Goal: Task Accomplishment & Management: Manage account settings

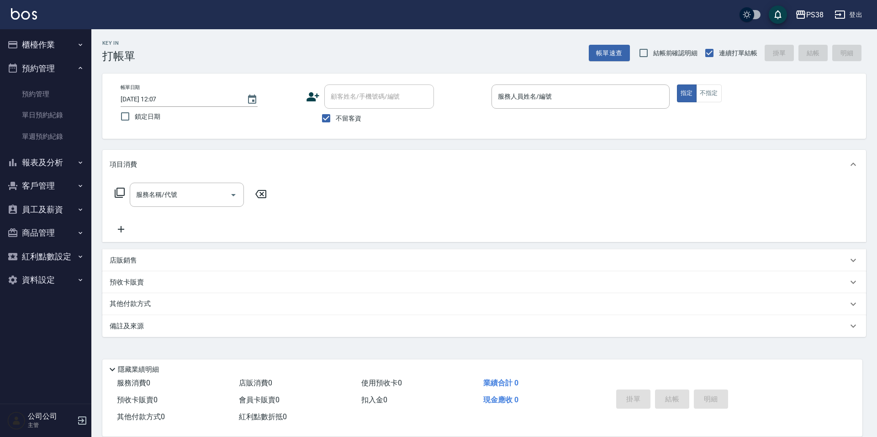
click at [74, 49] on button "櫃檯作業" at bounding box center [46, 45] width 84 height 24
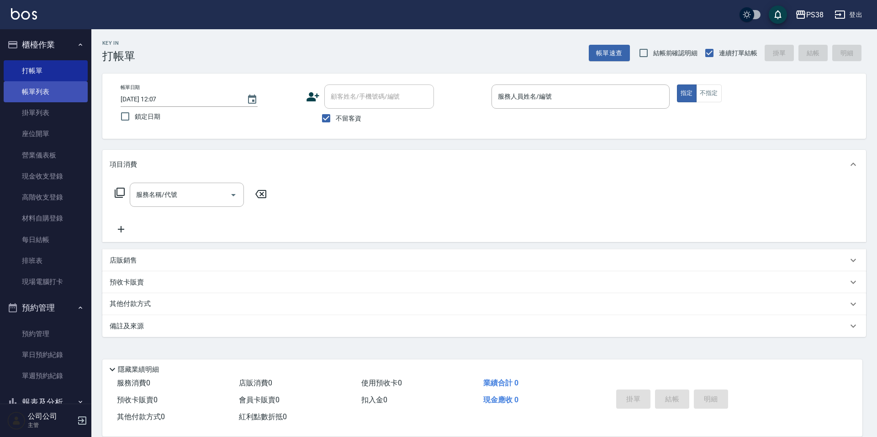
click at [58, 96] on link "帳單列表" at bounding box center [46, 91] width 84 height 21
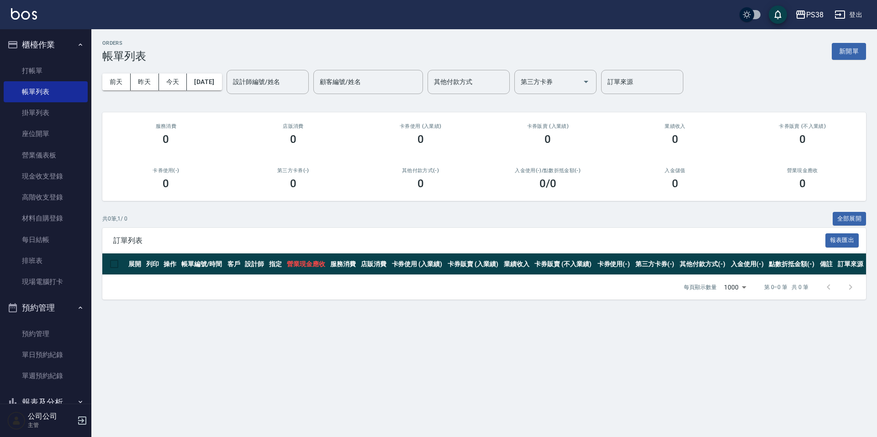
click at [223, 91] on div "前天 昨天 今天 2025/08/12 設計師編號/姓名 設計師編號/姓名 顧客編號/姓名 顧客編號/姓名 其他付款方式 其他付款方式 第三方卡券 第三方卡券…" at bounding box center [484, 82] width 764 height 39
click at [222, 85] on button "[DATE]" at bounding box center [204, 82] width 35 height 17
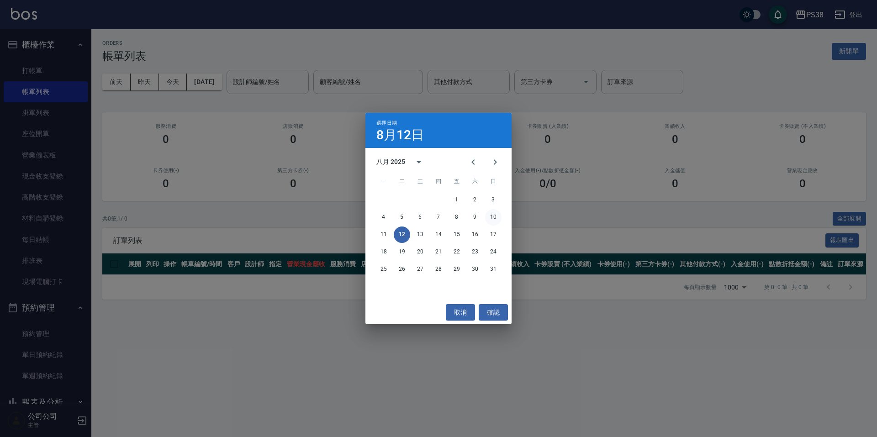
click at [491, 217] on button "10" at bounding box center [493, 217] width 16 height 16
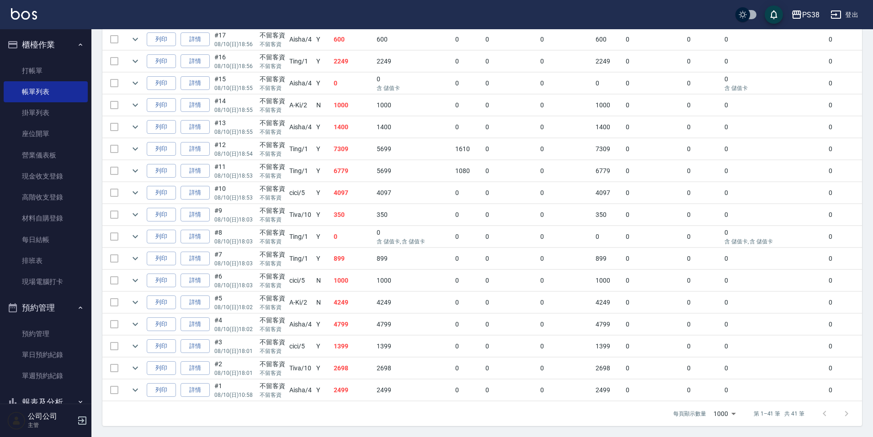
scroll to position [779, 0]
click at [61, 229] on link "每日結帳" at bounding box center [46, 239] width 84 height 21
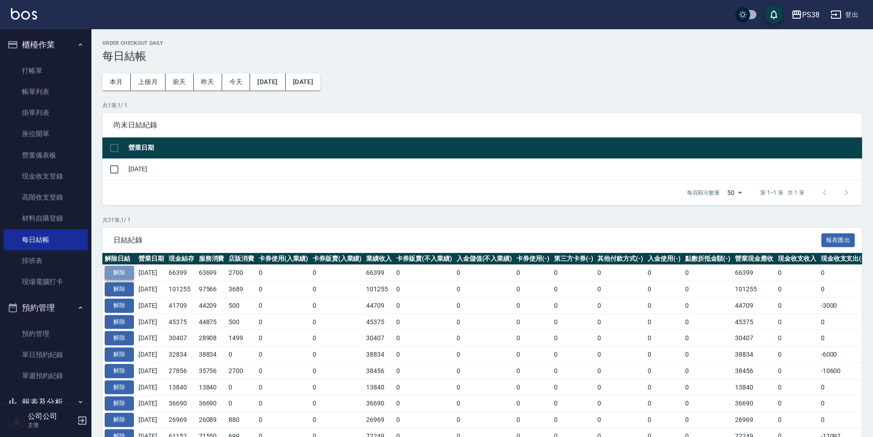
click at [120, 272] on button "解除" at bounding box center [119, 273] width 29 height 14
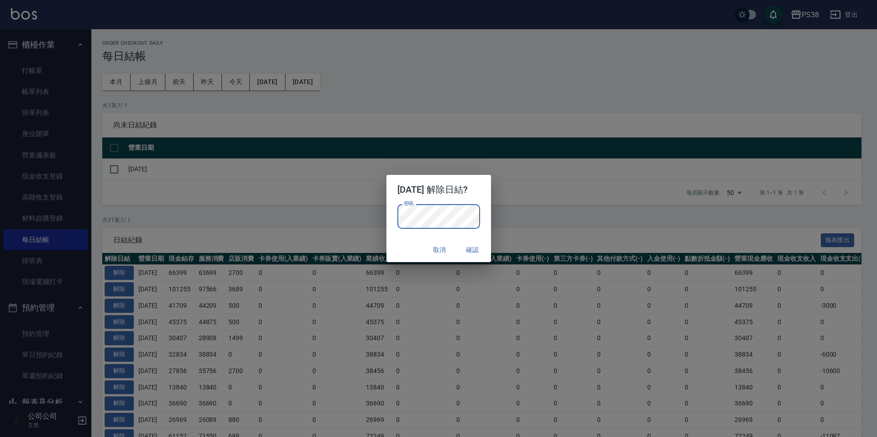
click at [473, 244] on button "確認" at bounding box center [472, 250] width 29 height 17
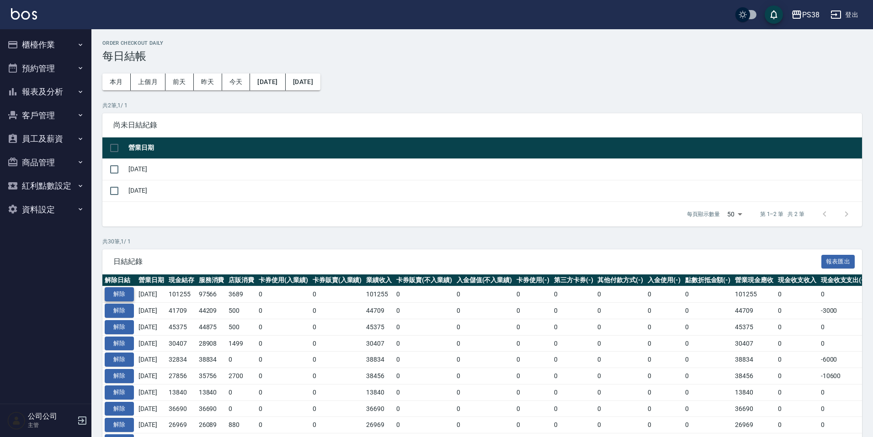
click at [116, 289] on button "解除" at bounding box center [119, 294] width 29 height 14
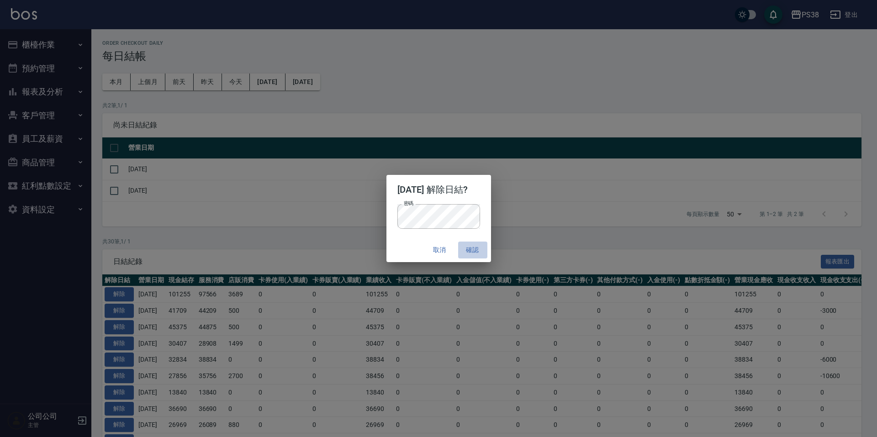
click at [479, 250] on button "確認" at bounding box center [472, 250] width 29 height 17
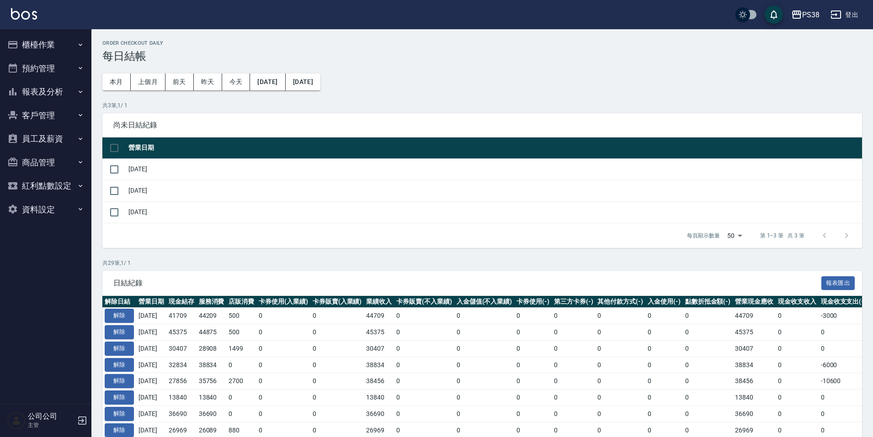
click at [61, 44] on button "櫃檯作業" at bounding box center [46, 45] width 84 height 24
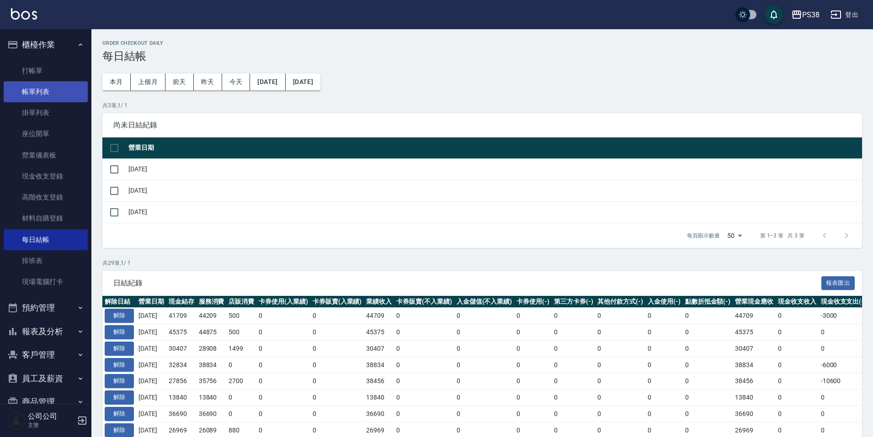
click at [45, 102] on link "帳單列表" at bounding box center [46, 91] width 84 height 21
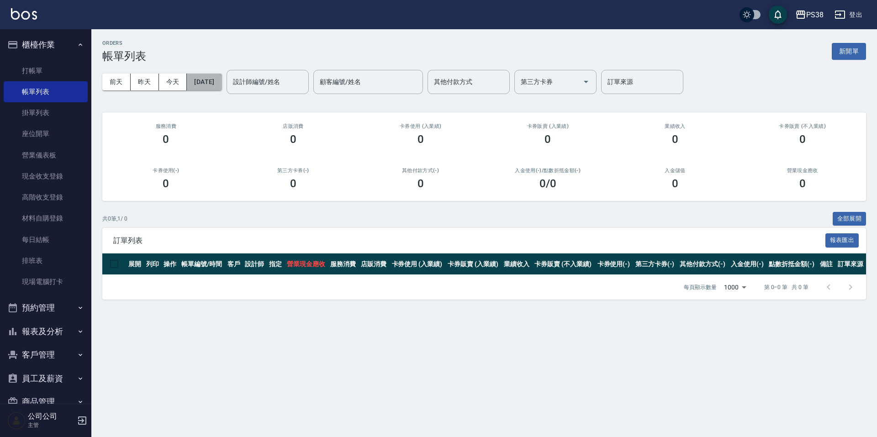
click at [222, 79] on button "[DATE]" at bounding box center [204, 82] width 35 height 17
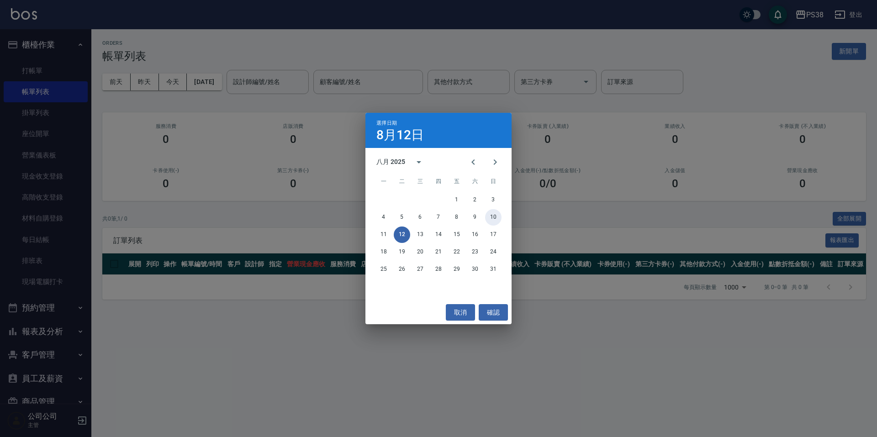
click at [489, 215] on button "10" at bounding box center [493, 217] width 16 height 16
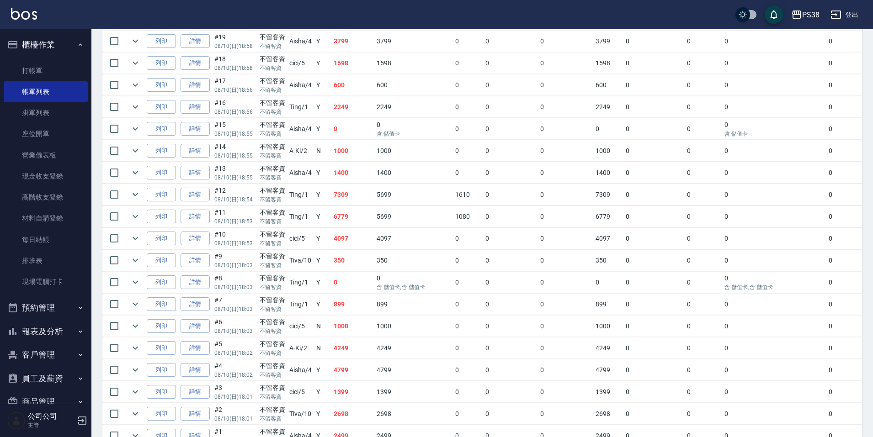
scroll to position [779, 0]
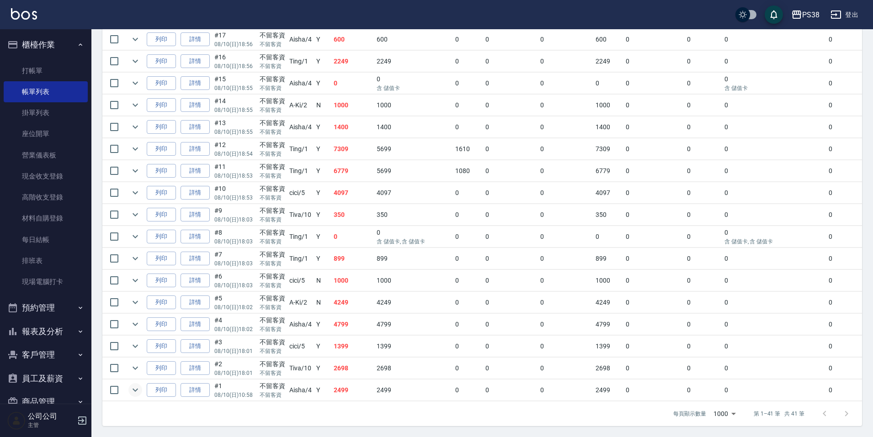
click at [129, 386] on button "expand row" at bounding box center [135, 390] width 14 height 14
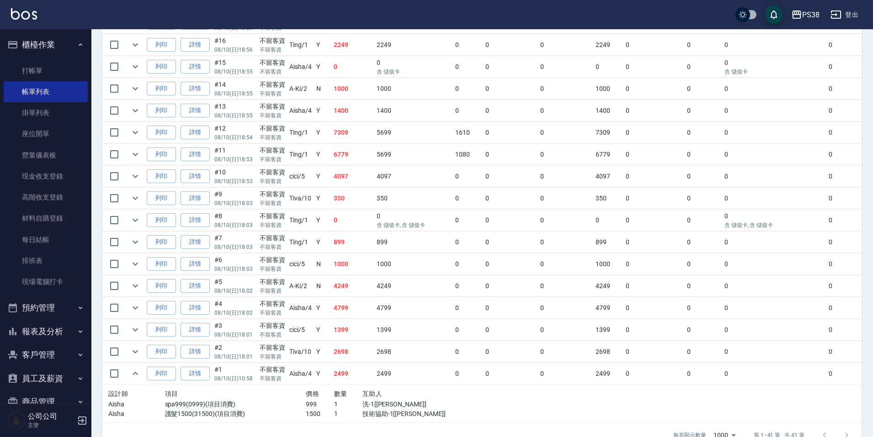
scroll to position [817, 0]
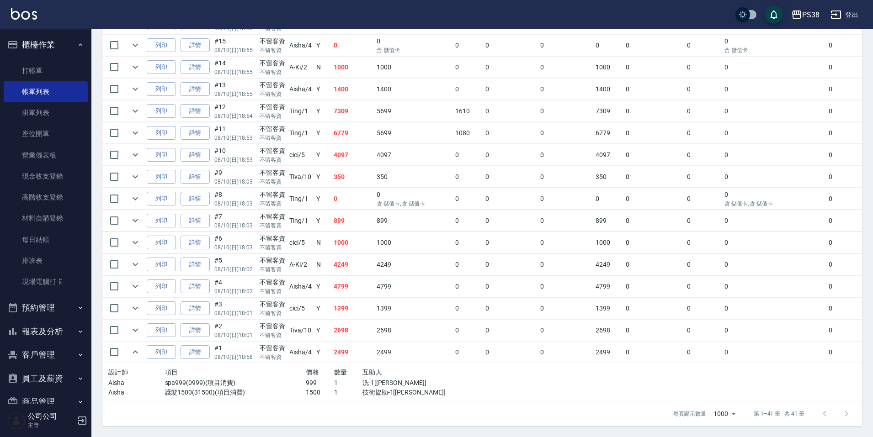
click at [393, 346] on td "2499" at bounding box center [413, 352] width 79 height 21
click at [394, 323] on td "2698" at bounding box center [413, 330] width 79 height 21
click at [138, 325] on icon "expand row" at bounding box center [135, 330] width 11 height 11
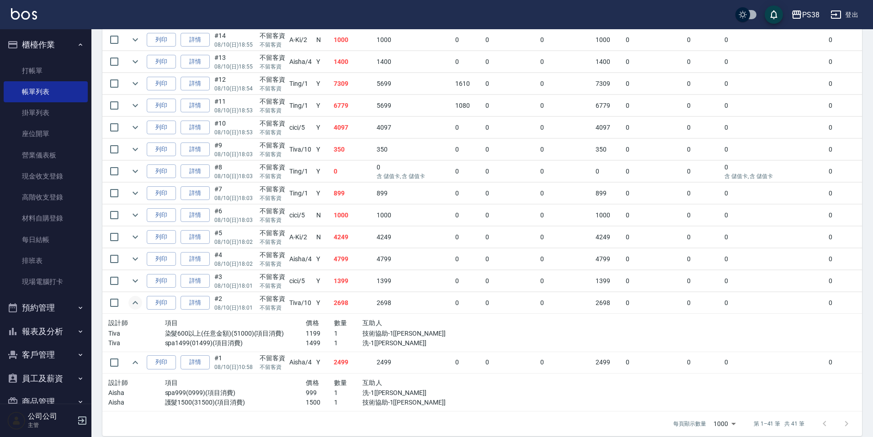
scroll to position [855, 0]
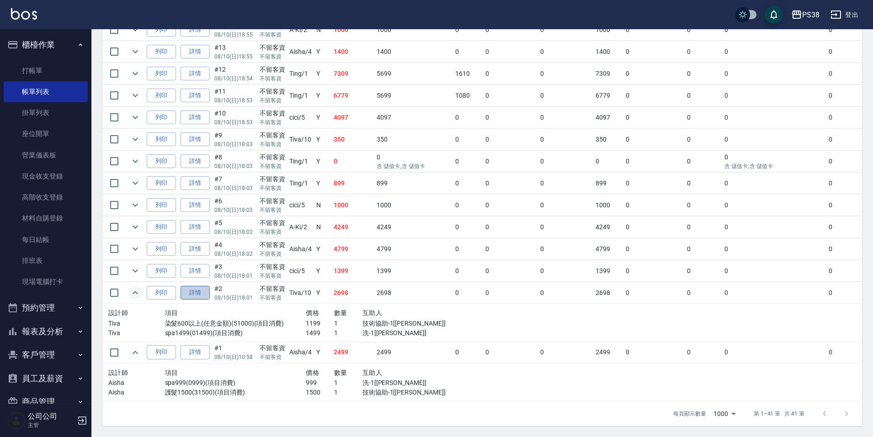
click at [202, 286] on link "詳情" at bounding box center [194, 293] width 29 height 14
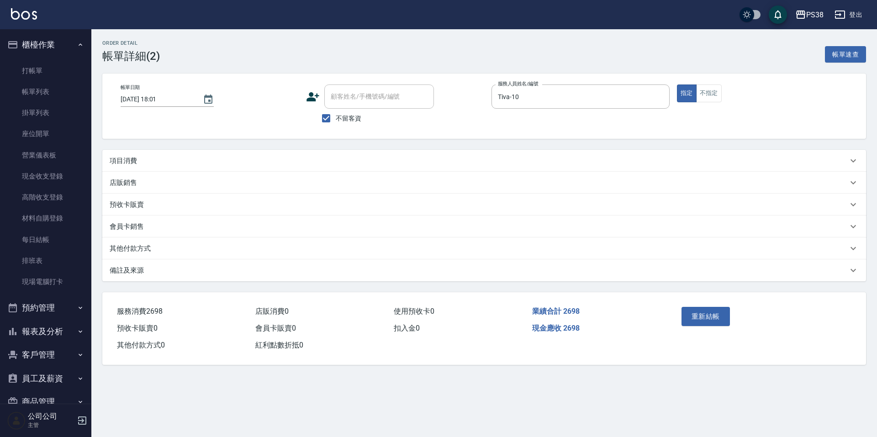
type input "2025/08/10 18:01"
checkbox input "true"
type input "Tiva-10"
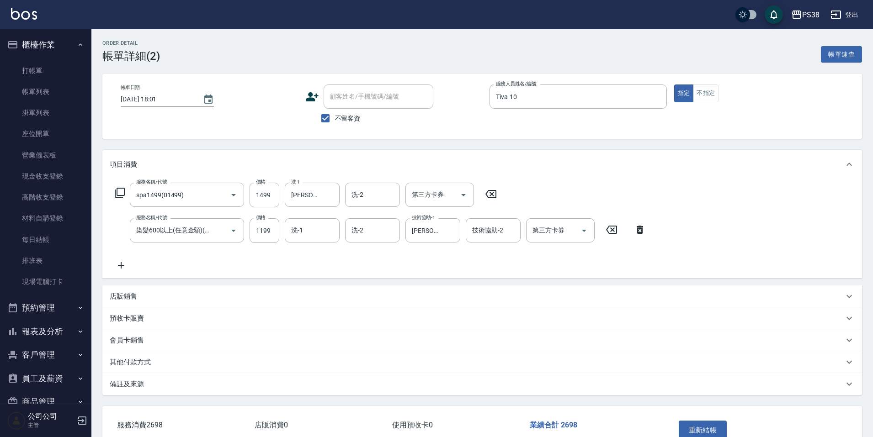
type input "spa1499(01499)"
type input "染髮600以上(任意金額)(51000)"
click at [218, 192] on icon "Clear" at bounding box center [220, 195] width 9 height 9
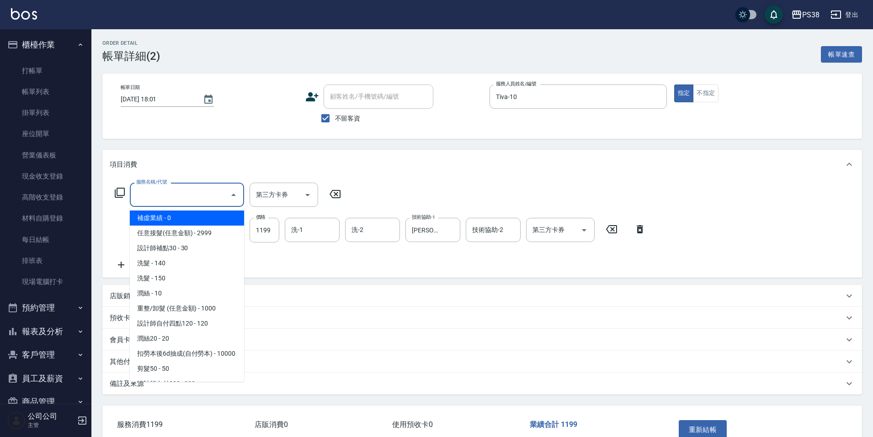
type input "2"
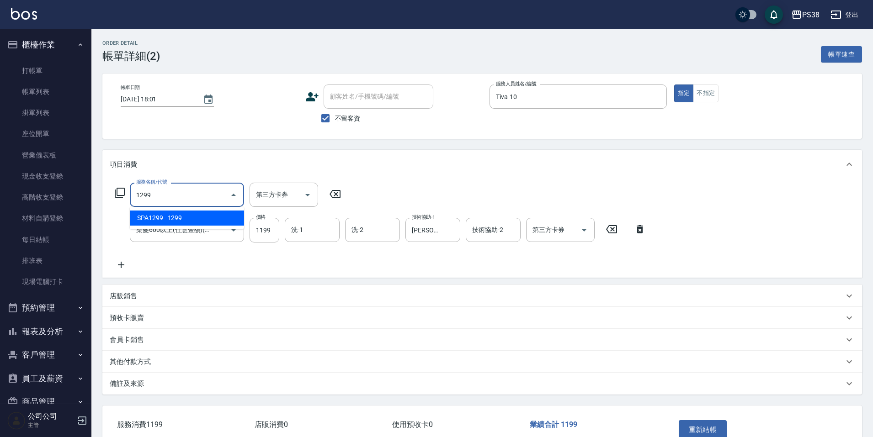
type input "SPA1299(01299)"
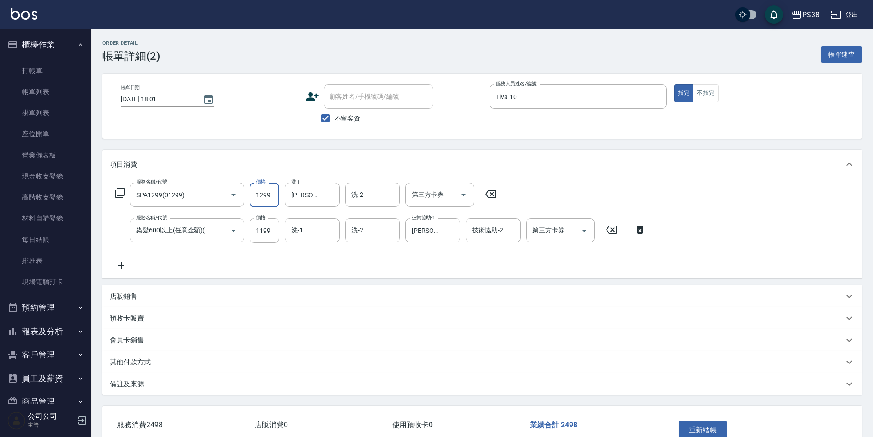
click at [269, 194] on input "1299" at bounding box center [264, 195] width 30 height 25
type input "1499"
click at [361, 268] on div "服務名稱/代號 SPA1299(01299) 服務名稱/代號 價格 1499 價格 洗-1 彥丞-55 洗-1 洗-2 洗-2 第三方卡券 第三方卡券 服務名…" at bounding box center [380, 227] width 541 height 88
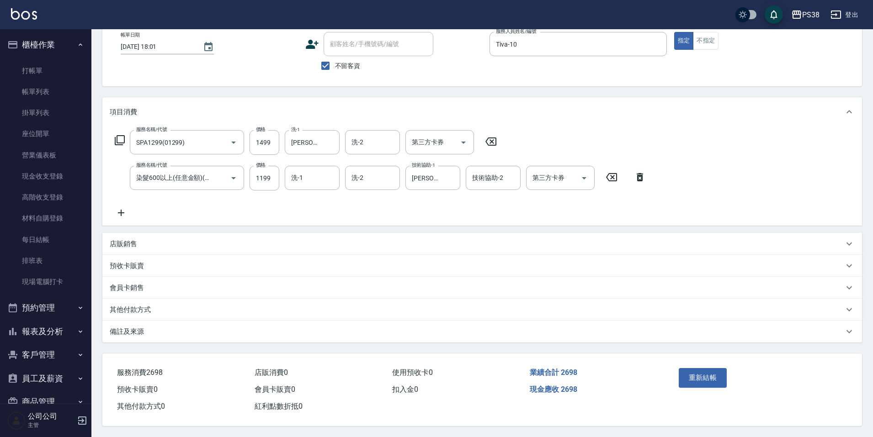
scroll to position [57, 0]
click at [712, 379] on button "重新結帳" at bounding box center [702, 377] width 48 height 19
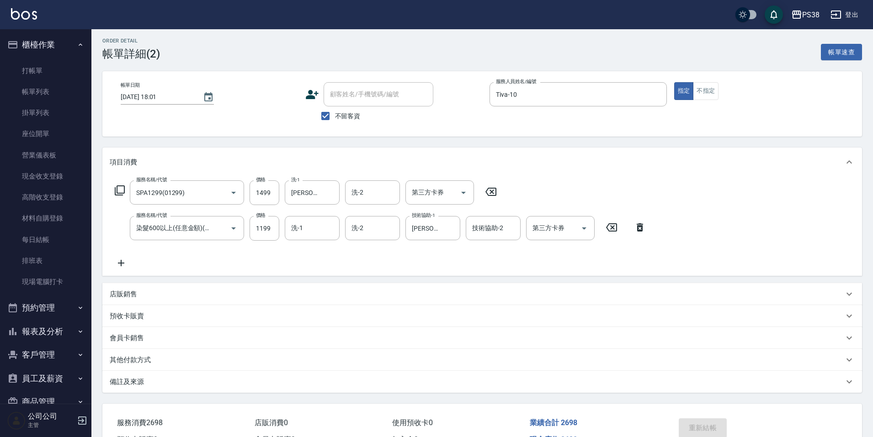
scroll to position [0, 0]
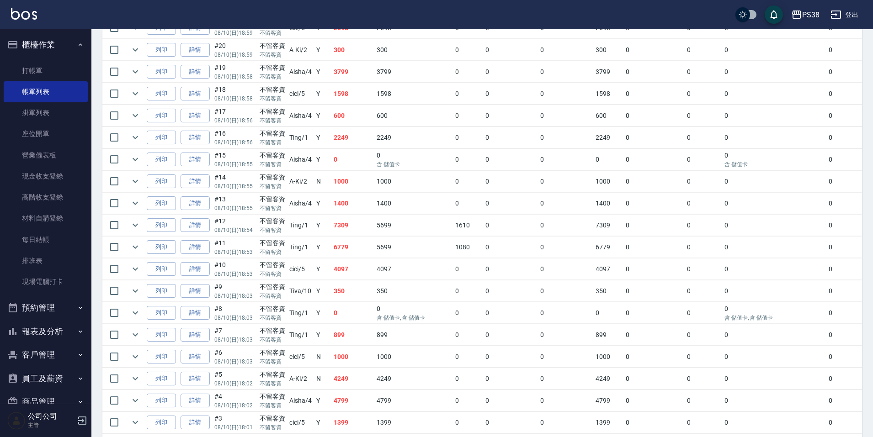
scroll to position [777, 0]
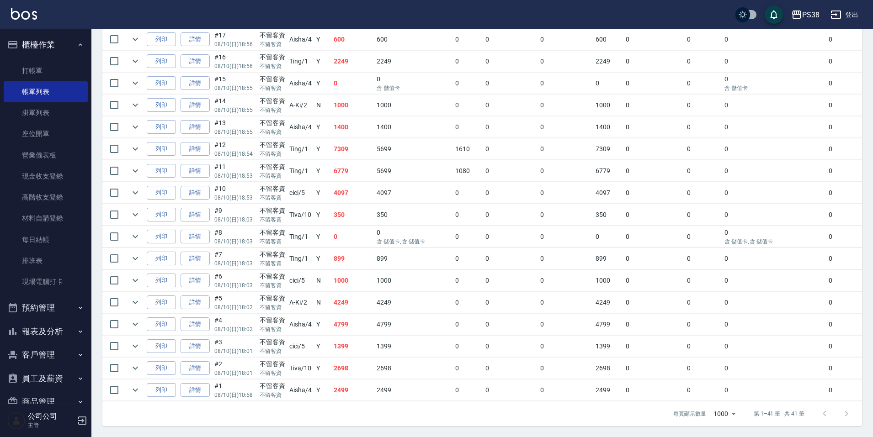
click at [370, 339] on td "1399" at bounding box center [352, 346] width 43 height 21
click at [129, 340] on button "expand row" at bounding box center [135, 346] width 14 height 14
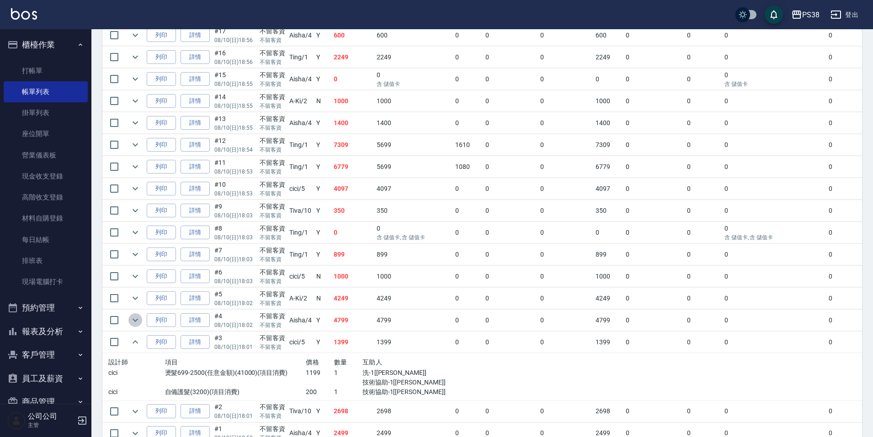
click at [131, 319] on icon "expand row" at bounding box center [135, 320] width 11 height 11
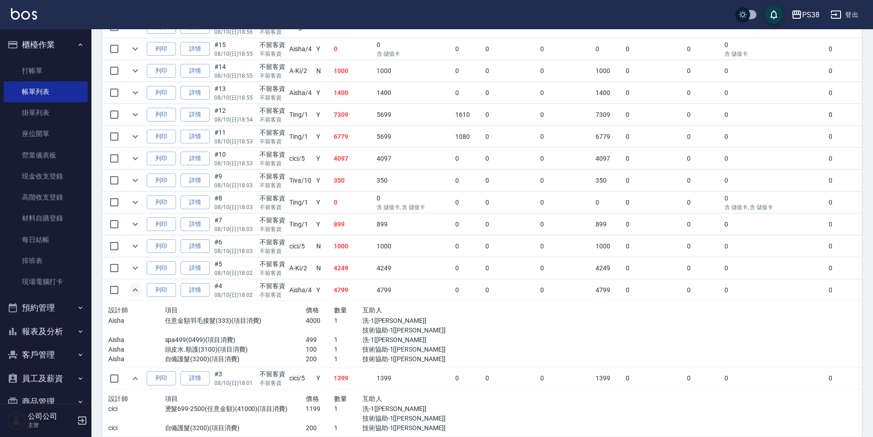
scroll to position [822, 0]
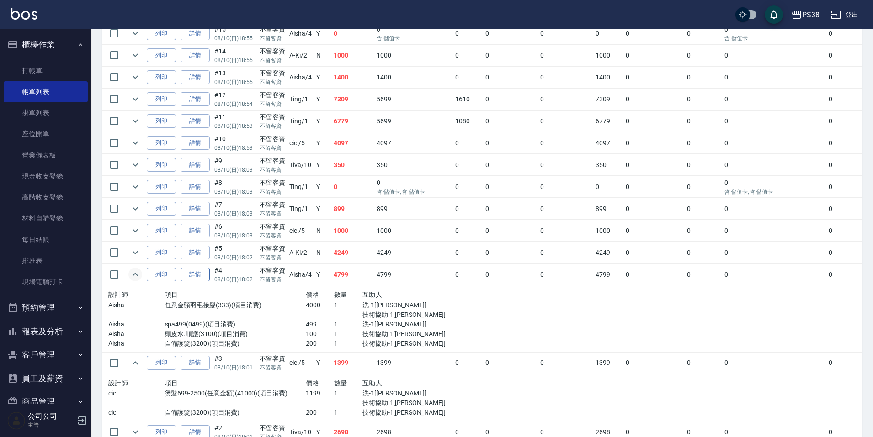
click at [203, 274] on link "詳情" at bounding box center [194, 275] width 29 height 14
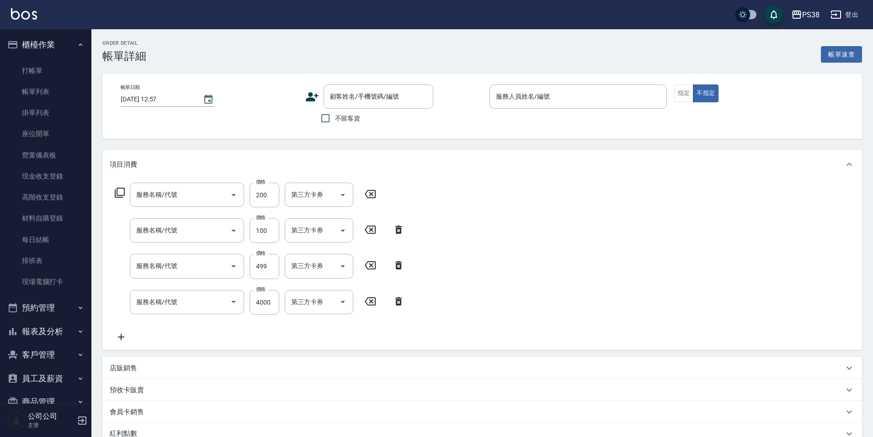
type input "2025/08/10 18:02"
checkbox input "true"
type input "Aisha-4"
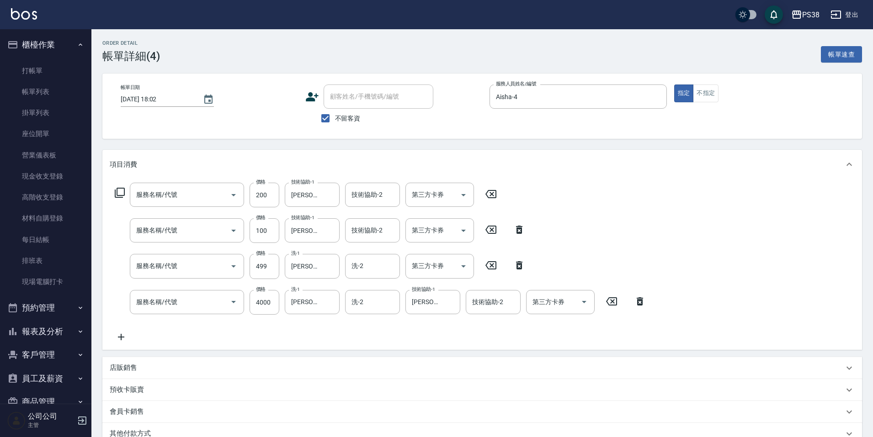
type input "自備護髮(3200)"
type input "頭皮水.順護(3100)"
type input "spa499(0499)"
type input "任意金額羽毛接髮(333)"
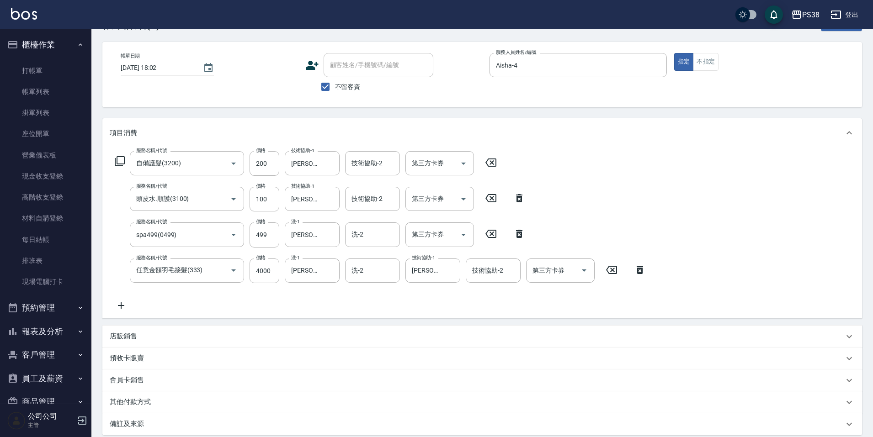
scroll to position [46, 0]
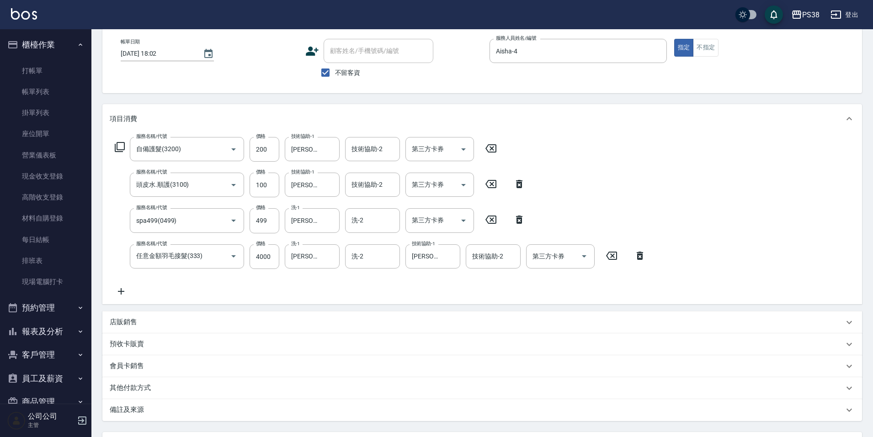
click at [288, 295] on div "服務名稱/代號 自備護髮(3200) 服務名稱/代號 價格 200 價格 技術協助-1 Yuki-6 技術協助-1 技術協助-2 技術協助-2 第三方卡券 第…" at bounding box center [380, 217] width 541 height 160
click at [230, 260] on icon "Open" at bounding box center [233, 256] width 11 height 11
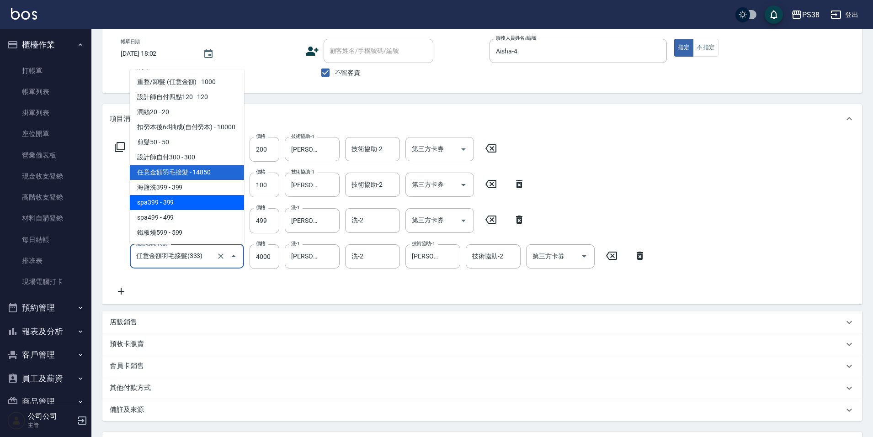
scroll to position [91, 0]
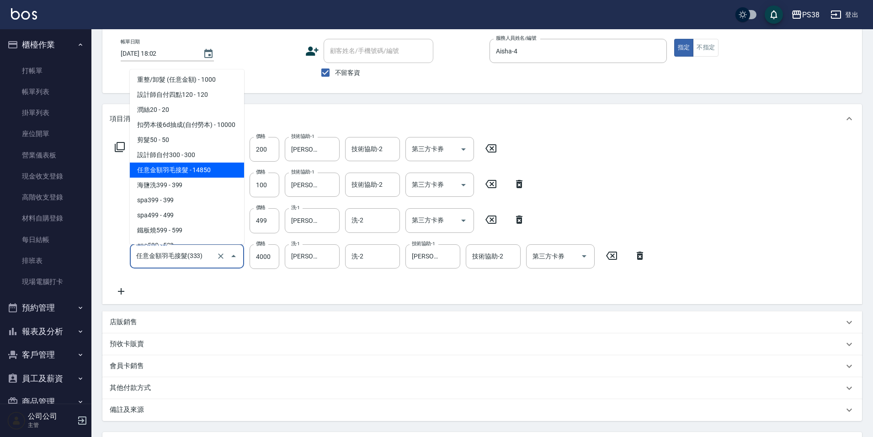
click at [215, 177] on span "任意金額羽毛接髮 - 14850" at bounding box center [187, 170] width 114 height 15
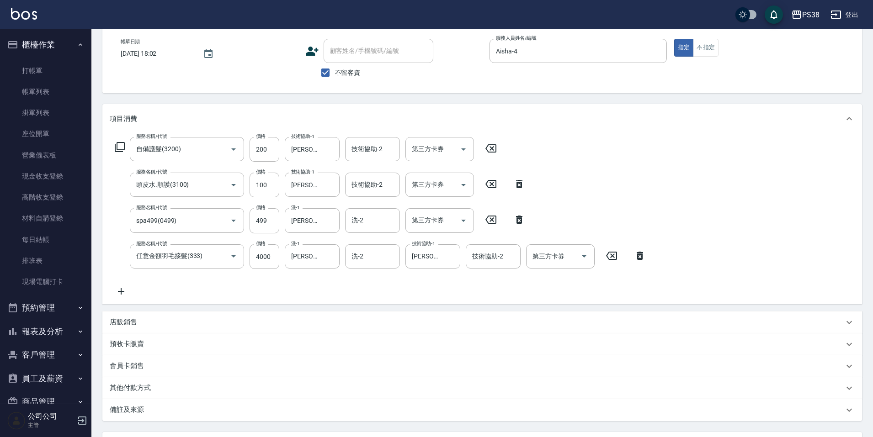
click at [295, 286] on div "服務名稱/代號 自備護髮(3200) 服務名稱/代號 價格 200 價格 技術協助-1 Yuki-6 技術協助-1 技術協助-2 技術協助-2 第三方卡券 第…" at bounding box center [380, 217] width 541 height 160
click at [330, 260] on icon "Clear" at bounding box center [329, 256] width 9 height 9
click at [309, 294] on div "服務名稱/代號 自備護髮(3200) 服務名稱/代號 價格 200 價格 技術協助-1 Yuki-6 技術協助-1 技術協助-2 技術協助-2 第三方卡券 第…" at bounding box center [380, 217] width 541 height 160
click at [336, 279] on div "服務名稱/代號 自備護髮(3200) 服務名稱/代號 價格 200 價格 技術協助-1 Yuki-6 技術協助-1 技術協助-2 技術協助-2 第三方卡券 第…" at bounding box center [380, 217] width 541 height 160
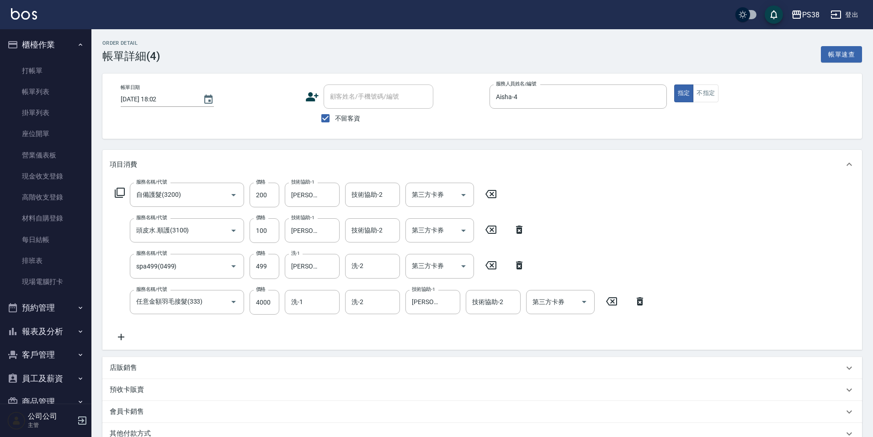
scroll to position [128, 0]
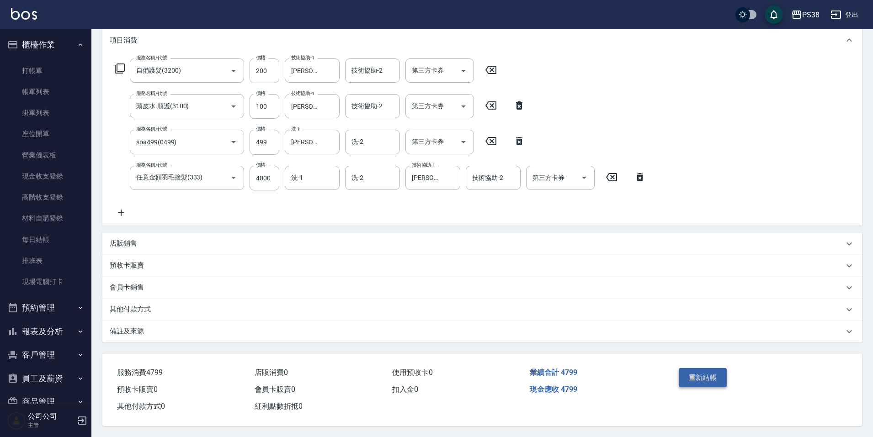
click at [683, 371] on button "重新結帳" at bounding box center [702, 377] width 48 height 19
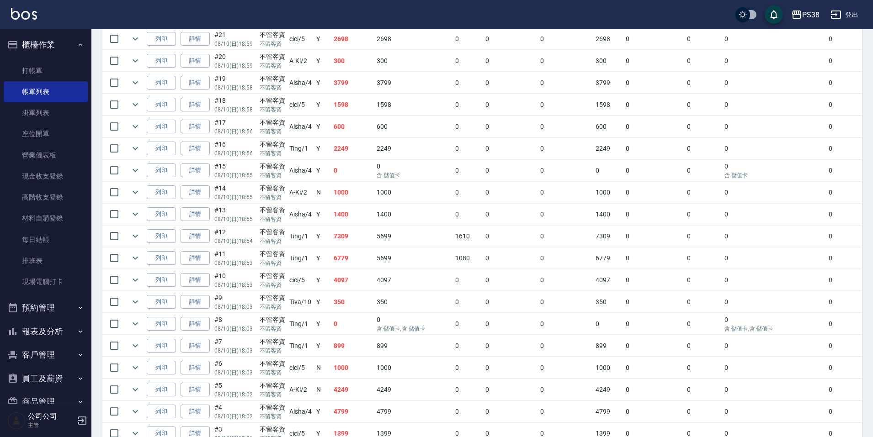
scroll to position [779, 0]
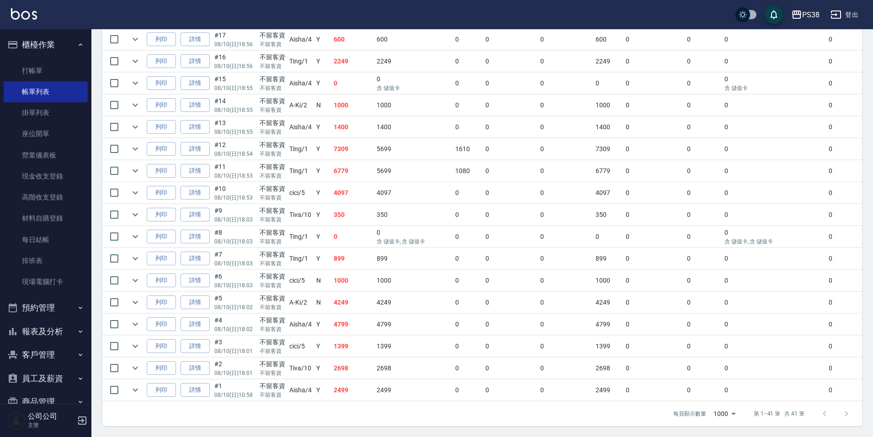
click at [353, 380] on td "2499" at bounding box center [352, 390] width 43 height 21
click at [380, 358] on td "2698" at bounding box center [413, 368] width 79 height 21
click at [356, 336] on td "1399" at bounding box center [352, 346] width 43 height 21
click at [355, 320] on td "4799" at bounding box center [352, 324] width 43 height 21
click at [362, 319] on td "4799" at bounding box center [352, 324] width 43 height 21
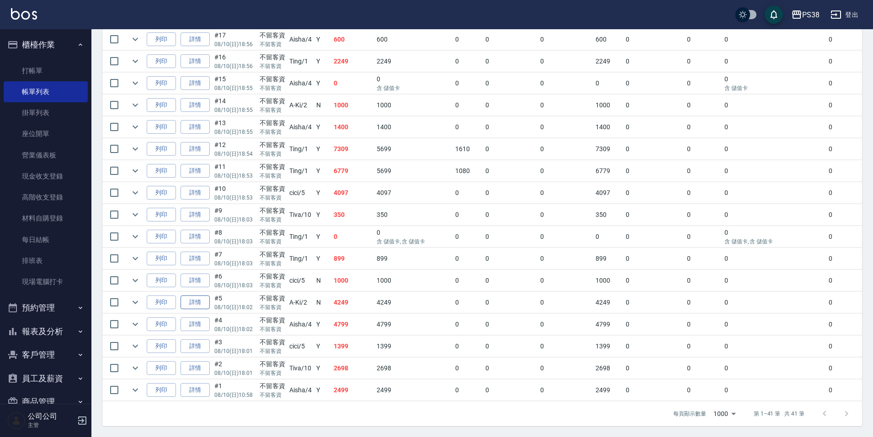
click at [189, 296] on link "詳情" at bounding box center [194, 303] width 29 height 14
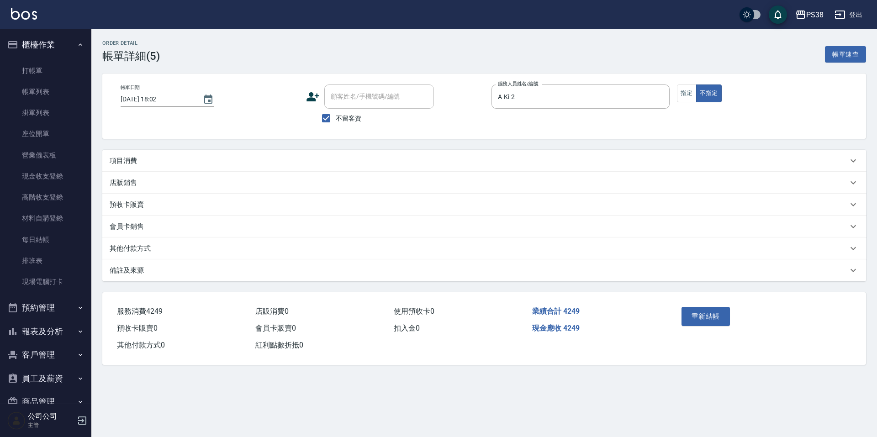
type input "2025/08/10 18:02"
checkbox input "true"
type input "A-Ki-2"
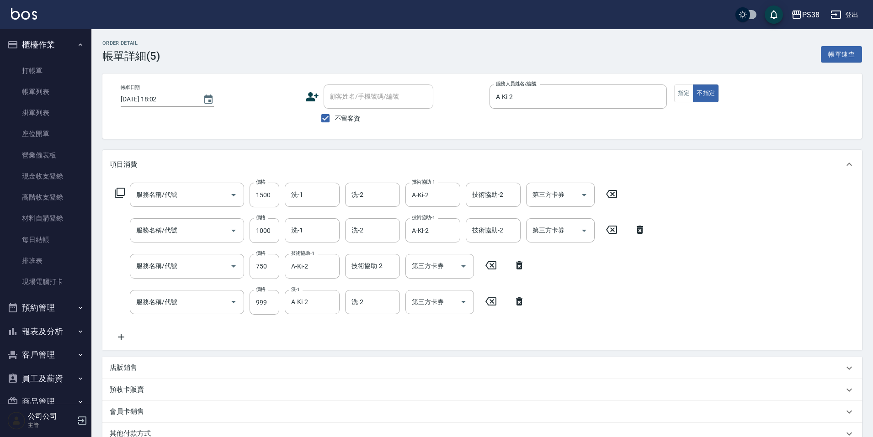
type input "燙髮699-2500(任意金額)(41000)"
type input "染髮600以上(任意金額)(51000)"
type input "乳清蛋白三劑式護髮(3750)"
type input "spa999(0999)"
click at [514, 342] on div "服務名稱/代號 燙髮699-2500(任意金額)(41000) 服務名稱/代號 價格 1500 價格 洗-1 洗-1 洗-2 洗-2 技術協助-1 A-Ki-…" at bounding box center [380, 263] width 541 height 160
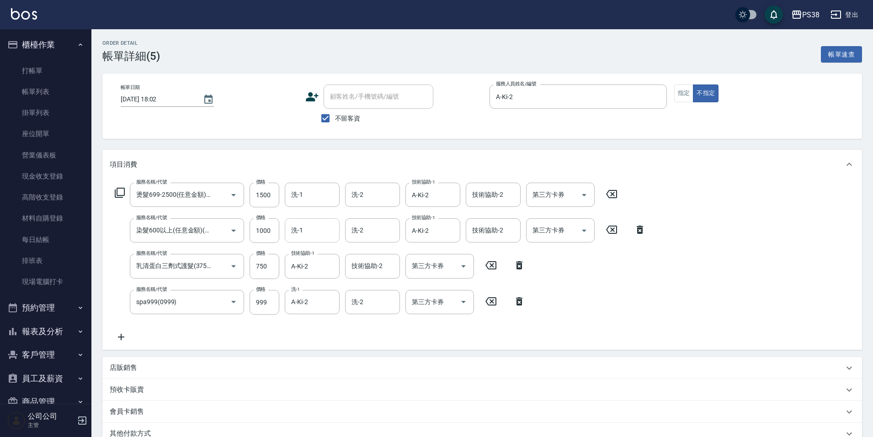
click at [302, 228] on input "洗-1" at bounding box center [312, 231] width 47 height 16
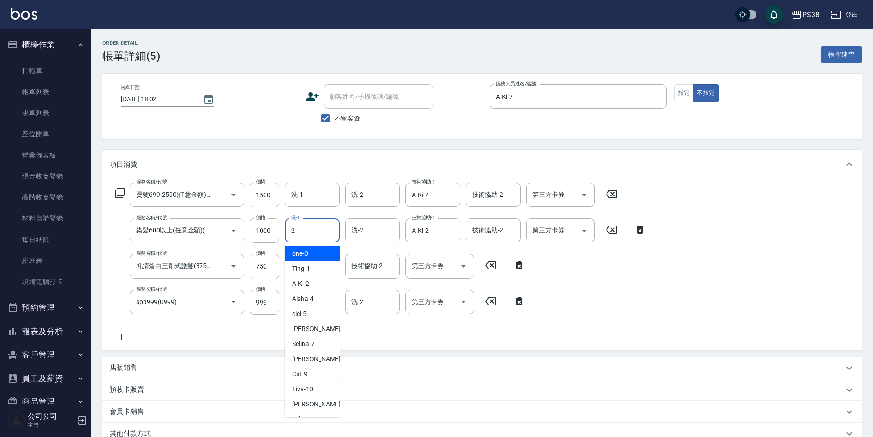
type input "A-Ki-2"
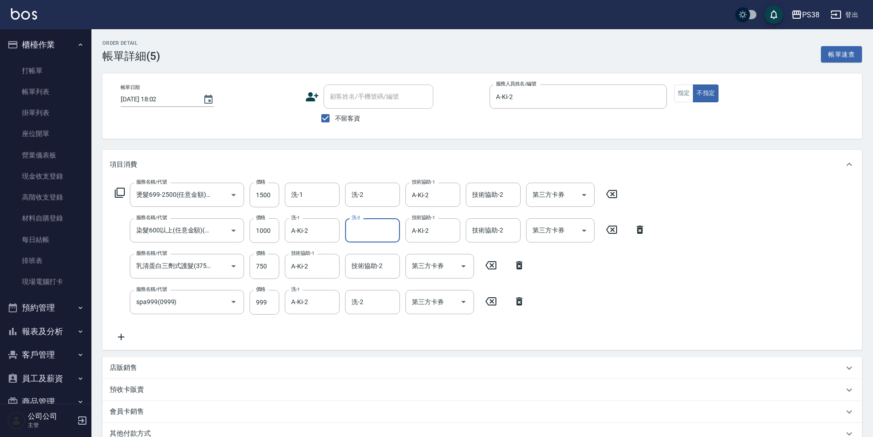
click at [323, 329] on div "服務名稱/代號 燙髮699-2500(任意金額)(41000) 服務名稱/代號 價格 1500 價格 洗-1 洗-1 洗-2 洗-2 技術協助-1 A-Ki-…" at bounding box center [380, 263] width 541 height 160
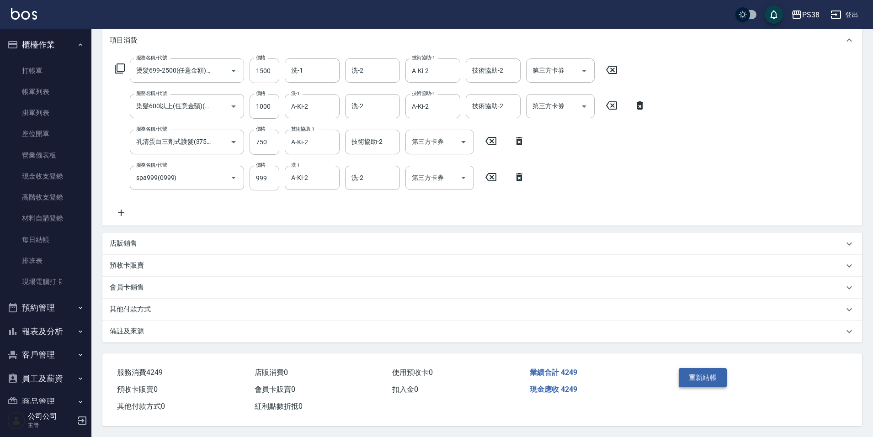
click at [692, 377] on button "重新結帳" at bounding box center [702, 377] width 48 height 19
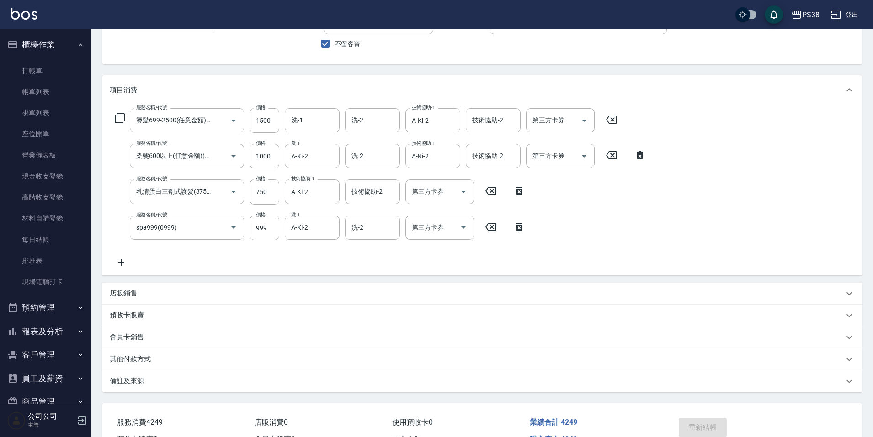
scroll to position [0, 0]
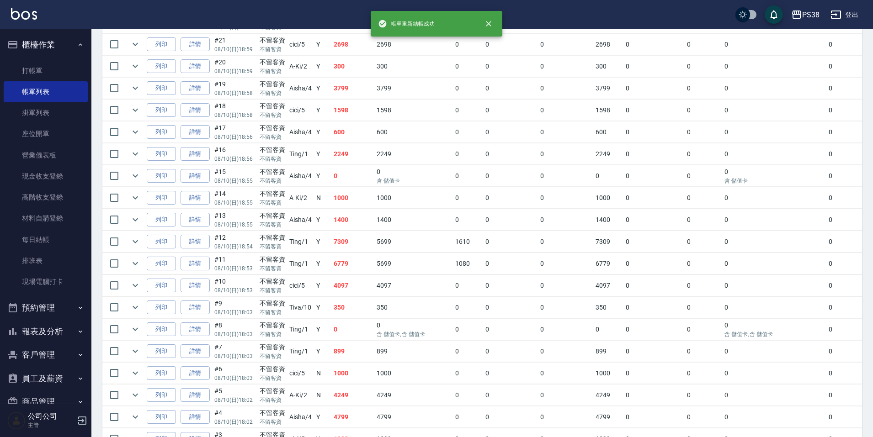
scroll to position [685, 0]
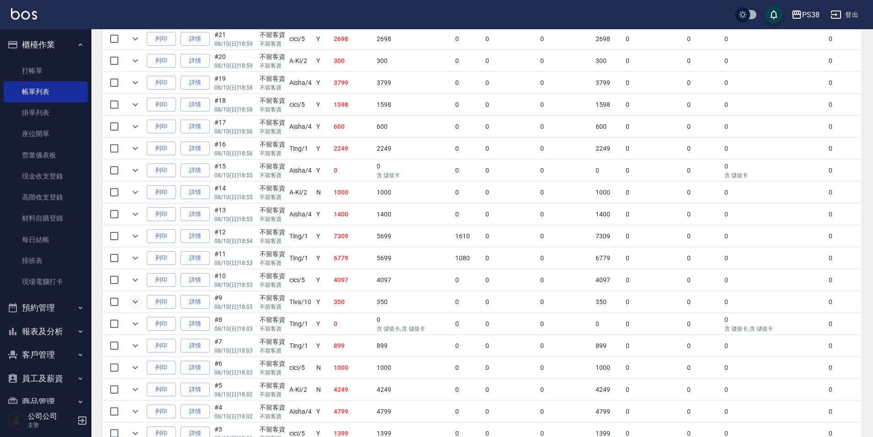
click at [132, 301] on icon "expand row" at bounding box center [135, 302] width 11 height 11
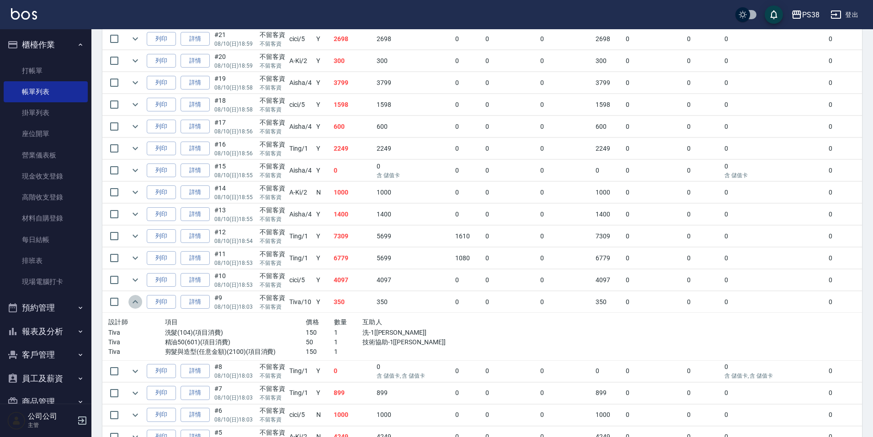
click at [132, 301] on icon "expand row" at bounding box center [135, 302] width 11 height 11
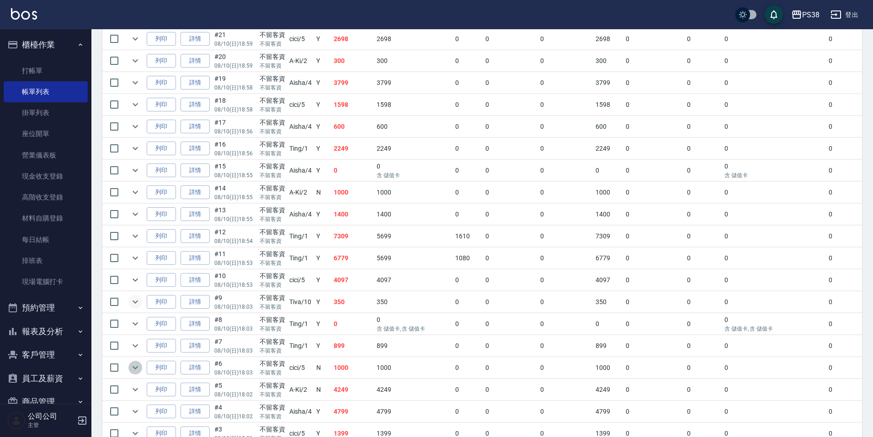
click at [137, 366] on icon "expand row" at bounding box center [135, 367] width 11 height 11
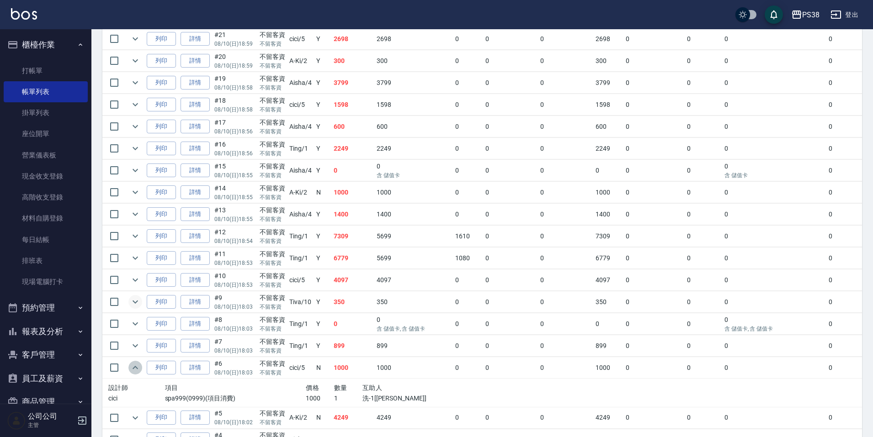
click at [138, 366] on icon "expand row" at bounding box center [135, 367] width 11 height 11
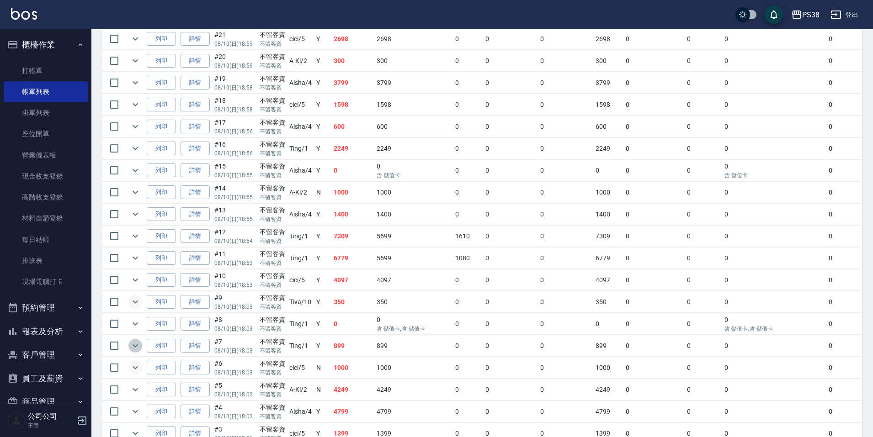
click at [132, 343] on icon "expand row" at bounding box center [135, 345] width 11 height 11
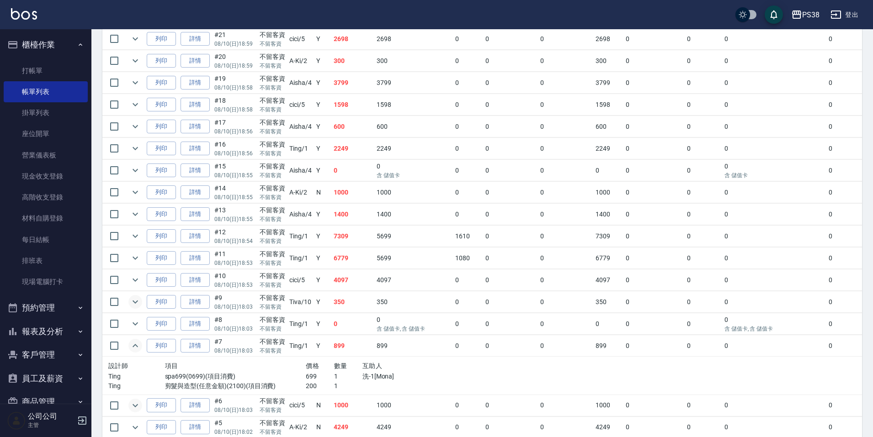
click at [132, 343] on icon "expand row" at bounding box center [135, 345] width 11 height 11
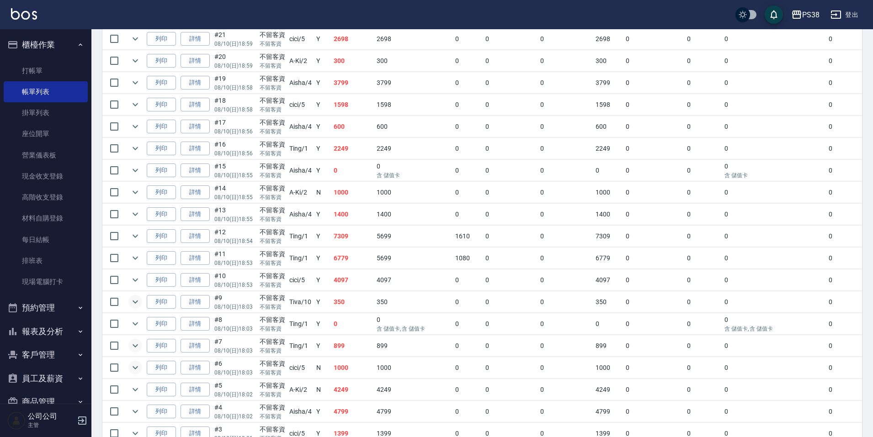
click at [144, 330] on td at bounding box center [135, 323] width 18 height 21
click at [138, 324] on icon "expand row" at bounding box center [135, 323] width 11 height 11
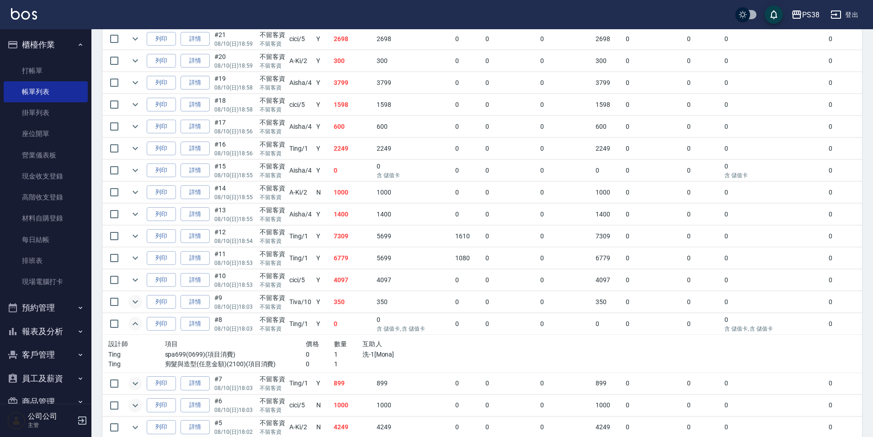
click at [138, 324] on icon "expand row" at bounding box center [135, 323] width 11 height 11
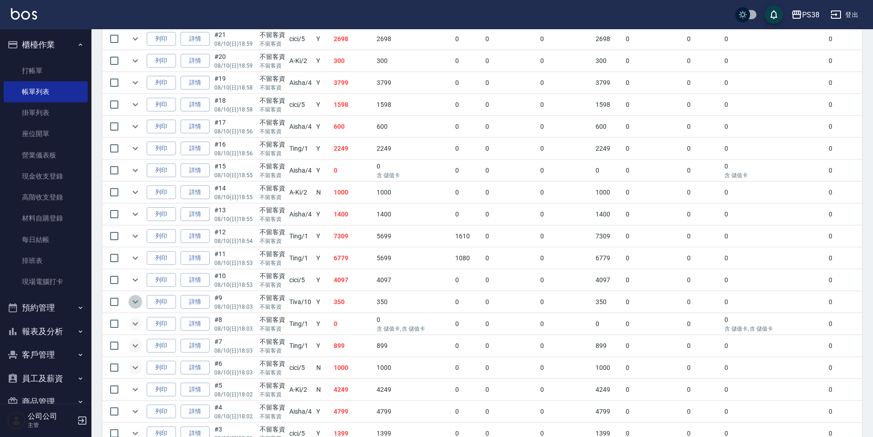
click at [138, 302] on icon "expand row" at bounding box center [135, 302] width 11 height 11
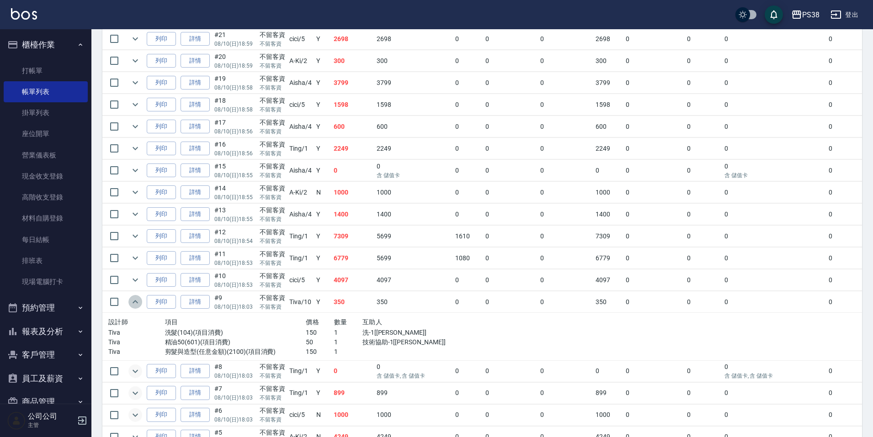
click at [138, 302] on icon "expand row" at bounding box center [135, 302] width 11 height 11
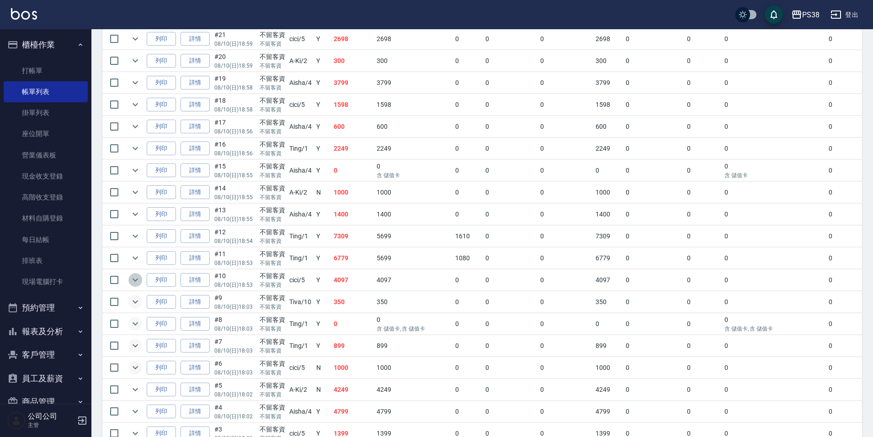
click at [132, 279] on icon "expand row" at bounding box center [135, 280] width 11 height 11
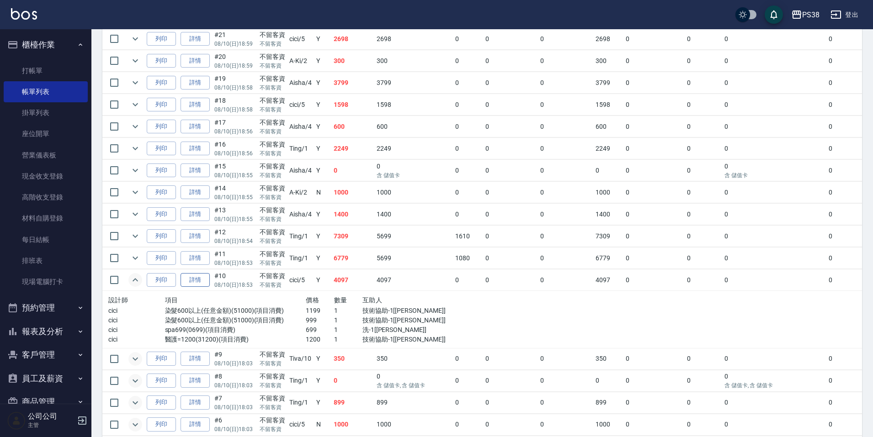
click at [205, 280] on link "詳情" at bounding box center [194, 280] width 29 height 14
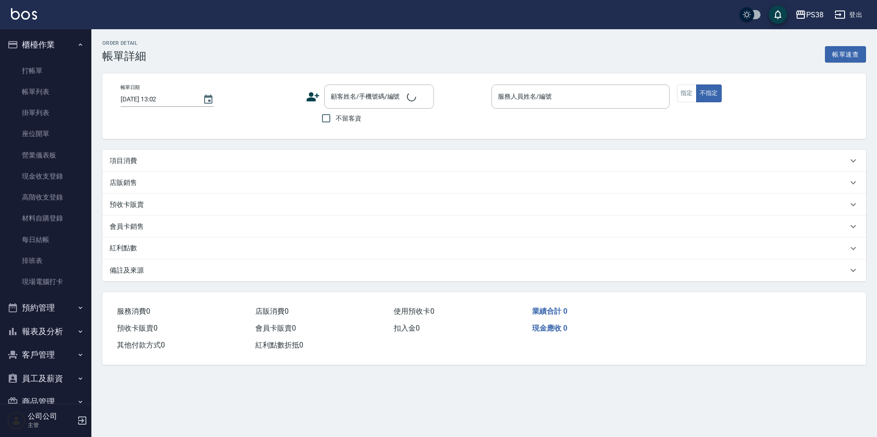
type input "2025/08/10 18:53"
checkbox input "true"
type input "cici-5"
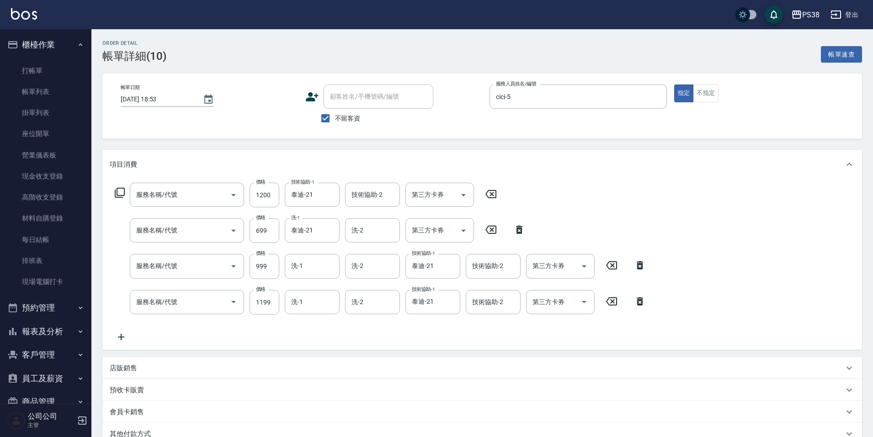
type input "醫護=1200(31200)"
type input "spa699(0699)"
type input "染髮600以上(任意金額)(51000)"
click at [281, 330] on div "服務名稱/代號 醫護=1200(31200) 服務名稱/代號 價格 1200 價格 技術協助-1 泰迪-21 技術協助-1 技術協助-2 技術協助-2 第三方…" at bounding box center [380, 263] width 541 height 160
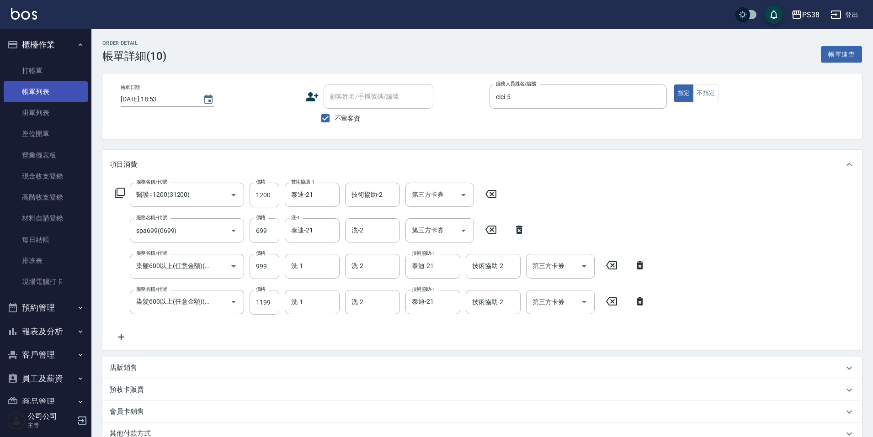
click at [62, 87] on link "帳單列表" at bounding box center [46, 91] width 84 height 21
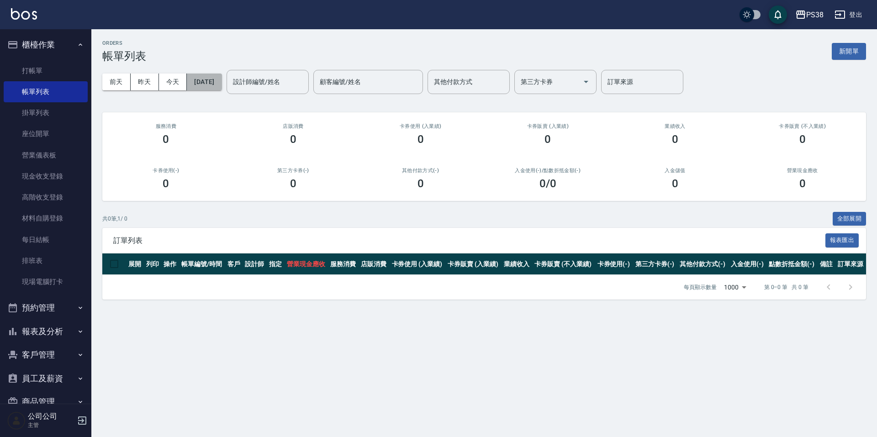
click at [216, 86] on button "[DATE]" at bounding box center [204, 82] width 35 height 17
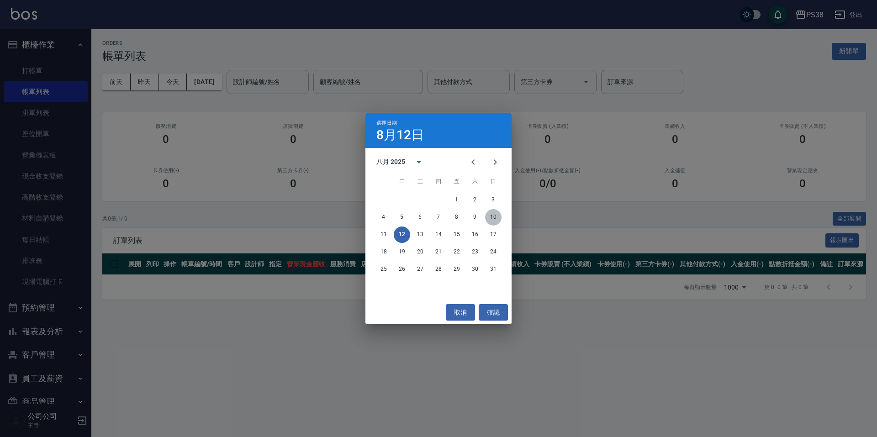
click at [497, 218] on button "10" at bounding box center [493, 217] width 16 height 16
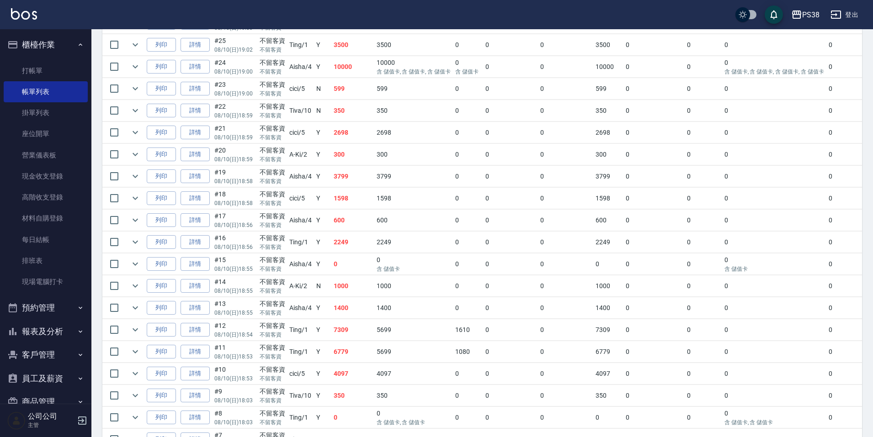
scroll to position [594, 0]
click at [134, 350] on icon "expand row" at bounding box center [134, 349] width 5 height 3
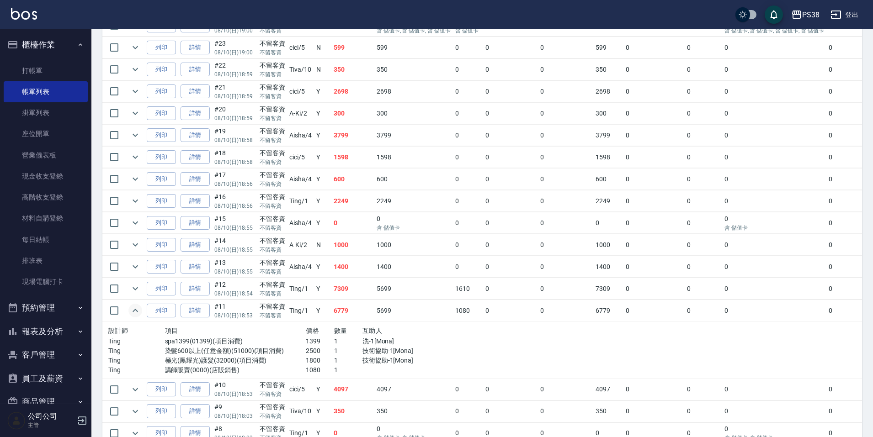
scroll to position [685, 0]
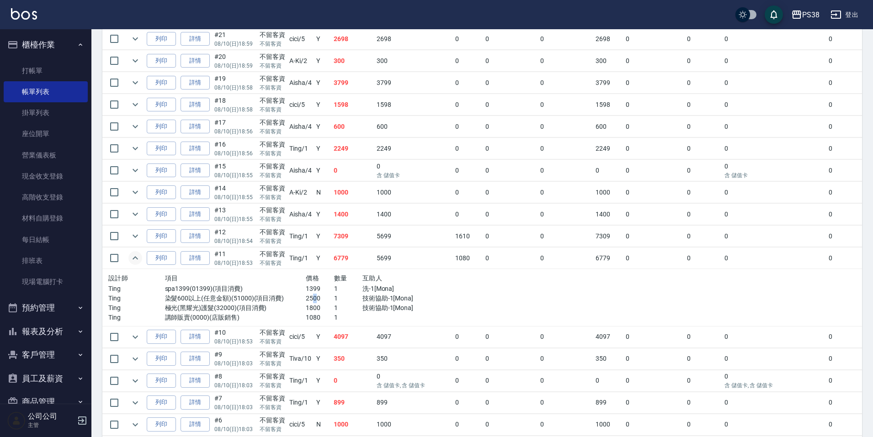
click at [315, 294] on p "2500" at bounding box center [320, 299] width 28 height 10
click at [322, 293] on p "1399" at bounding box center [320, 289] width 28 height 10
click at [203, 259] on link "詳情" at bounding box center [194, 258] width 29 height 14
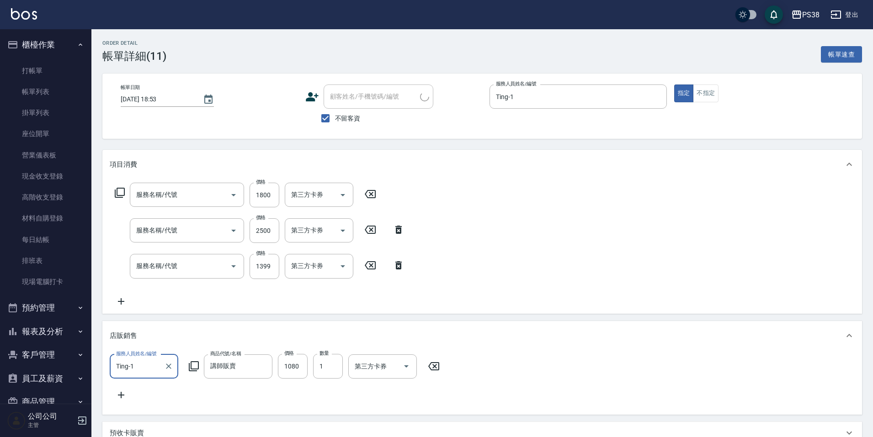
type input "2025/08/10 18:53"
checkbox input "true"
type input "Ting-1"
type input "極光(黑耀光)護髮(32000)"
type input "染髮600以上(任意金額)(51000)"
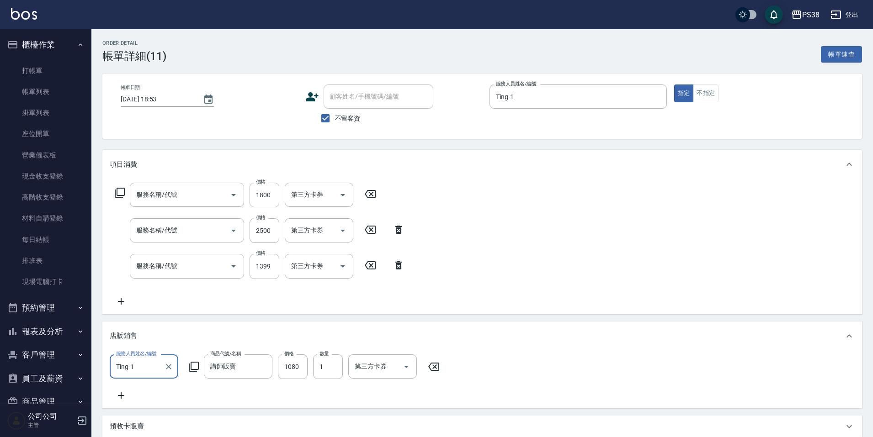
type input "spa1399(01399)"
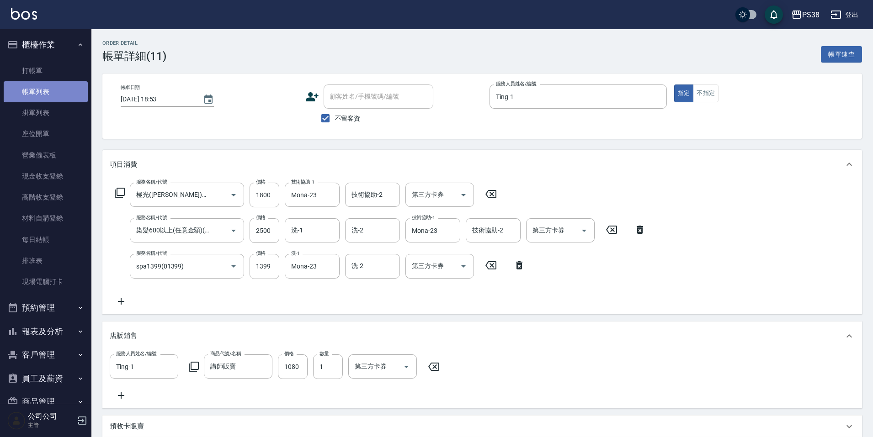
click at [49, 86] on link "帳單列表" at bounding box center [46, 91] width 84 height 21
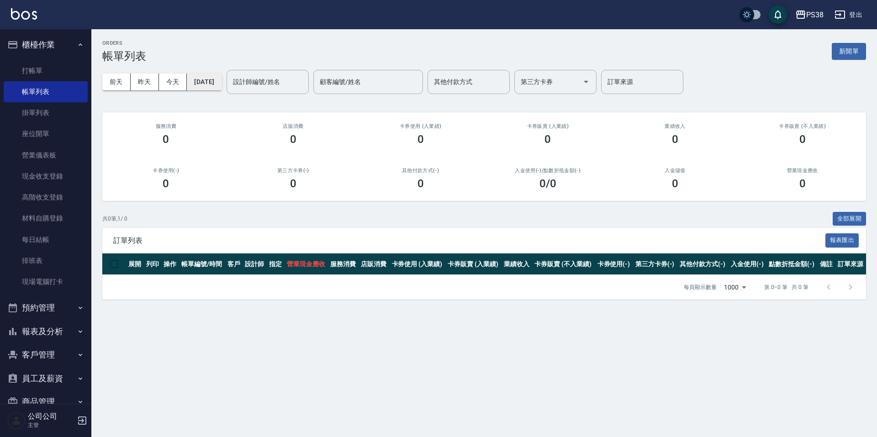
click at [222, 86] on button "[DATE]" at bounding box center [204, 82] width 35 height 17
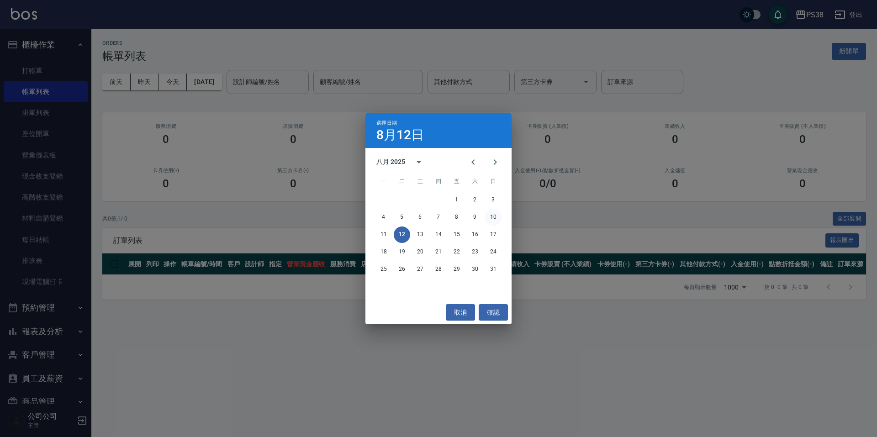
click at [495, 217] on button "10" at bounding box center [493, 217] width 16 height 16
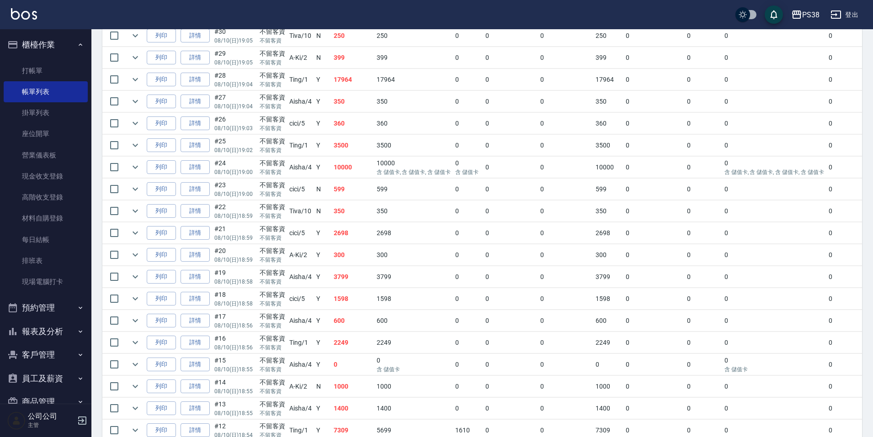
scroll to position [548, 0]
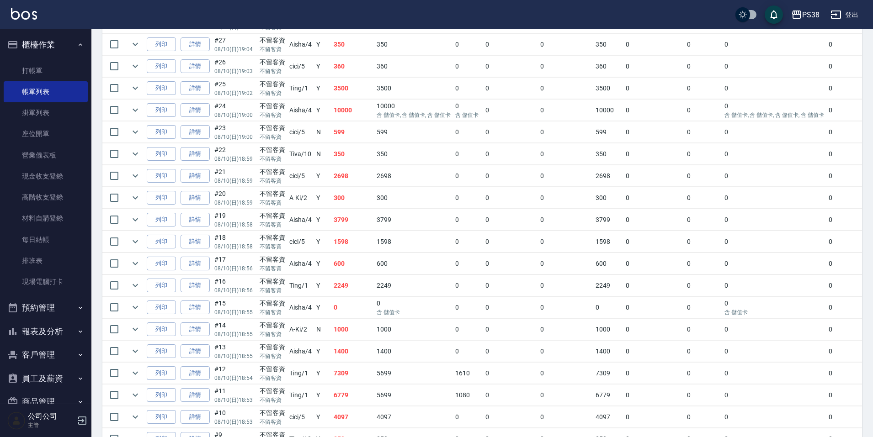
click at [362, 401] on td "6779" at bounding box center [352, 395] width 43 height 21
click at [363, 378] on td "7309" at bounding box center [352, 373] width 43 height 21
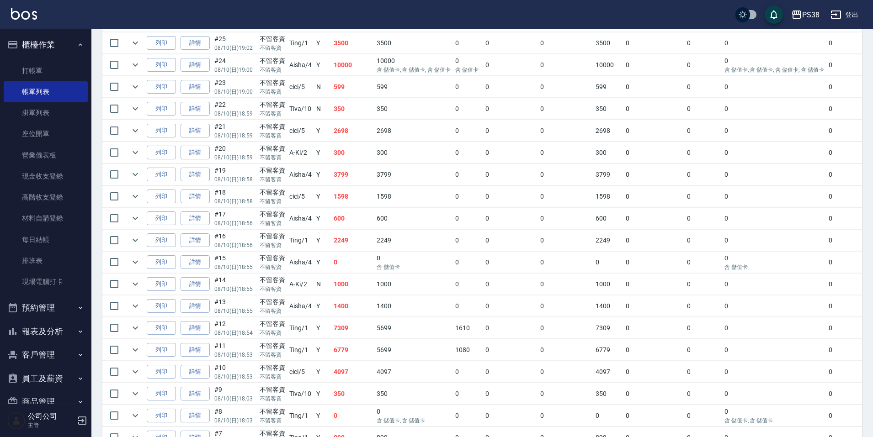
scroll to position [594, 0]
click at [139, 327] on icon "expand row" at bounding box center [135, 327] width 11 height 11
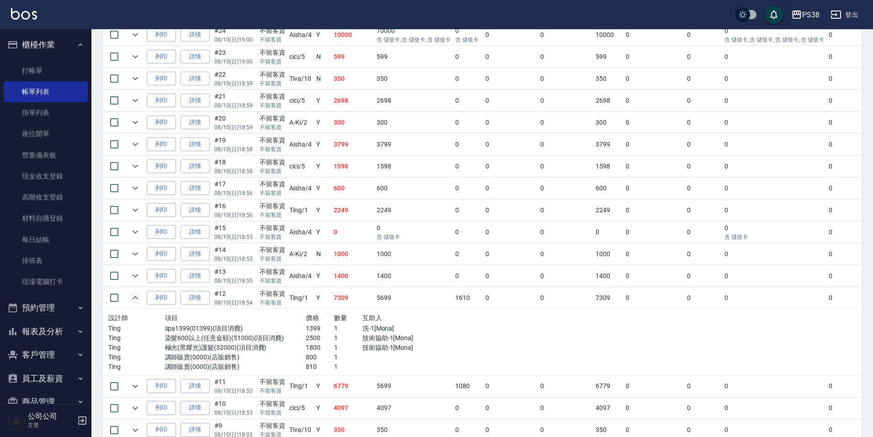
scroll to position [640, 0]
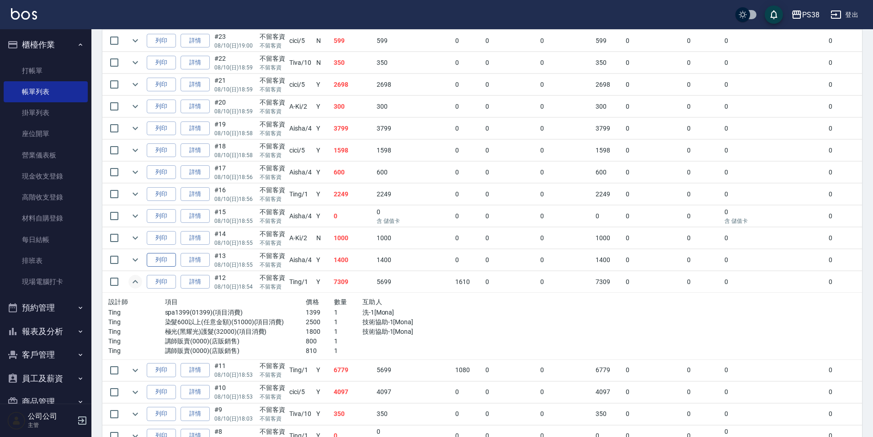
click at [135, 260] on icon "expand row" at bounding box center [134, 260] width 5 height 3
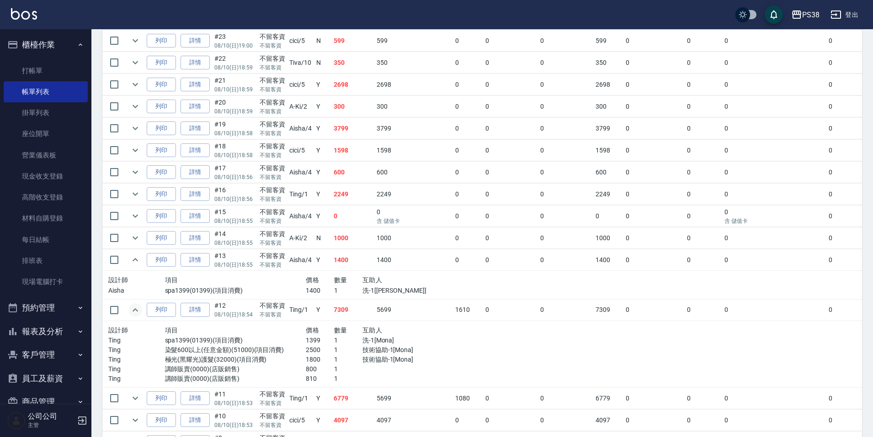
click at [379, 280] on span "互助人" at bounding box center [372, 279] width 20 height 7
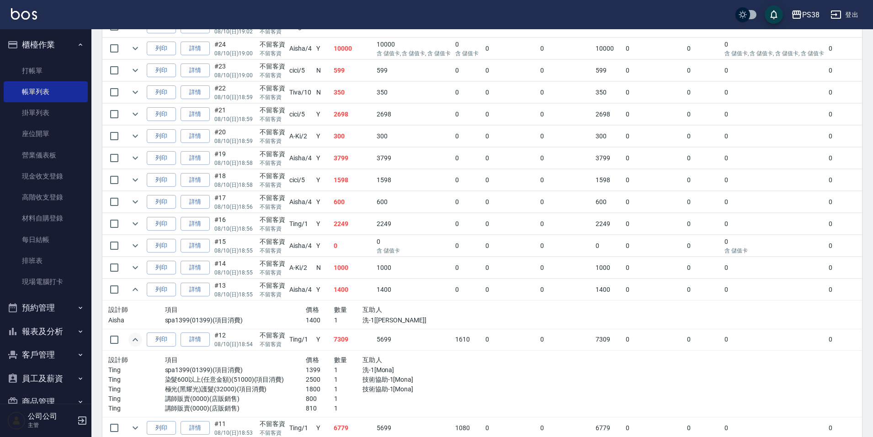
scroll to position [594, 0]
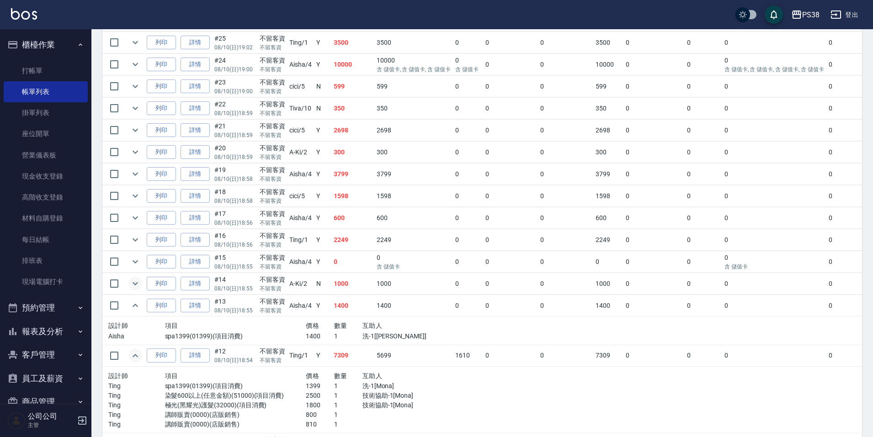
click at [136, 285] on icon "expand row" at bounding box center [135, 283] width 11 height 11
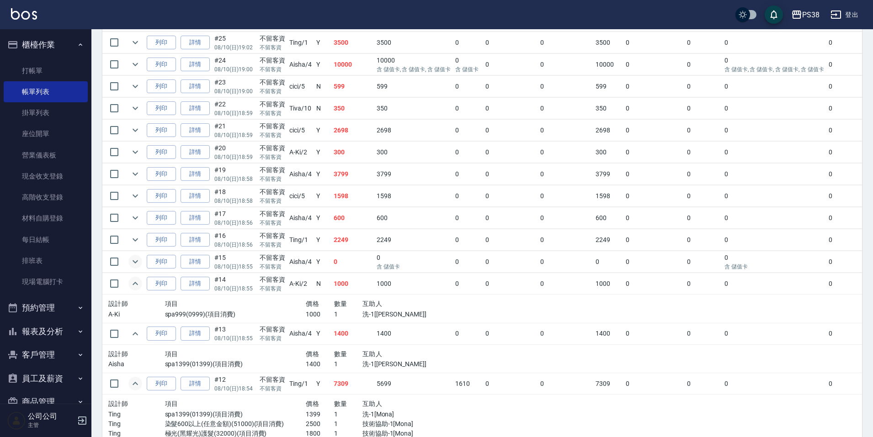
click at [135, 261] on icon "expand row" at bounding box center [135, 261] width 11 height 11
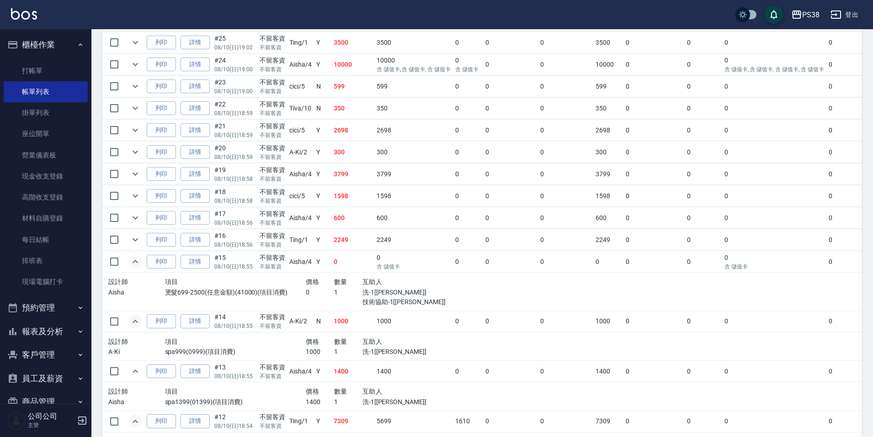
click at [210, 261] on td "詳情" at bounding box center [195, 261] width 34 height 21
click at [198, 260] on link "詳情" at bounding box center [194, 262] width 29 height 14
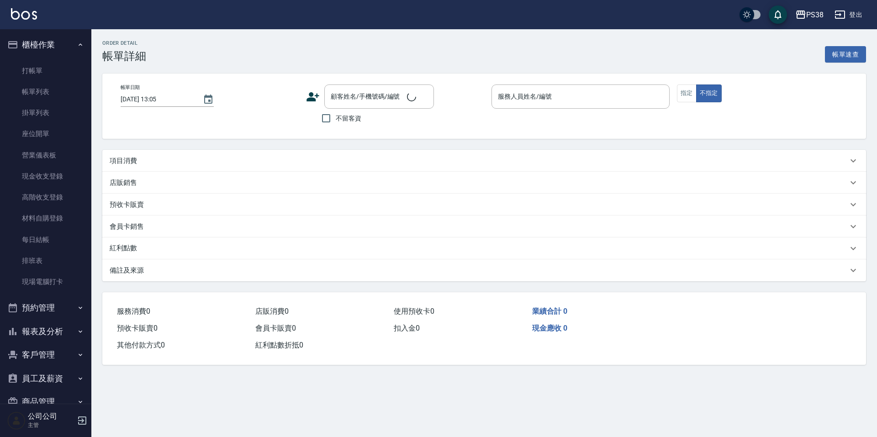
type input "2025/08/10 18:55"
checkbox input "true"
type input "Aisha-4"
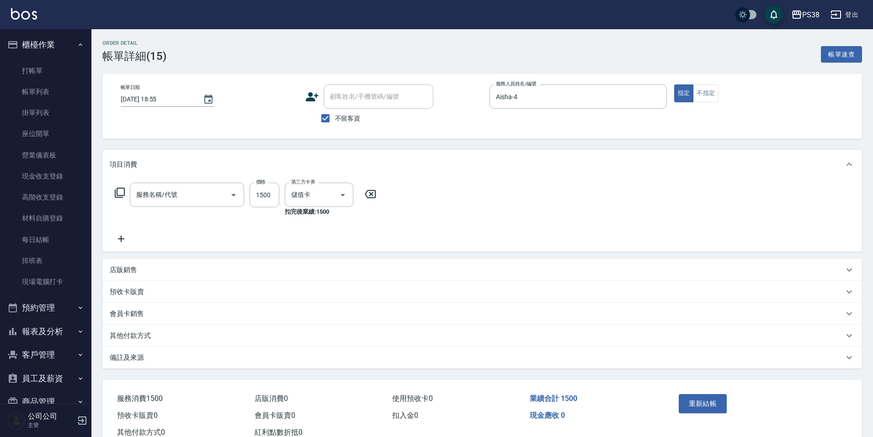
type input "燙髮699-2500(任意金額)(41000)"
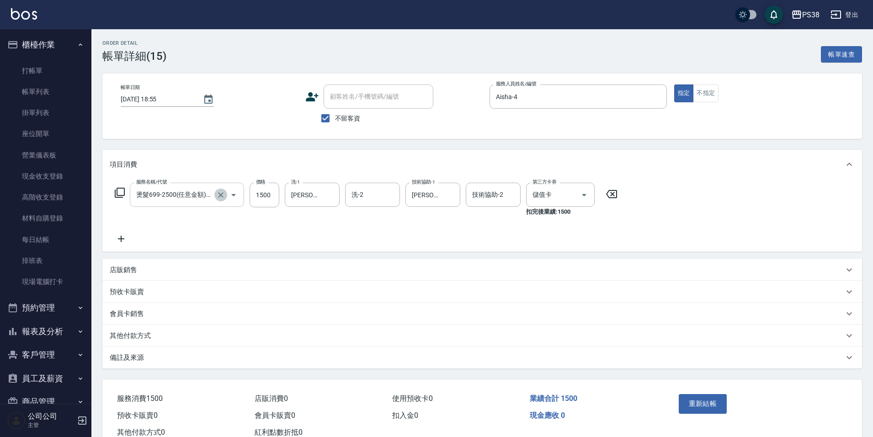
click at [225, 196] on button "Clear" at bounding box center [220, 195] width 13 height 13
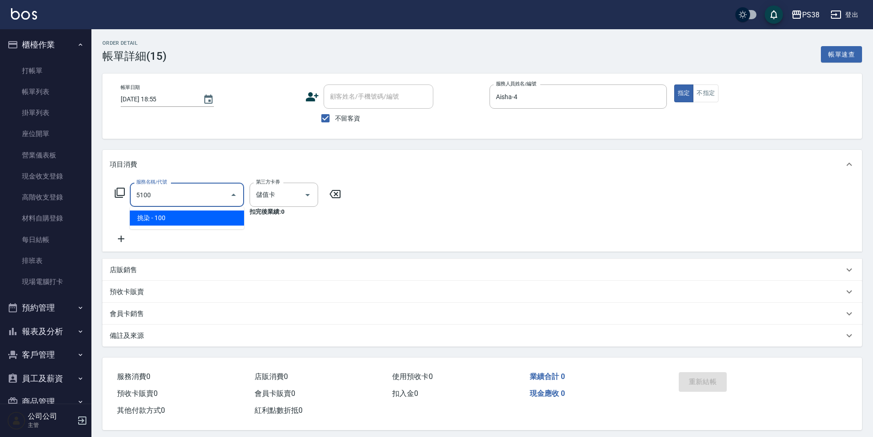
type input "51000"
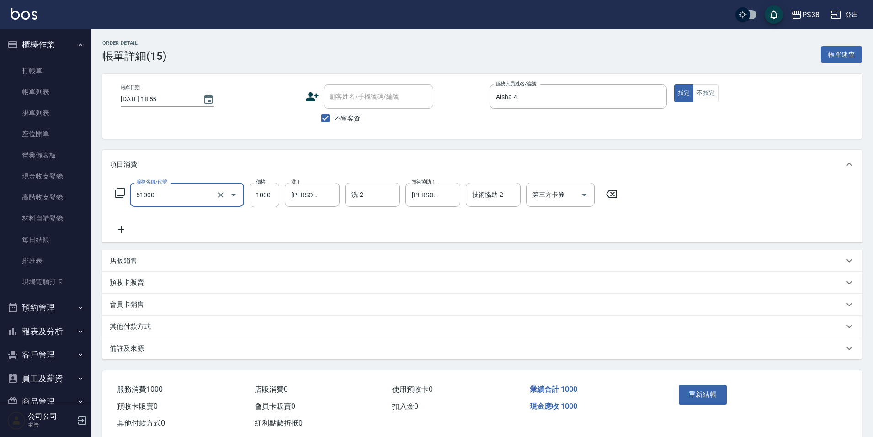
type input "染髮600以上(任意金額)(51000)"
type input "1500"
click at [277, 236] on div "服務名稱/代號 染髮600以上(任意金額)(51000) 服務名稱/代號 價格 1500 價格 洗-1 Yuki-6 洗-1 洗-2 洗-2 技術協助-1 Y…" at bounding box center [481, 211] width 759 height 64
click at [587, 192] on icon "Open" at bounding box center [583, 195] width 11 height 11
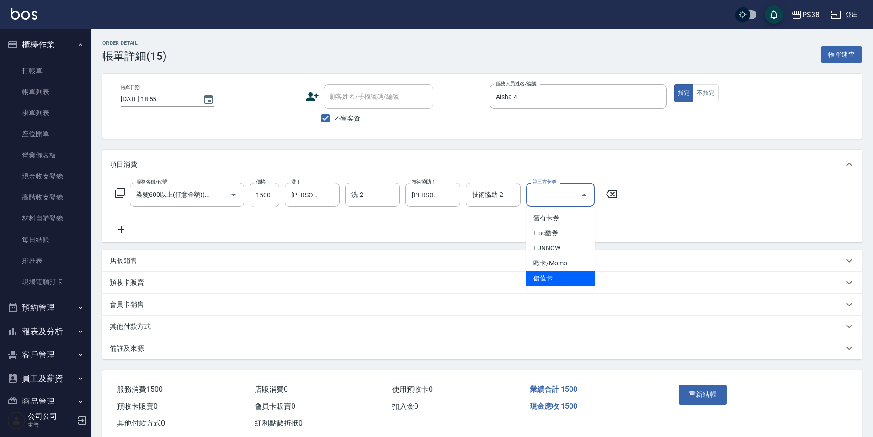
click at [576, 274] on span "儲值卡" at bounding box center [560, 278] width 69 height 15
type input "儲值卡"
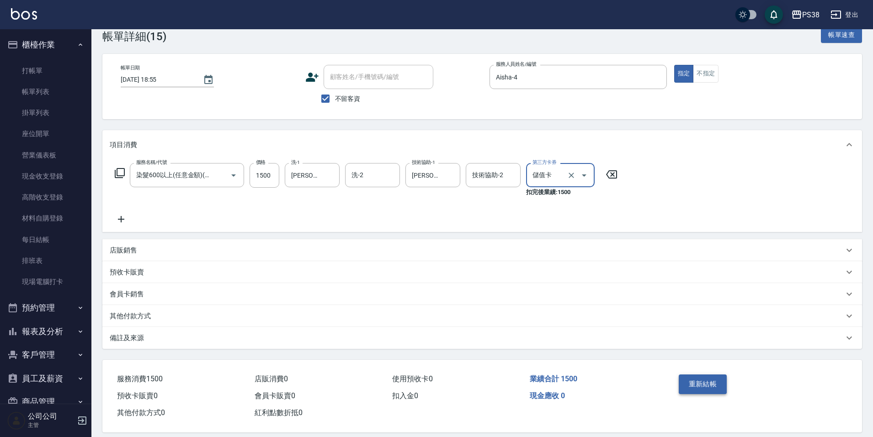
scroll to position [30, 0]
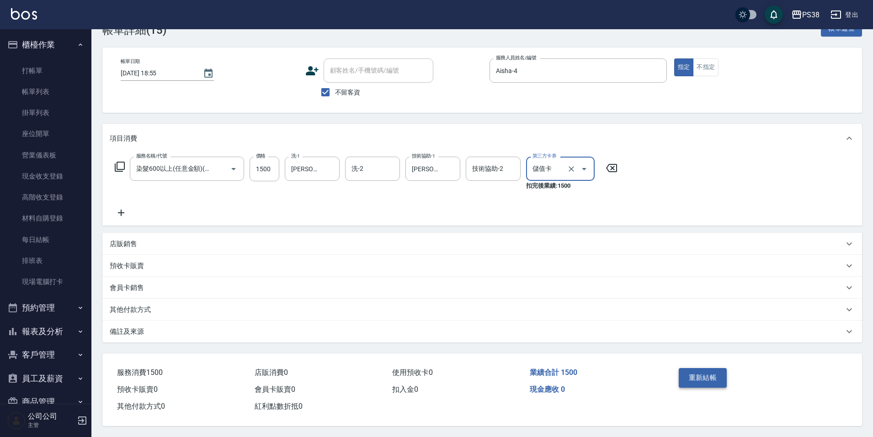
click at [701, 372] on button "重新結帳" at bounding box center [702, 377] width 48 height 19
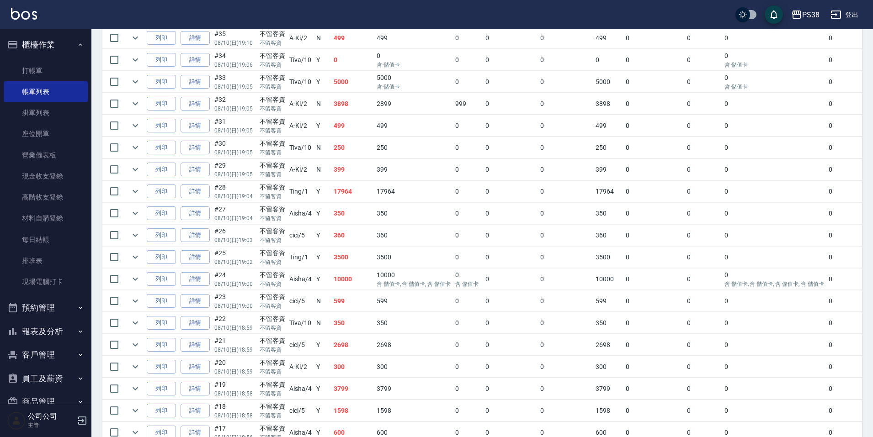
scroll to position [457, 0]
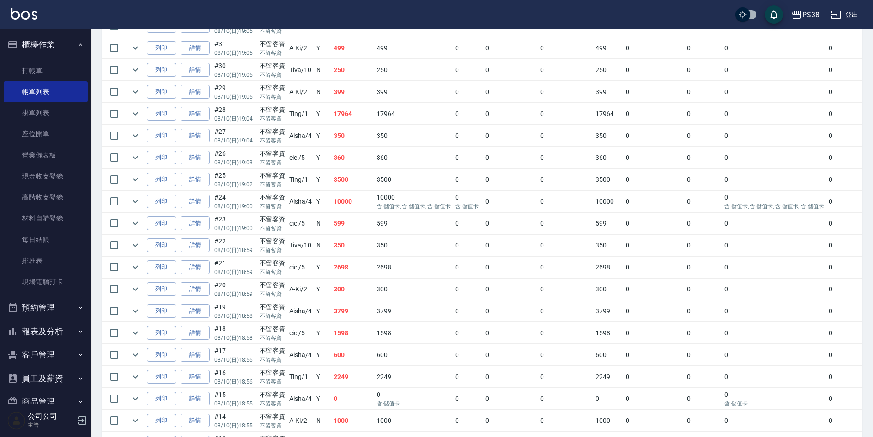
click at [376, 382] on td "2249" at bounding box center [413, 376] width 79 height 21
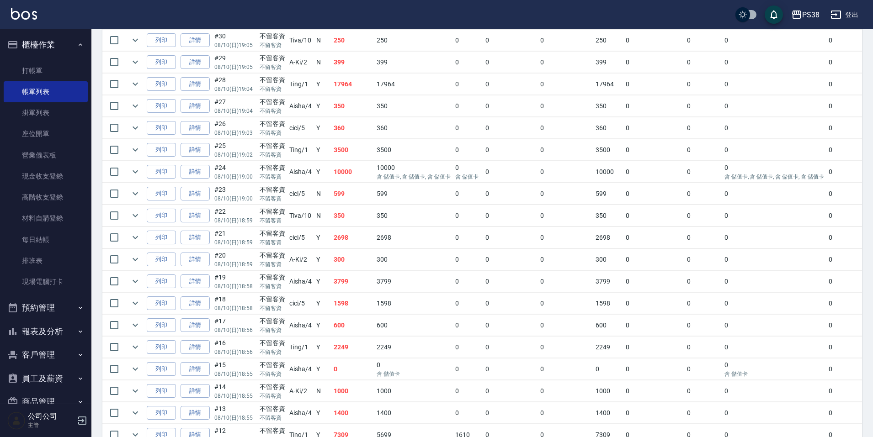
scroll to position [503, 0]
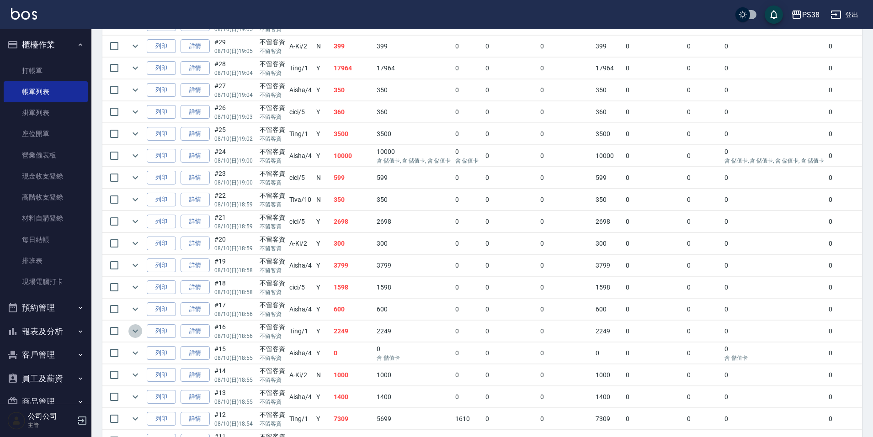
click at [137, 328] on icon "expand row" at bounding box center [135, 331] width 11 height 11
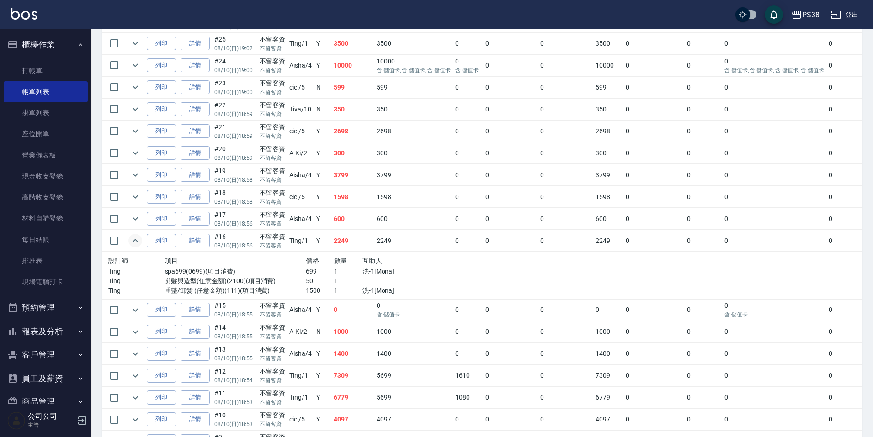
scroll to position [594, 0]
drag, startPoint x: 130, startPoint y: 217, endPoint x: 145, endPoint y: 220, distance: 15.0
click at [130, 217] on icon "expand row" at bounding box center [135, 217] width 11 height 11
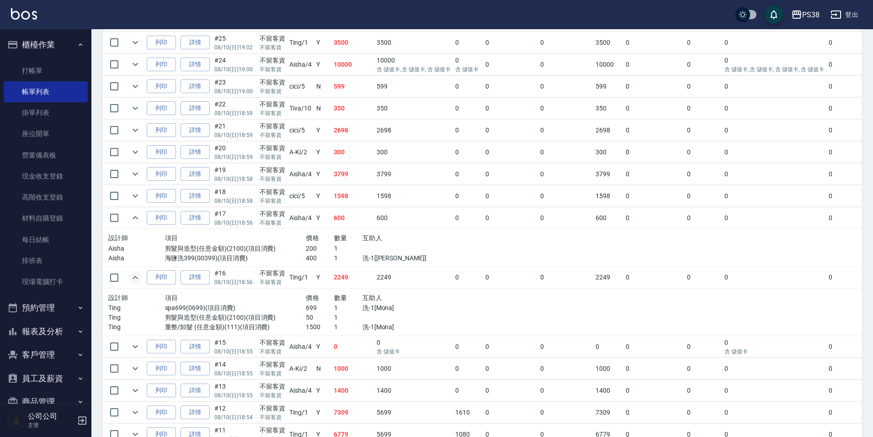
scroll to position [548, 0]
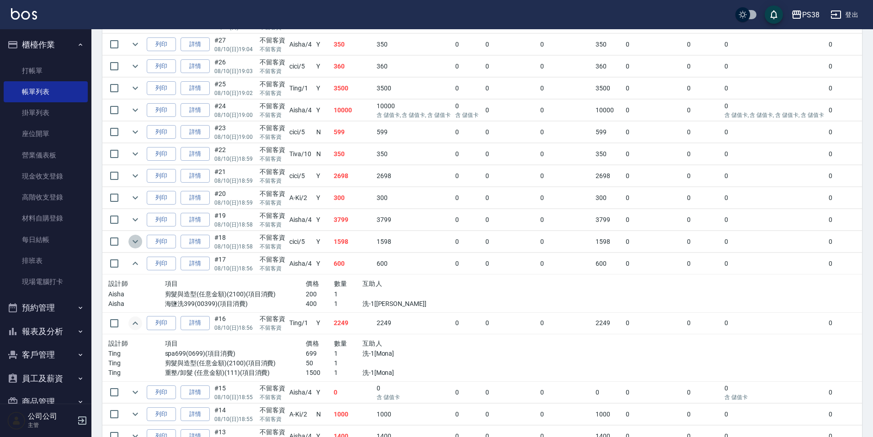
click at [137, 244] on icon "expand row" at bounding box center [135, 241] width 11 height 11
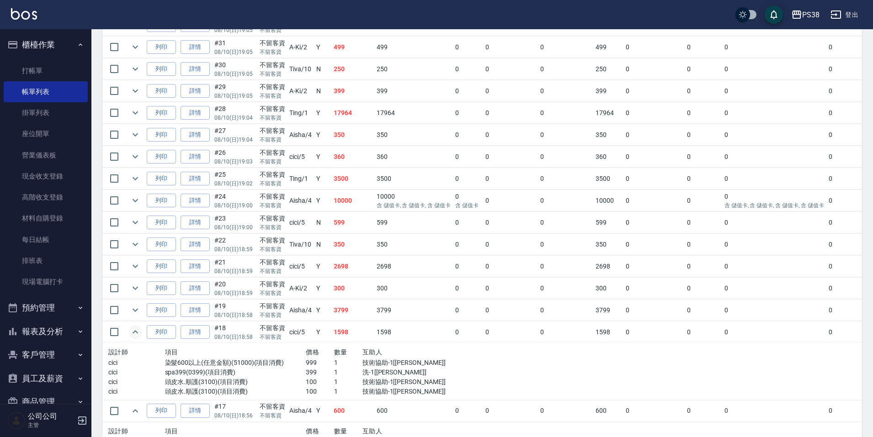
scroll to position [457, 0]
click at [137, 311] on icon "expand row" at bounding box center [134, 311] width 5 height 3
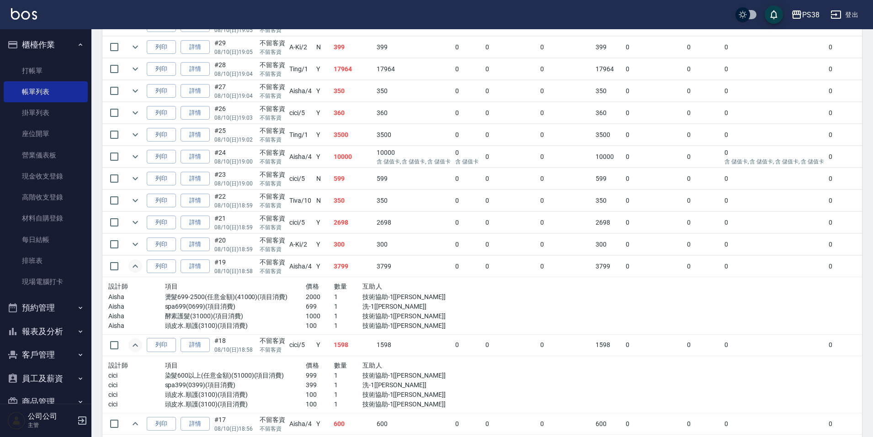
scroll to position [503, 0]
click at [369, 304] on p "洗-1[Yuki]" at bounding box center [404, 306] width 85 height 10
click at [374, 323] on div "設計師 項目 價格 數量 互助人 Aisha 燙髮699-2500(任意金額)(41000)(項目消費) 2000 1 技術協助-1[Yuki] Aisha …" at bounding box center [277, 305] width 339 height 50
click at [367, 319] on p "技術協助-1[Yuki]" at bounding box center [404, 316] width 85 height 10
click at [127, 243] on td at bounding box center [135, 243] width 18 height 21
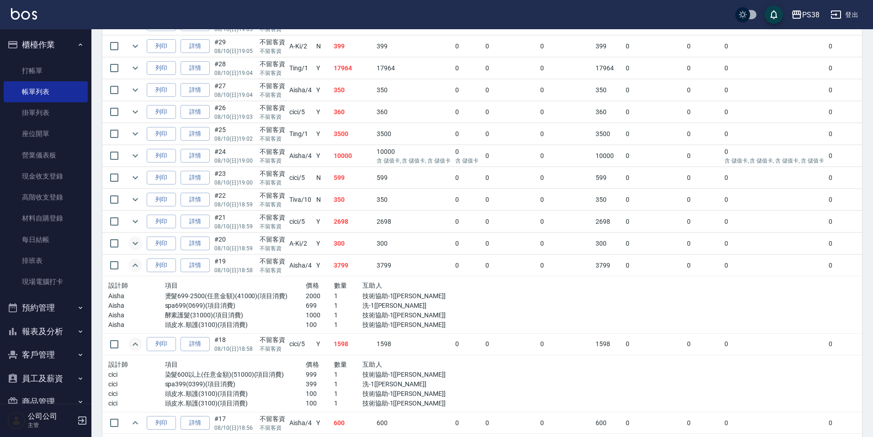
click at [132, 241] on icon "expand row" at bounding box center [135, 243] width 11 height 11
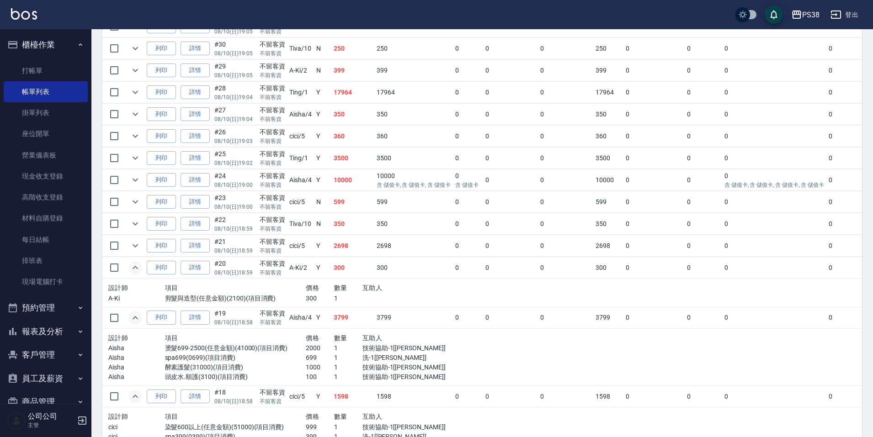
scroll to position [457, 0]
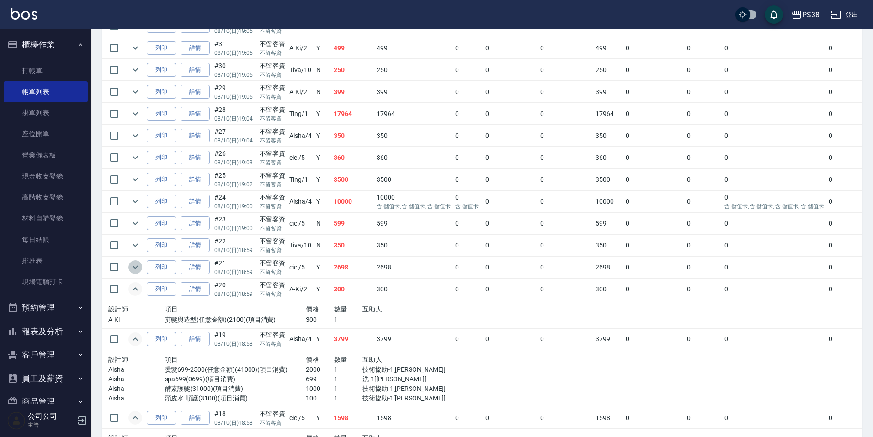
drag, startPoint x: 136, startPoint y: 266, endPoint x: 164, endPoint y: 266, distance: 28.3
click at [136, 266] on icon "expand row" at bounding box center [135, 267] width 11 height 11
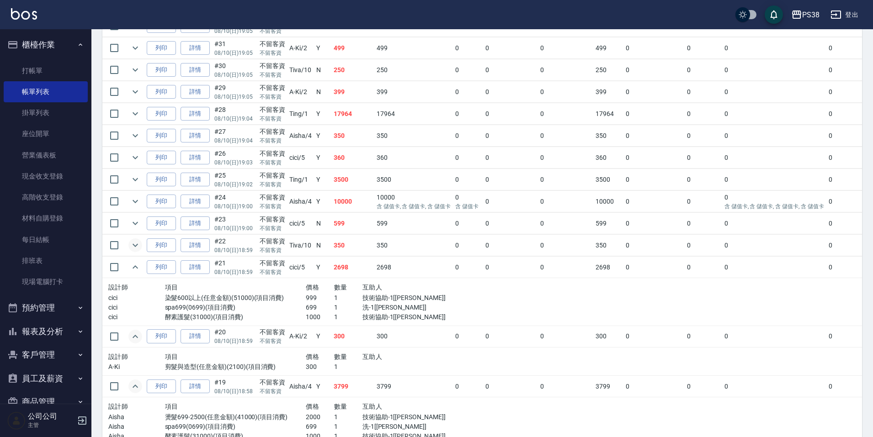
click at [134, 247] on icon "expand row" at bounding box center [135, 245] width 11 height 11
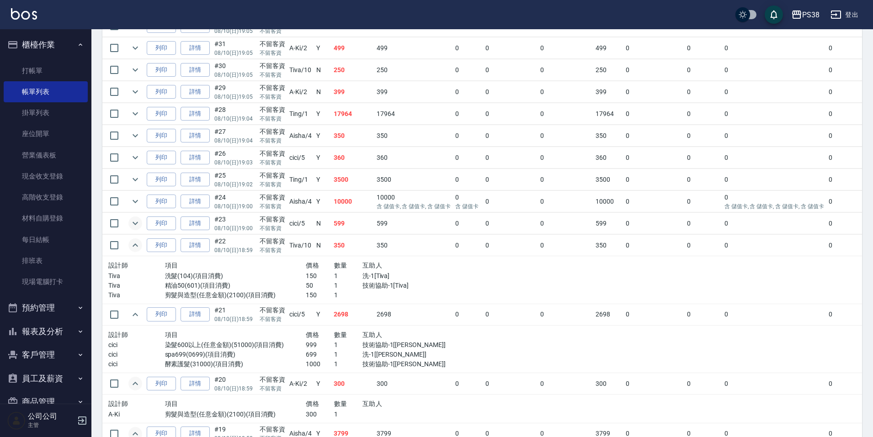
click at [137, 218] on icon "expand row" at bounding box center [135, 223] width 11 height 11
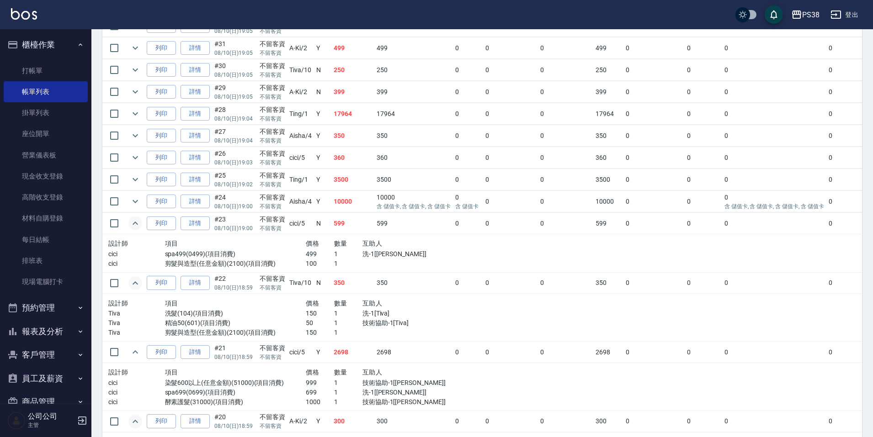
click at [345, 257] on p "1" at bounding box center [348, 254] width 28 height 10
click at [139, 203] on icon "expand row" at bounding box center [135, 201] width 11 height 11
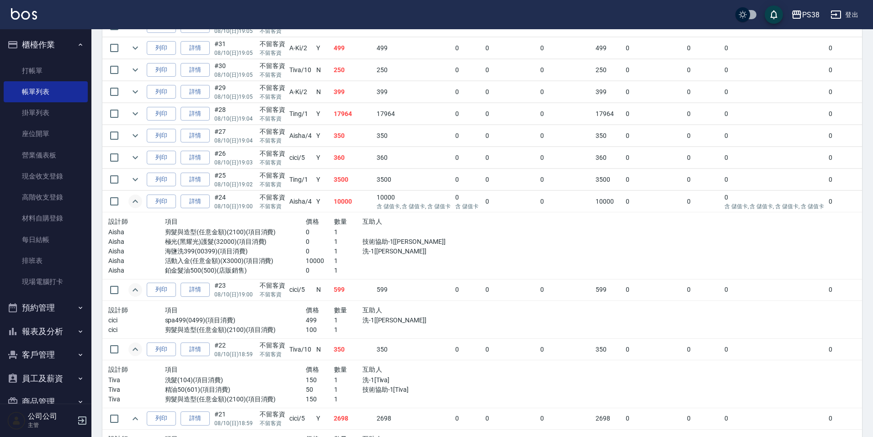
click at [281, 233] on p "剪髮與造型(任意金額)(2100)(項目消費)" at bounding box center [235, 233] width 141 height 10
click at [200, 200] on link "詳情" at bounding box center [194, 202] width 29 height 14
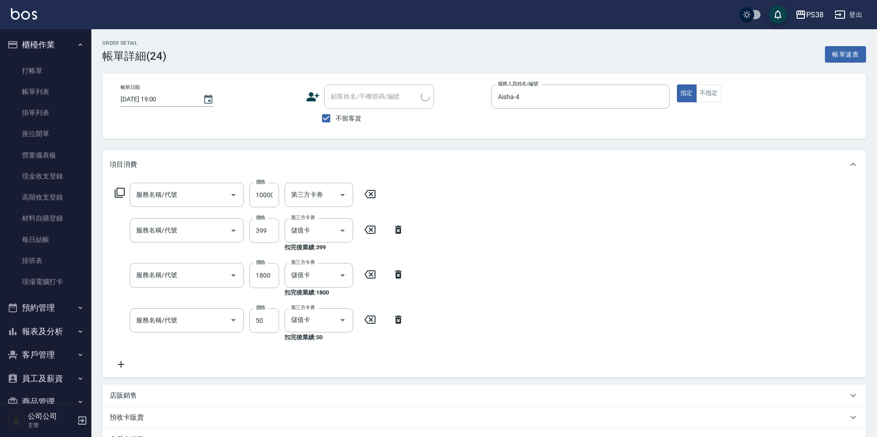
type input "2025/08/10 19:00"
checkbox input "true"
type input "Aisha-4"
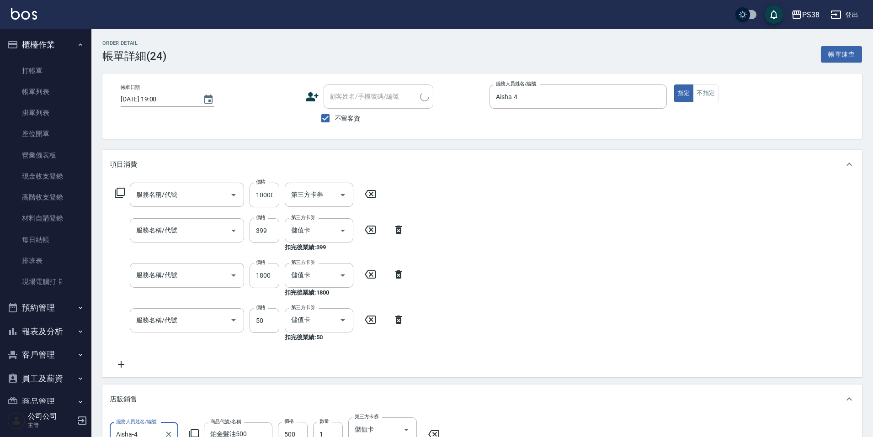
scroll to position [21, 0]
type input "活動入金(任意金額)(X3000)"
type input "海鹽洗399(00399)"
type input "極光(黑耀光)護髮(32000)"
type input "剪髮與造型(任意金額)(2100)"
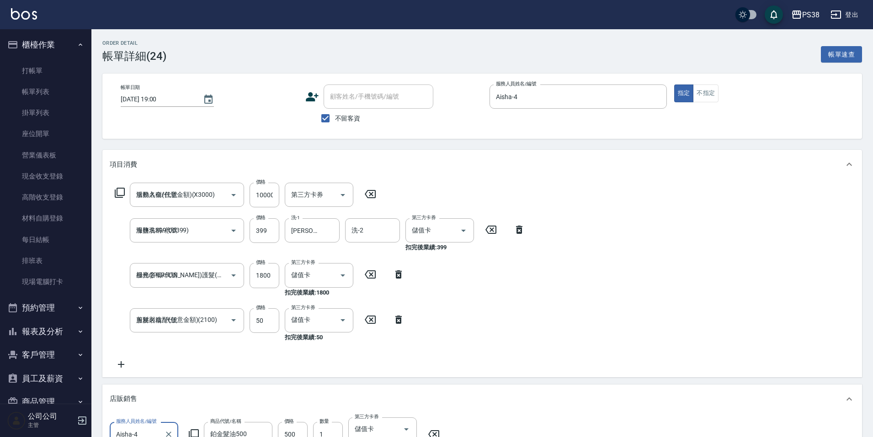
scroll to position [0, 0]
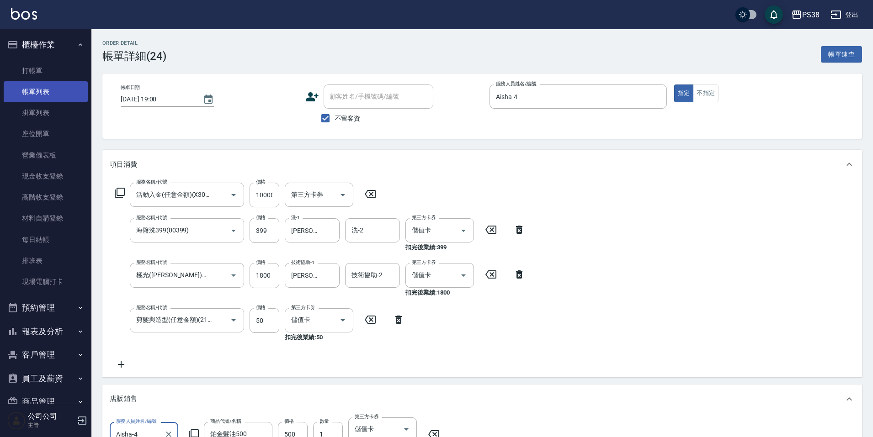
click at [60, 92] on link "帳單列表" at bounding box center [46, 91] width 84 height 21
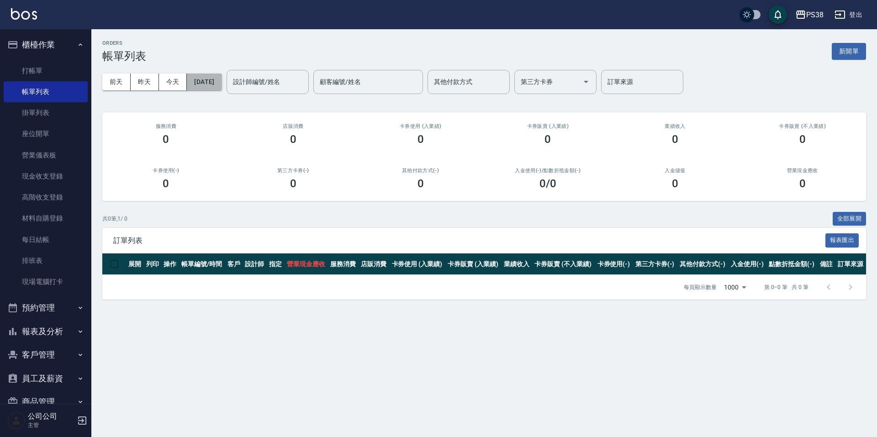
click at [222, 81] on button "[DATE]" at bounding box center [204, 82] width 35 height 17
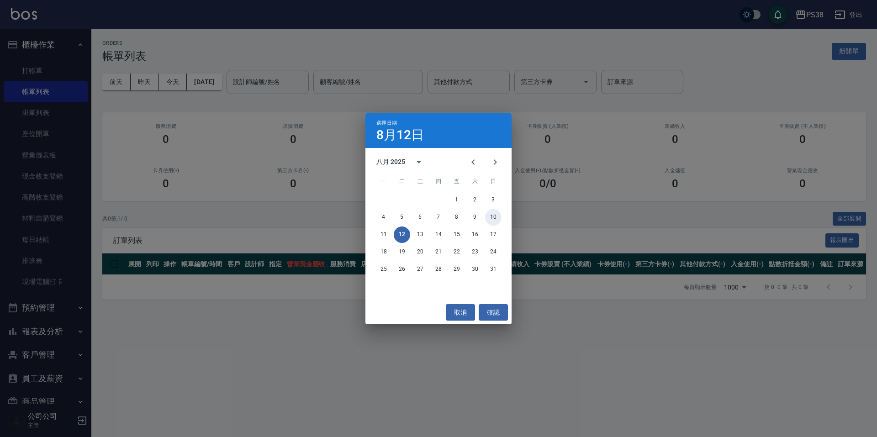
click at [495, 217] on button "10" at bounding box center [493, 217] width 16 height 16
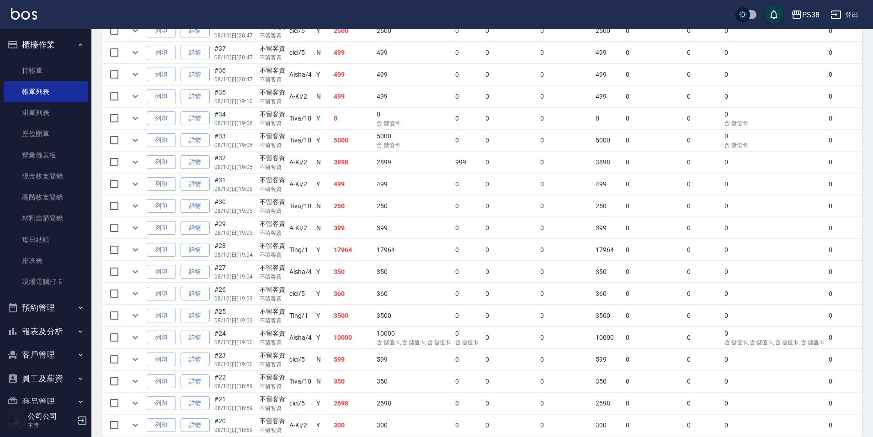
scroll to position [366, 0]
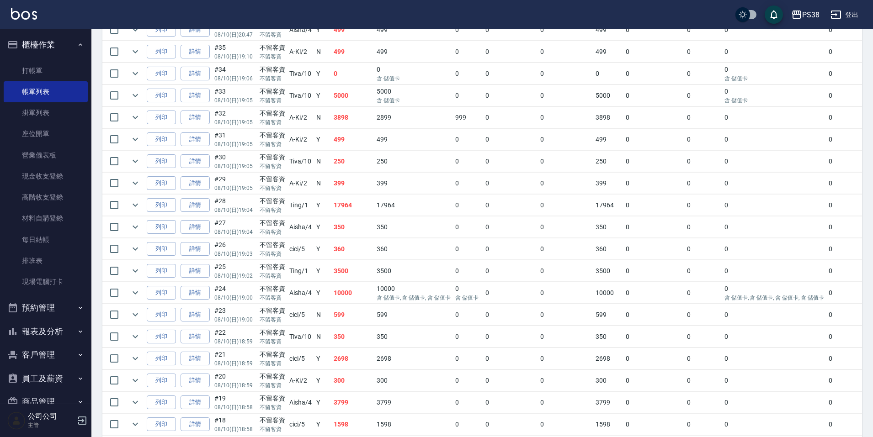
click at [281, 294] on p "不留客資" at bounding box center [273, 298] width 26 height 8
click at [374, 269] on td "3500" at bounding box center [413, 270] width 79 height 21
click at [131, 270] on icon "expand row" at bounding box center [135, 270] width 11 height 11
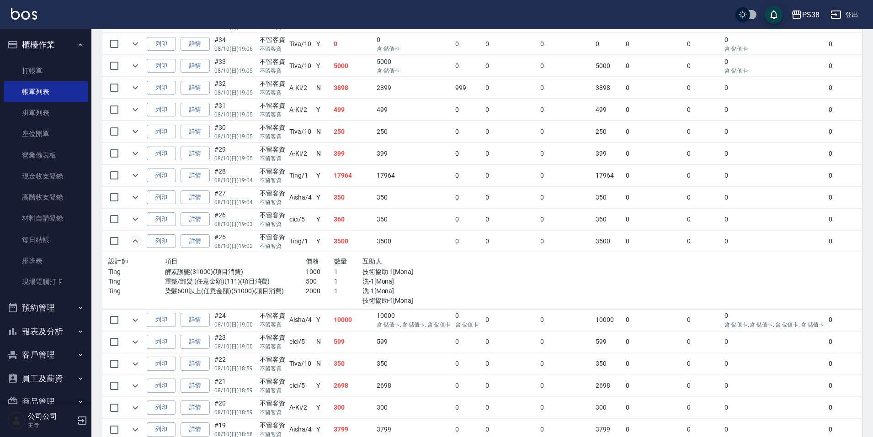
scroll to position [411, 0]
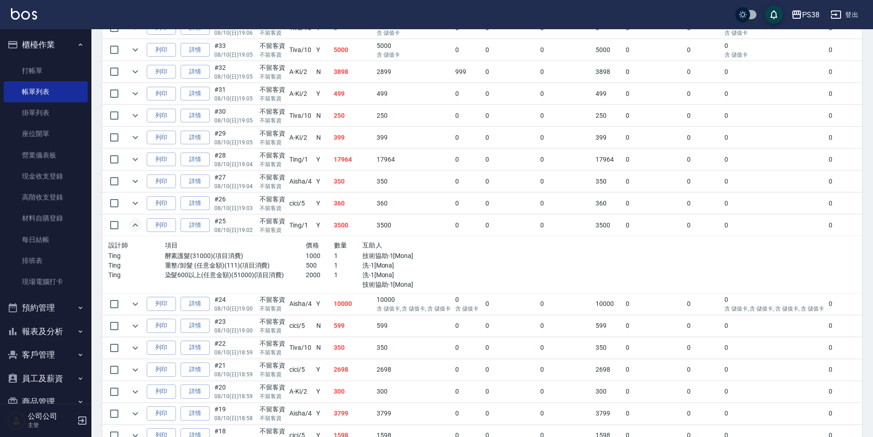
click at [324, 267] on p "500" at bounding box center [320, 266] width 28 height 10
click at [321, 276] on p "2000" at bounding box center [320, 275] width 28 height 10
click at [195, 224] on link "詳情" at bounding box center [194, 225] width 29 height 14
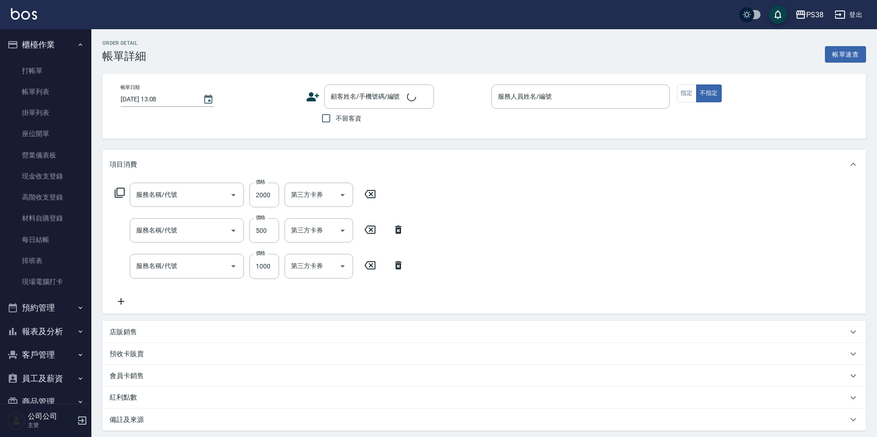
type input "2025/08/10 19:02"
checkbox input "true"
type input "Ting-1"
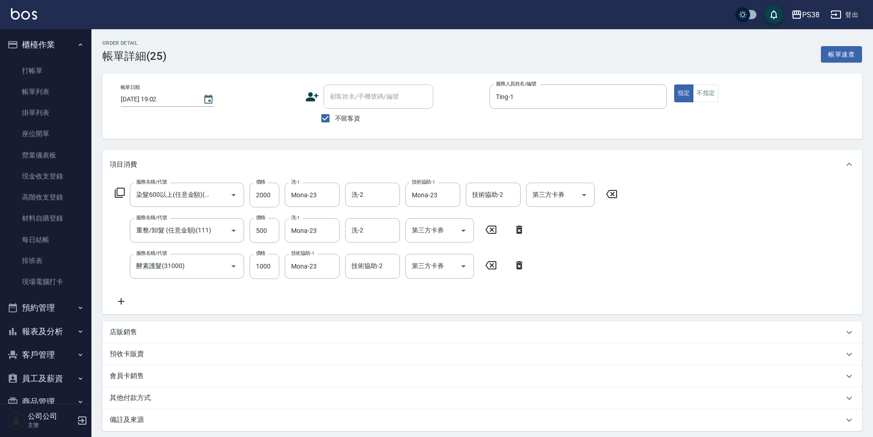
type input "染髮600以上(任意金額)(51000)"
type input "重整/卸髮 (任意金額)(111)"
type input "酵素護髮(31000)"
click at [46, 85] on link "帳單列表" at bounding box center [46, 91] width 84 height 21
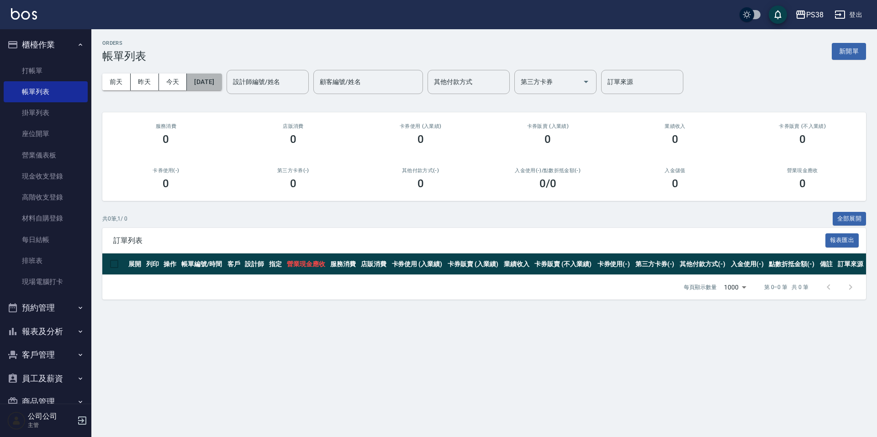
click at [221, 86] on button "[DATE]" at bounding box center [204, 82] width 35 height 17
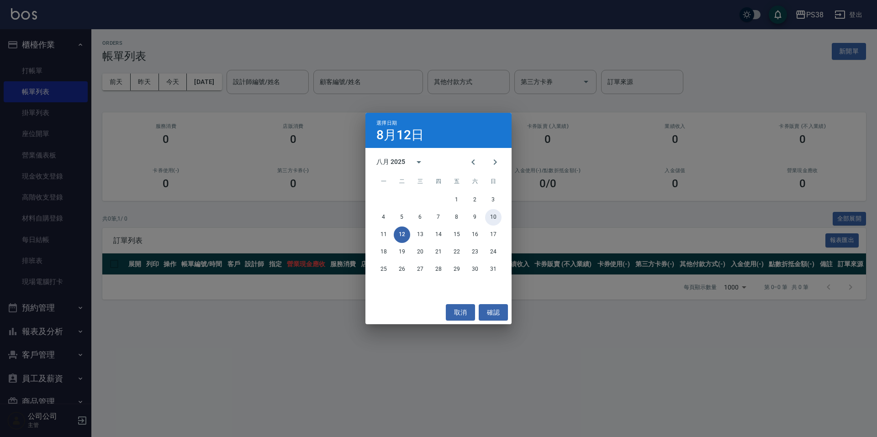
click at [484, 214] on div "4 5 6 7 8 9 10" at bounding box center [439, 217] width 146 height 16
click at [503, 316] on button "確認" at bounding box center [493, 312] width 29 height 17
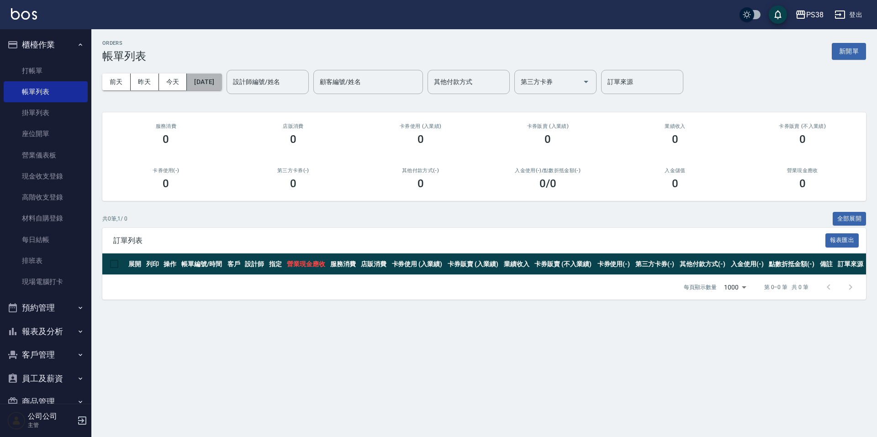
click at [222, 82] on button "[DATE]" at bounding box center [204, 82] width 35 height 17
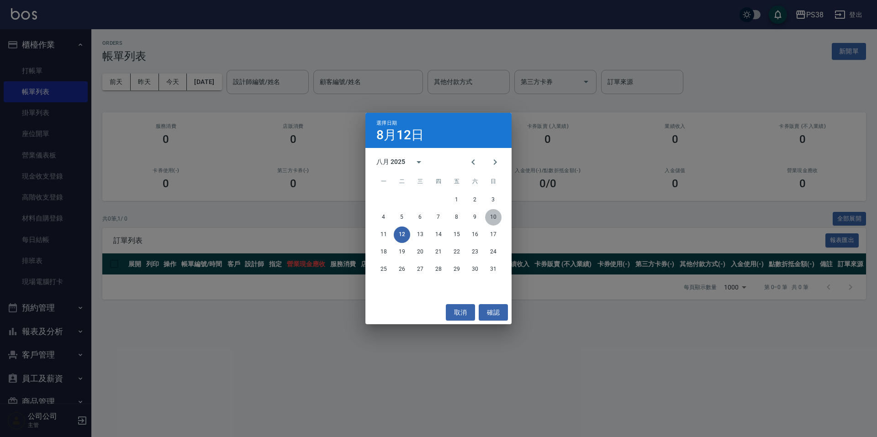
click at [498, 213] on button "10" at bounding box center [493, 217] width 16 height 16
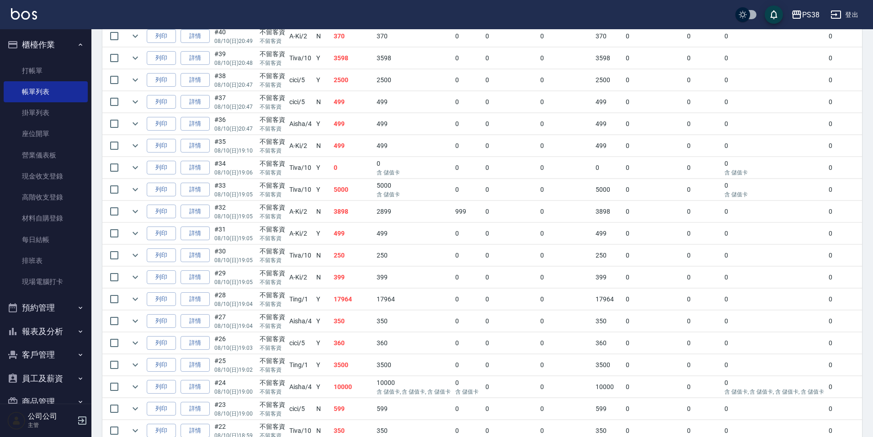
scroll to position [320, 0]
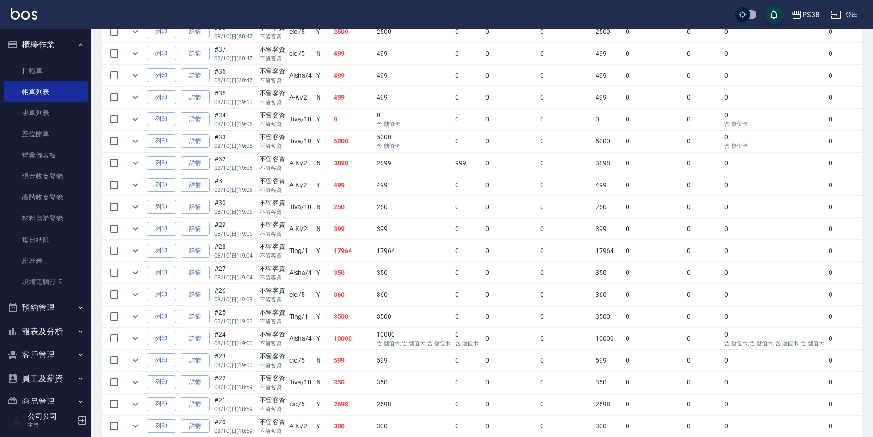
click at [378, 318] on td "3500" at bounding box center [413, 316] width 79 height 21
click at [372, 297] on td "360" at bounding box center [352, 294] width 43 height 21
click at [371, 297] on td "360" at bounding box center [352, 294] width 43 height 21
click at [354, 287] on td "360" at bounding box center [352, 294] width 43 height 21
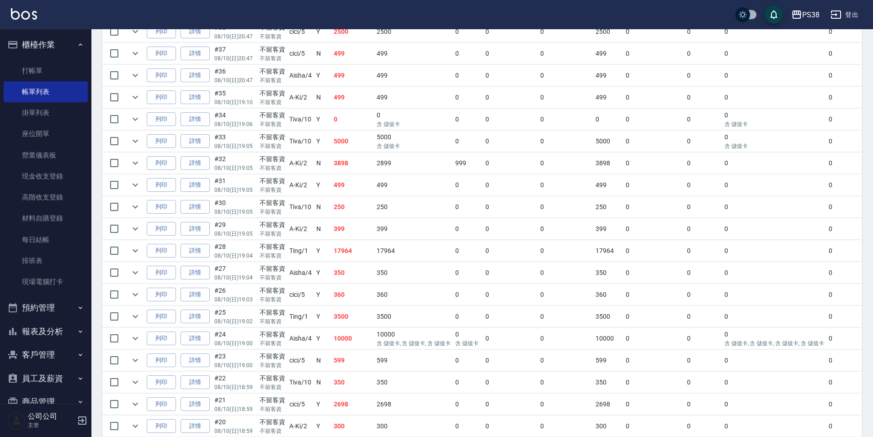
click at [128, 295] on td at bounding box center [135, 294] width 18 height 21
click at [137, 292] on icon "expand row" at bounding box center [135, 294] width 11 height 11
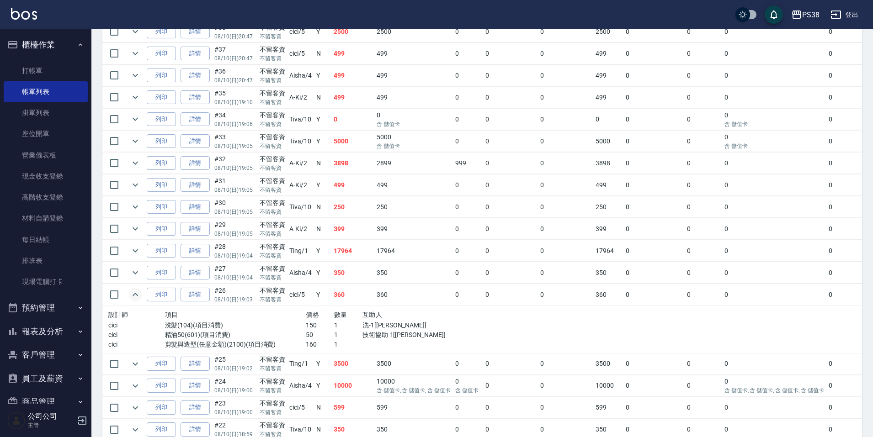
click at [381, 269] on td "350" at bounding box center [413, 272] width 79 height 21
click at [137, 275] on icon "expand row" at bounding box center [135, 272] width 11 height 11
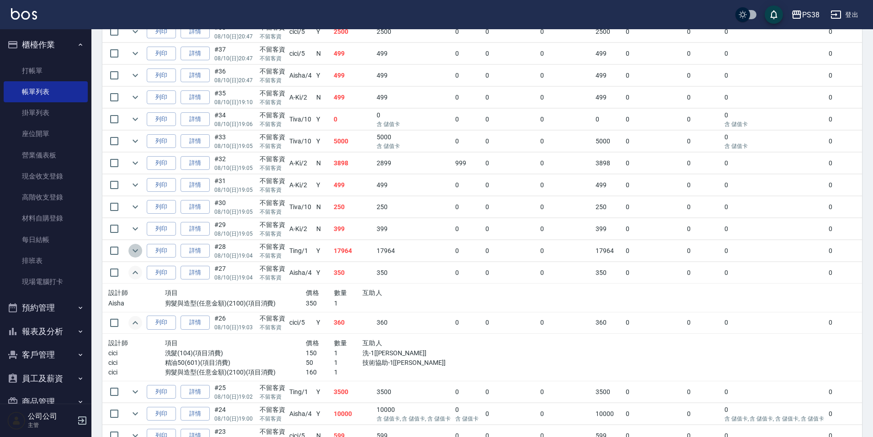
click at [137, 249] on icon "expand row" at bounding box center [135, 250] width 11 height 11
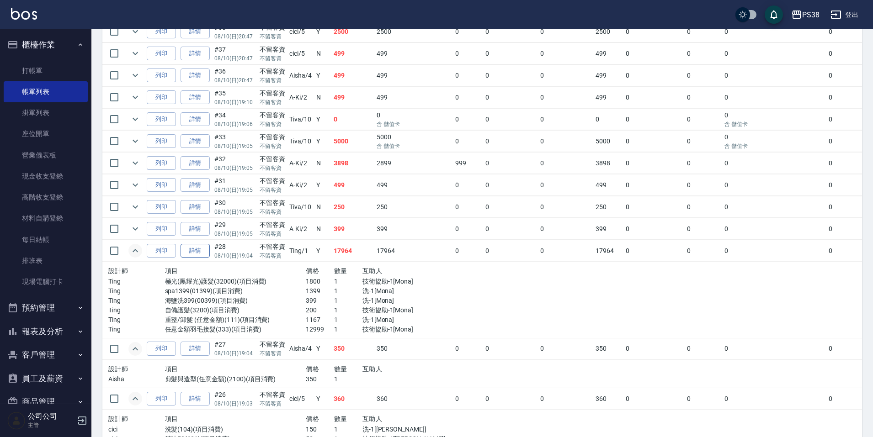
click at [197, 249] on link "詳情" at bounding box center [194, 251] width 29 height 14
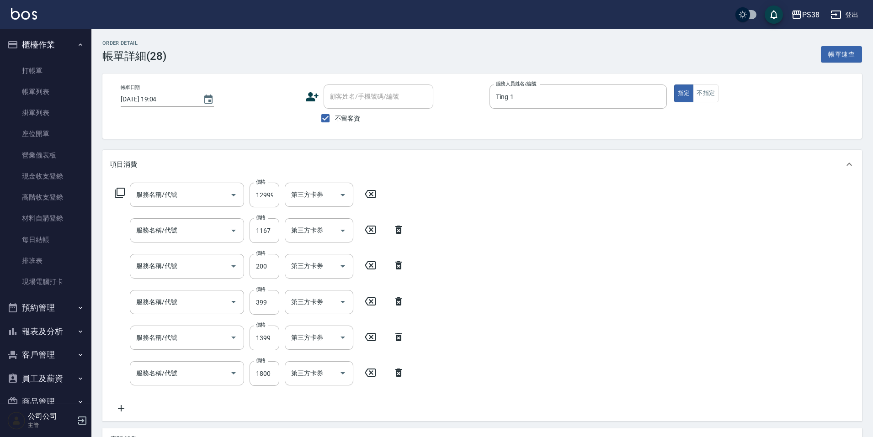
type input "2025/08/10 19:04"
checkbox input "true"
type input "Ting-1"
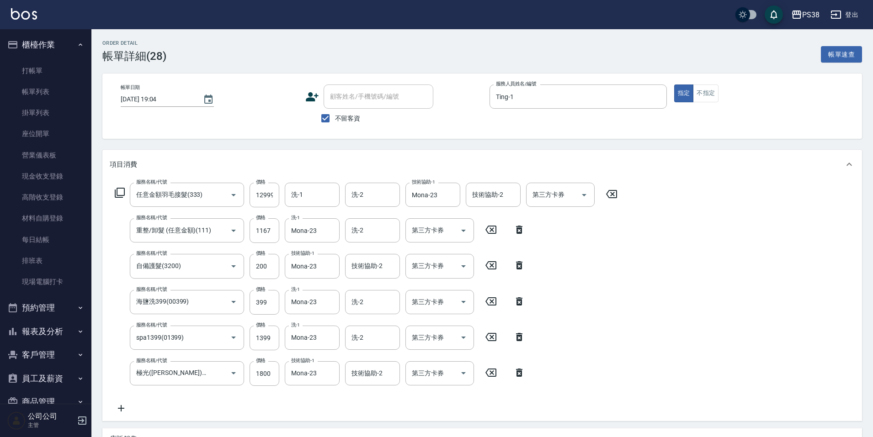
type input "任意金額羽毛接髮(333)"
type input "重整/卸髮 (任意金額)(111)"
type input "自備護髮(3200)"
type input "海鹽洗399(00399)"
type input "spa1399(01399)"
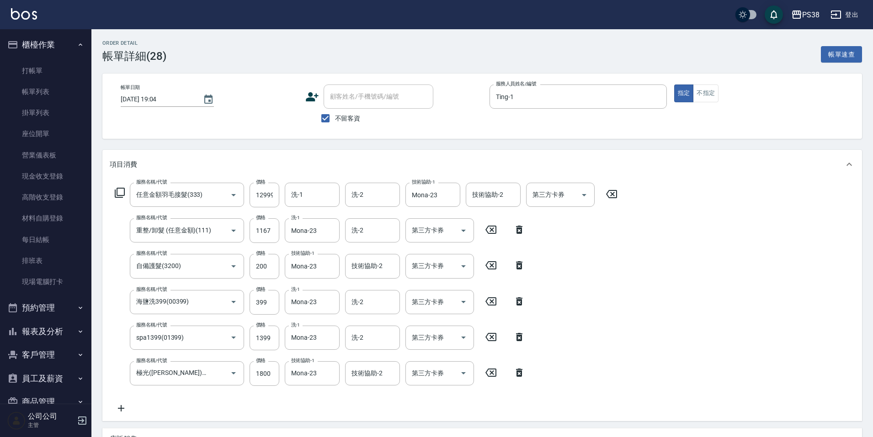
type input "極光(黑耀光)護髮(32000)"
click at [620, 347] on div "服務名稱/代號 任意金額羽毛接髮(333) 服務名稱/代號 價格 12999 價格 洗-1 洗-1 洗-2 洗-2 技術協助-1 Mona-23 技術協助-1…" at bounding box center [366, 298] width 513 height 231
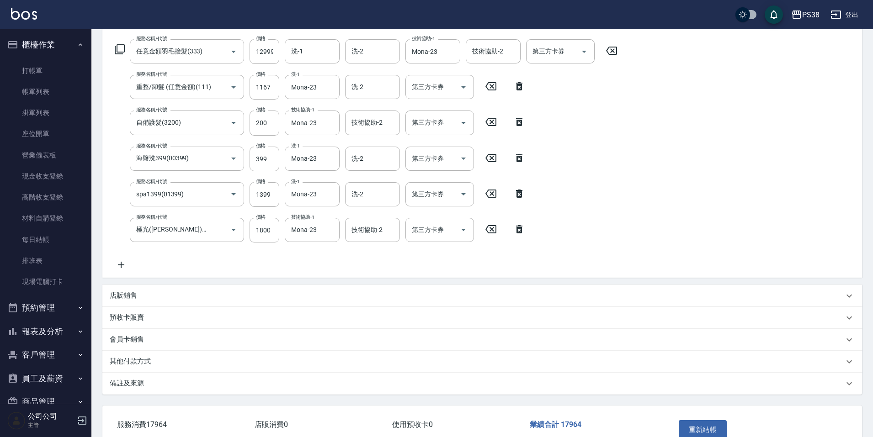
scroll to position [200, 0]
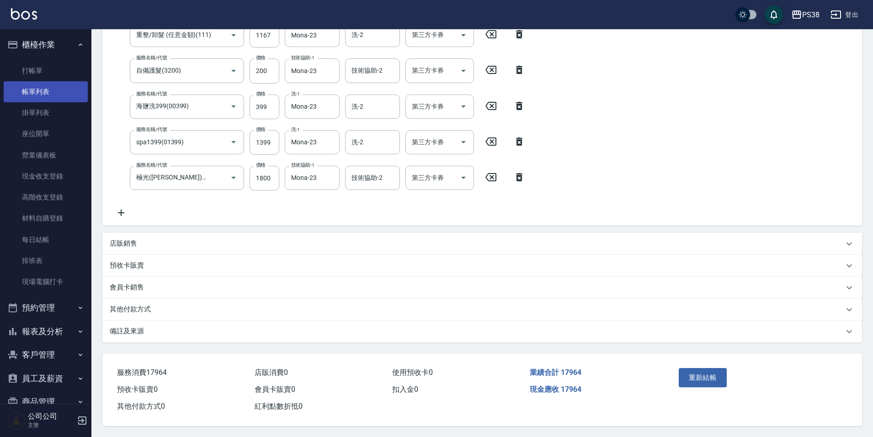
click at [38, 94] on link "帳單列表" at bounding box center [46, 91] width 84 height 21
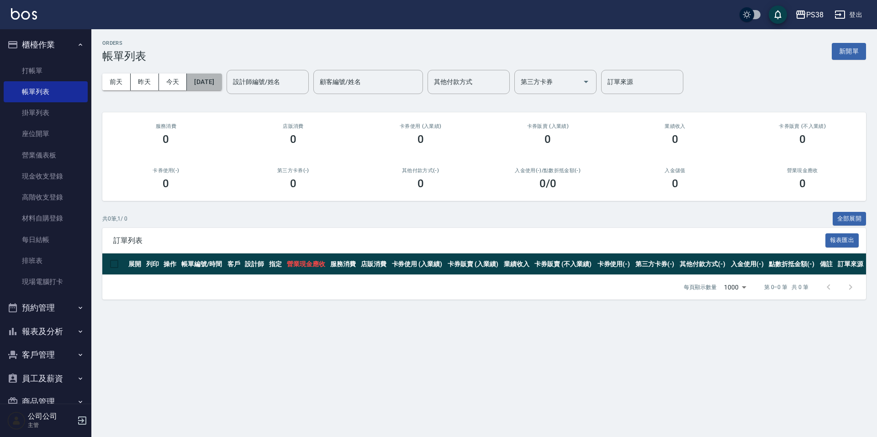
click at [222, 82] on button "[DATE]" at bounding box center [204, 82] width 35 height 17
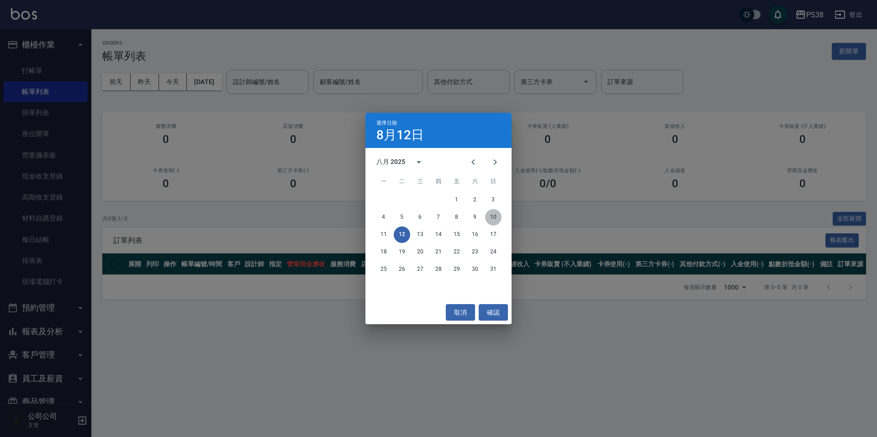
click at [493, 214] on button "10" at bounding box center [493, 217] width 16 height 16
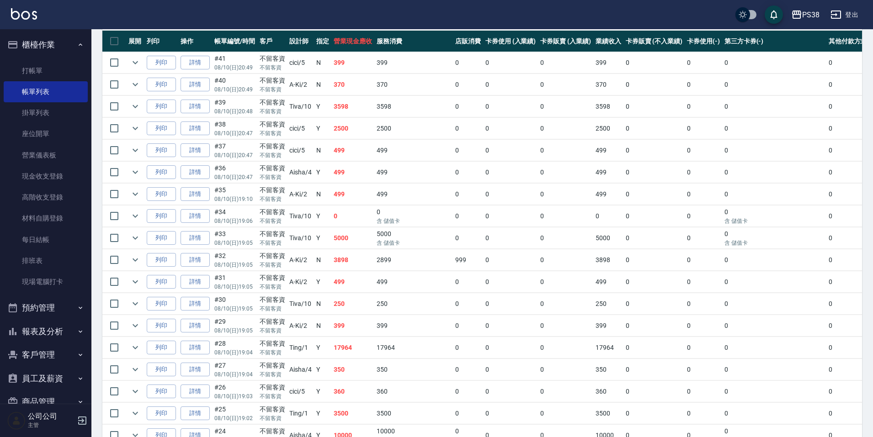
scroll to position [274, 0]
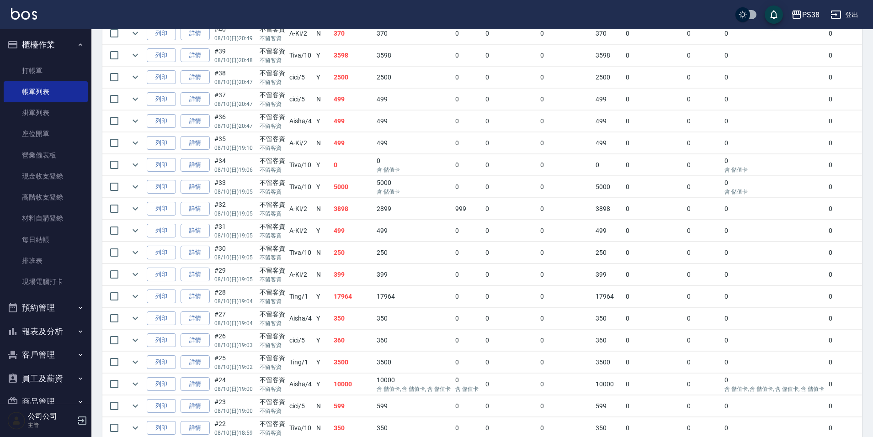
click at [347, 285] on td "399" at bounding box center [352, 274] width 43 height 21
click at [132, 277] on icon "expand row" at bounding box center [135, 274] width 11 height 11
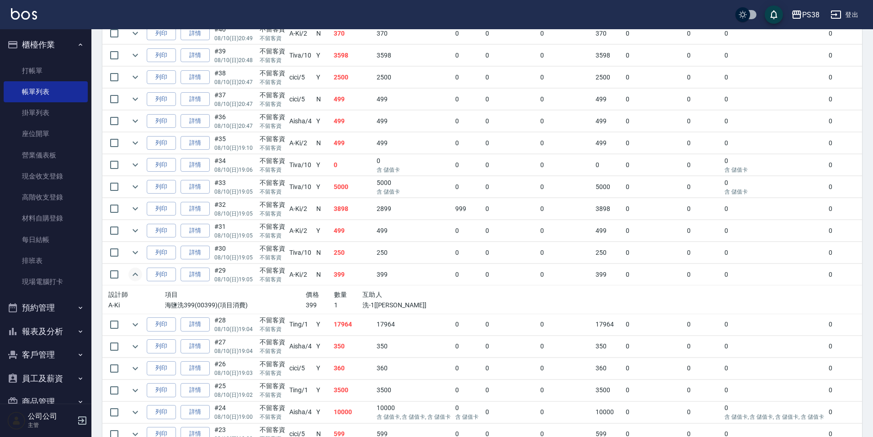
click at [356, 308] on p "1" at bounding box center [348, 306] width 28 height 10
click at [139, 256] on icon "expand row" at bounding box center [135, 252] width 11 height 11
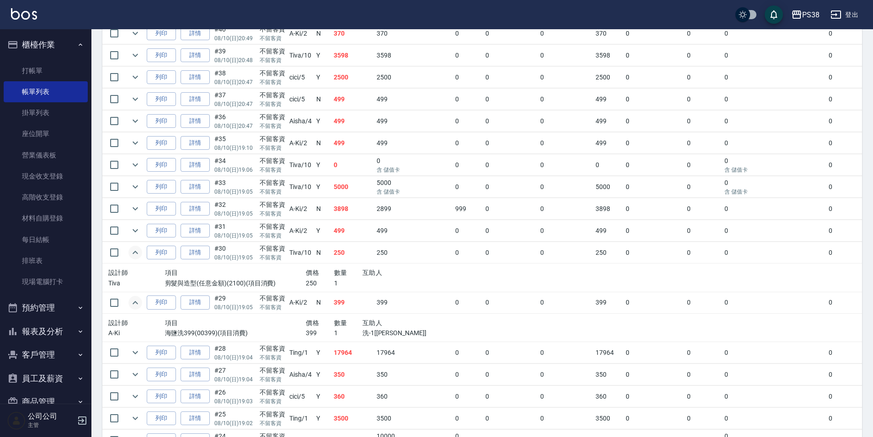
click at [327, 267] on div "價格" at bounding box center [320, 272] width 28 height 11
click at [137, 226] on icon "expand row" at bounding box center [135, 230] width 11 height 11
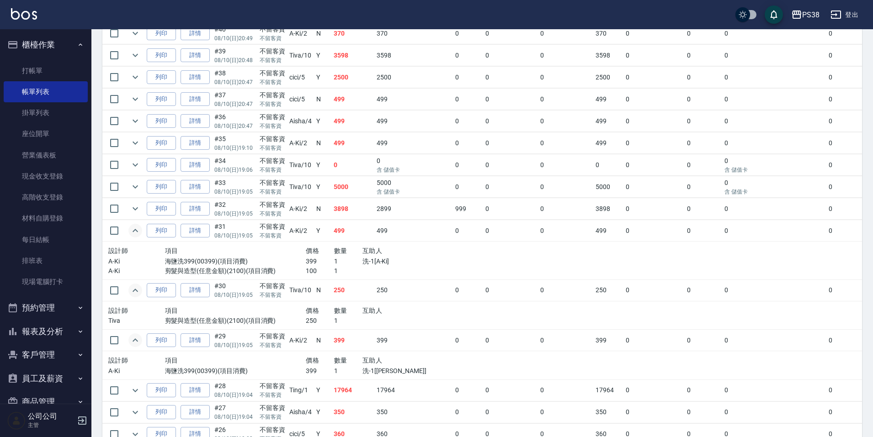
click at [381, 265] on p "洗-1[A-Ki]" at bounding box center [404, 262] width 85 height 10
click at [378, 235] on td "499" at bounding box center [413, 230] width 79 height 21
drag, startPoint x: 137, startPoint y: 203, endPoint x: 226, endPoint y: 217, distance: 90.2
click at [137, 203] on button "expand row" at bounding box center [135, 209] width 14 height 14
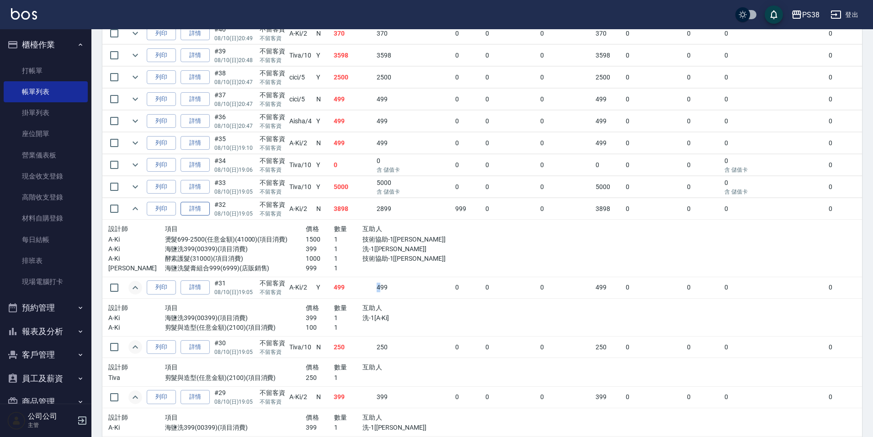
click at [197, 212] on link "詳情" at bounding box center [194, 209] width 29 height 14
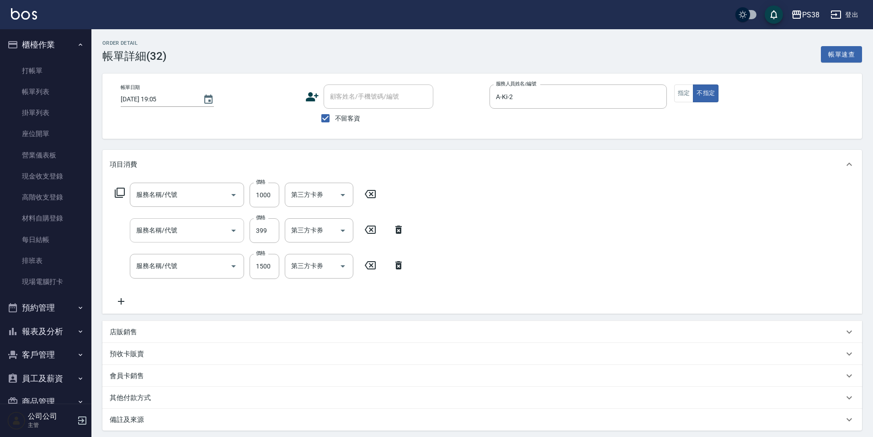
type input "2025/08/10 19:05"
checkbox input "true"
type input "A-Ki-2"
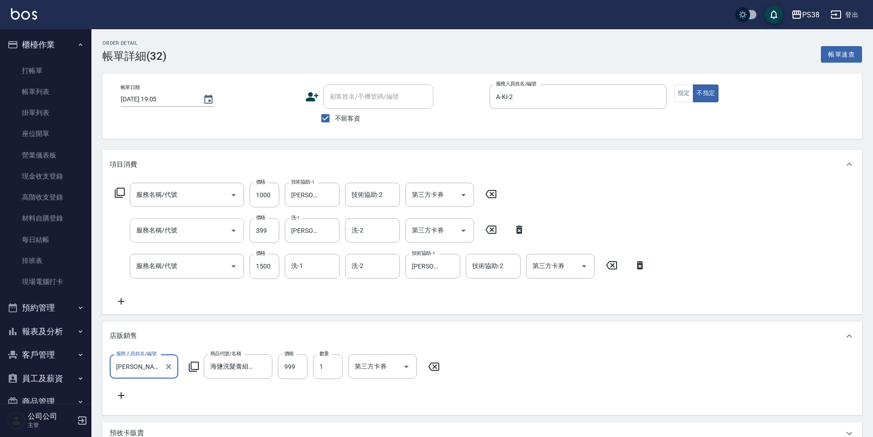
type input "酵素護髮(31000)"
type input "海鹽洗399(00399)"
type input "燙髮699-2500(任意金額)(41000)"
click at [318, 307] on div "服務名稱/代號 酵素護髮(31000) 服務名稱/代號 價格 1000 價格 技術協助-1 彥丞-55 技術協助-1 技術協助-2 技術協助-2 第三方卡券 …" at bounding box center [481, 246] width 759 height 135
click at [322, 300] on div "服務名稱/代號 酵素護髮(31000) 服務名稱/代號 價格 1000 價格 技術協助-1 彥丞-55 技術協助-1 技術協助-2 技術協助-2 第三方卡券 …" at bounding box center [380, 245] width 541 height 124
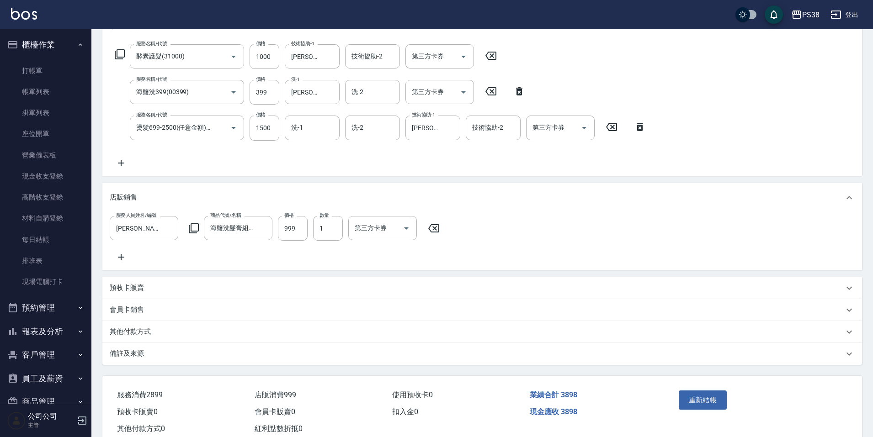
scroll to position [126, 0]
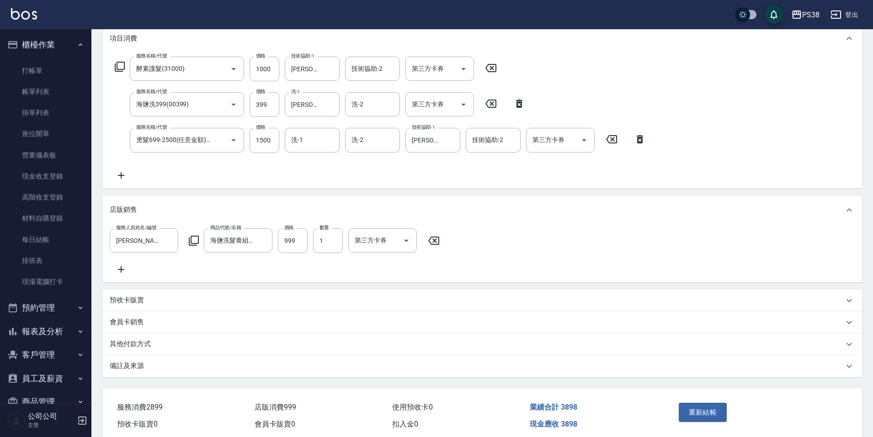
click at [29, 91] on link "帳單列表" at bounding box center [46, 91] width 84 height 21
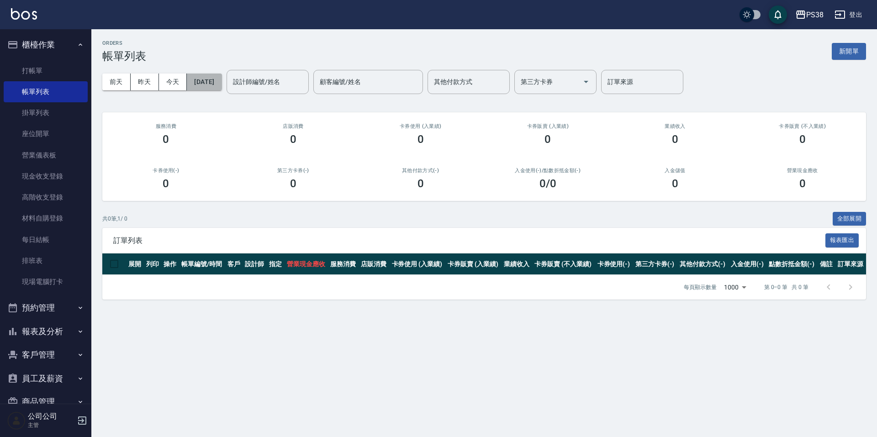
click at [213, 84] on button "[DATE]" at bounding box center [204, 82] width 35 height 17
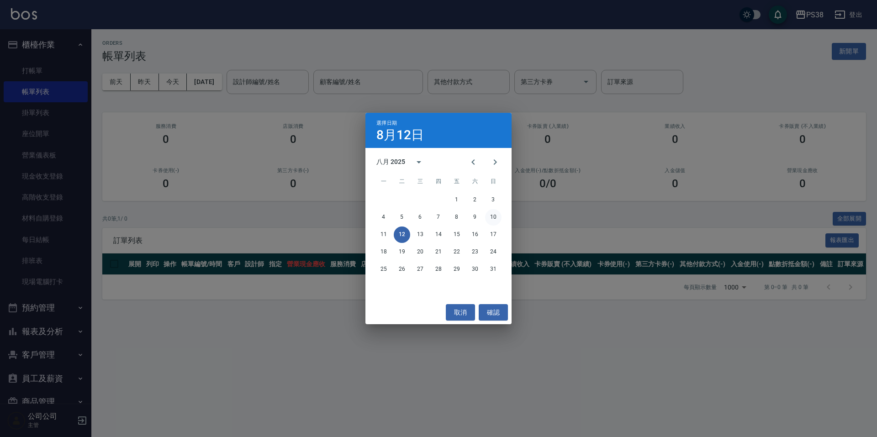
click at [494, 215] on button "10" at bounding box center [493, 217] width 16 height 16
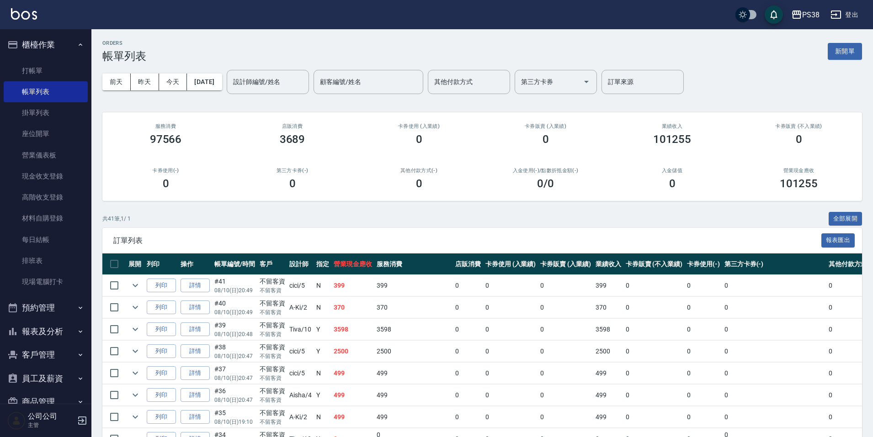
scroll to position [320, 0]
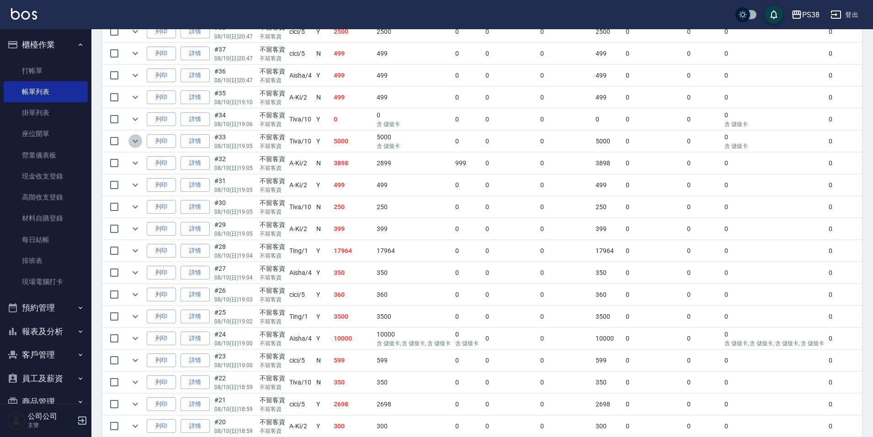
click at [135, 140] on icon "expand row" at bounding box center [135, 141] width 11 height 11
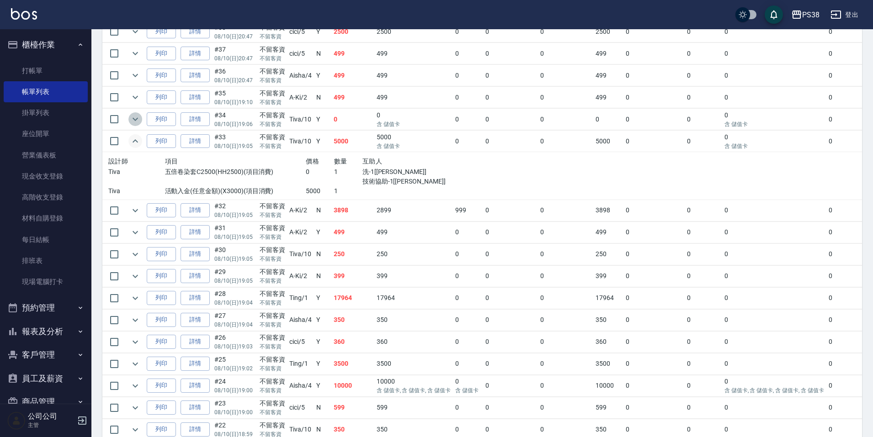
click at [137, 118] on icon "expand row" at bounding box center [135, 119] width 11 height 11
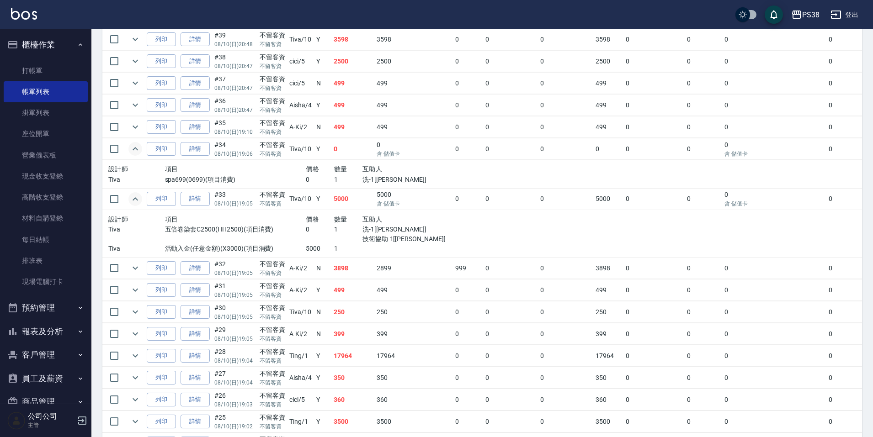
scroll to position [274, 0]
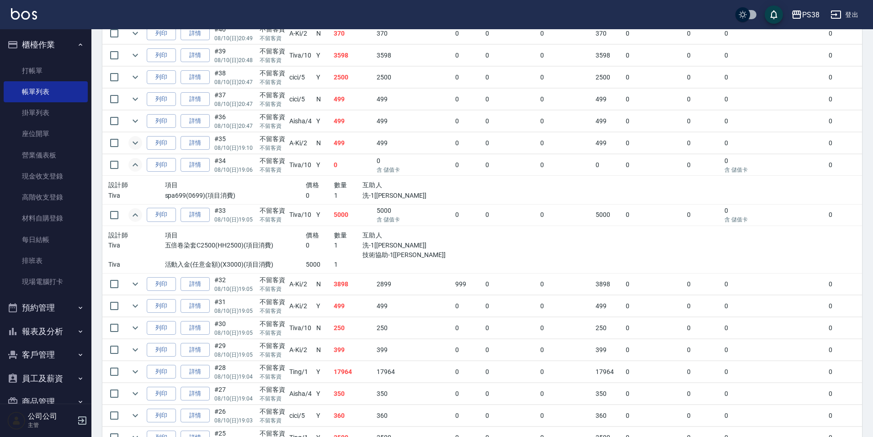
click at [134, 143] on icon "expand row" at bounding box center [134, 143] width 5 height 3
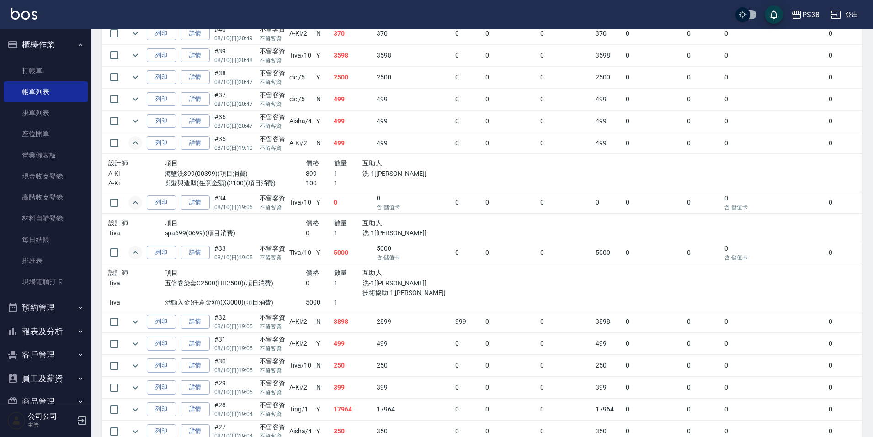
click at [368, 180] on div at bounding box center [404, 184] width 85 height 10
click at [370, 179] on div at bounding box center [404, 184] width 85 height 10
click at [142, 115] on td at bounding box center [135, 121] width 18 height 21
click at [140, 116] on td at bounding box center [135, 121] width 18 height 21
click at [135, 121] on icon "expand row" at bounding box center [135, 121] width 11 height 11
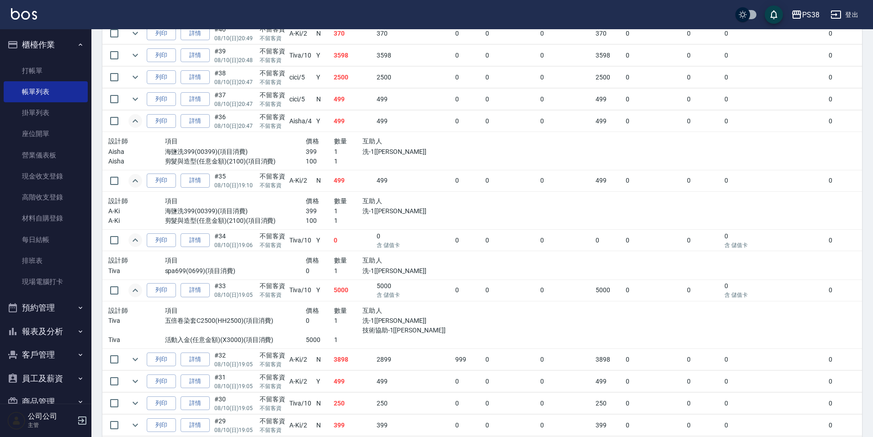
click at [363, 163] on div at bounding box center [404, 162] width 85 height 10
click at [371, 210] on p "洗-1[彥丞]" at bounding box center [404, 212] width 85 height 10
click at [380, 157] on div at bounding box center [404, 162] width 85 height 10
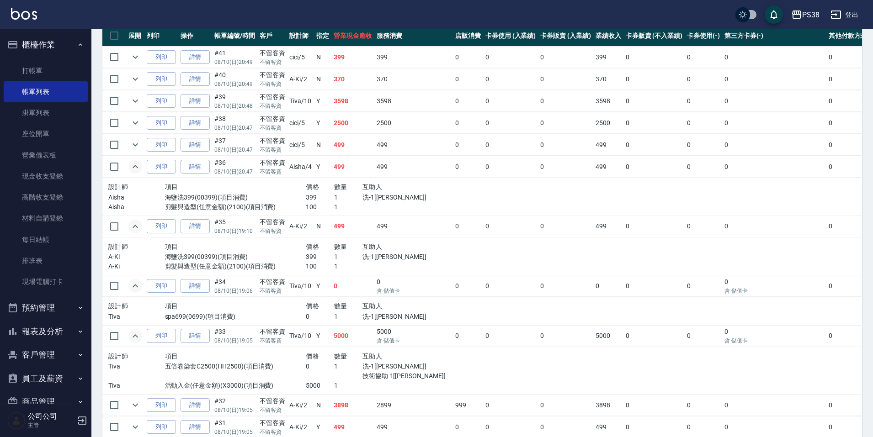
click at [351, 142] on td "499" at bounding box center [352, 144] width 43 height 21
click at [126, 146] on td at bounding box center [135, 144] width 18 height 21
click at [137, 146] on icon "expand row" at bounding box center [135, 144] width 11 height 11
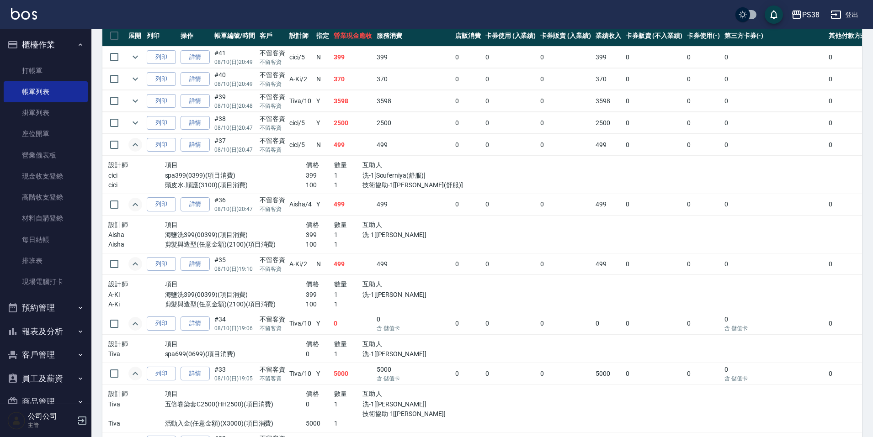
click at [403, 185] on p "技術協助-1[Souferniya(舒服)]" at bounding box center [404, 185] width 85 height 10
drag, startPoint x: 132, startPoint y: 118, endPoint x: 163, endPoint y: 126, distance: 32.1
click at [132, 118] on icon "expand row" at bounding box center [135, 122] width 11 height 11
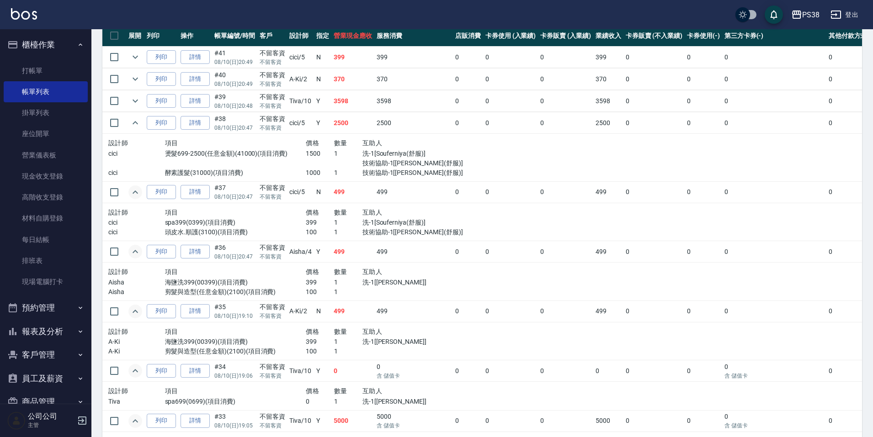
click at [351, 171] on p "1" at bounding box center [348, 173] width 28 height 10
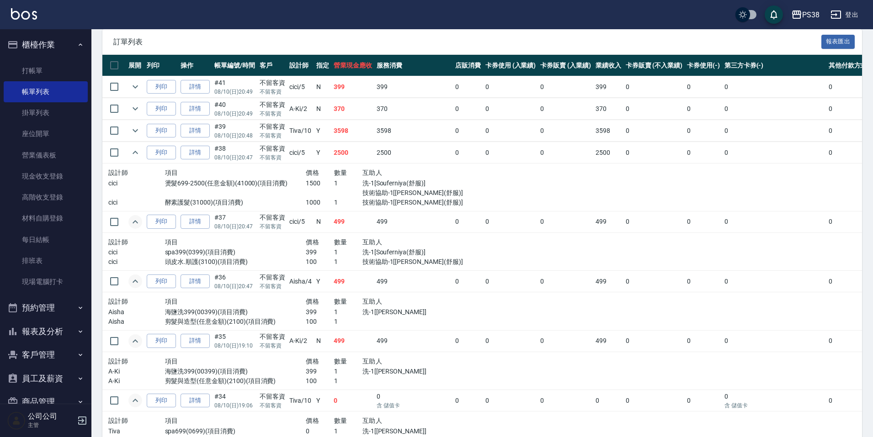
scroll to position [183, 0]
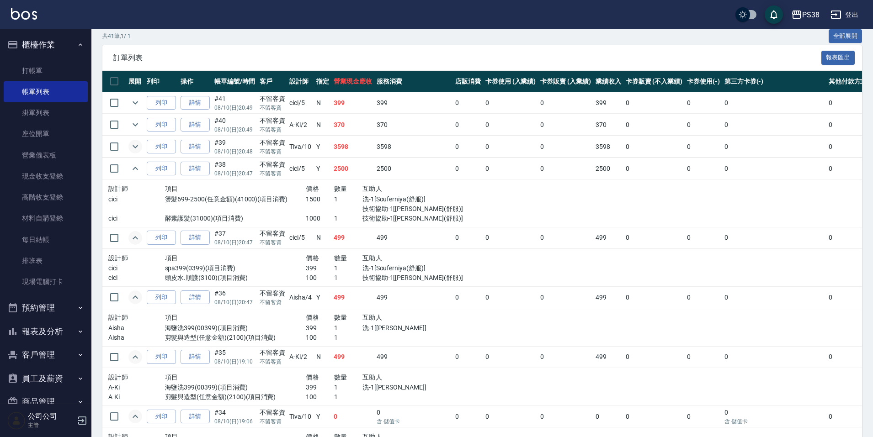
click at [138, 145] on icon "expand row" at bounding box center [135, 146] width 11 height 11
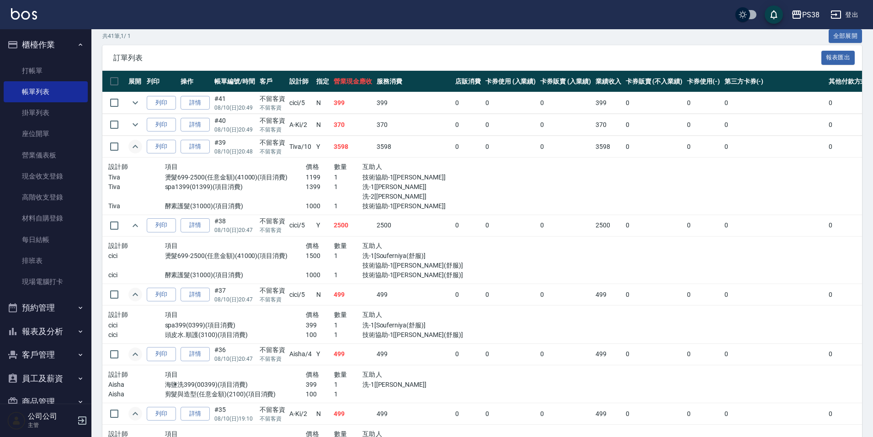
click at [347, 182] on p "1" at bounding box center [348, 187] width 28 height 10
click at [323, 187] on p "1399" at bounding box center [320, 187] width 28 height 10
click at [388, 200] on p "洗-2[泰迪]" at bounding box center [404, 197] width 85 height 10
click at [387, 190] on p "洗-1[Yuki]" at bounding box center [404, 187] width 85 height 10
click at [385, 198] on p "洗-2[泰迪]" at bounding box center [404, 197] width 85 height 10
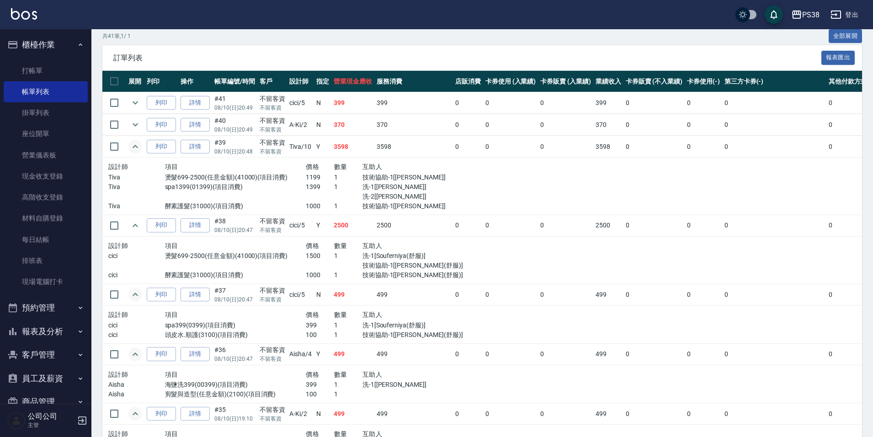
click at [388, 192] on p "洗-2[泰迪]" at bounding box center [404, 197] width 85 height 10
click at [388, 197] on p "洗-2[泰迪]" at bounding box center [404, 197] width 85 height 10
click at [341, 182] on p "1" at bounding box center [348, 187] width 28 height 10
click at [395, 210] on p "技術協助-1[Yuki]" at bounding box center [404, 206] width 85 height 10
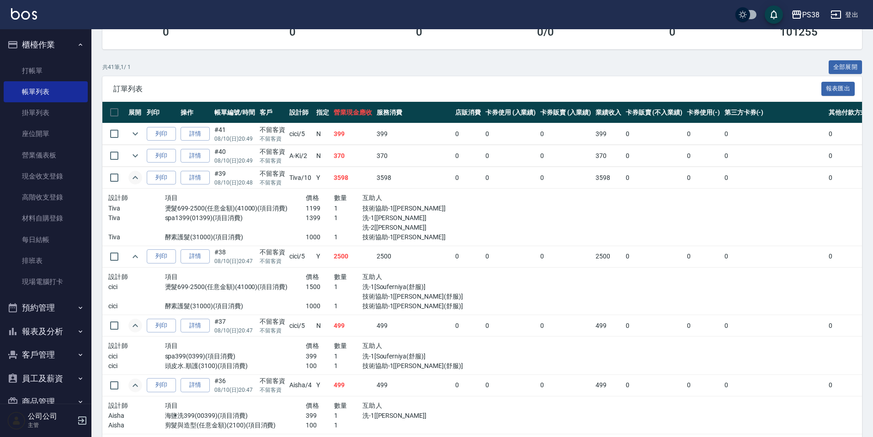
scroll to position [137, 0]
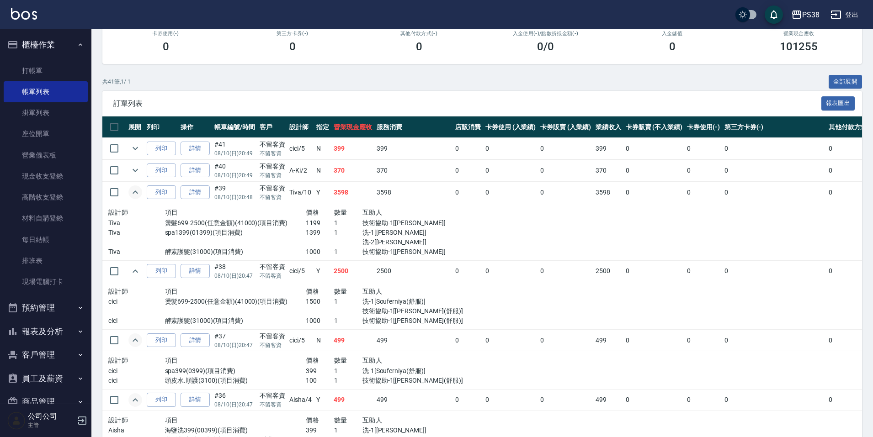
click at [133, 171] on icon "expand row" at bounding box center [135, 170] width 11 height 11
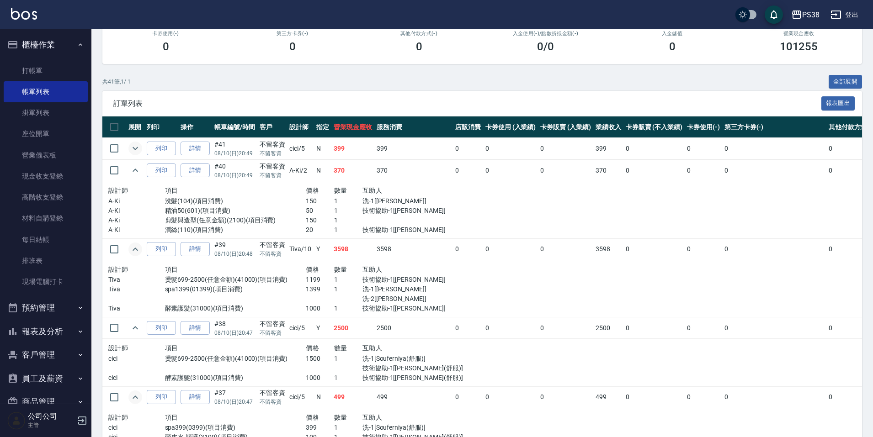
click at [140, 147] on icon "expand row" at bounding box center [135, 148] width 11 height 11
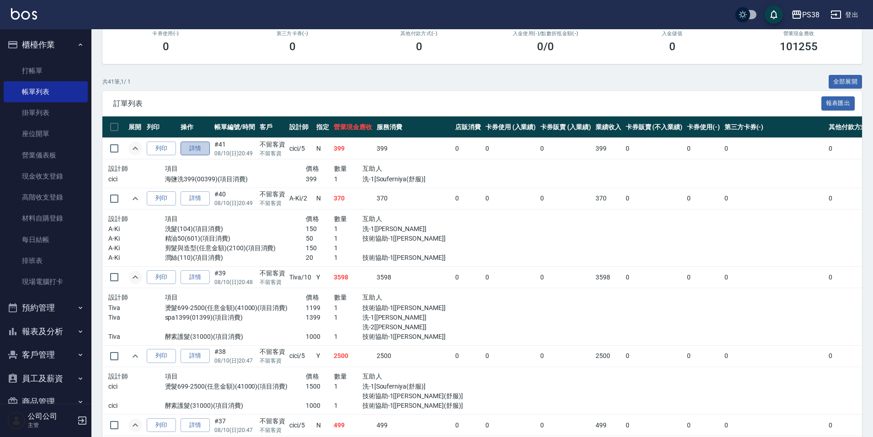
click at [209, 148] on link "詳情" at bounding box center [194, 149] width 29 height 14
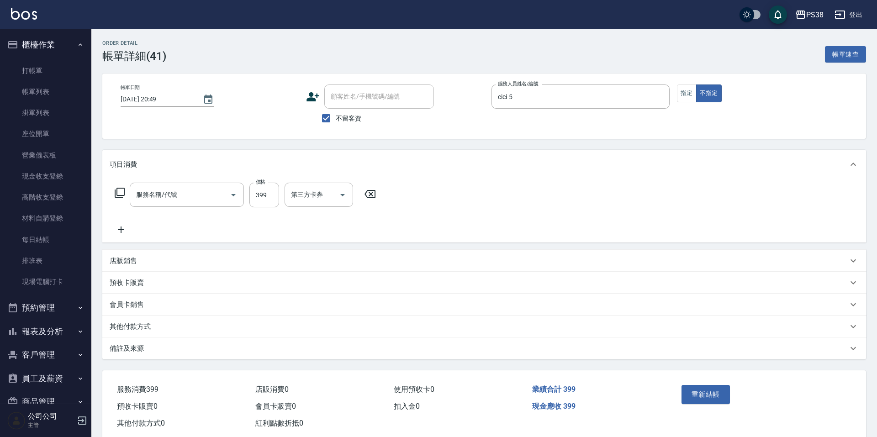
type input "2025/08/10 20:49"
checkbox input "true"
type input "cici-5"
type input "海鹽洗399(00399)"
click at [680, 97] on button "指定" at bounding box center [684, 94] width 20 height 18
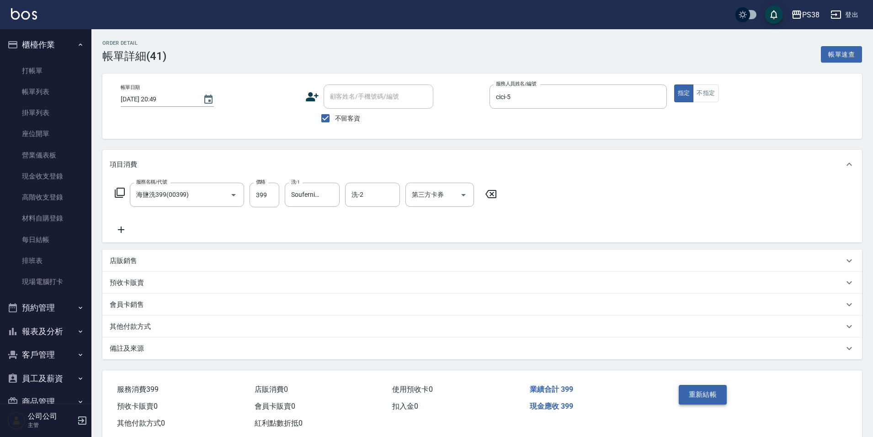
click at [696, 401] on button "重新結帳" at bounding box center [702, 394] width 48 height 19
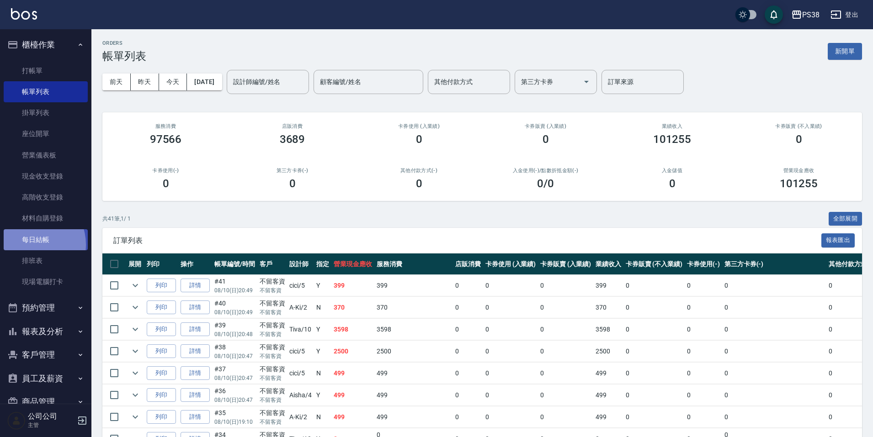
click at [32, 244] on link "每日結帳" at bounding box center [46, 239] width 84 height 21
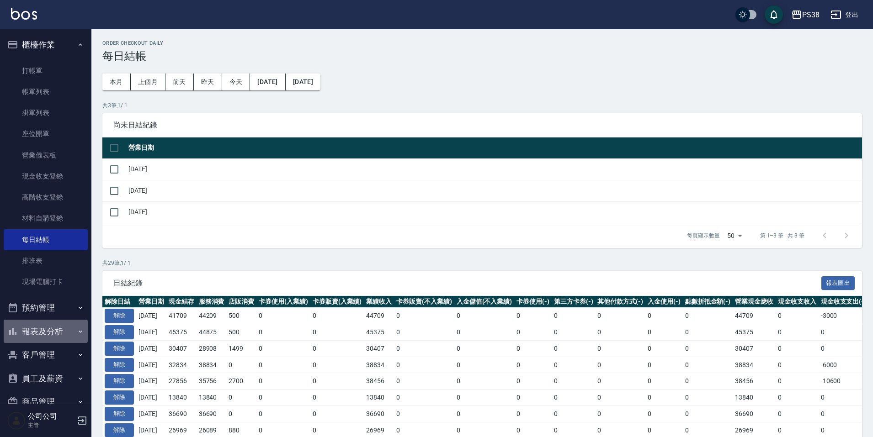
click at [59, 335] on button "報表及分析" at bounding box center [46, 332] width 84 height 24
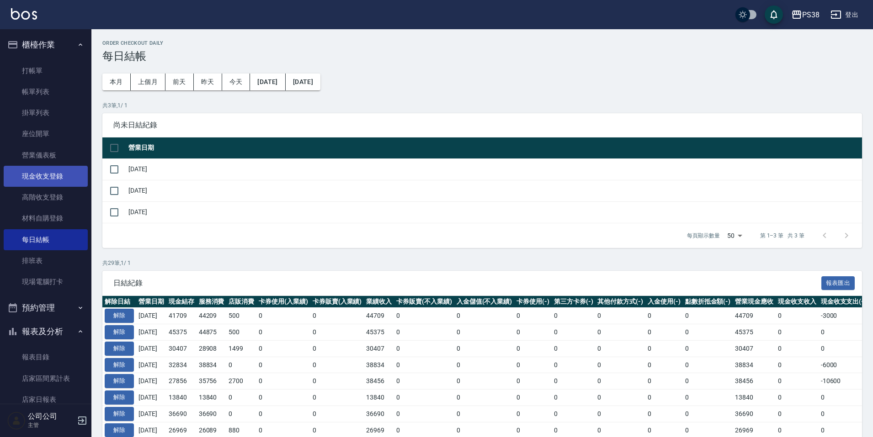
click at [52, 177] on link "現金收支登錄" at bounding box center [46, 176] width 84 height 21
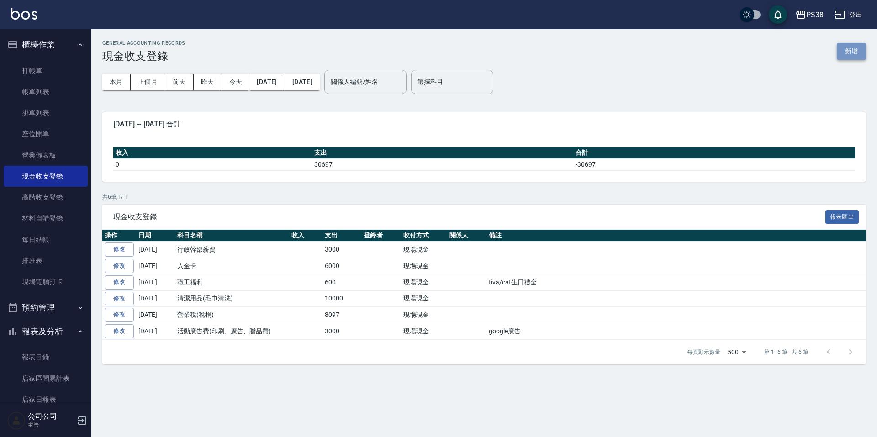
click at [852, 53] on button "新增" at bounding box center [851, 51] width 29 height 17
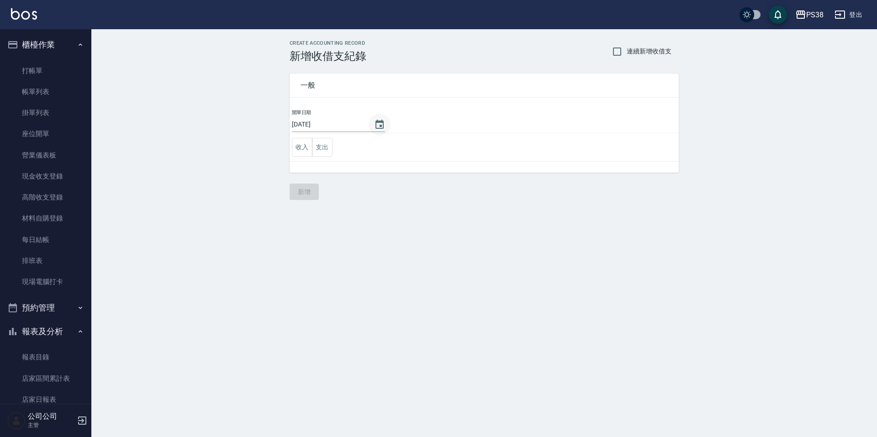
click at [381, 124] on icon "Choose date, selected date is 2025-08-12" at bounding box center [380, 124] width 8 height 9
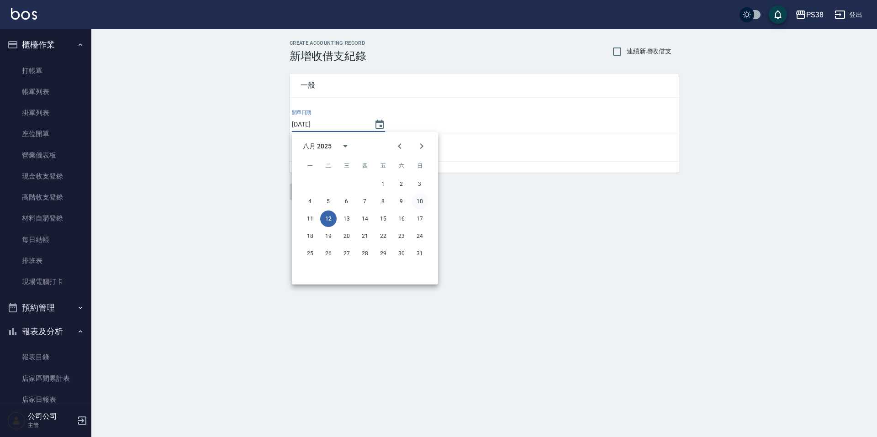
click at [423, 201] on button "10" at bounding box center [420, 201] width 16 height 16
type input "[DATE]"
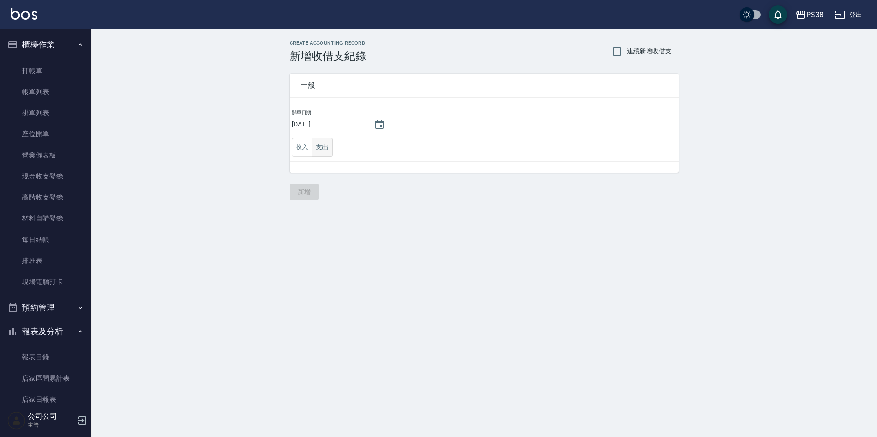
click at [322, 149] on button "支出" at bounding box center [322, 147] width 21 height 19
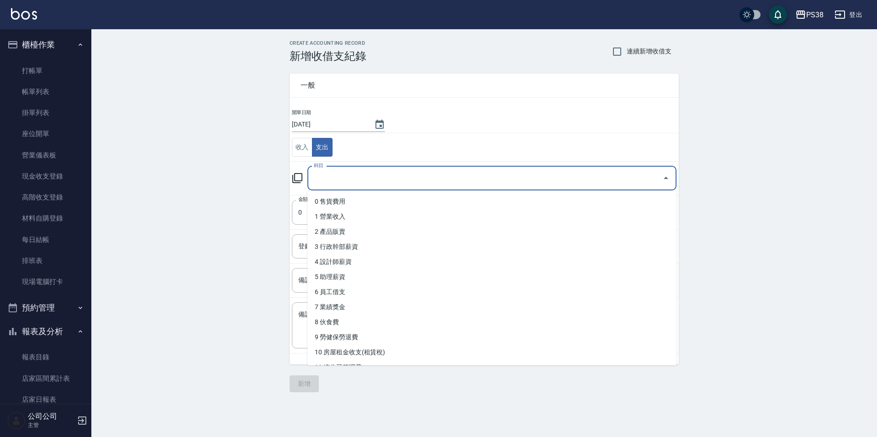
click at [390, 177] on input "科目" at bounding box center [485, 178] width 347 height 16
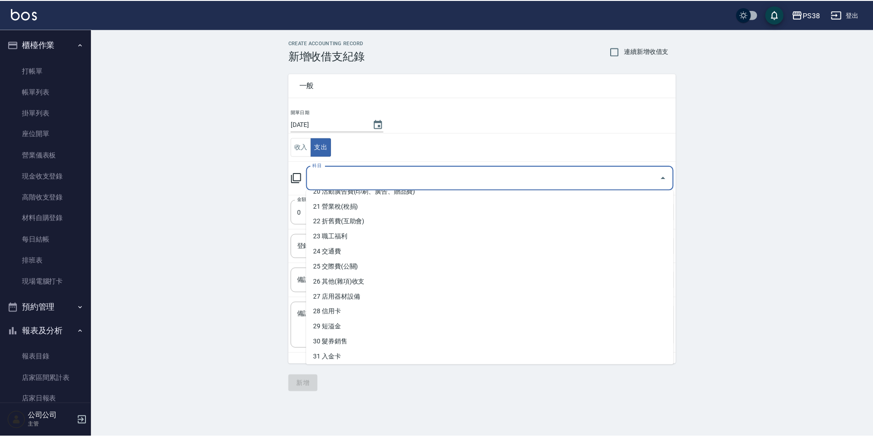
scroll to position [320, 0]
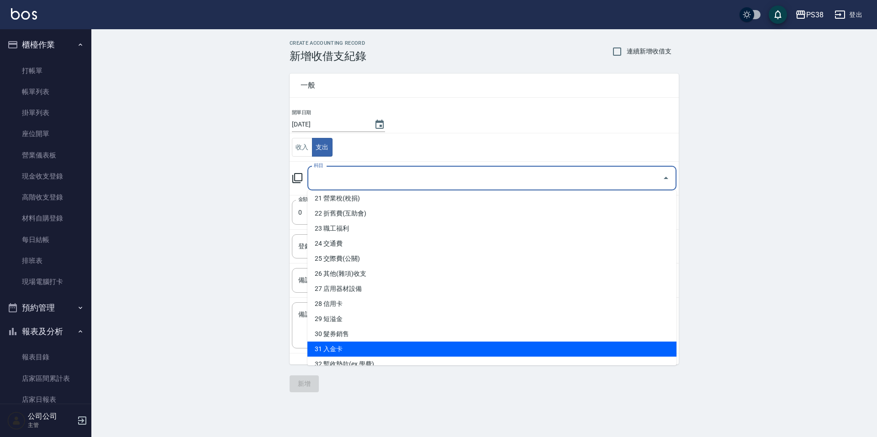
click at [407, 346] on li "31 入金卡" at bounding box center [491, 349] width 369 height 15
type input "31 入金卡"
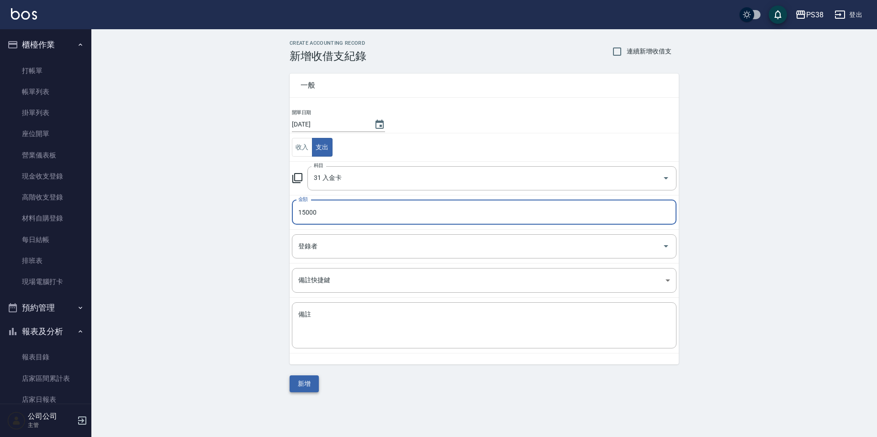
type input "15000"
click at [306, 381] on button "新增" at bounding box center [304, 384] width 29 height 17
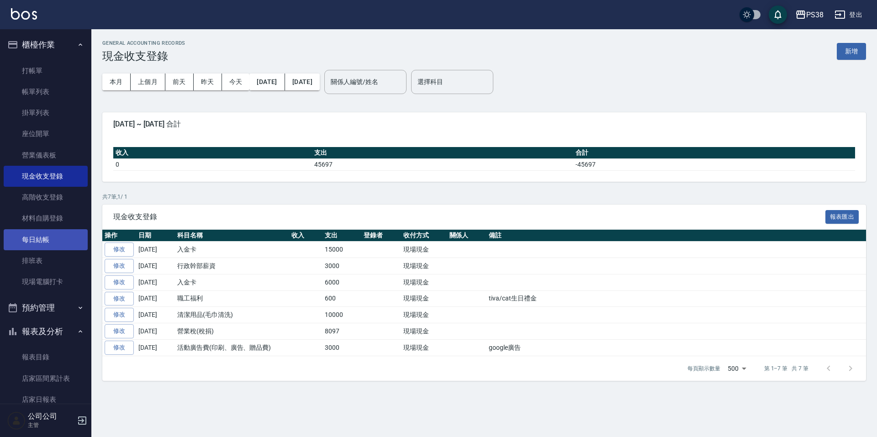
click at [46, 242] on link "每日結帳" at bounding box center [46, 239] width 84 height 21
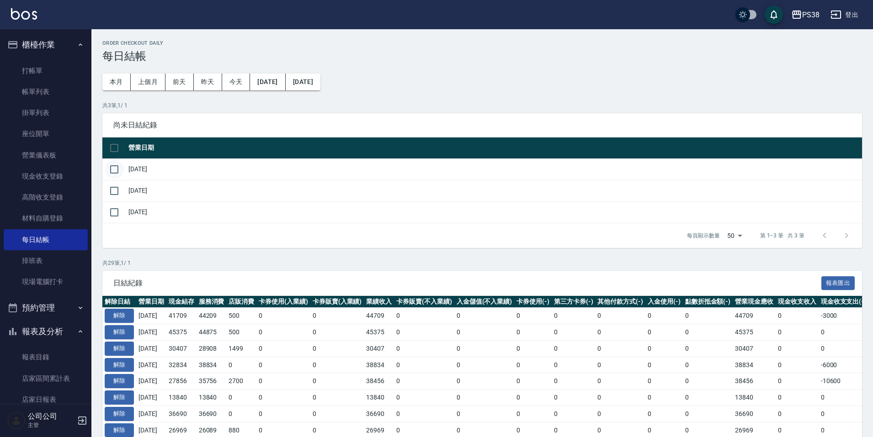
click at [116, 167] on input "checkbox" at bounding box center [114, 169] width 19 height 19
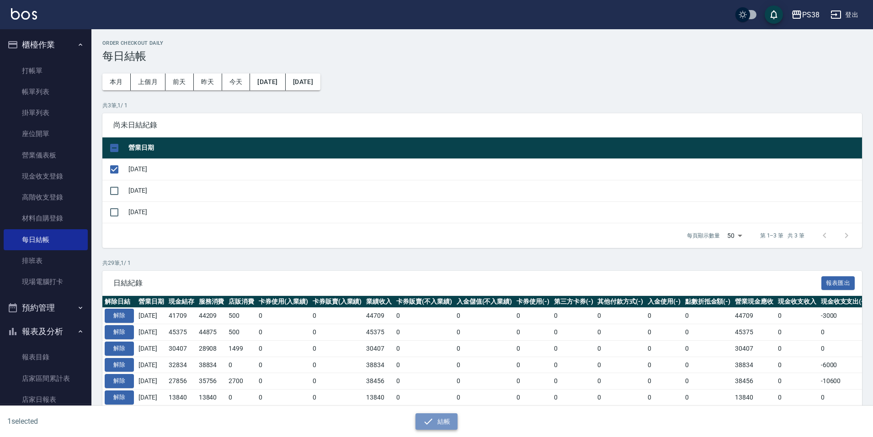
click at [425, 420] on icon "button" at bounding box center [428, 421] width 11 height 11
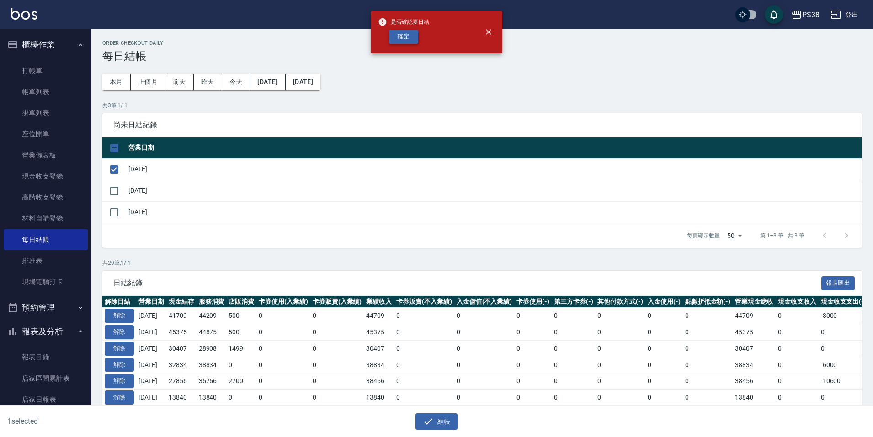
click at [406, 37] on button "確定" at bounding box center [403, 37] width 29 height 14
checkbox input "false"
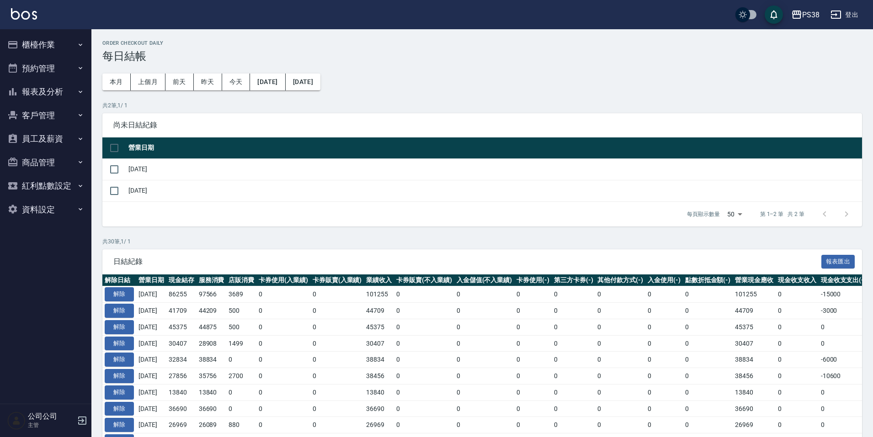
click at [49, 35] on button "櫃檯作業" at bounding box center [46, 45] width 84 height 24
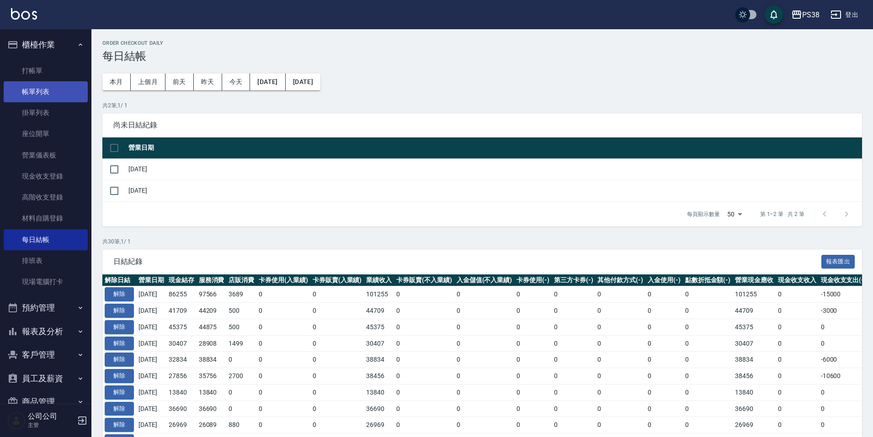
click at [51, 89] on link "帳單列表" at bounding box center [46, 91] width 84 height 21
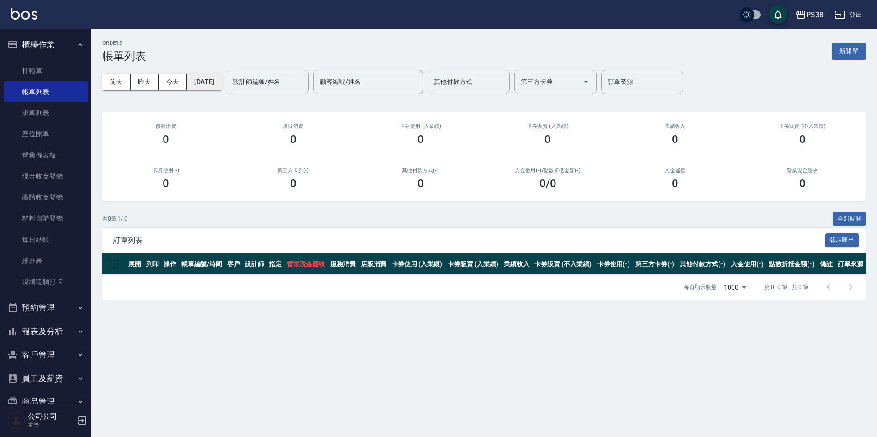
click at [222, 85] on button "[DATE]" at bounding box center [204, 82] width 35 height 17
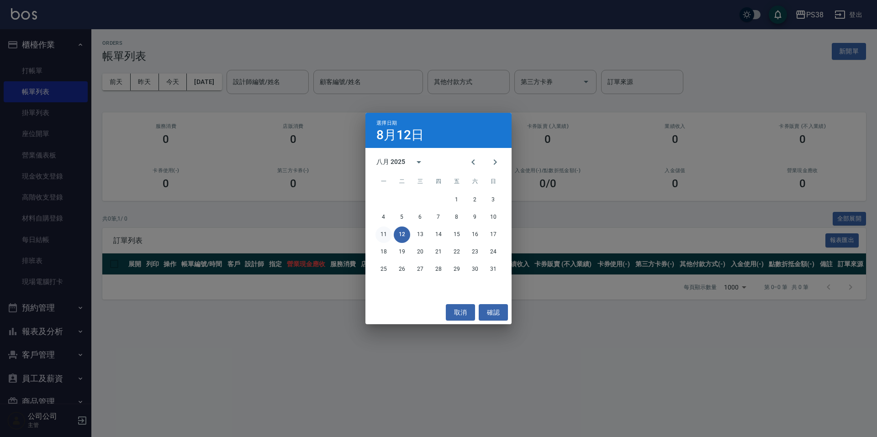
click at [383, 240] on button "11" at bounding box center [384, 235] width 16 height 16
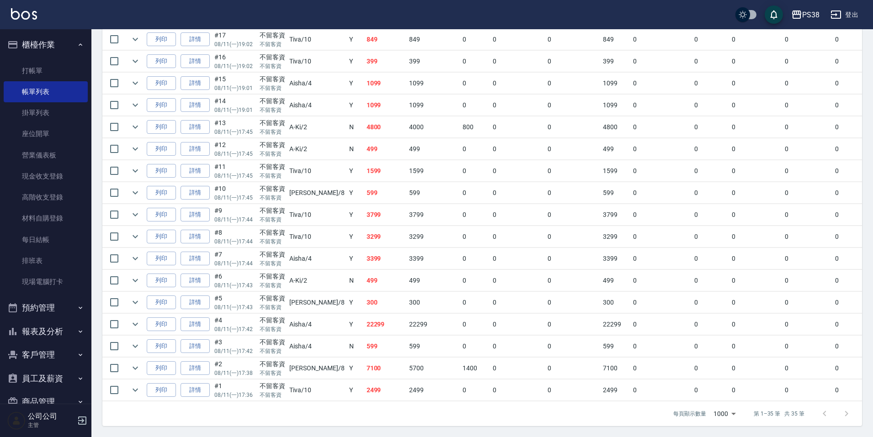
scroll to position [648, 0]
click at [137, 385] on icon "expand row" at bounding box center [135, 390] width 11 height 11
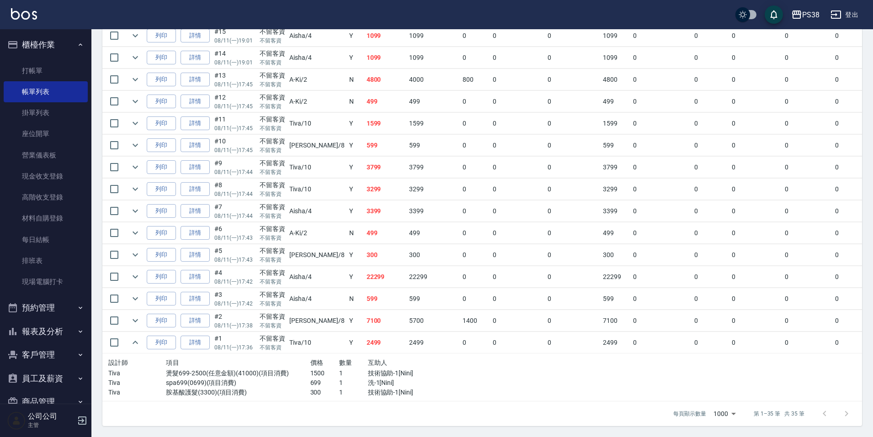
scroll to position [694, 0]
click at [372, 379] on p "洗-1[Nini]" at bounding box center [411, 383] width 86 height 10
click at [383, 378] on p "洗-1[Nini]" at bounding box center [411, 383] width 86 height 10
click at [386, 392] on p "技術協助-1[Nini]" at bounding box center [411, 393] width 86 height 10
drag, startPoint x: 137, startPoint y: 318, endPoint x: 157, endPoint y: 322, distance: 20.4
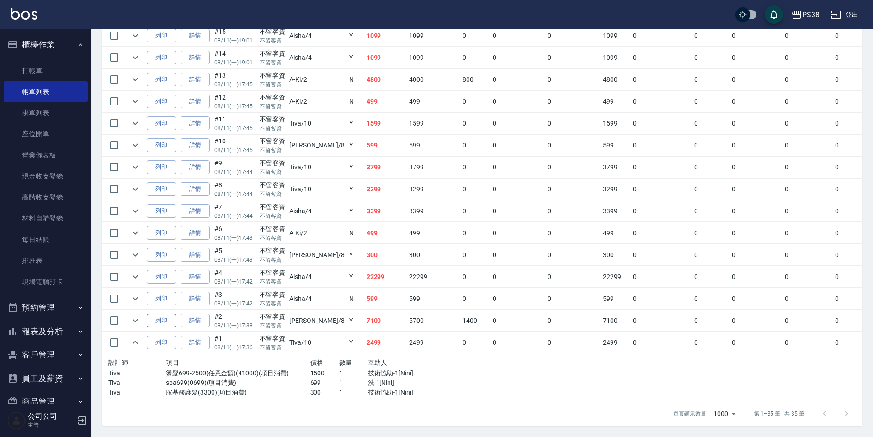
click at [138, 317] on icon "expand row" at bounding box center [135, 320] width 11 height 11
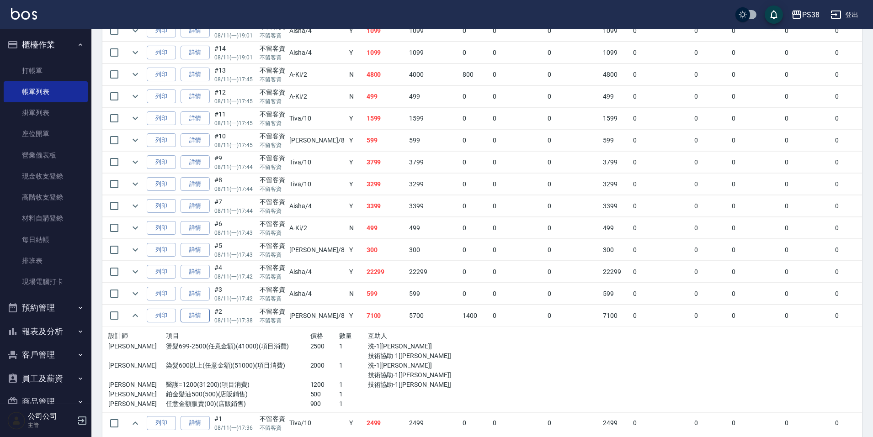
click at [197, 315] on link "詳情" at bounding box center [194, 316] width 29 height 14
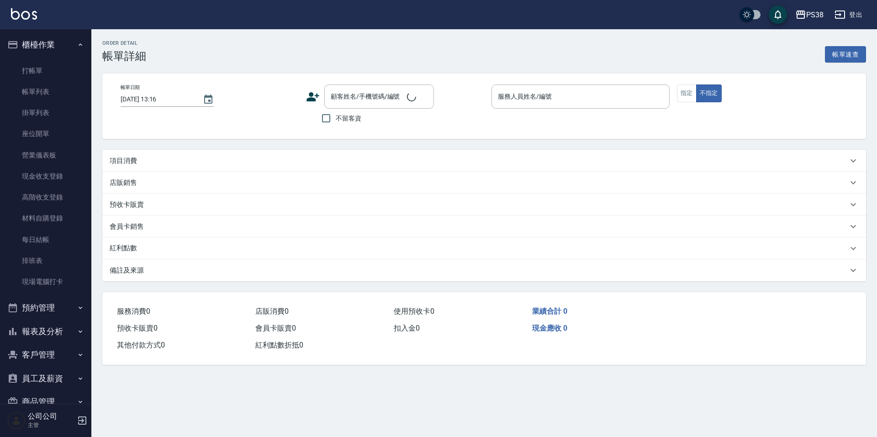
type input "2025/08/11 17:38"
checkbox input "true"
type input "mika-8"
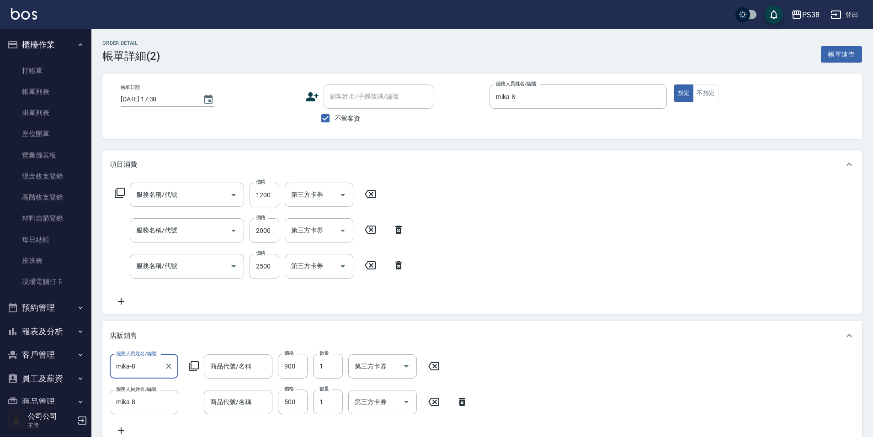
scroll to position [16, 0]
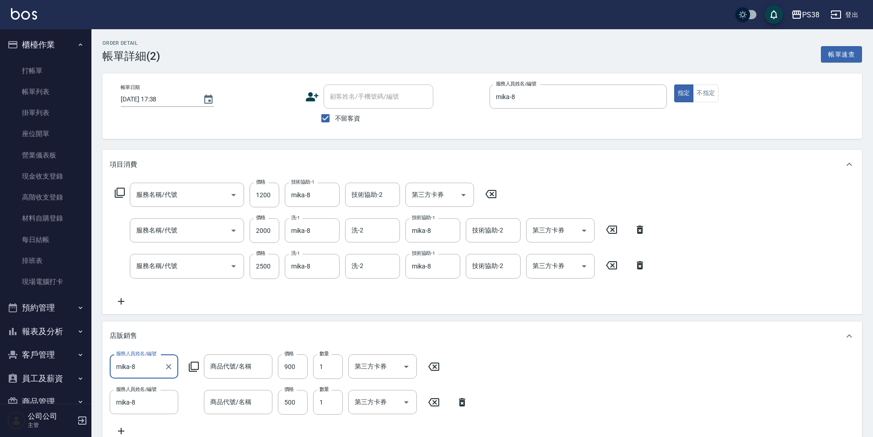
type input "醫護=1200(31200)"
type input "染髮600以上(任意金額)(51000)"
type input "燙髮699-2500(任意金額)(41000)"
type input "任意金額販賣"
type input "鉑金髮油500"
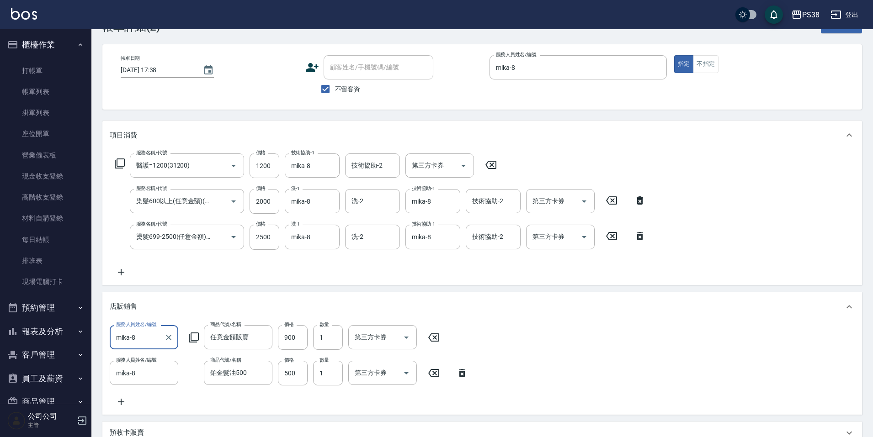
scroll to position [46, 0]
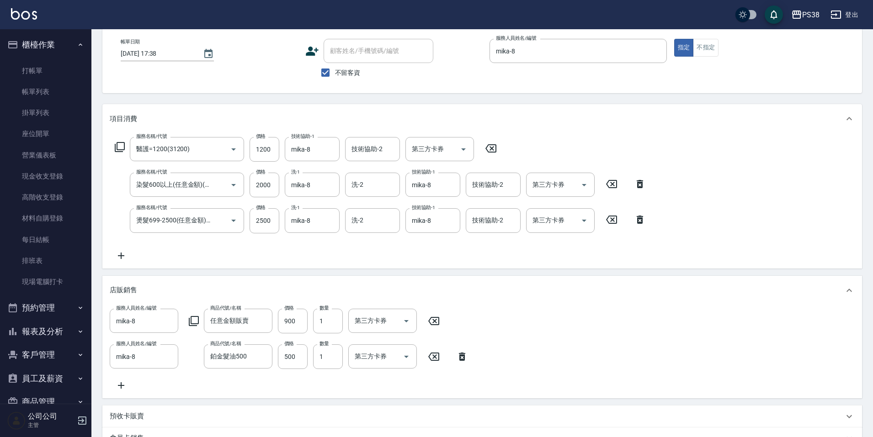
click at [356, 255] on div "服務名稱/代號 醫護=1200(31200) 服務名稱/代號 價格 1200 價格 技術協助-1 mika-8 技術協助-1 技術協助-2 技術協助-2 第三…" at bounding box center [380, 199] width 541 height 124
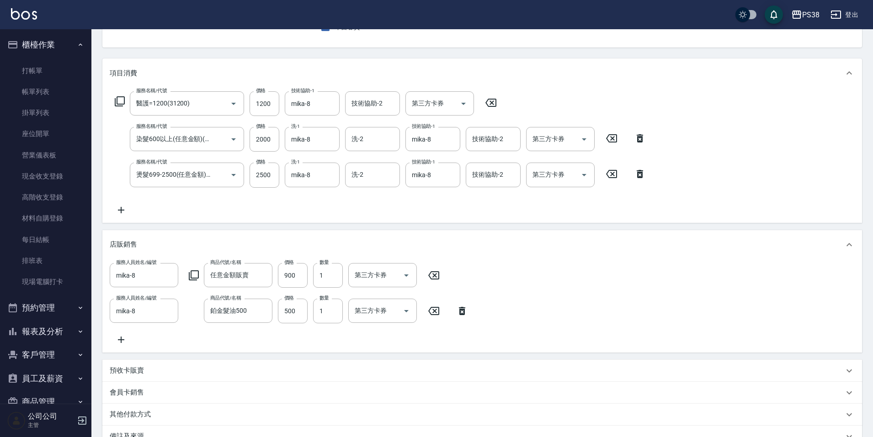
click at [321, 345] on div "服務人員姓名/編號 mika-8 服務人員姓名/編號 商品代號/名稱 任意金額販賣 商品代號/名稱 價格 900 價格 數量 1 數量 第三方卡券 第三方卡券…" at bounding box center [481, 306] width 759 height 93
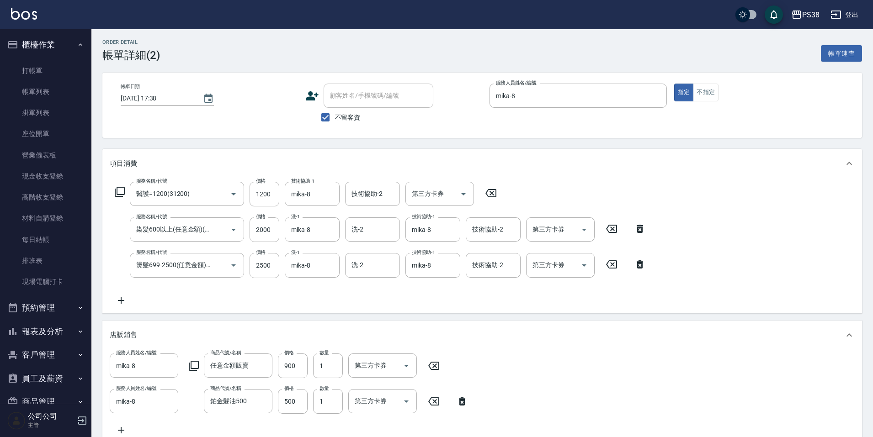
scroll to position [0, 0]
click at [41, 101] on link "帳單列表" at bounding box center [46, 91] width 84 height 21
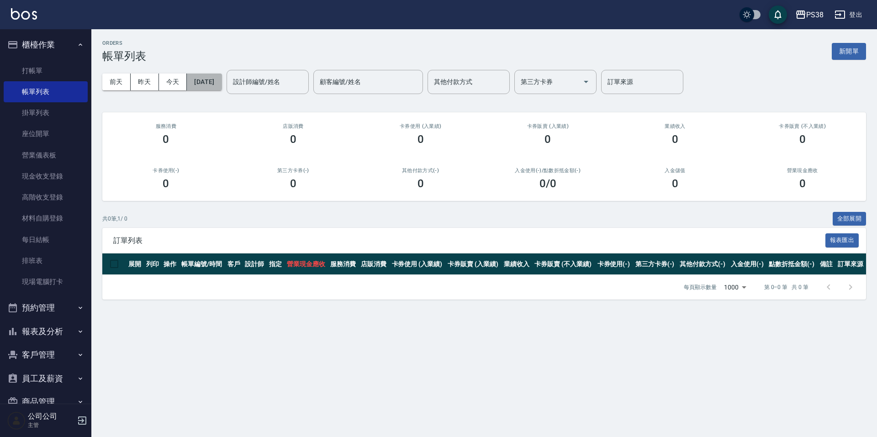
click at [222, 83] on button "[DATE]" at bounding box center [204, 82] width 35 height 17
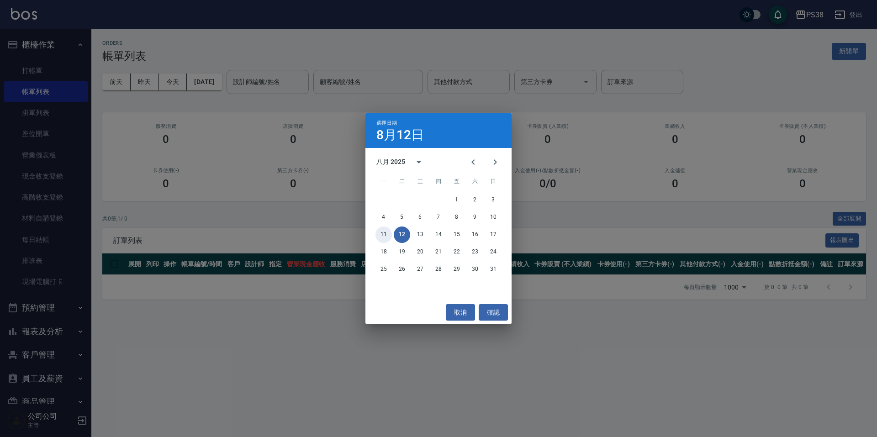
click at [387, 237] on button "11" at bounding box center [384, 235] width 16 height 16
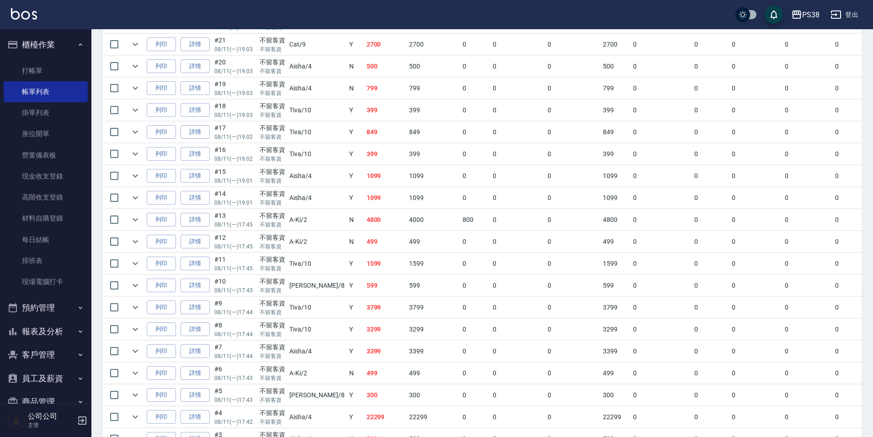
scroll to position [648, 0]
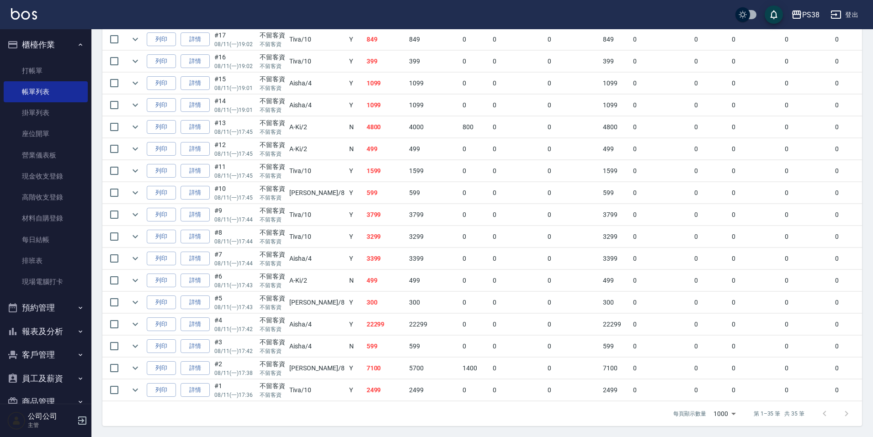
click at [364, 348] on td "599" at bounding box center [385, 346] width 43 height 21
click at [127, 337] on tr "列印 詳情 #3 08/11 (一) 17:42 不留客資 不留客資 Aisha /4 N 599 599 0 0 0 599 0 0 0 0 0 0" at bounding box center [534, 346] width 865 height 21
click at [135, 341] on icon "expand row" at bounding box center [135, 346] width 11 height 11
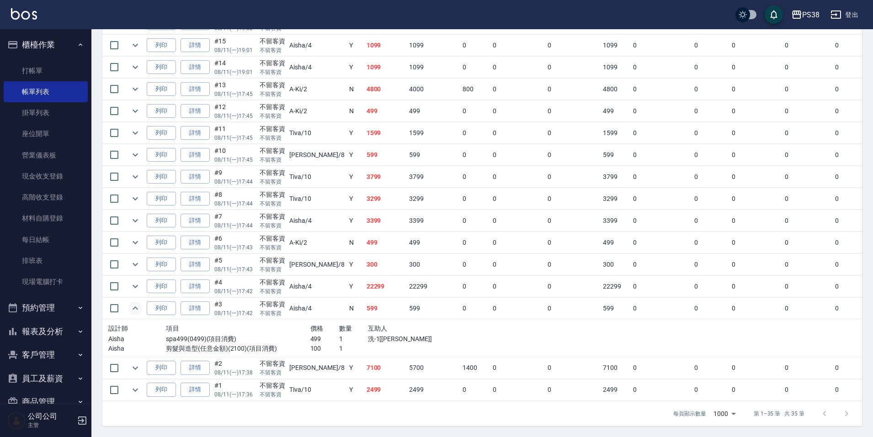
scroll to position [686, 0]
click at [371, 344] on div at bounding box center [411, 349] width 86 height 10
click at [364, 280] on td "22299" at bounding box center [385, 286] width 43 height 21
click at [134, 281] on icon "expand row" at bounding box center [135, 286] width 11 height 11
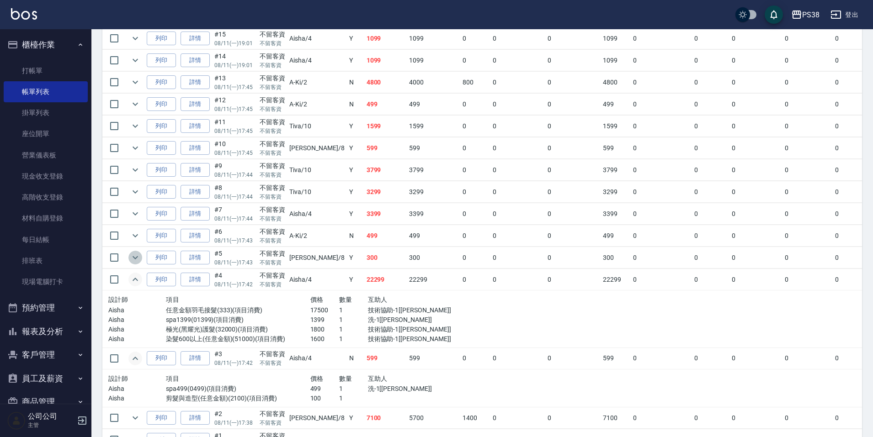
click at [142, 258] on button "expand row" at bounding box center [135, 258] width 14 height 14
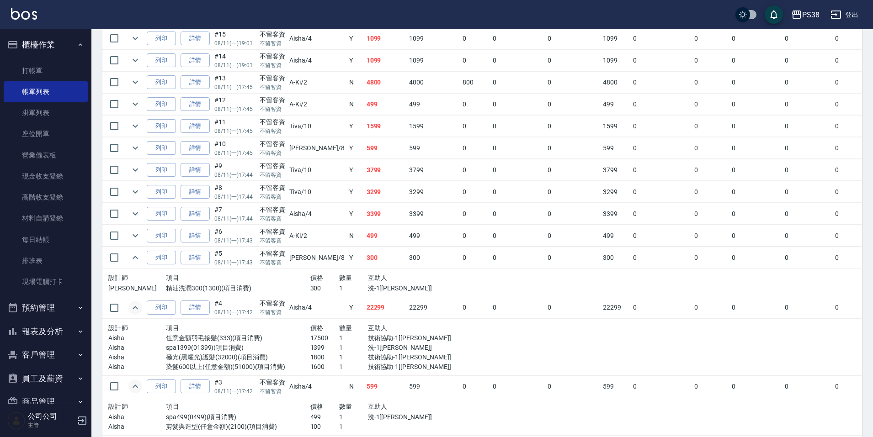
click at [374, 287] on p "洗-1[mika]" at bounding box center [411, 289] width 86 height 10
click at [134, 235] on icon "expand row" at bounding box center [135, 235] width 11 height 11
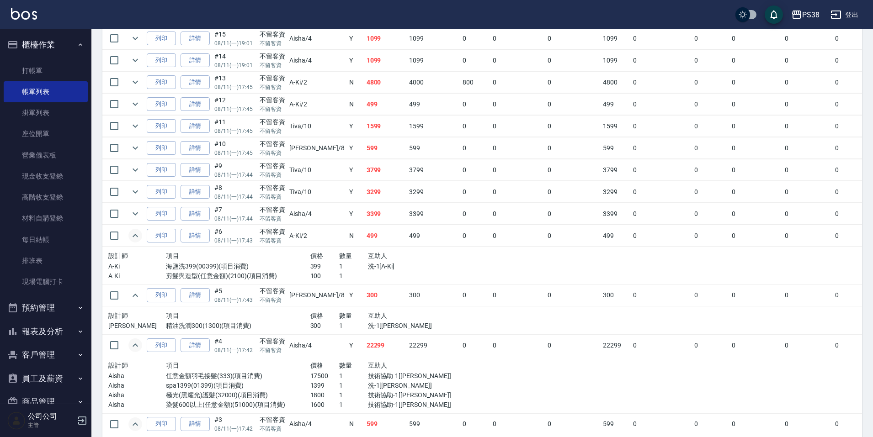
click at [369, 274] on div at bounding box center [411, 276] width 86 height 10
click at [137, 209] on icon "expand row" at bounding box center [135, 213] width 11 height 11
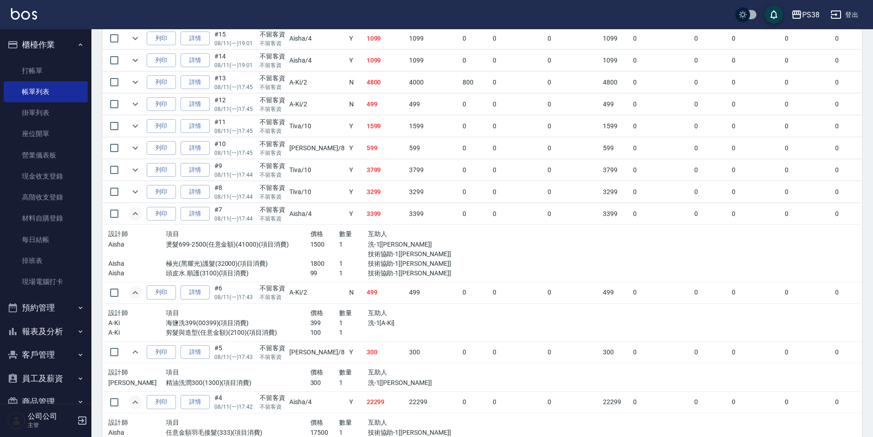
click at [370, 259] on p "技術協助-1[Yuki]" at bounding box center [411, 264] width 86 height 10
click at [368, 266] on p "技術協助-1[Yuki]" at bounding box center [411, 264] width 86 height 10
click at [136, 187] on icon "expand row" at bounding box center [135, 191] width 11 height 11
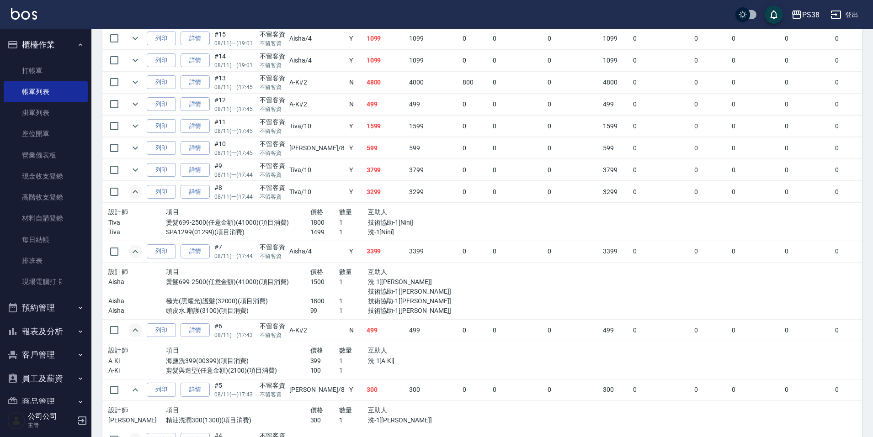
click at [368, 233] on p "洗-1[Nini]" at bounding box center [411, 233] width 86 height 10
click at [382, 235] on p "洗-1[Nini]" at bounding box center [411, 233] width 86 height 10
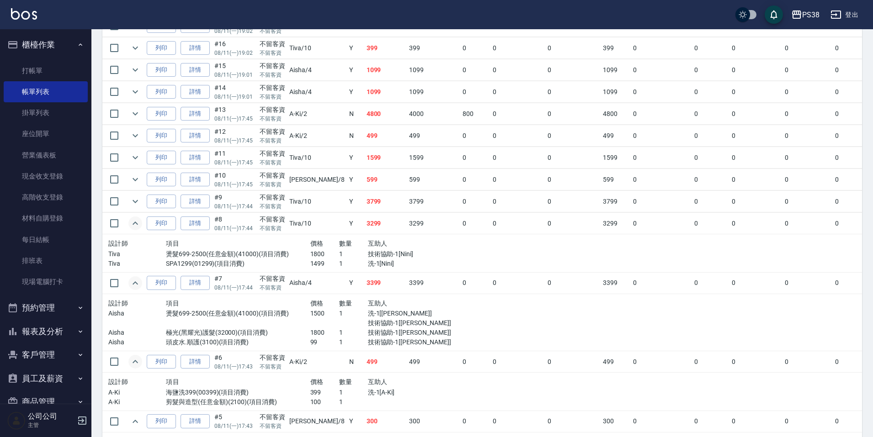
scroll to position [640, 0]
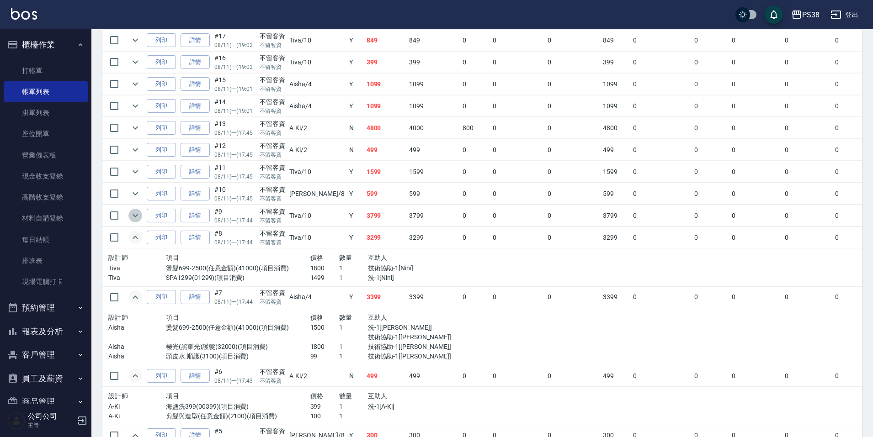
click at [140, 217] on icon "expand row" at bounding box center [135, 215] width 11 height 11
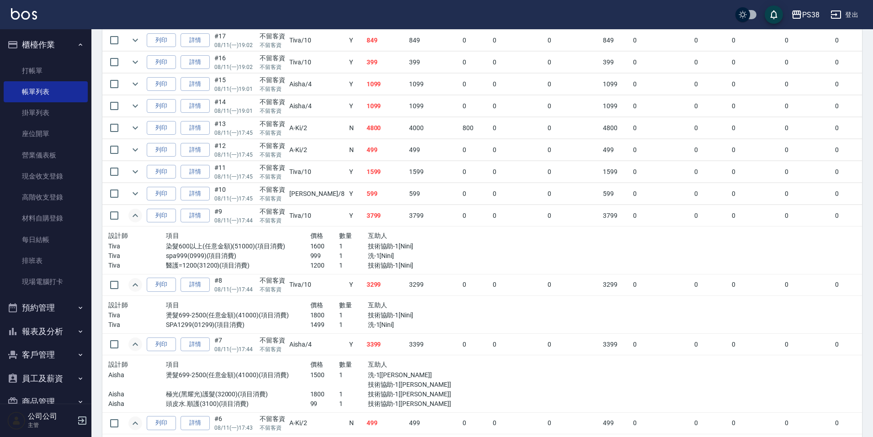
click at [382, 254] on p "洗-1[Nini]" at bounding box center [411, 256] width 86 height 10
click at [381, 242] on p "技術協助-1[Nini]" at bounding box center [411, 247] width 86 height 10
click at [374, 263] on p "技術協助-1[Nini]" at bounding box center [411, 266] width 86 height 10
click at [376, 259] on p "洗-1[Nini]" at bounding box center [411, 256] width 86 height 10
click at [364, 220] on td "3799" at bounding box center [385, 215] width 43 height 21
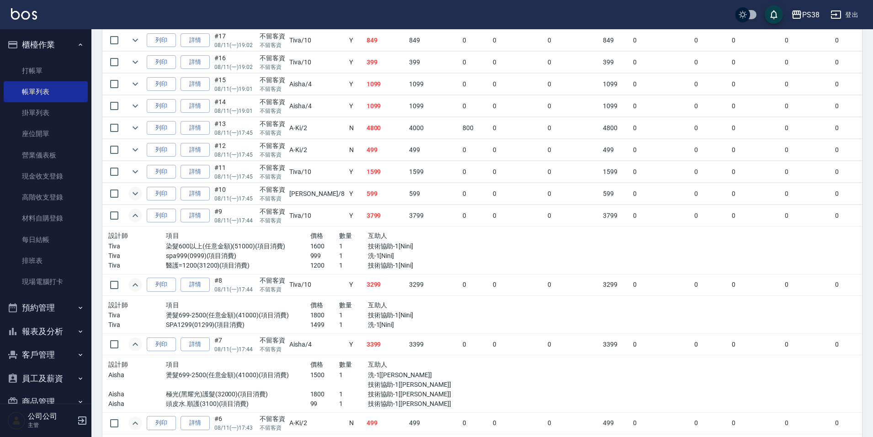
click at [141, 193] on button "expand row" at bounding box center [135, 194] width 14 height 14
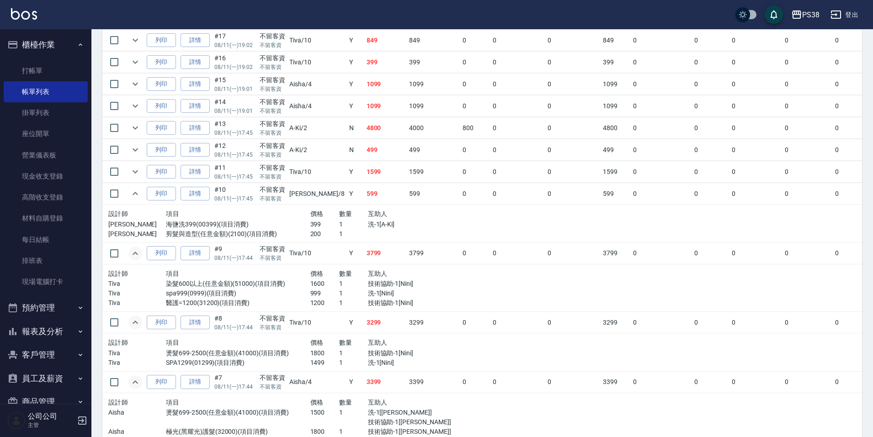
click at [341, 220] on p "1" at bounding box center [353, 225] width 29 height 10
click at [368, 235] on div at bounding box center [411, 234] width 86 height 10
drag, startPoint x: 135, startPoint y: 174, endPoint x: 179, endPoint y: 176, distance: 43.9
click at [136, 174] on icon "expand row" at bounding box center [135, 171] width 11 height 11
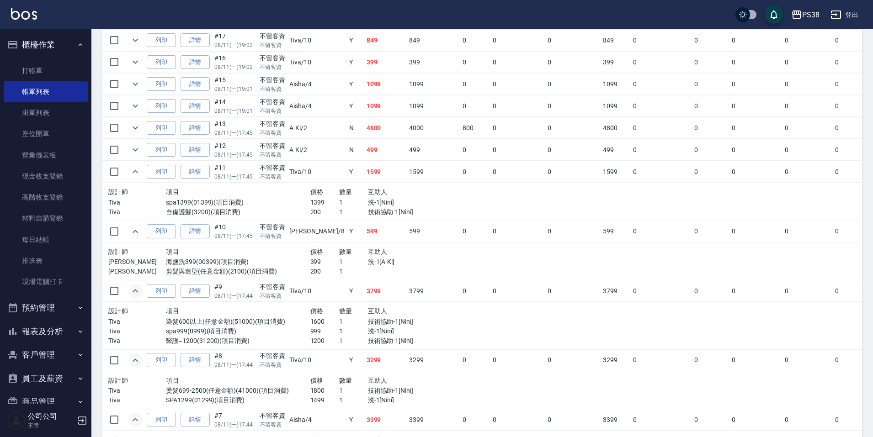
click at [391, 194] on div "互助人" at bounding box center [411, 191] width 86 height 11
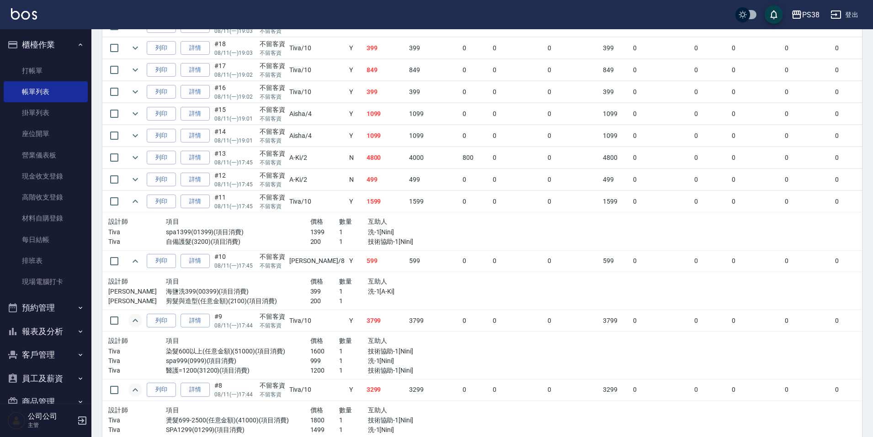
scroll to position [594, 0]
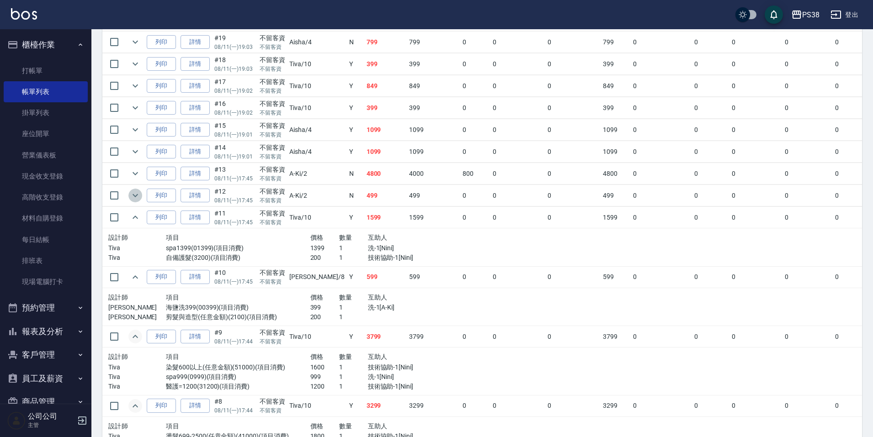
click at [141, 194] on button "expand row" at bounding box center [135, 196] width 14 height 14
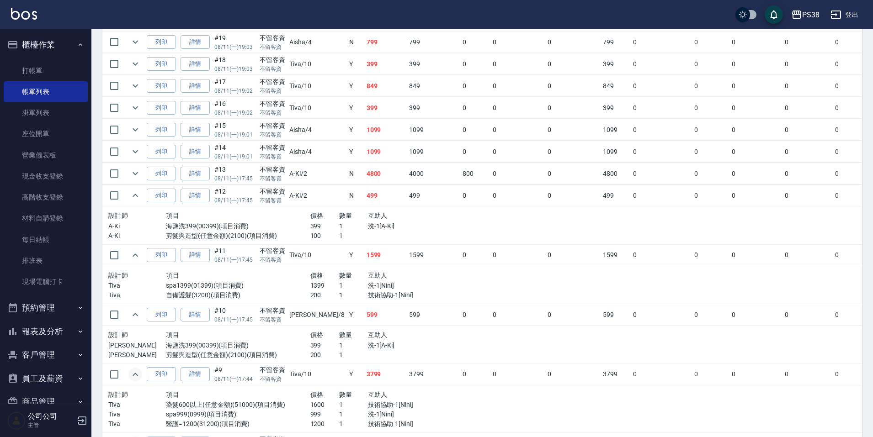
click at [360, 207] on div "設計師 項目 價格 數量 互助人 A-Ki 海鹽洗399(00399)(項目消費) 399 1 洗-1[A-Ki] A-Ki 剪髮與造型(任意金額)(2100…" at bounding box center [281, 226] width 353 height 38
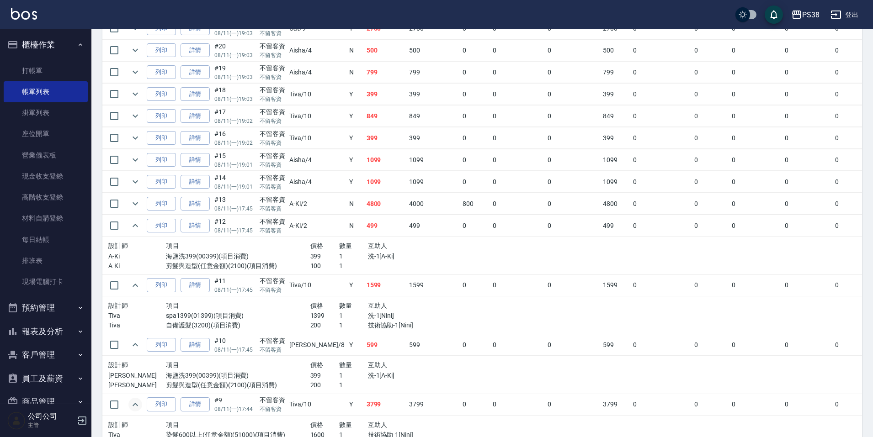
scroll to position [549, 0]
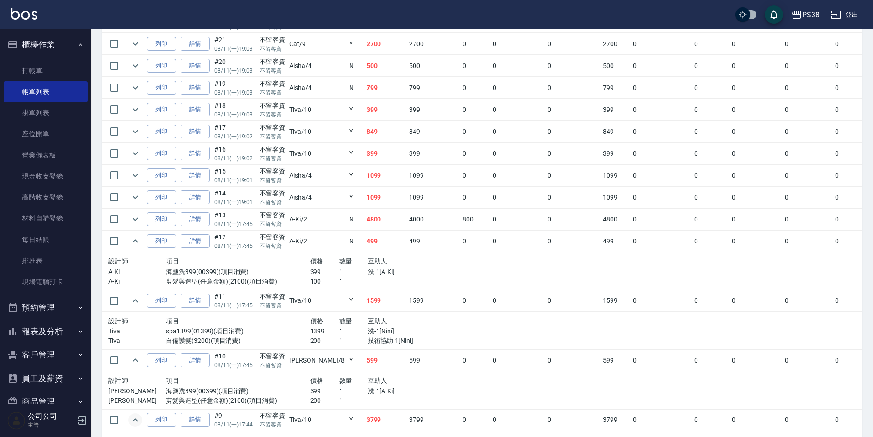
click at [364, 216] on td "4800" at bounding box center [385, 219] width 43 height 21
drag, startPoint x: 138, startPoint y: 220, endPoint x: 154, endPoint y: 220, distance: 16.0
click at [138, 219] on icon "expand row" at bounding box center [135, 219] width 11 height 11
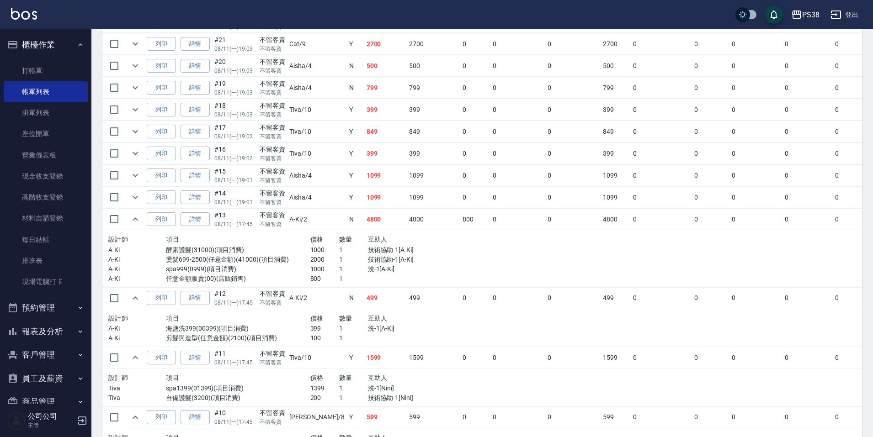
click at [310, 260] on p "2000" at bounding box center [324, 260] width 29 height 10
click at [312, 253] on p "1000" at bounding box center [324, 250] width 29 height 10
click at [315, 270] on p "1000" at bounding box center [324, 270] width 29 height 10
click at [316, 282] on p "800" at bounding box center [324, 279] width 29 height 10
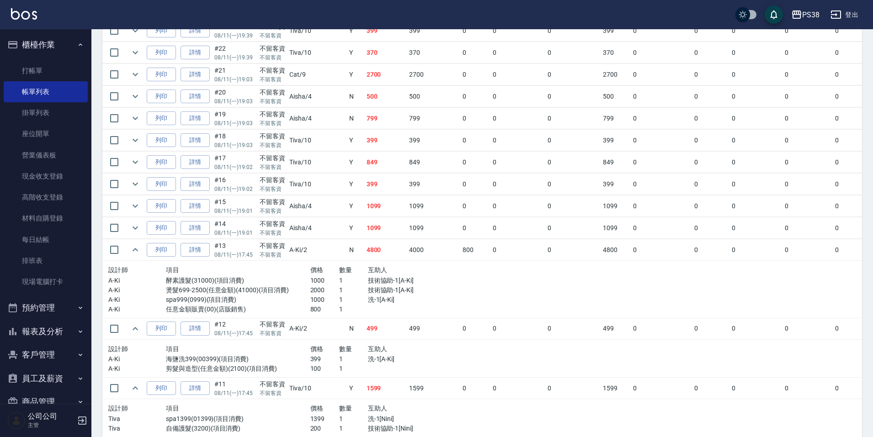
scroll to position [503, 0]
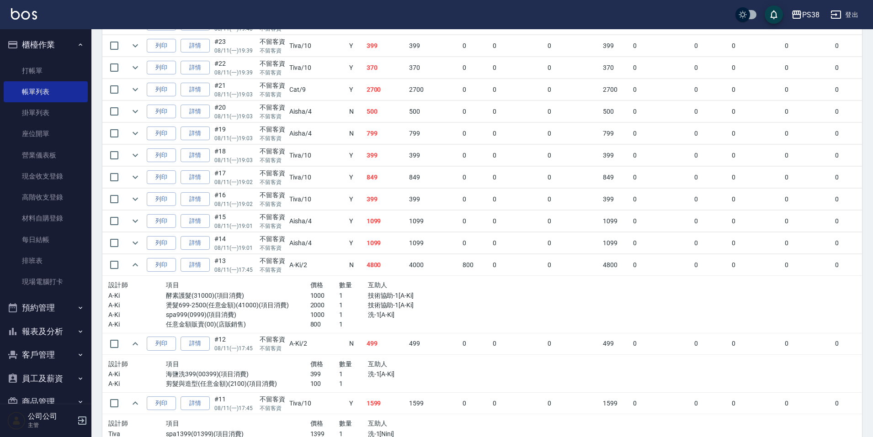
drag, startPoint x: 325, startPoint y: 240, endPoint x: 296, endPoint y: 253, distance: 31.5
click at [347, 240] on td "Y" at bounding box center [355, 243] width 17 height 21
click at [138, 240] on icon "expand row" at bounding box center [135, 243] width 11 height 11
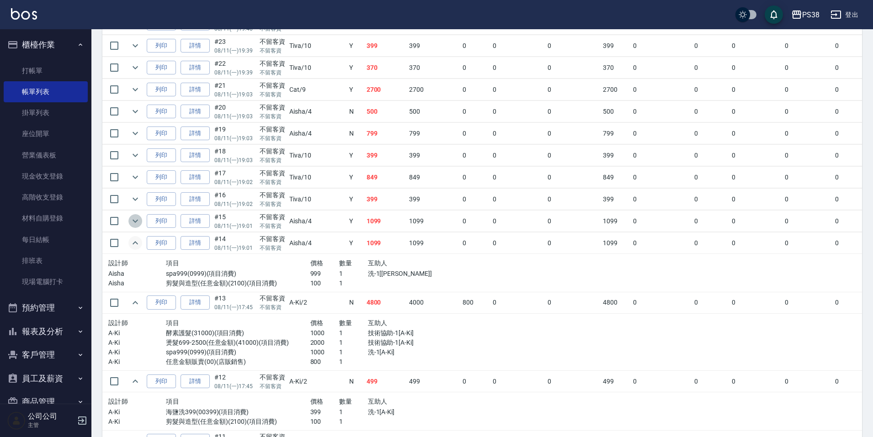
click at [135, 217] on icon "expand row" at bounding box center [135, 221] width 11 height 11
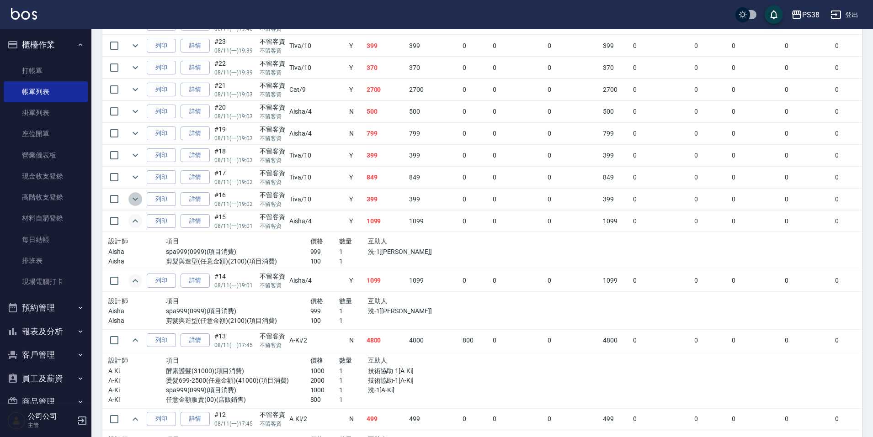
click at [132, 197] on icon "expand row" at bounding box center [135, 199] width 11 height 11
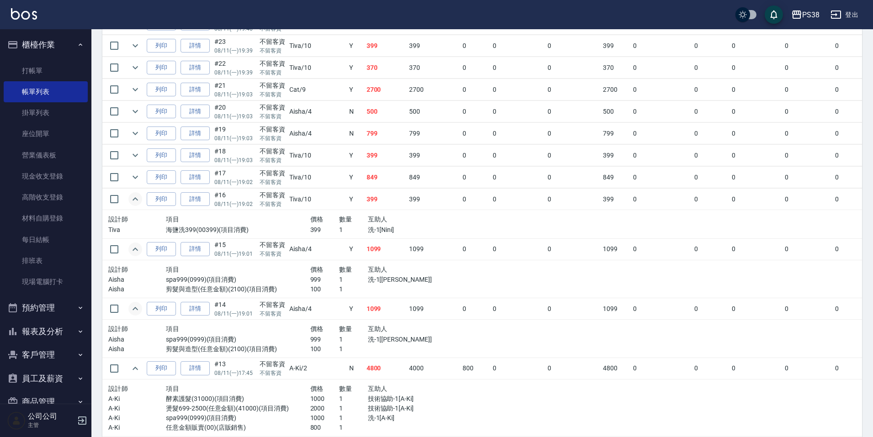
click at [339, 234] on p "1" at bounding box center [353, 230] width 29 height 10
click at [130, 177] on icon "expand row" at bounding box center [135, 177] width 11 height 11
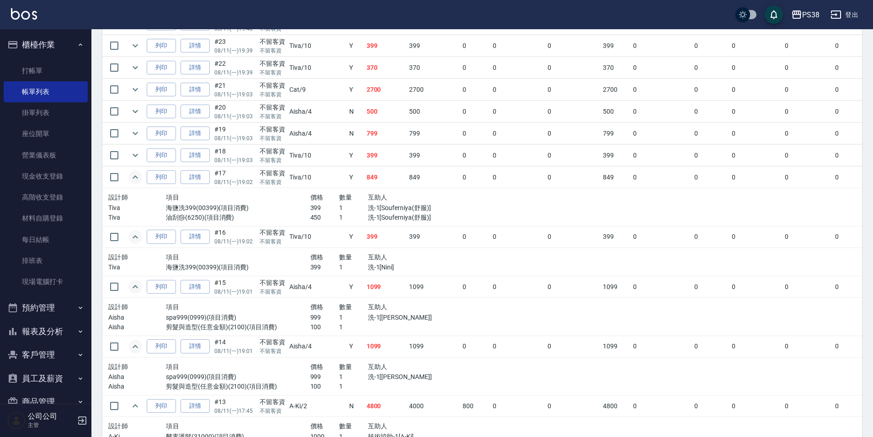
click at [339, 214] on p "1" at bounding box center [353, 218] width 29 height 10
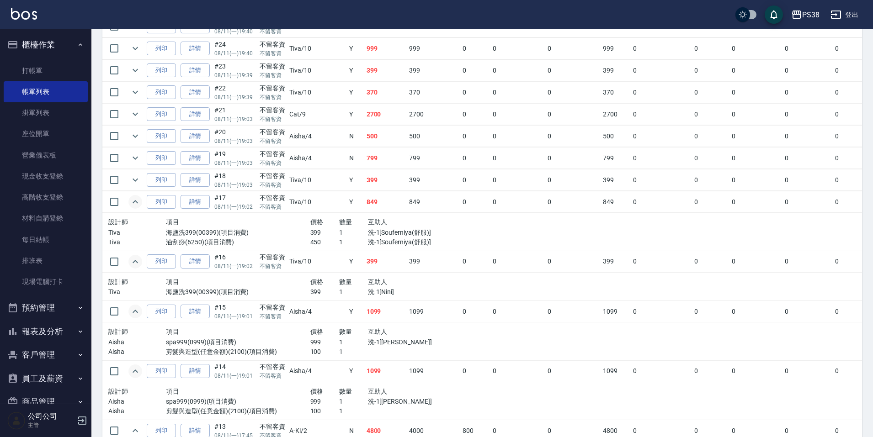
scroll to position [457, 0]
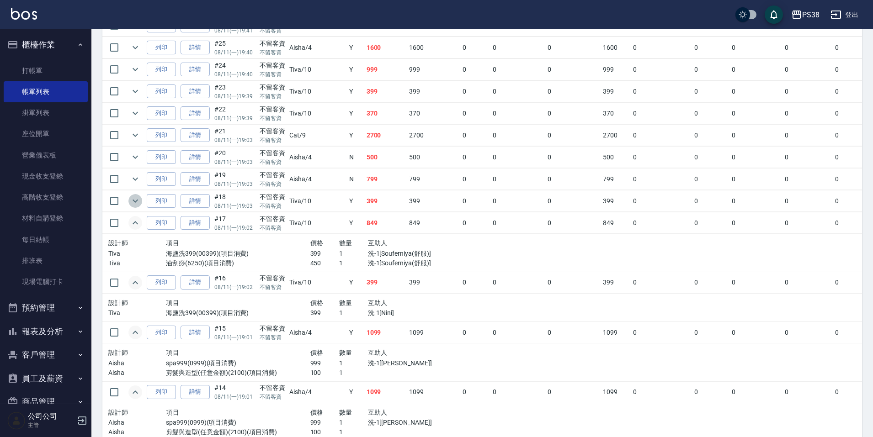
click at [136, 196] on icon "expand row" at bounding box center [135, 201] width 11 height 11
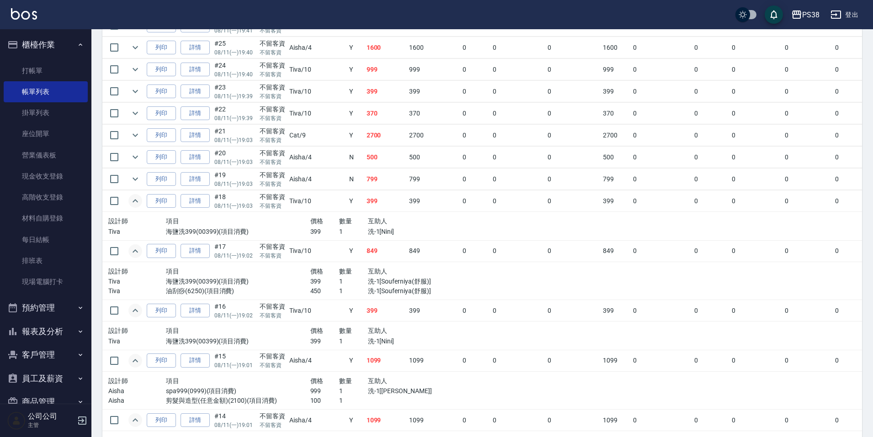
click at [364, 181] on td "799" at bounding box center [385, 179] width 43 height 21
click at [141, 177] on button "expand row" at bounding box center [135, 179] width 14 height 14
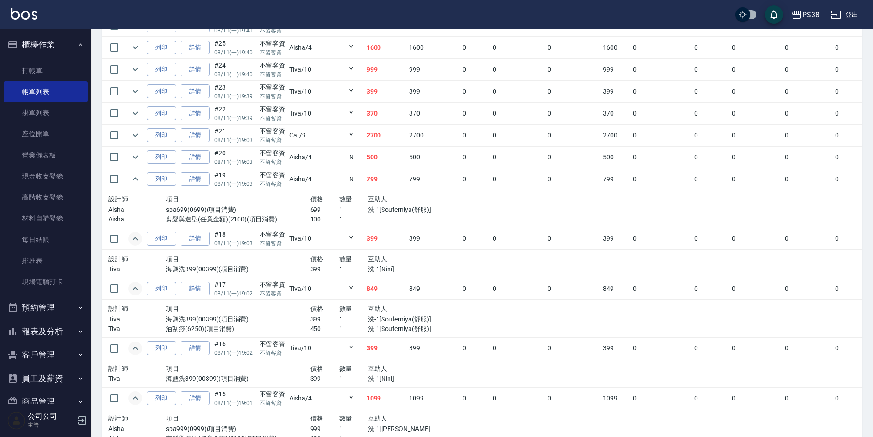
click at [339, 207] on p "1" at bounding box center [353, 210] width 29 height 10
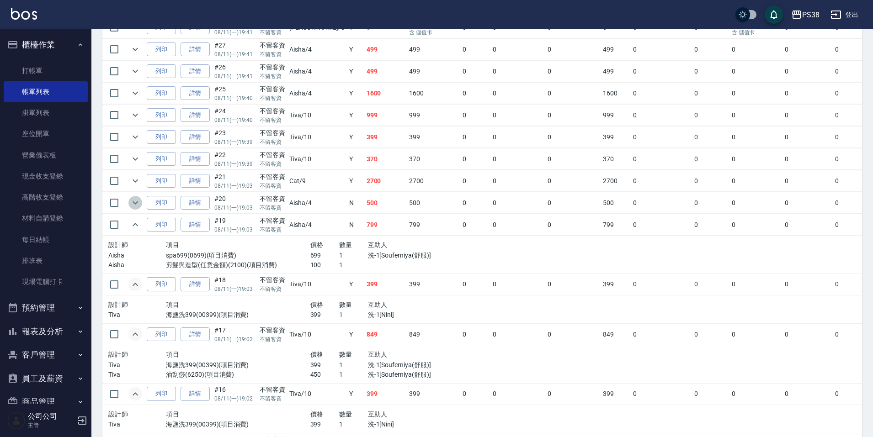
click at [134, 204] on icon "expand row" at bounding box center [135, 202] width 11 height 11
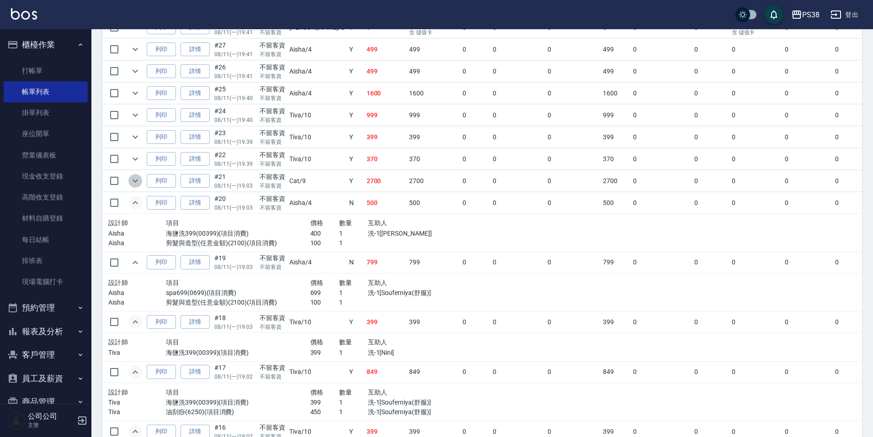
click at [134, 179] on icon "expand row" at bounding box center [135, 180] width 11 height 11
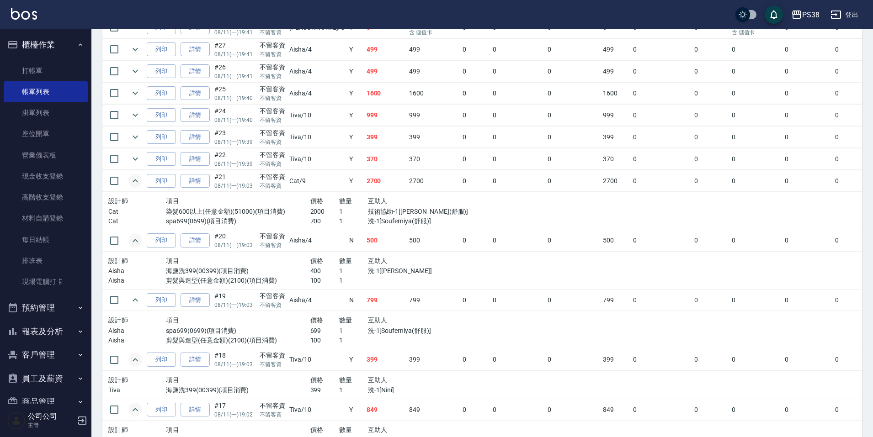
click at [368, 208] on p "技術協助-1[Souferniya(舒服)]" at bounding box center [411, 212] width 86 height 10
click at [368, 219] on p "洗-1[Souferniya(舒服)]" at bounding box center [411, 222] width 86 height 10
click at [368, 222] on p "洗-1[Souferniya(舒服)]" at bounding box center [411, 222] width 86 height 10
click at [368, 215] on p "技術協助-1[Souferniya(舒服)]" at bounding box center [411, 212] width 86 height 10
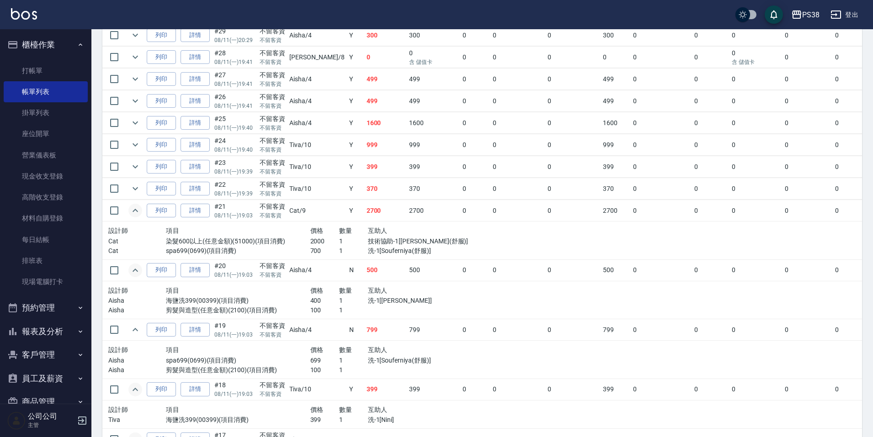
scroll to position [366, 0]
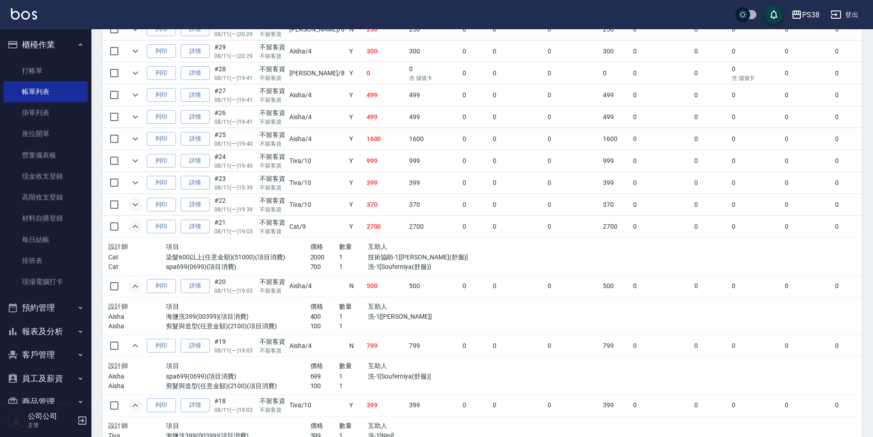
click at [132, 201] on icon "expand row" at bounding box center [135, 204] width 11 height 11
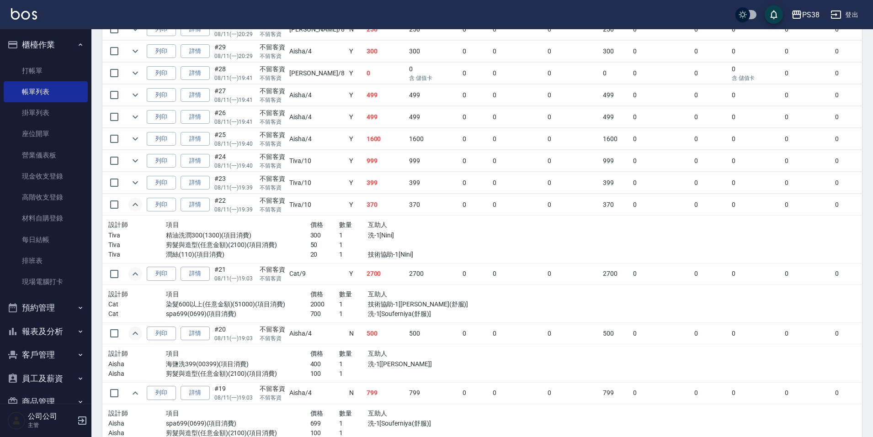
click at [370, 242] on div at bounding box center [411, 245] width 86 height 10
click at [371, 249] on div at bounding box center [411, 245] width 86 height 10
click at [373, 260] on div "設計師 項目 價格 數量 互助人 Tiva 精油洗潤300(1300)(項目消費) 300 1 洗-1[Nini] Tiva 剪髮與造型(任意金額)(2100…" at bounding box center [281, 240] width 353 height 48
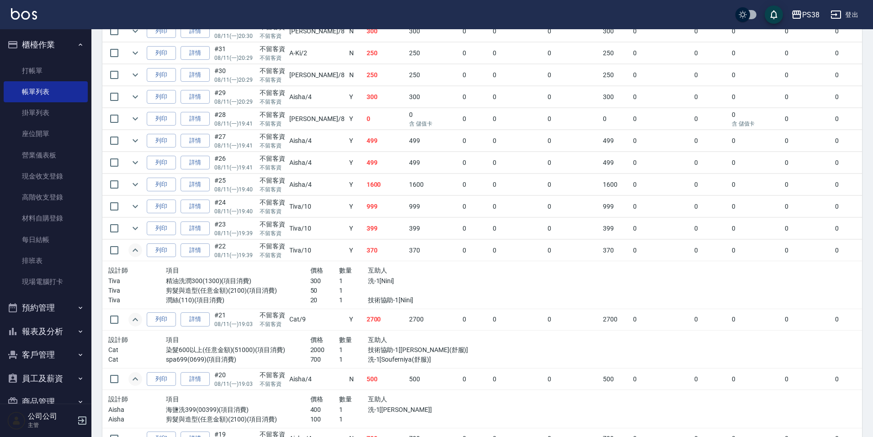
click at [144, 226] on td at bounding box center [135, 228] width 18 height 21
click at [135, 227] on icon "expand row" at bounding box center [135, 228] width 11 height 11
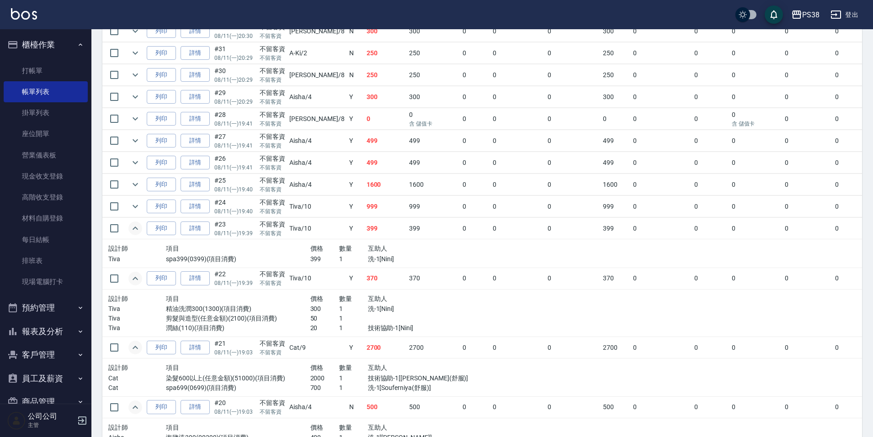
click at [408, 243] on div "互助人" at bounding box center [411, 248] width 86 height 11
click at [137, 208] on icon "expand row" at bounding box center [135, 206] width 11 height 11
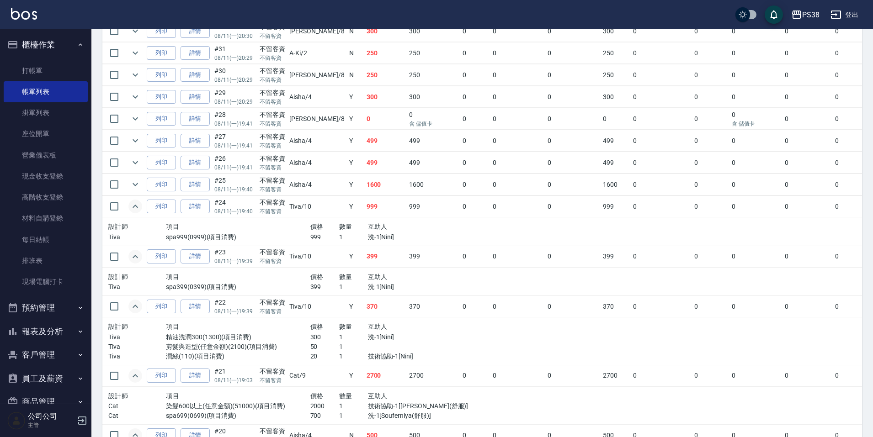
click at [368, 239] on p "洗-1[Nini]" at bounding box center [411, 238] width 86 height 10
click at [135, 184] on icon "expand row" at bounding box center [135, 184] width 11 height 11
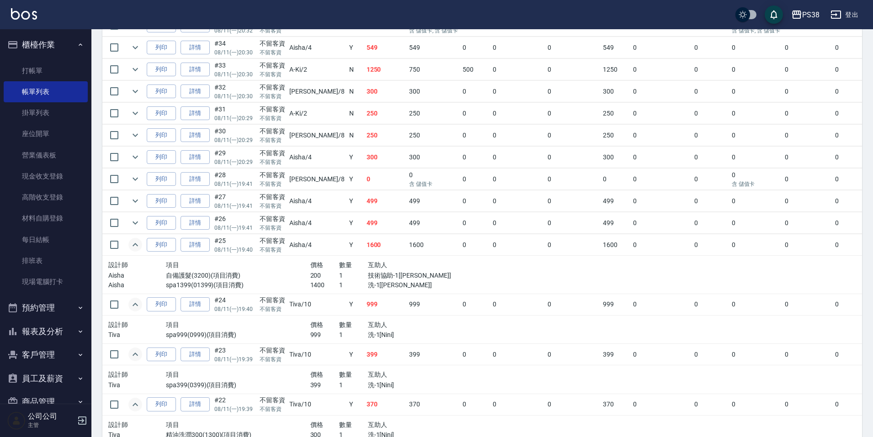
scroll to position [275, 0]
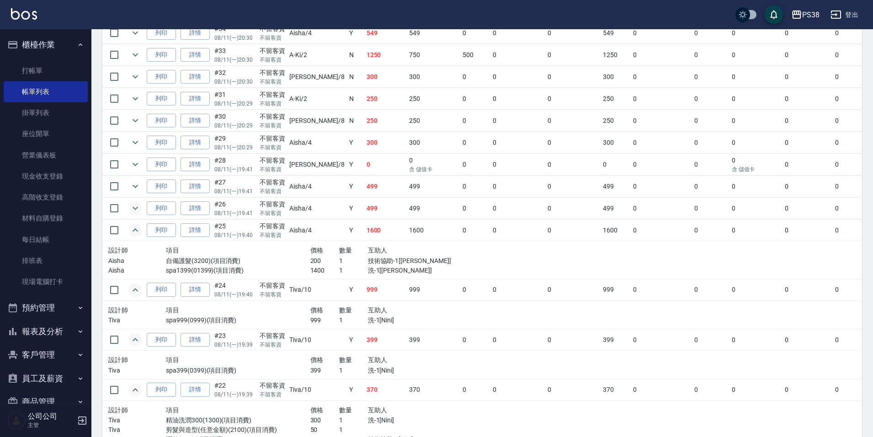
click at [133, 205] on icon "expand row" at bounding box center [135, 208] width 11 height 11
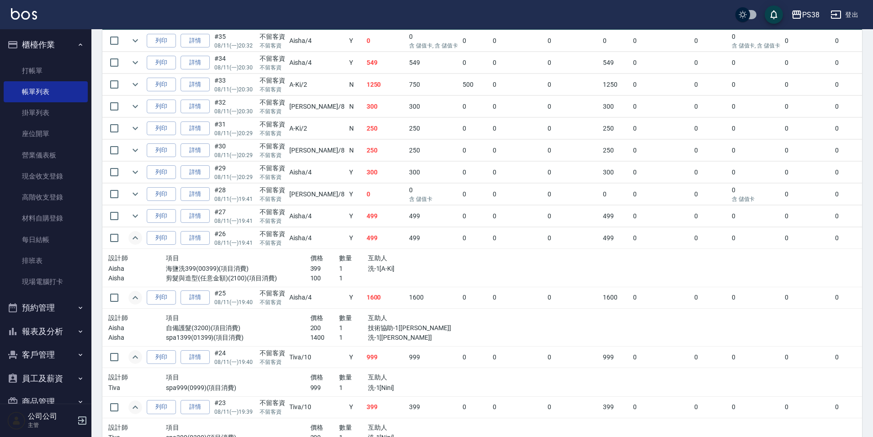
scroll to position [229, 0]
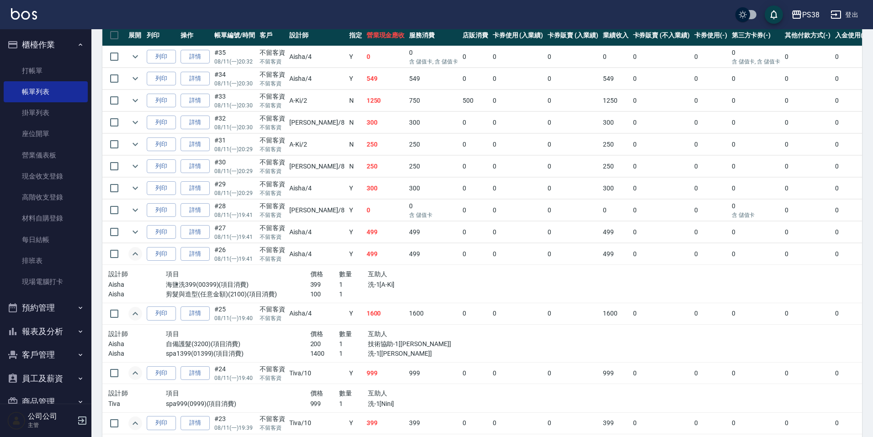
click at [347, 218] on td "Y" at bounding box center [355, 210] width 17 height 21
click at [364, 239] on td "499" at bounding box center [385, 232] width 43 height 21
click at [364, 213] on td "0" at bounding box center [385, 210] width 43 height 21
click at [132, 209] on icon "expand row" at bounding box center [135, 210] width 11 height 11
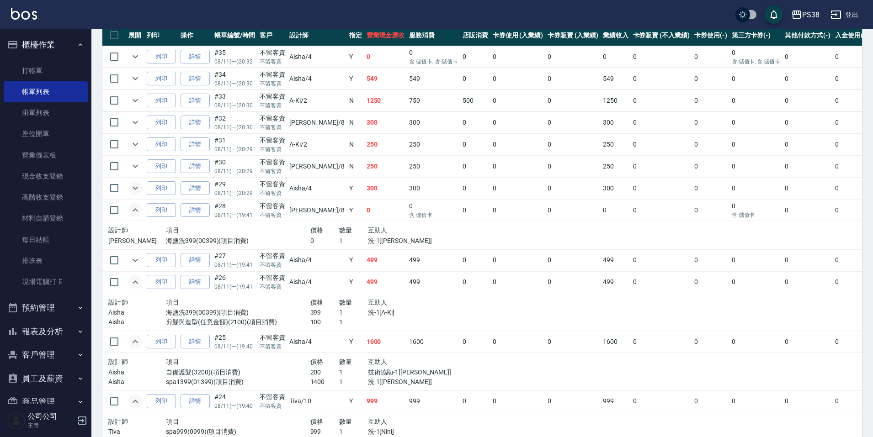
click at [137, 189] on icon "expand row" at bounding box center [135, 188] width 11 height 11
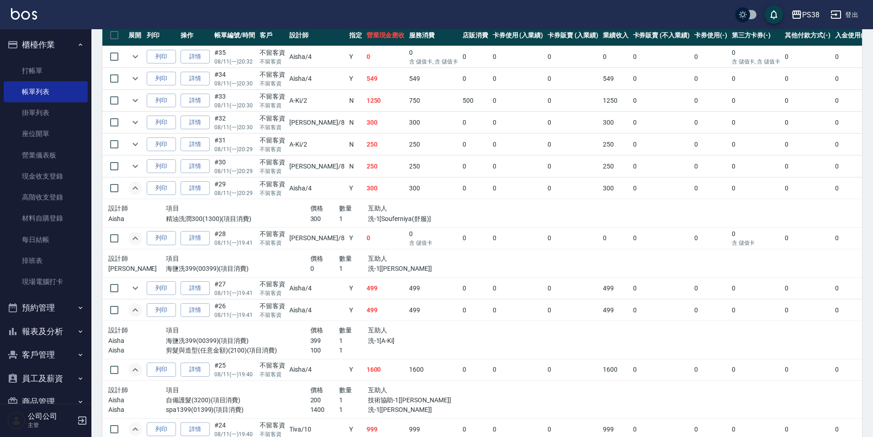
click at [368, 219] on p "洗-1[Souferniya(舒服)]" at bounding box center [411, 219] width 86 height 10
click at [132, 164] on icon "expand row" at bounding box center [135, 166] width 11 height 11
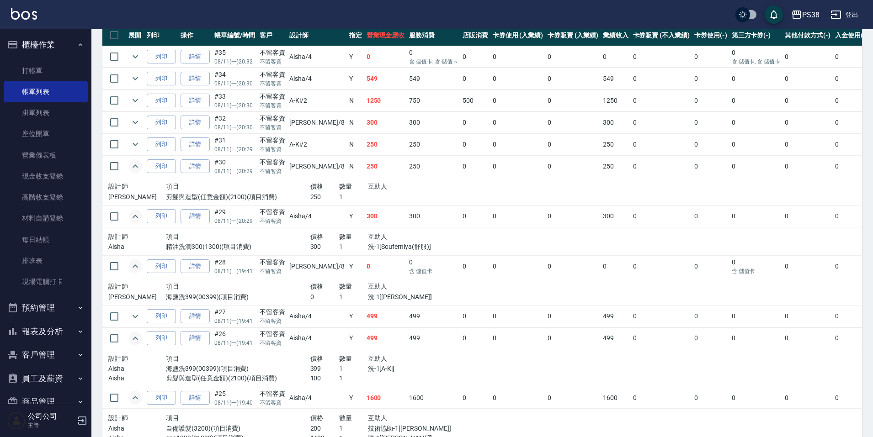
click at [339, 189] on div "數量" at bounding box center [353, 186] width 29 height 11
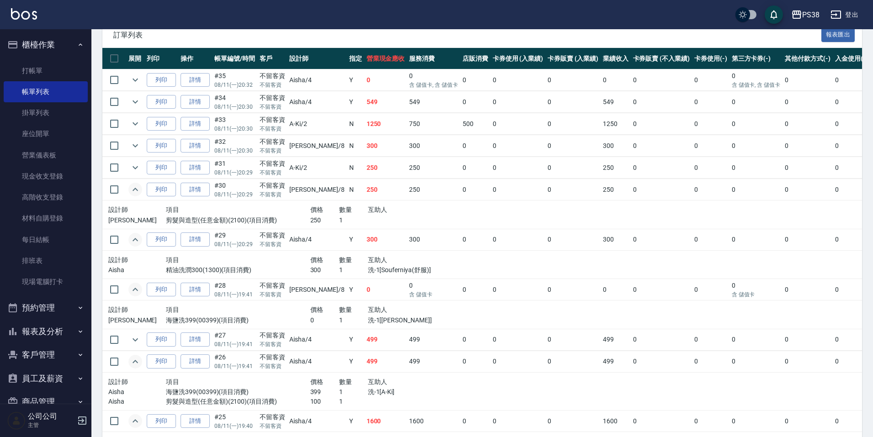
scroll to position [183, 0]
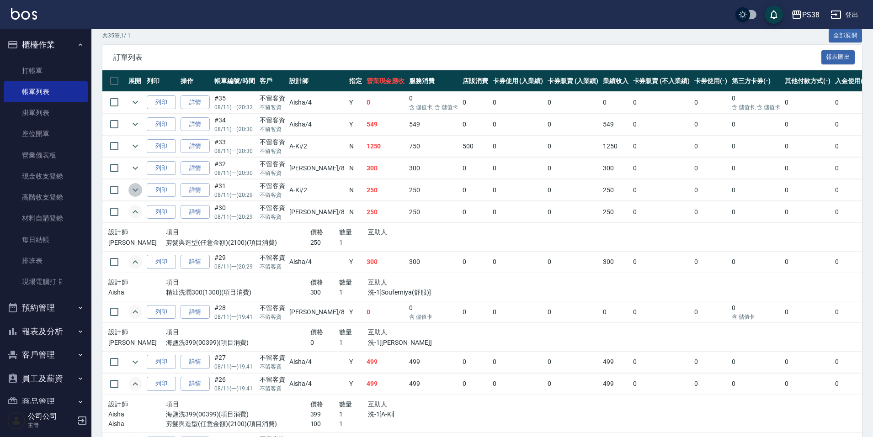
click at [138, 191] on icon "expand row" at bounding box center [135, 190] width 11 height 11
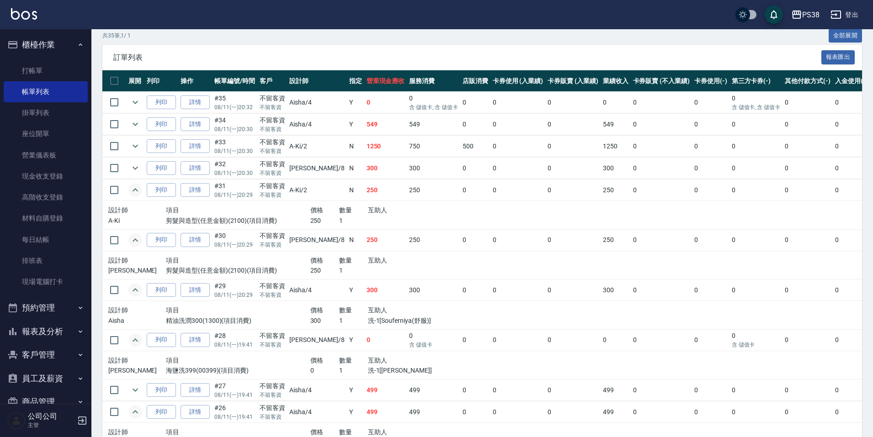
click at [341, 209] on div "數量" at bounding box center [353, 210] width 29 height 11
click at [137, 170] on icon "expand row" at bounding box center [135, 168] width 11 height 11
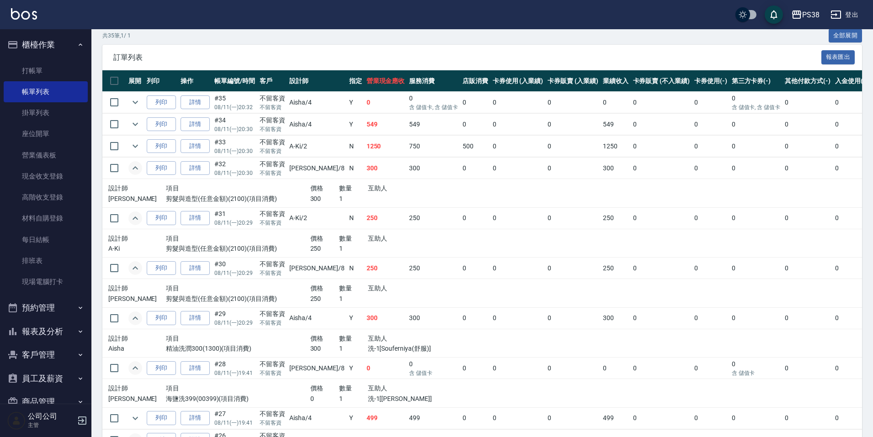
click at [368, 187] on span "互助人" at bounding box center [378, 188] width 20 height 7
click at [131, 149] on icon "expand row" at bounding box center [135, 146] width 11 height 11
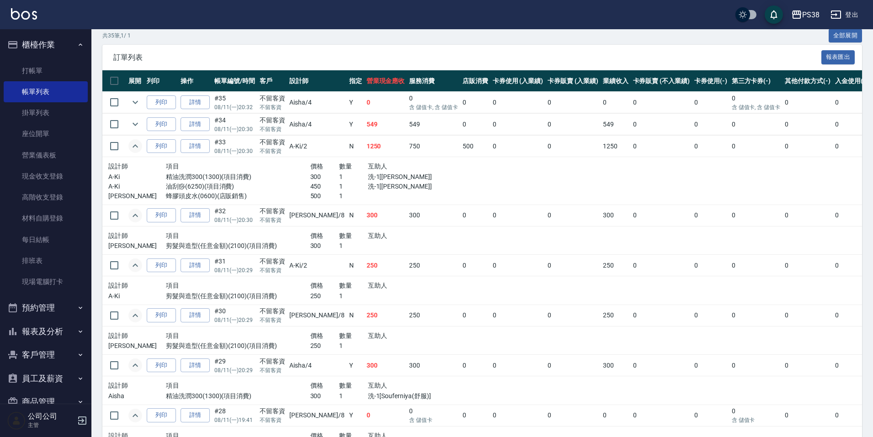
click at [310, 176] on p "300" at bounding box center [324, 177] width 29 height 10
click at [310, 188] on p "450" at bounding box center [324, 187] width 29 height 10
click at [310, 196] on p "500" at bounding box center [324, 196] width 29 height 10
click at [196, 148] on link "詳情" at bounding box center [194, 146] width 29 height 14
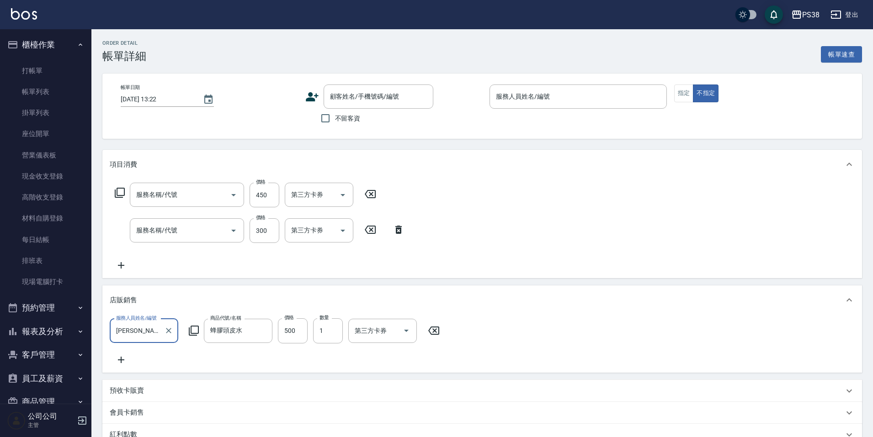
type input "2025/08/11 20:30"
checkbox input "true"
type input "A-Ki-2"
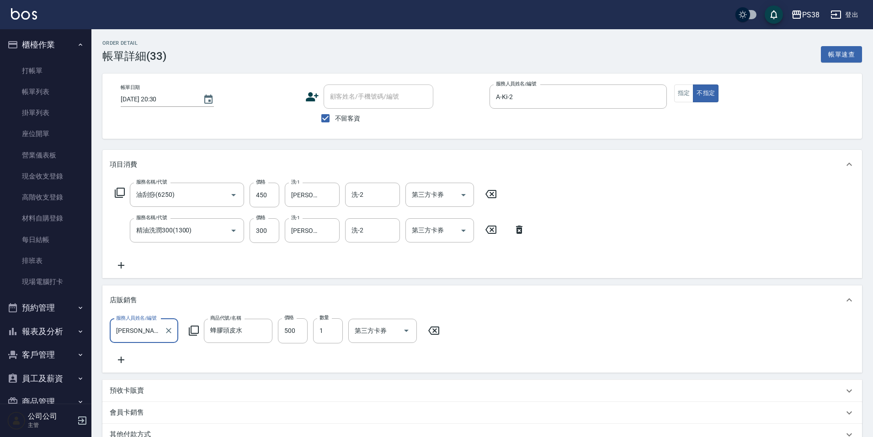
type input "油刮痧(6250)"
type input "精油洗潤300(1300)"
click at [265, 334] on icon "Clear" at bounding box center [262, 330] width 9 height 9
click at [247, 337] on input "商品代號/名稱" at bounding box center [238, 331] width 60 height 16
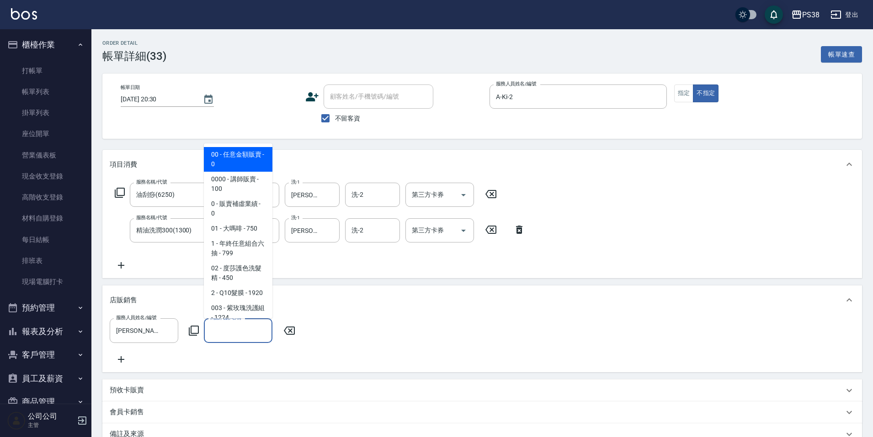
click at [232, 166] on span "00 - 任意金額販賣 - 0" at bounding box center [238, 159] width 69 height 25
type input "任意金額販賣"
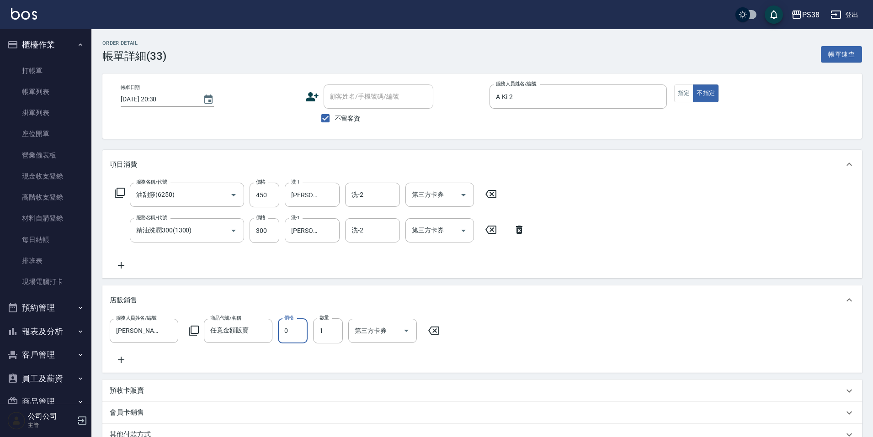
click at [296, 333] on input "0" at bounding box center [293, 330] width 30 height 25
type input "500"
click at [291, 365] on div "服務人員姓名/編號 彥丞-55 服務人員姓名/編號 商品代號/名稱 任意金額販賣 商品代號/名稱 價格 500 價格 數量 1 數量 第三方卡券 第三方卡券" at bounding box center [482, 341] width 745 height 47
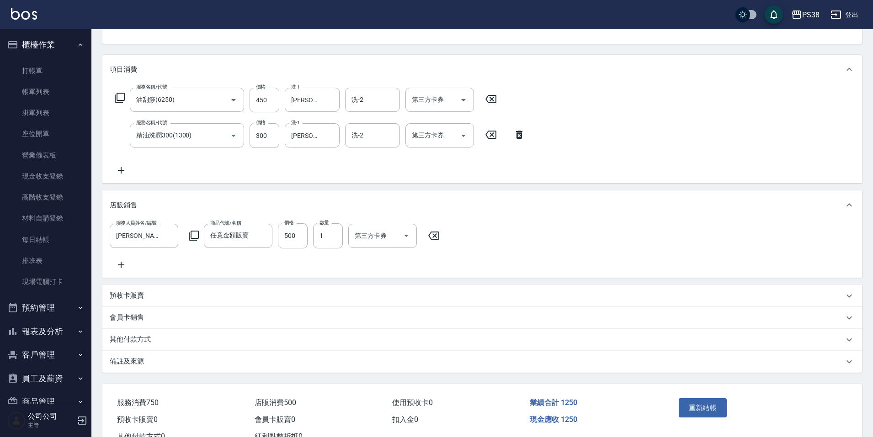
scroll to position [136, 0]
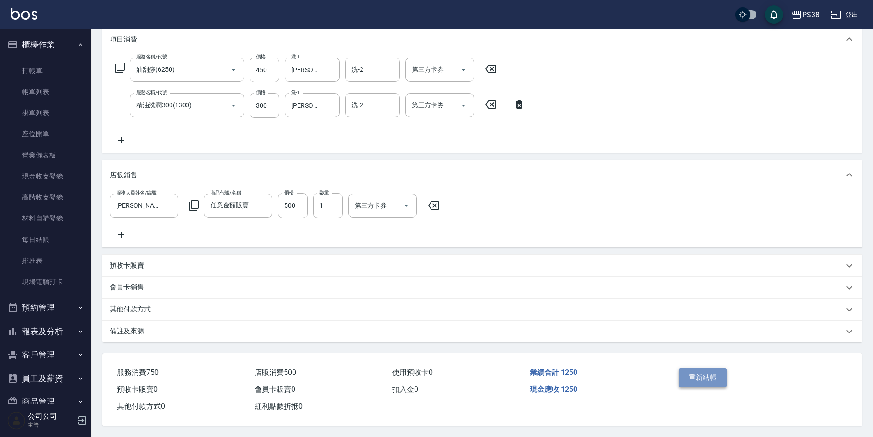
click at [716, 372] on button "重新結帳" at bounding box center [702, 377] width 48 height 19
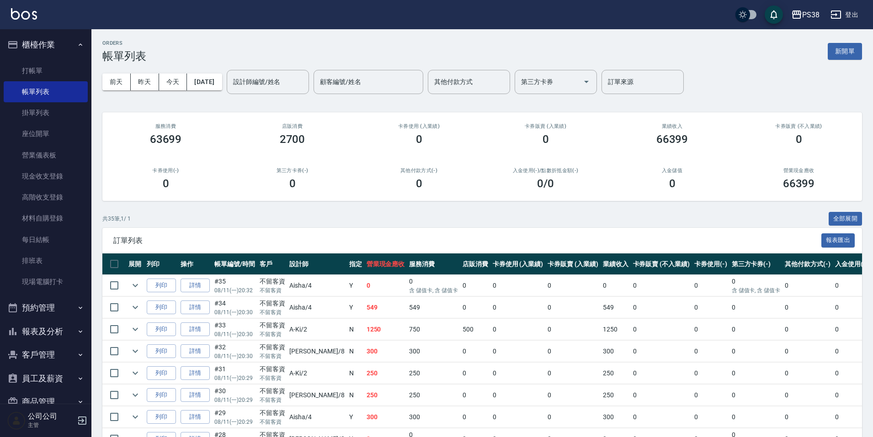
click at [364, 334] on td "1250" at bounding box center [385, 329] width 43 height 21
click at [364, 311] on td "549" at bounding box center [385, 307] width 43 height 21
click at [130, 303] on icon "expand row" at bounding box center [135, 307] width 11 height 11
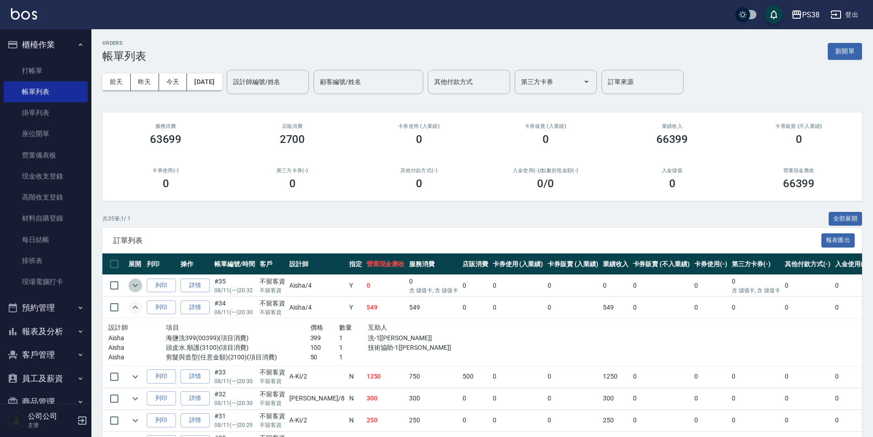
click at [132, 281] on icon "expand row" at bounding box center [135, 285] width 11 height 11
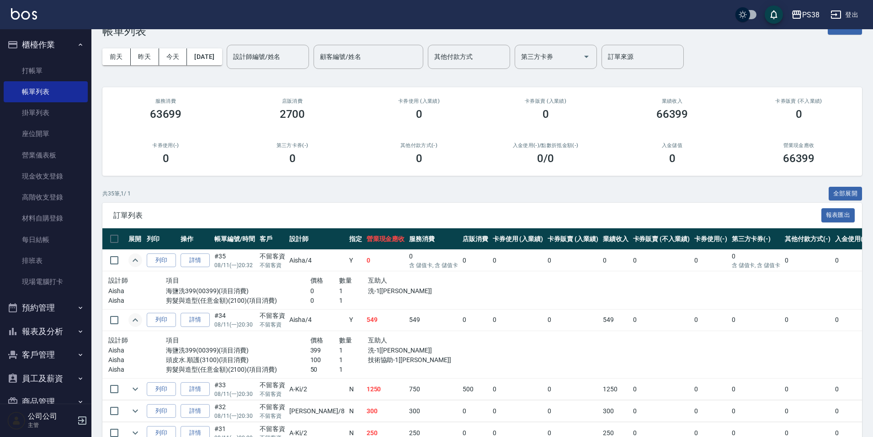
scroll to position [46, 0]
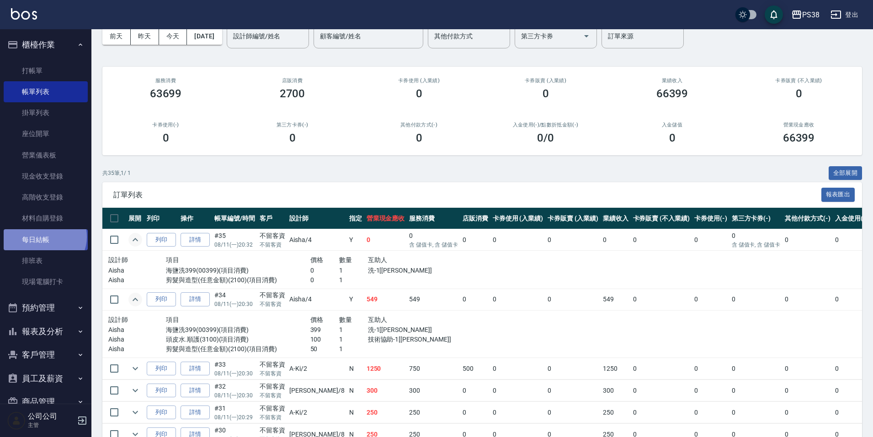
click at [44, 237] on link "每日結帳" at bounding box center [46, 239] width 84 height 21
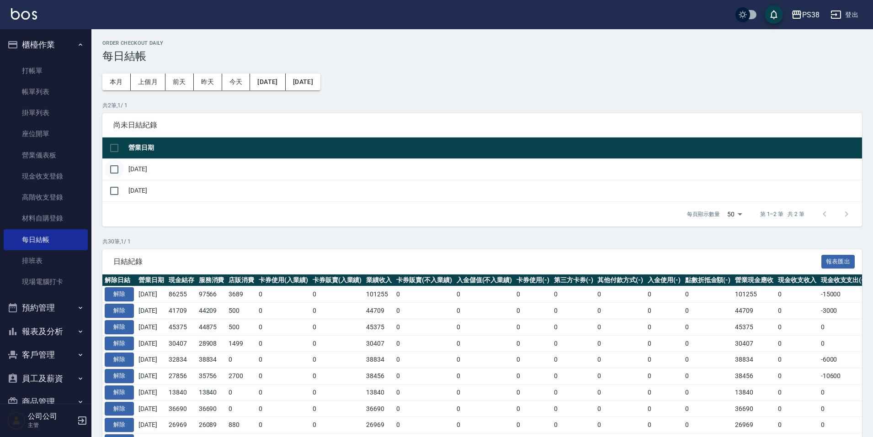
click at [113, 168] on input "checkbox" at bounding box center [114, 169] width 19 height 19
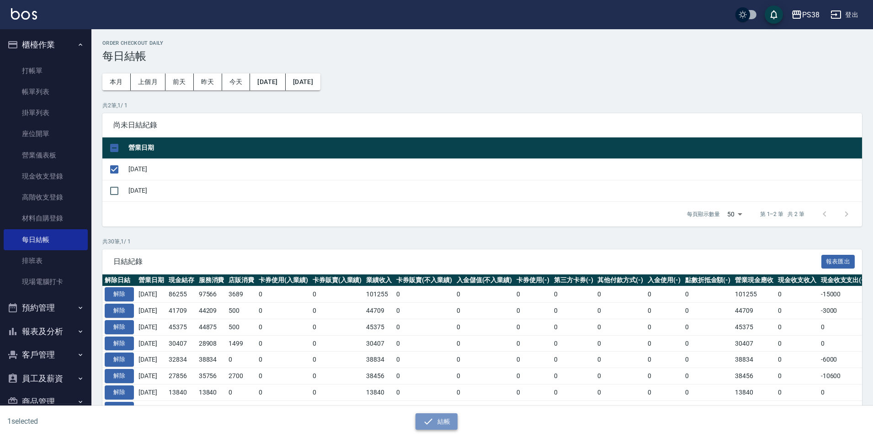
click at [434, 417] on button "結帳" at bounding box center [436, 421] width 42 height 17
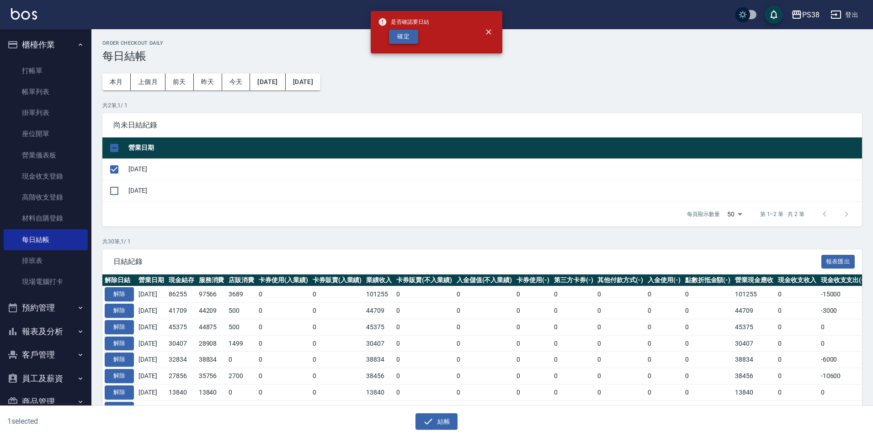
click at [410, 30] on button "確定" at bounding box center [403, 37] width 29 height 14
checkbox input "false"
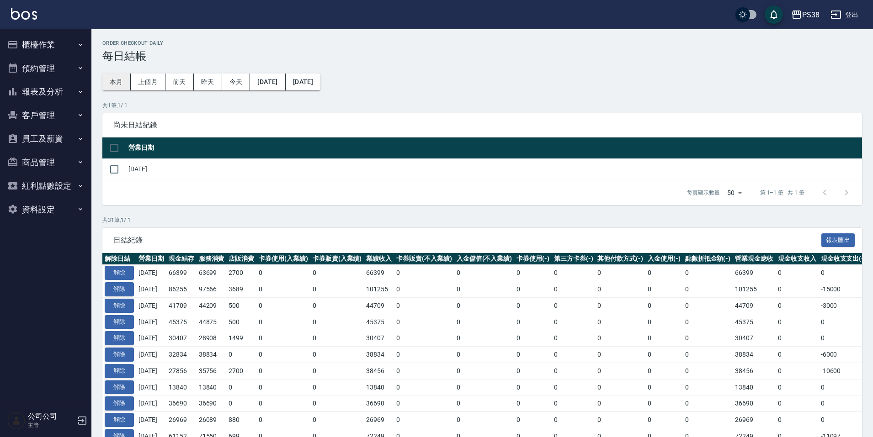
click at [108, 89] on button "本月" at bounding box center [116, 82] width 28 height 17
click at [143, 87] on button "上個月" at bounding box center [148, 82] width 35 height 17
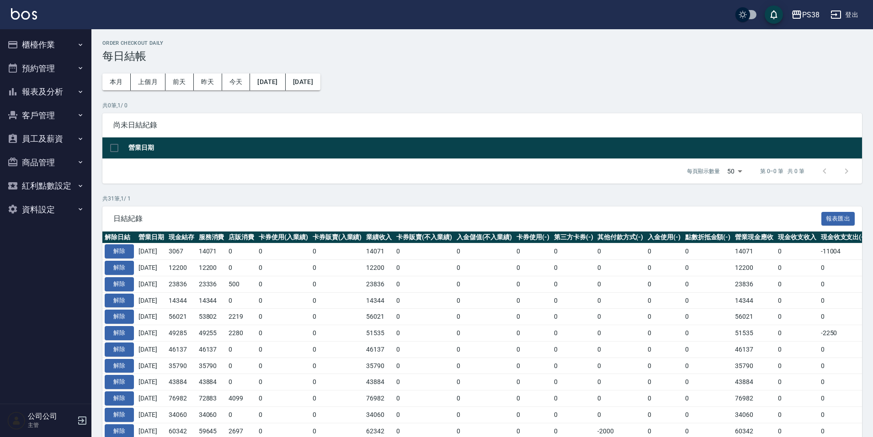
click at [320, 81] on button "[DATE]" at bounding box center [303, 82] width 35 height 17
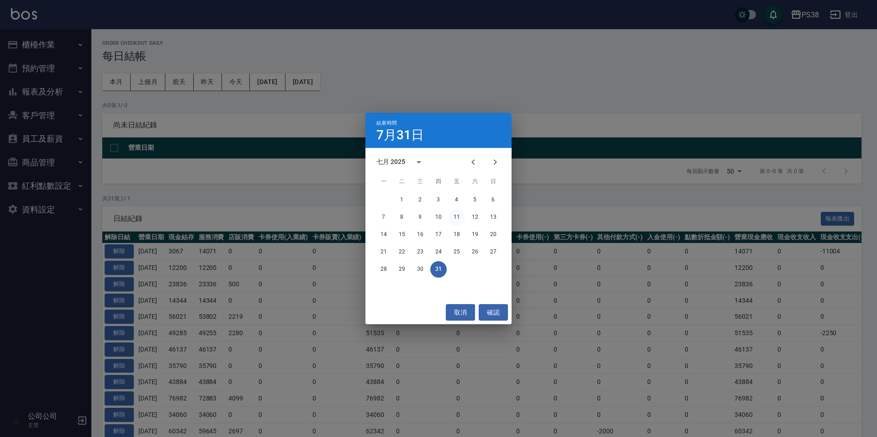
click at [456, 220] on button "11" at bounding box center [457, 217] width 16 height 16
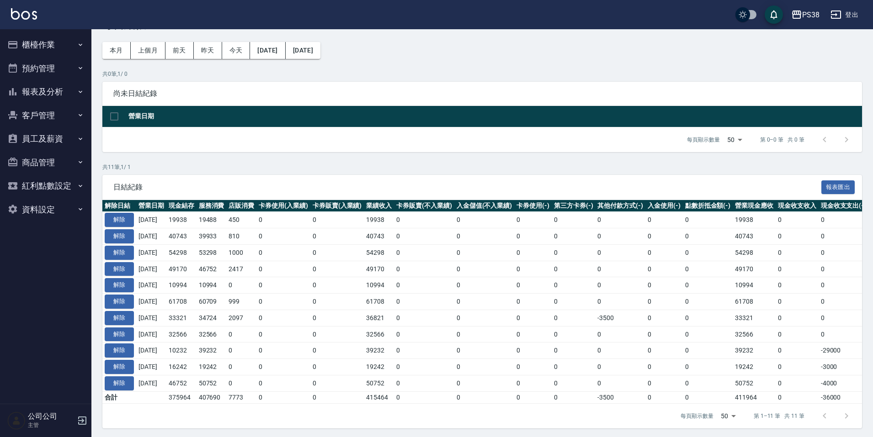
scroll to position [41, 0]
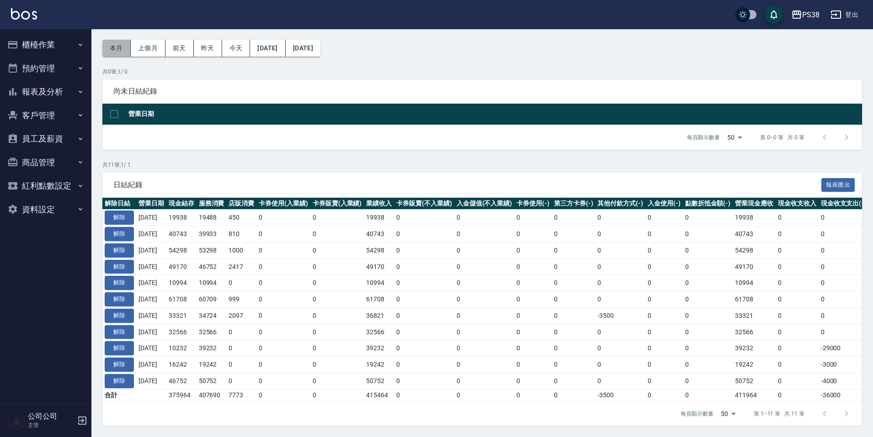
click at [114, 42] on button "本月" at bounding box center [116, 48] width 28 height 17
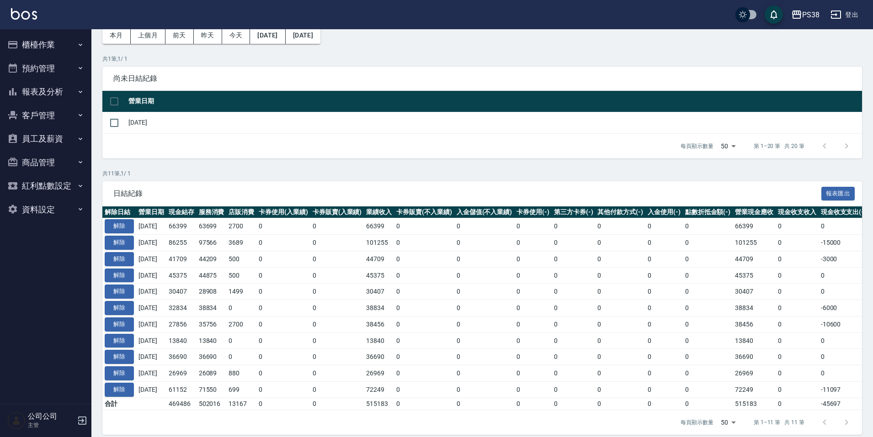
scroll to position [62, 0]
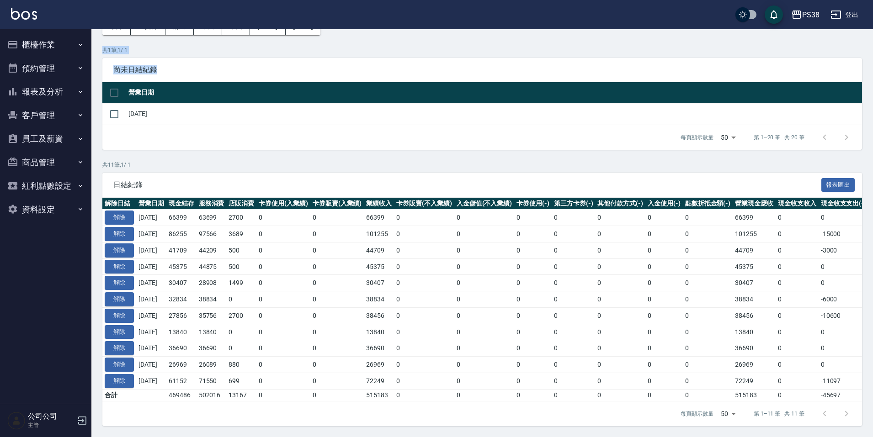
drag, startPoint x: 297, startPoint y: 39, endPoint x: 877, endPoint y: 5, distance: 581.2
click at [323, 26] on div "PS38 登出 櫃檯作業 打帳單 帳單列表 掛單列表 座位開單 營業儀表板 現金收支登錄 高階收支登錄 材料自購登錄 每日結帳 排班表 現場電腦打卡 預約管理…" at bounding box center [436, 191] width 873 height 493
click at [343, 103] on td "[DATE]" at bounding box center [494, 113] width 736 height 21
click at [62, 41] on button "櫃檯作業" at bounding box center [46, 45] width 84 height 24
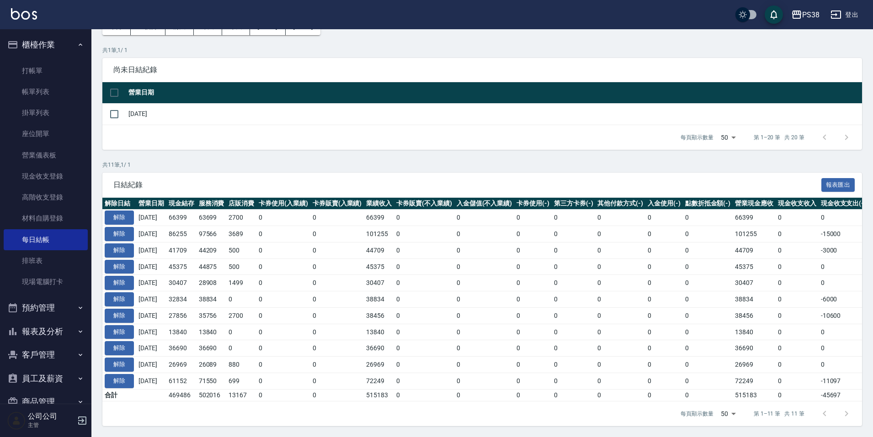
click at [227, 48] on div "共 1 筆, 1 / 1 尚未日結紀錄 營業日期 2025/08/12 每頁顯示數量 50 50 第 1–20 筆 共 20 筆 0 selected 結帳" at bounding box center [481, 98] width 759 height 104
click at [64, 325] on button "報表及分析" at bounding box center [46, 332] width 84 height 24
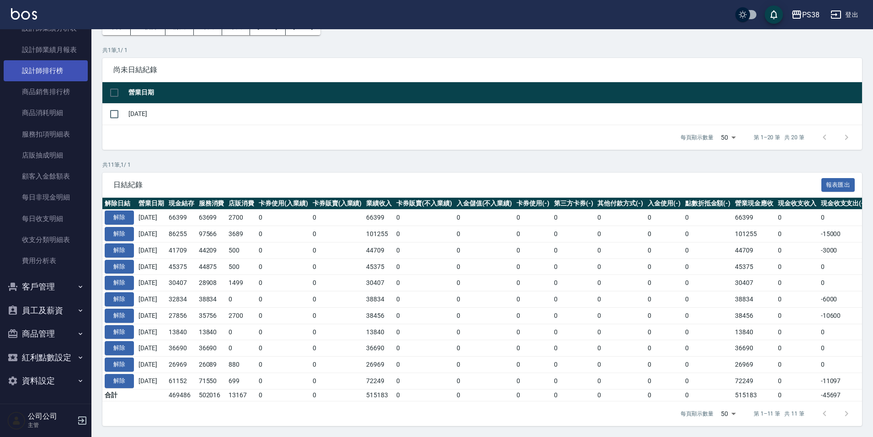
scroll to position [270, 0]
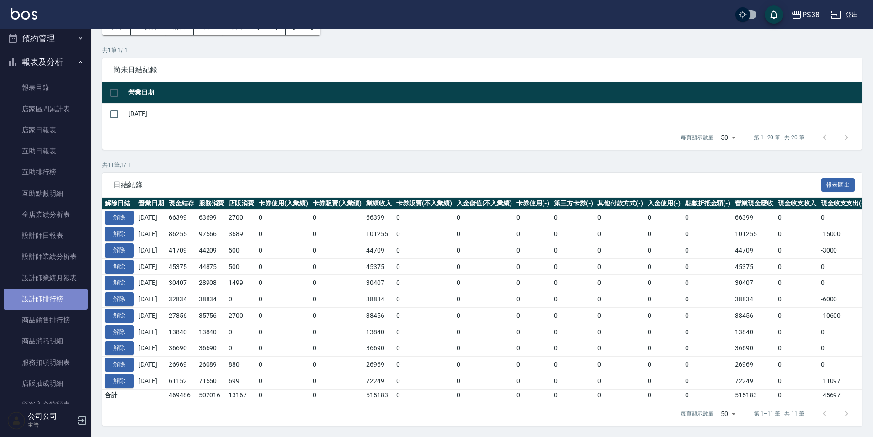
click at [58, 303] on link "設計師排行榜" at bounding box center [46, 299] width 84 height 21
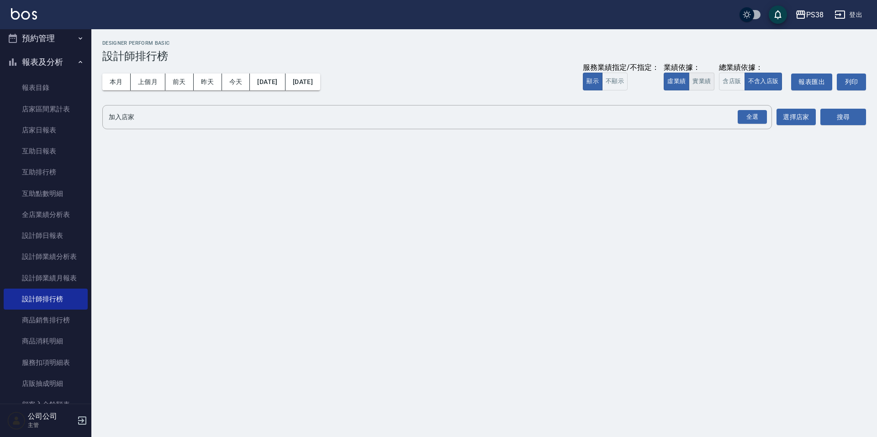
click at [691, 86] on button "實業績" at bounding box center [702, 82] width 26 height 18
click at [746, 108] on div "全選" at bounding box center [752, 117] width 32 height 24
click at [747, 111] on div "全選" at bounding box center [752, 117] width 29 height 14
click at [851, 119] on button "搜尋" at bounding box center [844, 117] width 46 height 17
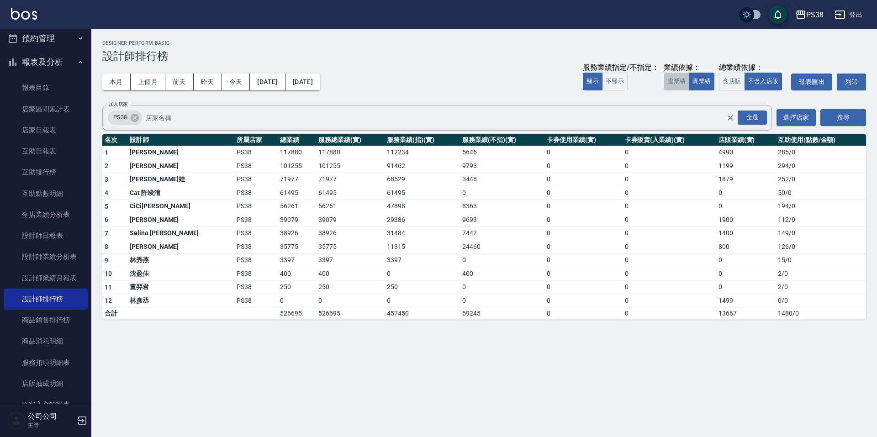
click at [675, 87] on button "虛業績" at bounding box center [677, 82] width 26 height 18
click at [693, 79] on button "實業績" at bounding box center [702, 82] width 26 height 18
click at [432, 54] on h3 "設計師排行榜" at bounding box center [484, 56] width 764 height 13
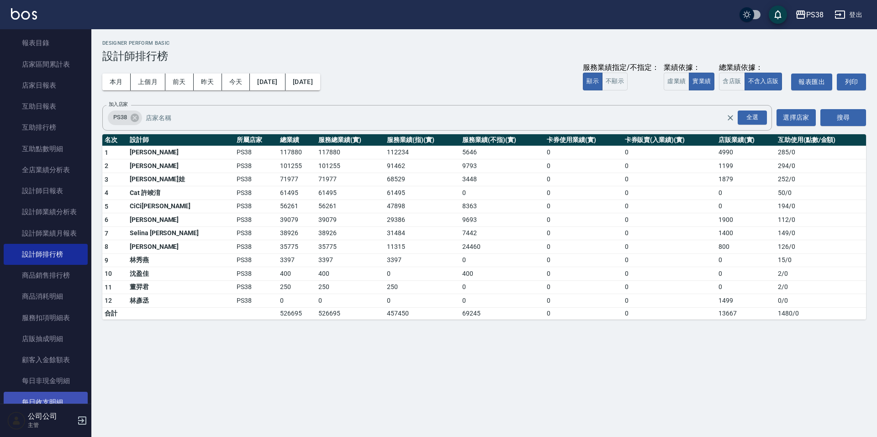
scroll to position [315, 0]
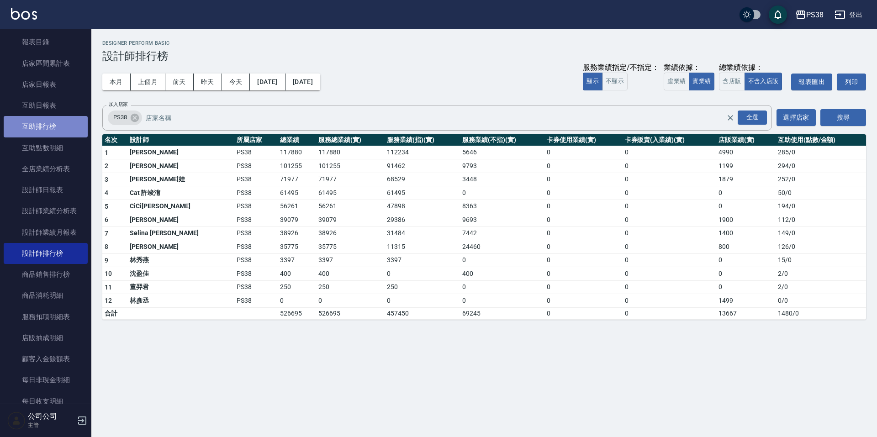
click at [65, 122] on link "互助排行榜" at bounding box center [46, 126] width 84 height 21
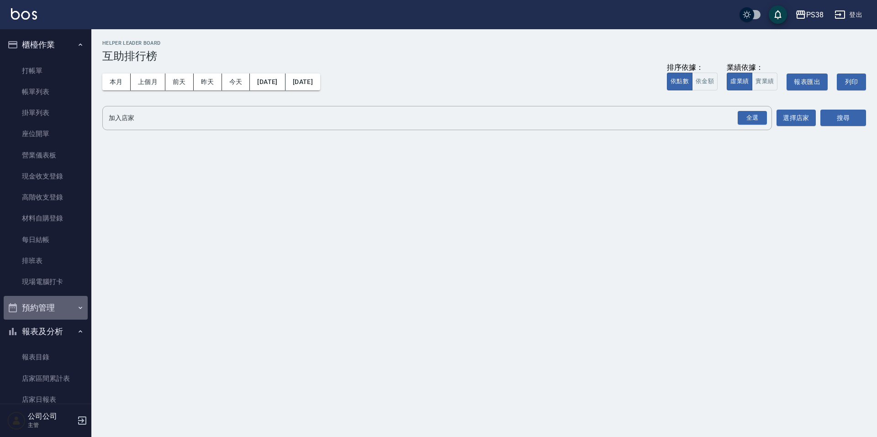
click at [59, 313] on button "預約管理" at bounding box center [46, 308] width 84 height 24
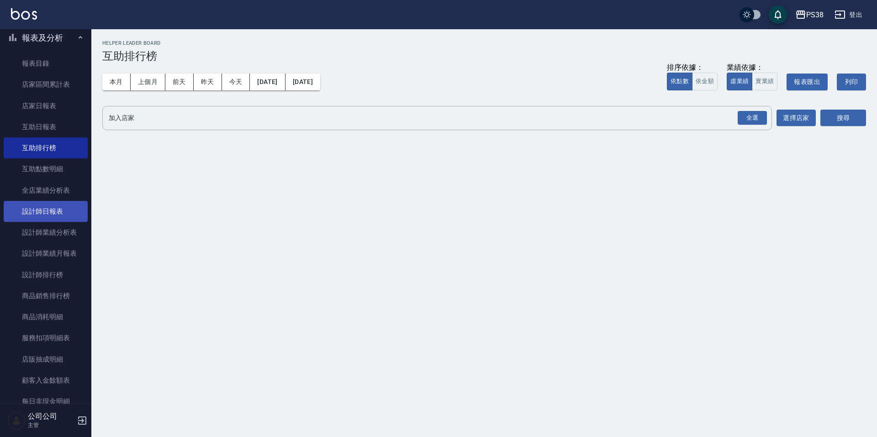
scroll to position [366, 0]
click at [37, 270] on link "設計師排行榜" at bounding box center [46, 274] width 84 height 21
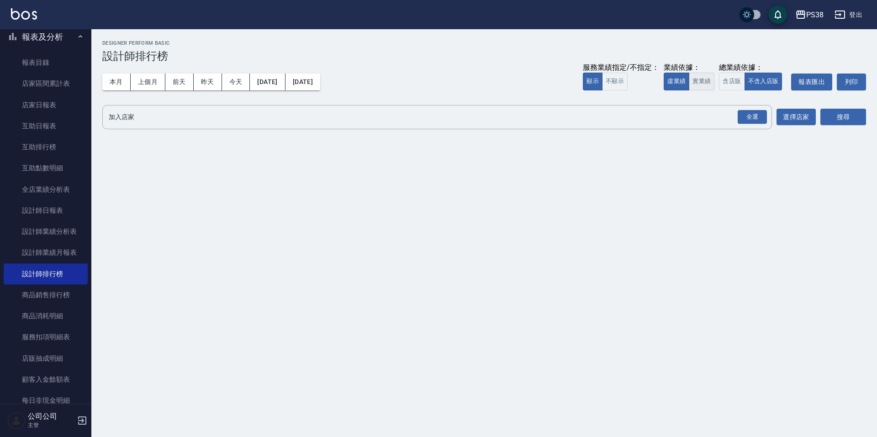
click at [709, 84] on button "實業績" at bounding box center [702, 82] width 26 height 18
click at [751, 115] on div "全選" at bounding box center [752, 117] width 29 height 14
click at [828, 117] on button "搜尋" at bounding box center [844, 117] width 46 height 17
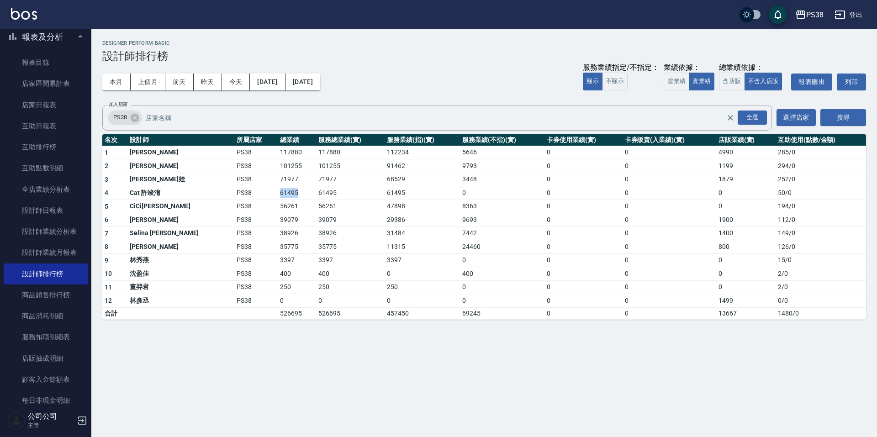
drag, startPoint x: 245, startPoint y: 191, endPoint x: 274, endPoint y: 199, distance: 29.4
click at [278, 199] on td "61495" at bounding box center [297, 193] width 38 height 14
click at [316, 211] on td "56261" at bounding box center [350, 207] width 69 height 14
click at [403, 218] on tbody "1 Ting 婷婷 PS38 117880 117880 112234 5646 0 0 4990 285 / 0 2 Aisha 黃馨萩 PS38 1012…" at bounding box center [484, 233] width 764 height 174
click at [411, 238] on td "31484" at bounding box center [422, 234] width 75 height 14
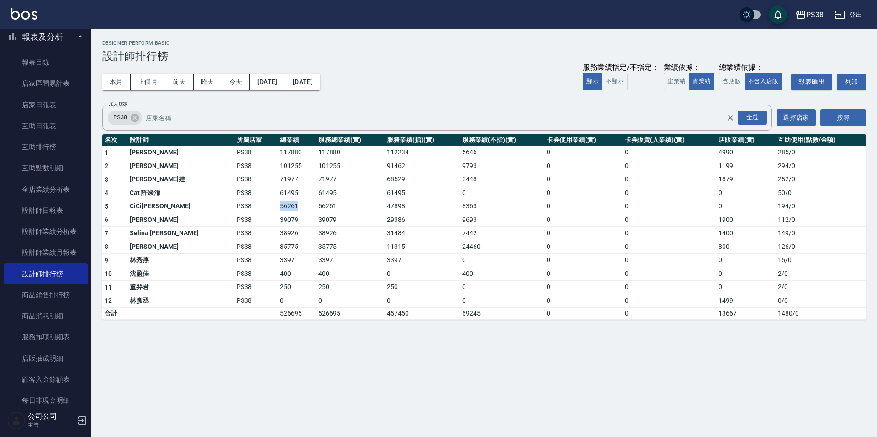
drag, startPoint x: 264, startPoint y: 211, endPoint x: 272, endPoint y: 211, distance: 8.2
click at [272, 211] on tr "5 CiCi晞晞 PS38 56261 56261 47898 8363 0 0 0 194 / 0" at bounding box center [484, 207] width 764 height 14
click at [316, 226] on td "39079" at bounding box center [350, 220] width 69 height 14
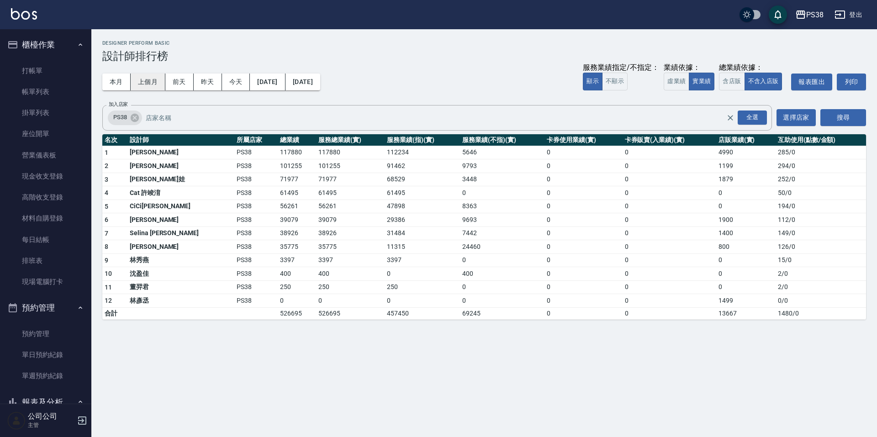
click at [150, 84] on button "上個月" at bounding box center [148, 82] width 35 height 17
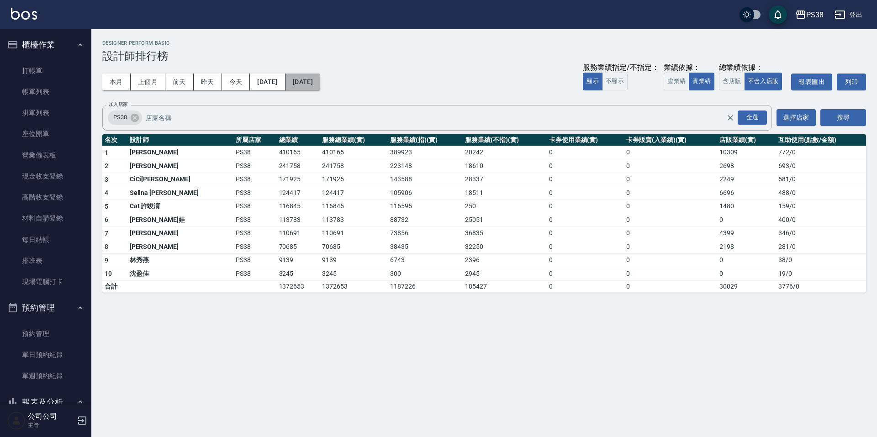
click at [320, 84] on button "[DATE]" at bounding box center [303, 82] width 35 height 17
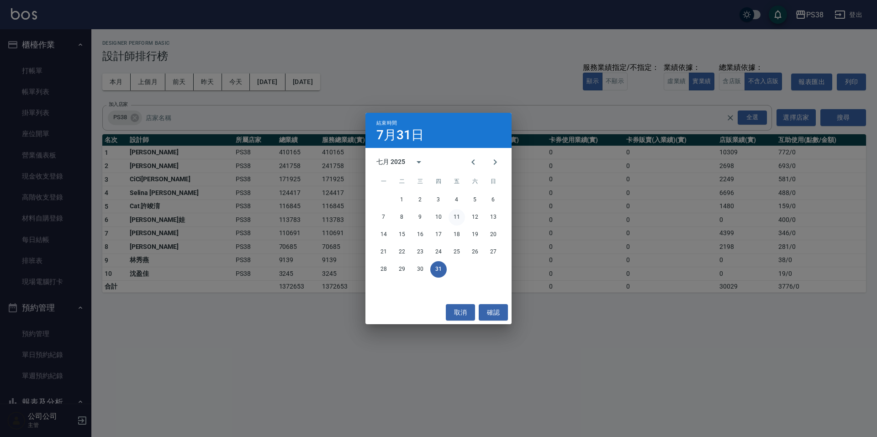
click at [453, 220] on button "11" at bounding box center [457, 217] width 16 height 16
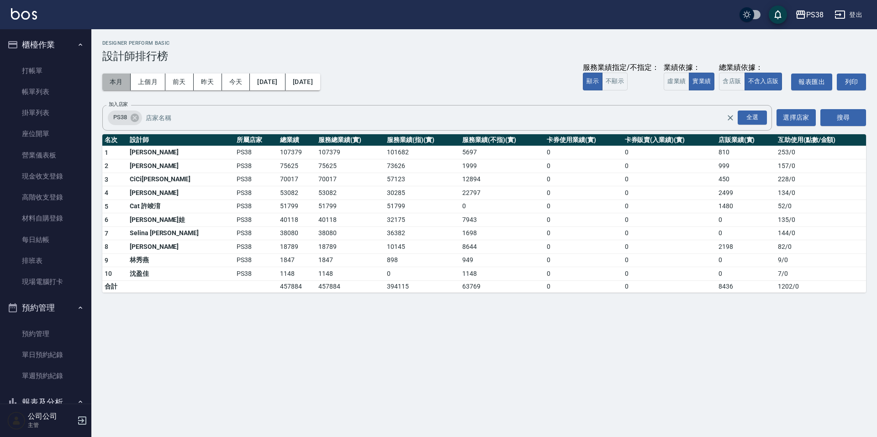
click at [118, 81] on button "本月" at bounding box center [116, 82] width 28 height 17
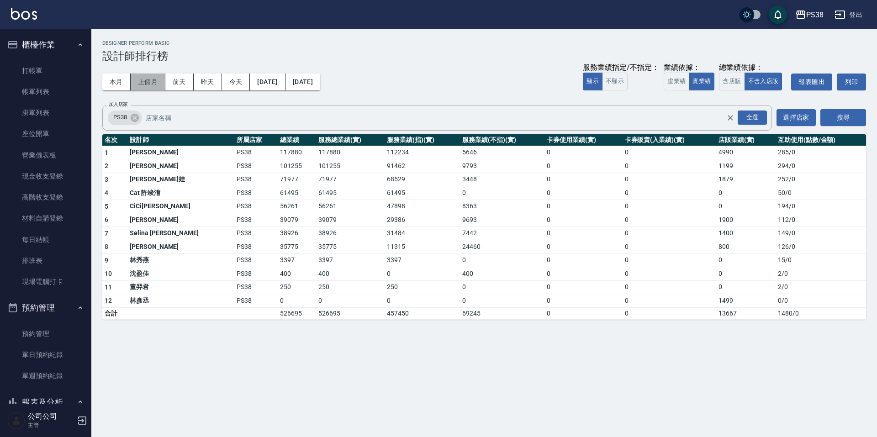
click at [152, 81] on button "上個月" at bounding box center [148, 82] width 35 height 17
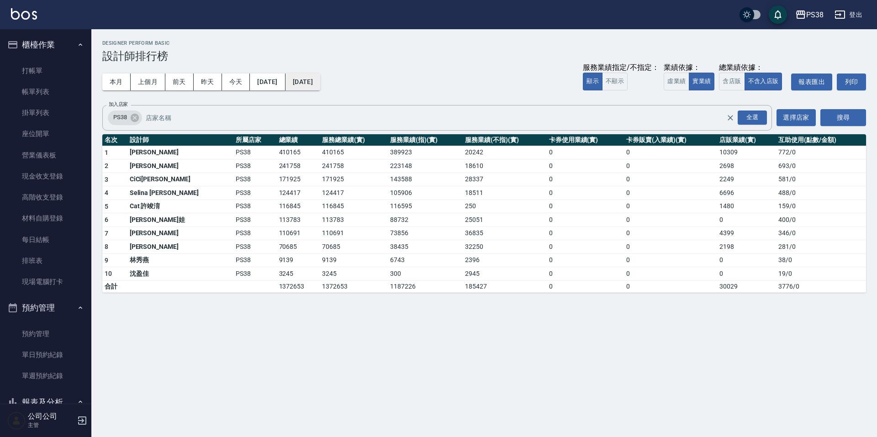
click at [320, 85] on button "[DATE]" at bounding box center [303, 82] width 35 height 17
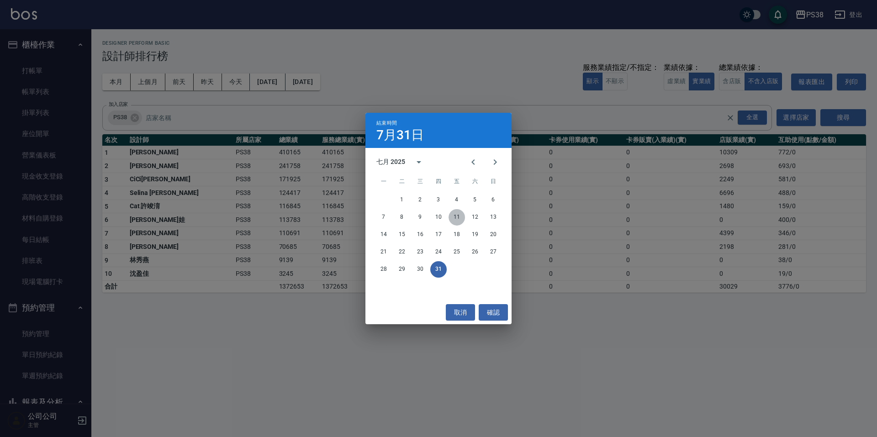
click at [455, 215] on button "11" at bounding box center [457, 217] width 16 height 16
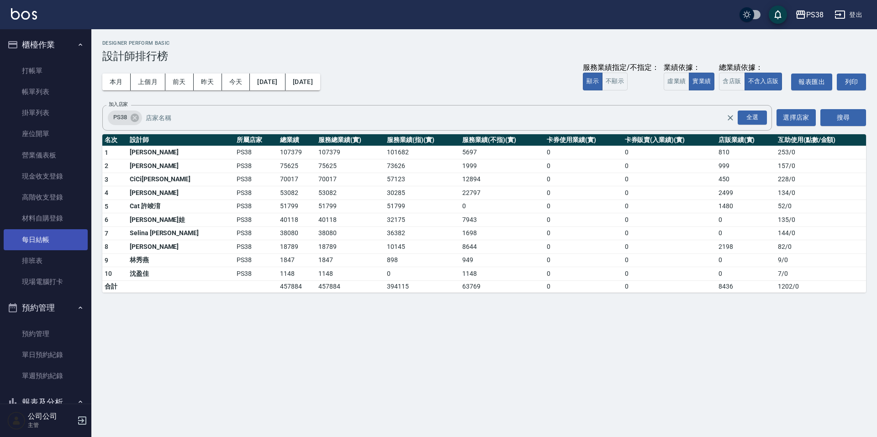
click at [47, 249] on link "每日結帳" at bounding box center [46, 239] width 84 height 21
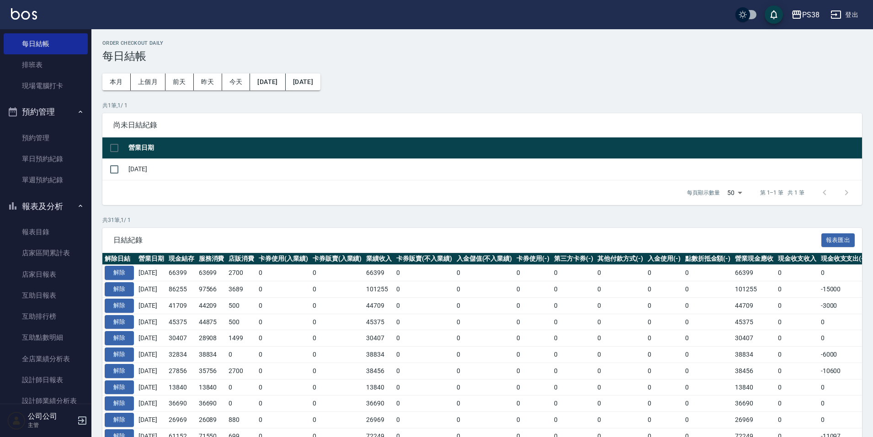
scroll to position [274, 0]
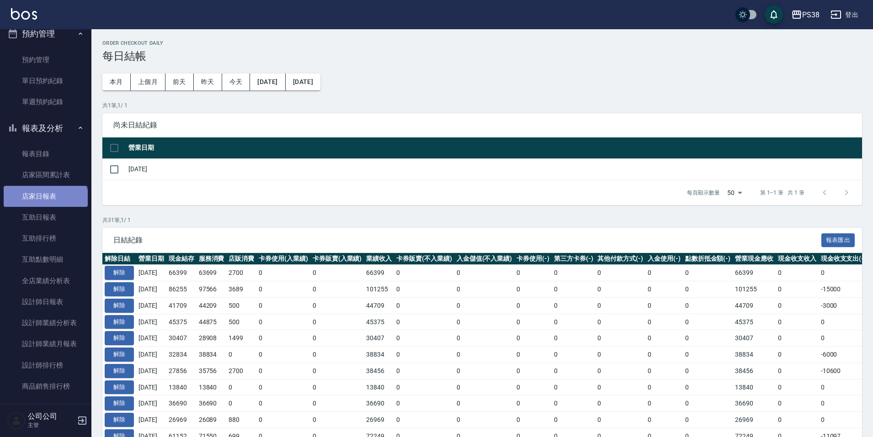
click at [44, 205] on link "店家日報表" at bounding box center [46, 196] width 84 height 21
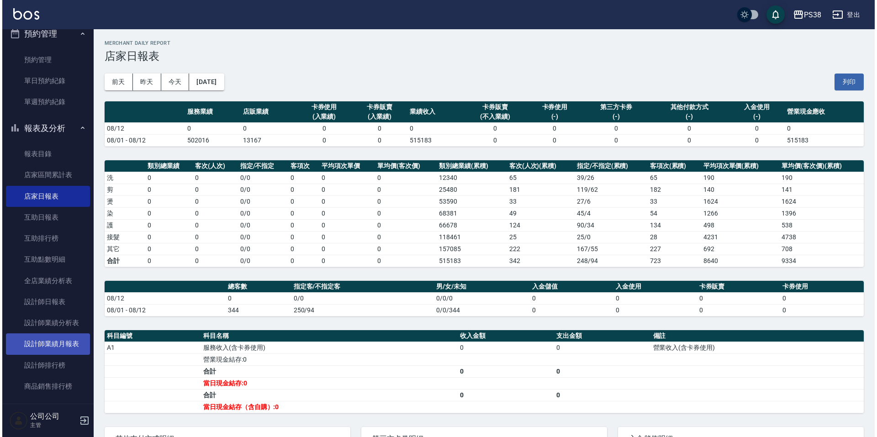
scroll to position [457, 0]
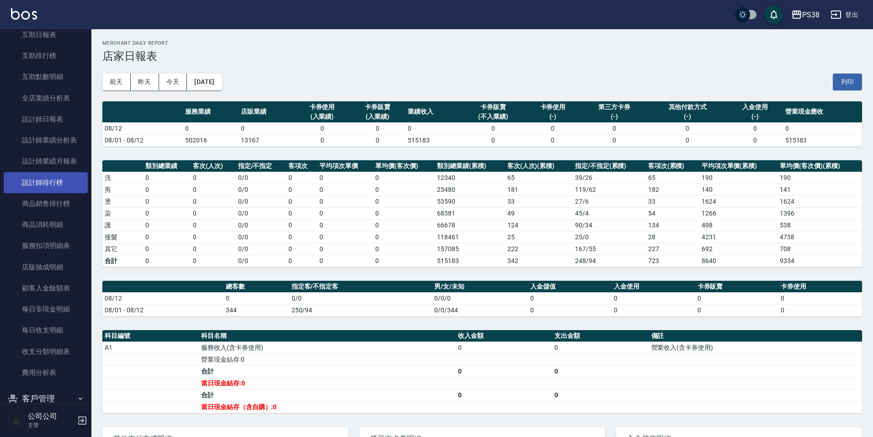
click at [47, 189] on link "設計師排行榜" at bounding box center [46, 182] width 84 height 21
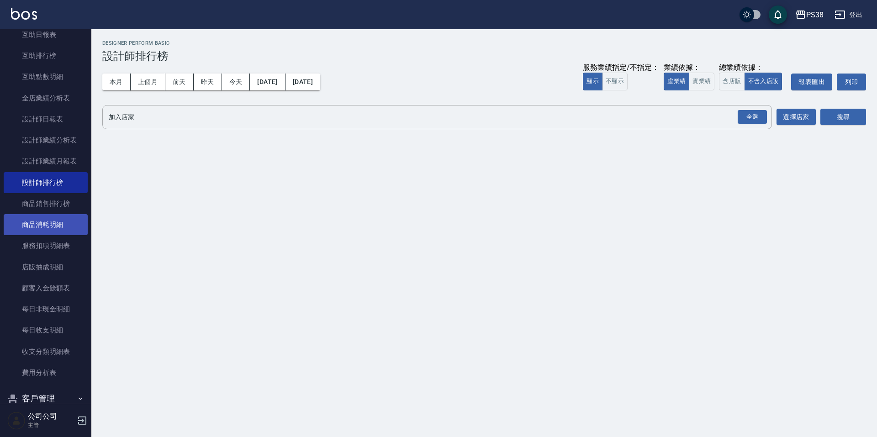
click at [64, 232] on link "商品消耗明細" at bounding box center [46, 224] width 84 height 21
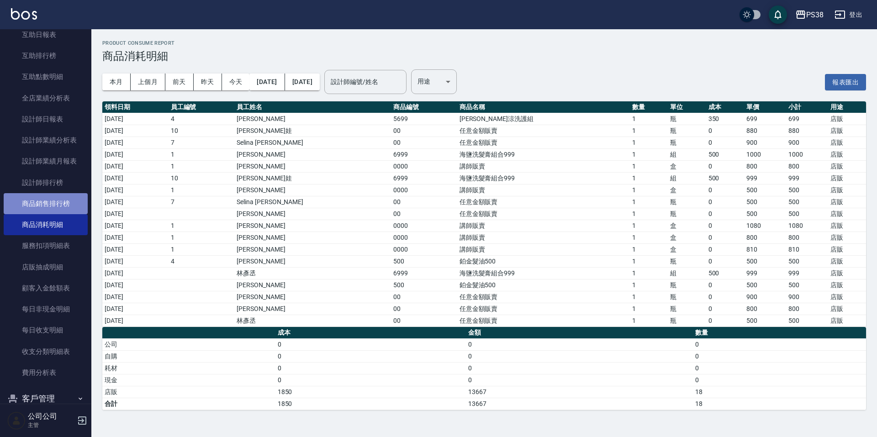
click at [64, 195] on link "商品銷售排行榜" at bounding box center [46, 203] width 84 height 21
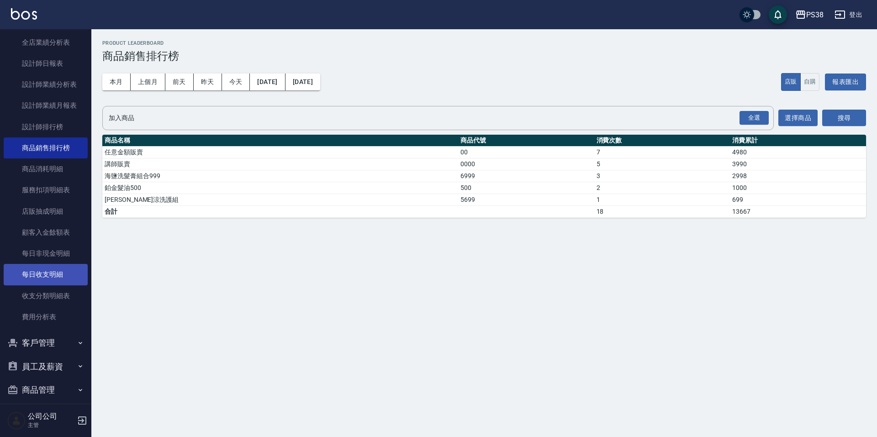
scroll to position [432, 0]
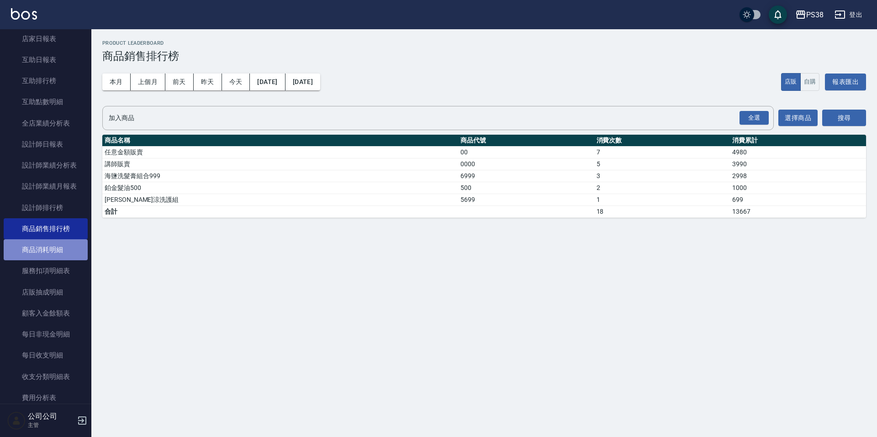
click at [52, 251] on link "商品消耗明細" at bounding box center [46, 249] width 84 height 21
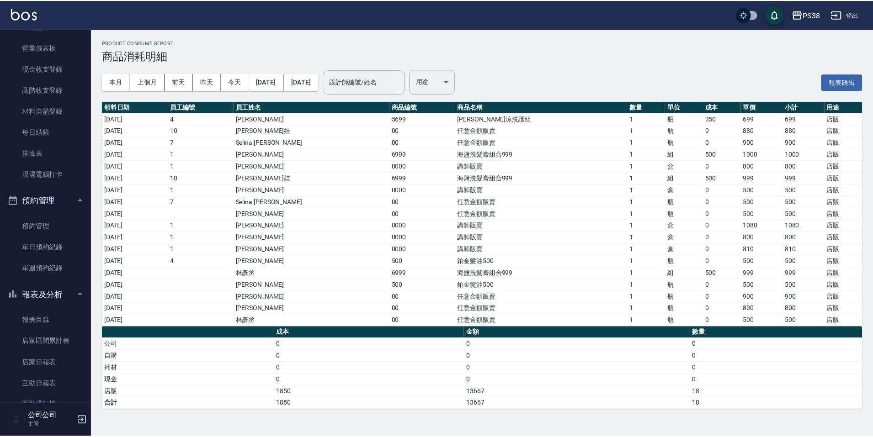
scroll to position [228, 0]
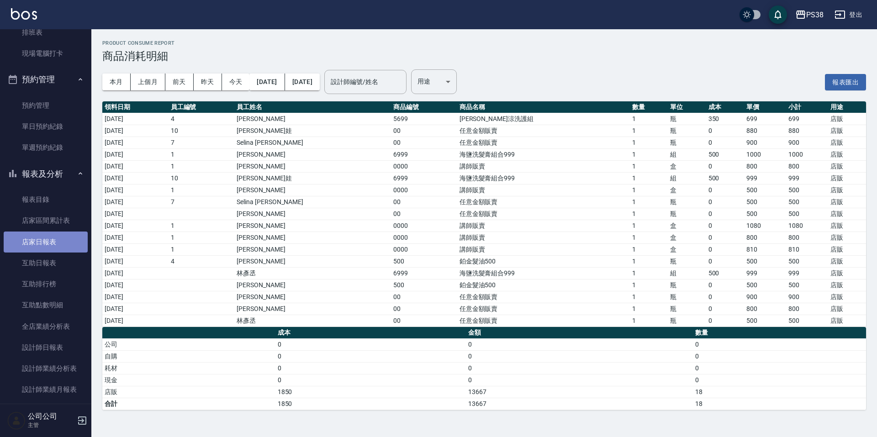
click at [49, 239] on link "店家日報表" at bounding box center [46, 242] width 84 height 21
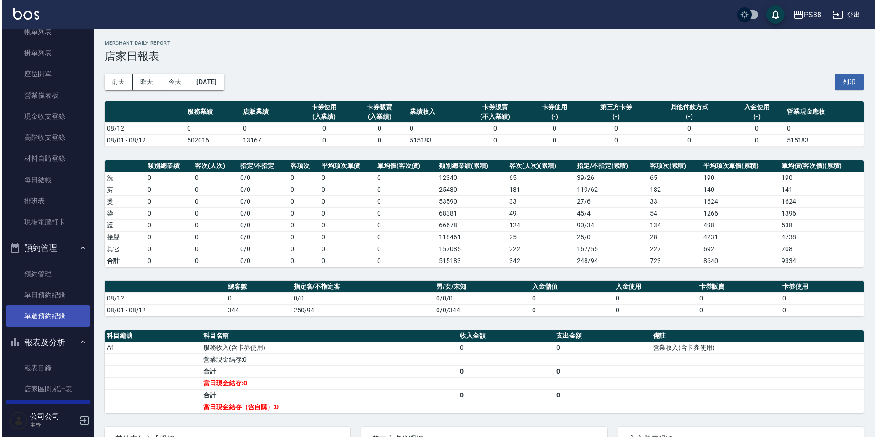
scroll to position [46, 0]
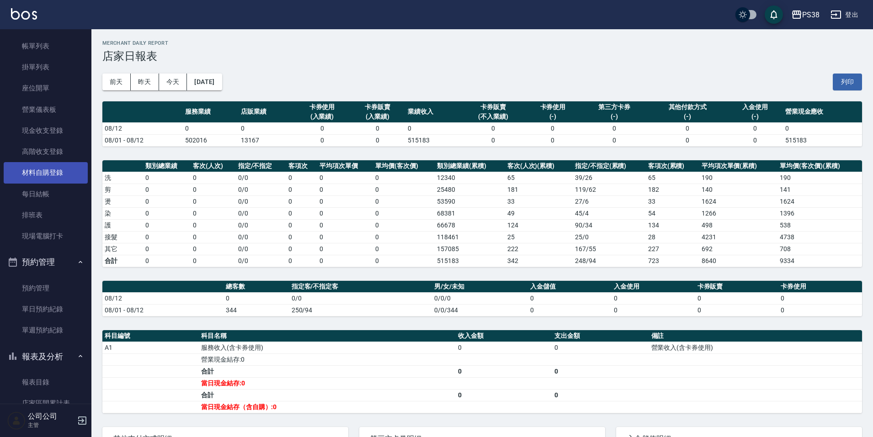
click at [50, 168] on link "材料自購登錄" at bounding box center [46, 172] width 84 height 21
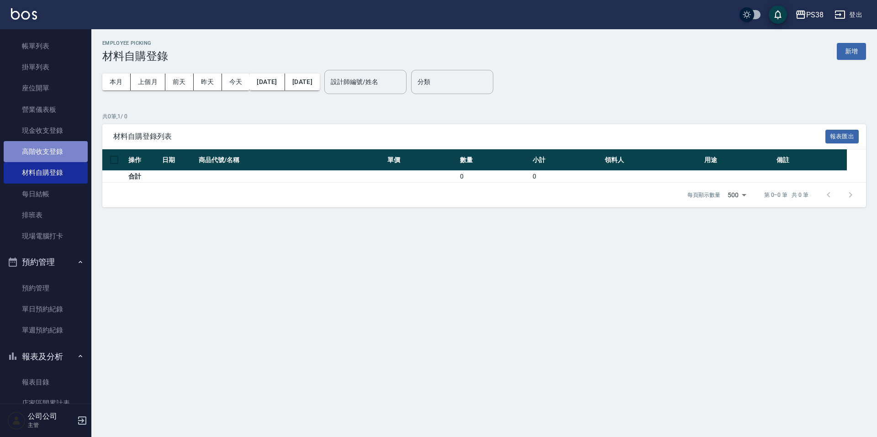
click at [57, 150] on link "高階收支登錄" at bounding box center [46, 151] width 84 height 21
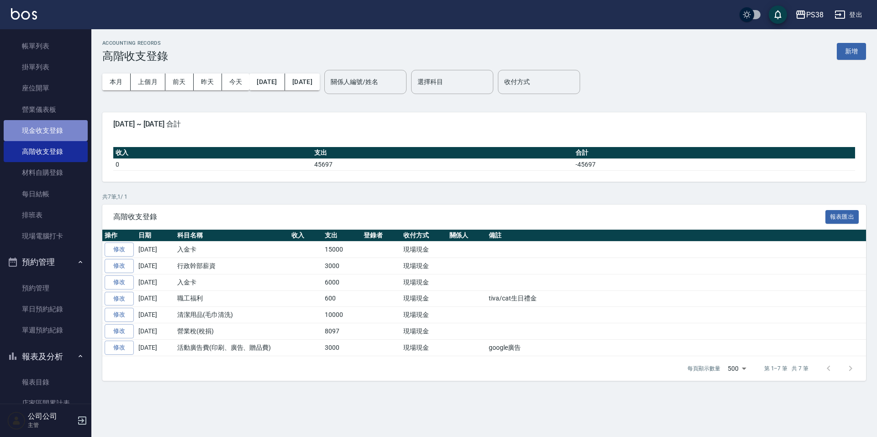
click at [61, 136] on link "現金收支登錄" at bounding box center [46, 130] width 84 height 21
click at [859, 55] on button "新增" at bounding box center [851, 51] width 29 height 17
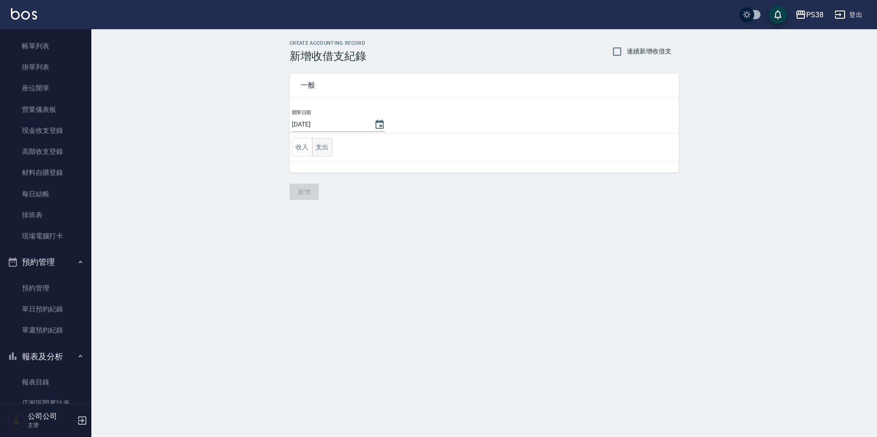
click at [322, 145] on button "支出" at bounding box center [322, 147] width 21 height 19
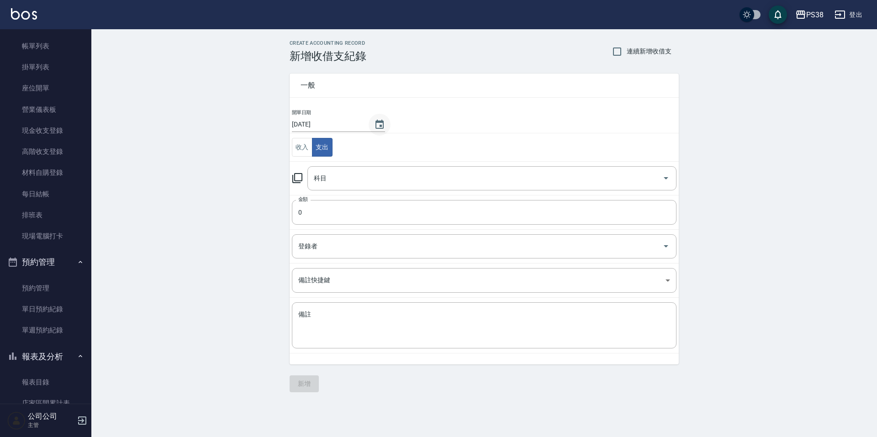
click at [378, 125] on icon "Choose date, selected date is 2025-08-12" at bounding box center [380, 124] width 8 height 9
click at [398, 141] on icon "Previous month" at bounding box center [399, 146] width 11 height 11
click at [367, 258] on button "31" at bounding box center [365, 253] width 16 height 16
type input "[DATE]"
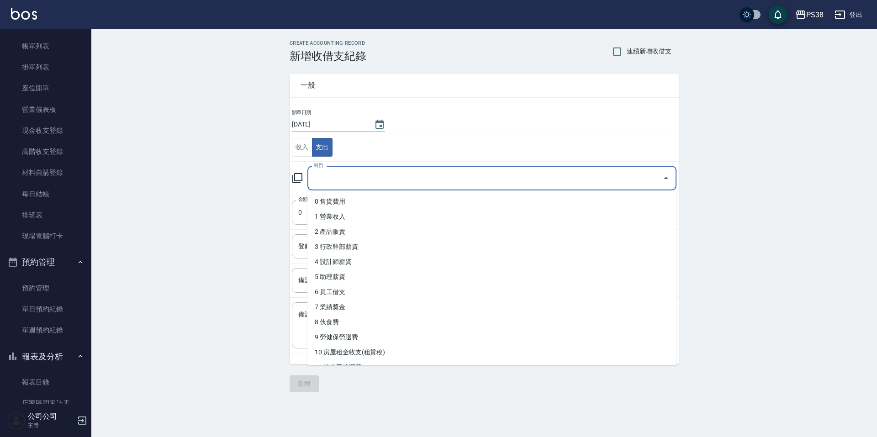
click at [424, 178] on input "科目" at bounding box center [485, 178] width 347 height 16
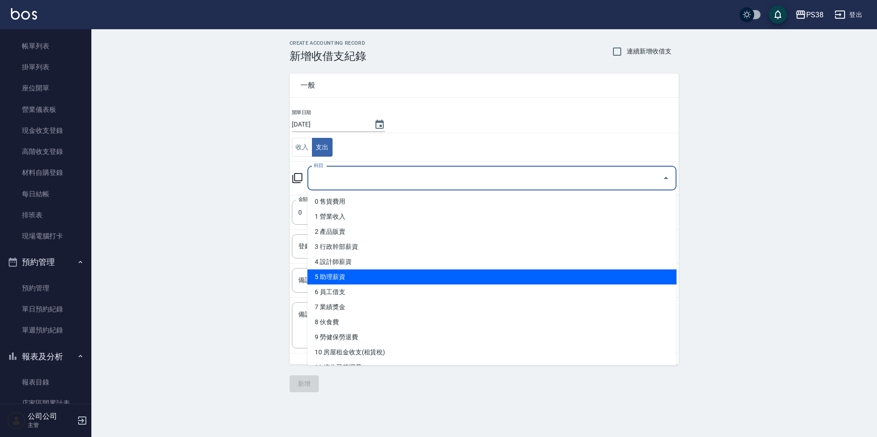
click at [190, 203] on div "CREATE ACCOUNTING RECORD 新增收借支紀錄 連續新增收借支 一般 開單日期 2025/07/31 收入 支出 科目 科目 金額 0 金額…" at bounding box center [484, 216] width 786 height 374
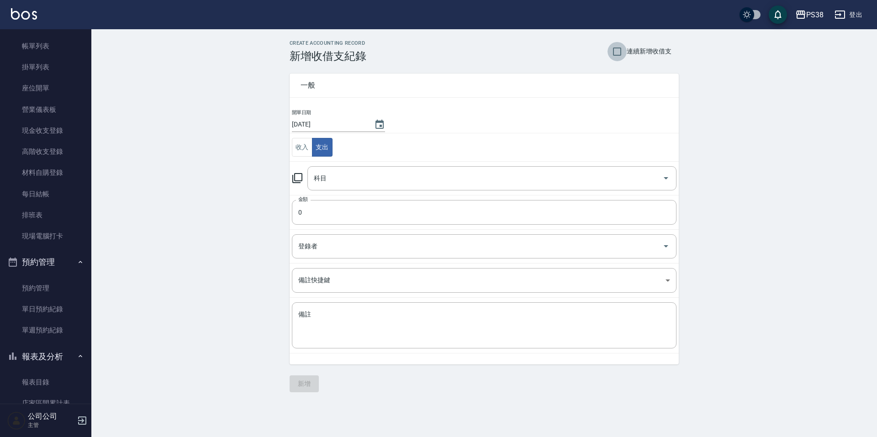
click at [618, 53] on input "連續新增收借支" at bounding box center [617, 51] width 19 height 19
checkbox input "true"
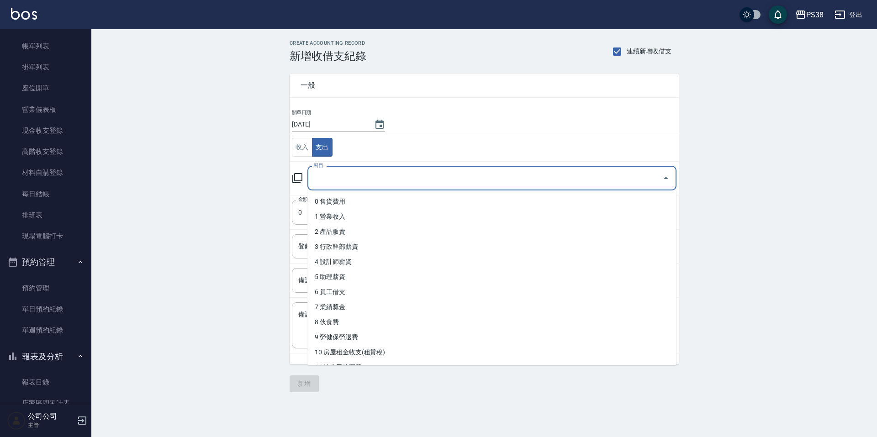
click at [552, 176] on input "科目" at bounding box center [485, 178] width 347 height 16
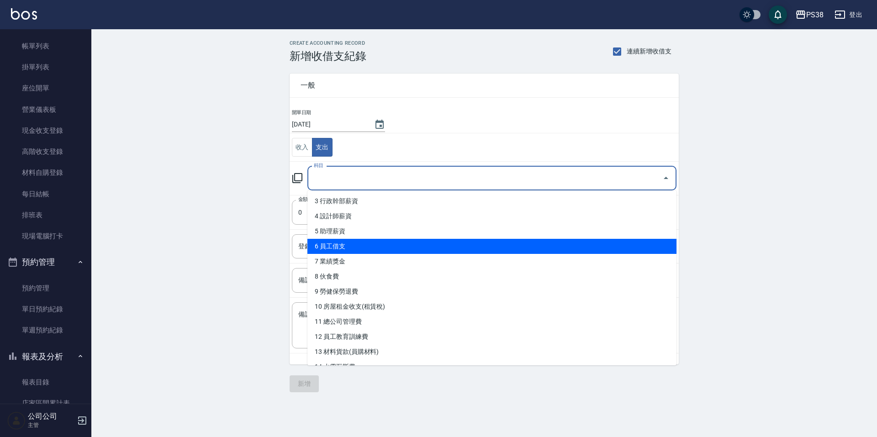
scroll to position [91, 0]
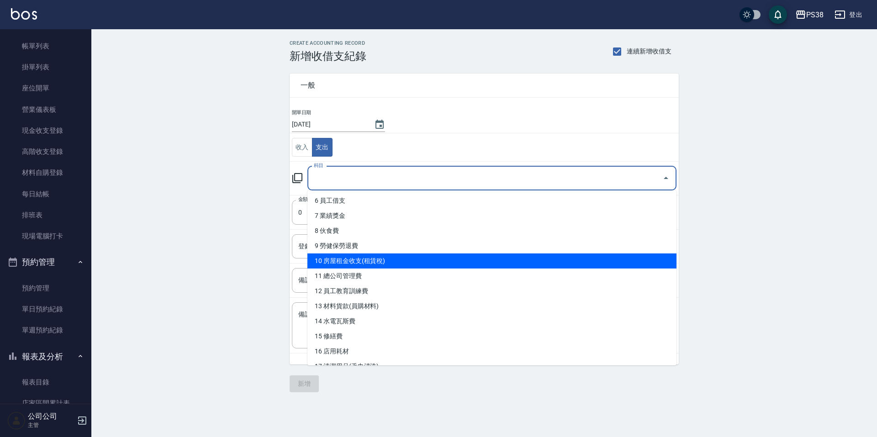
click at [450, 262] on li "10 房屋租金收支(租賃稅)" at bounding box center [491, 261] width 369 height 15
type input "10 房屋租金收支(租賃稅)"
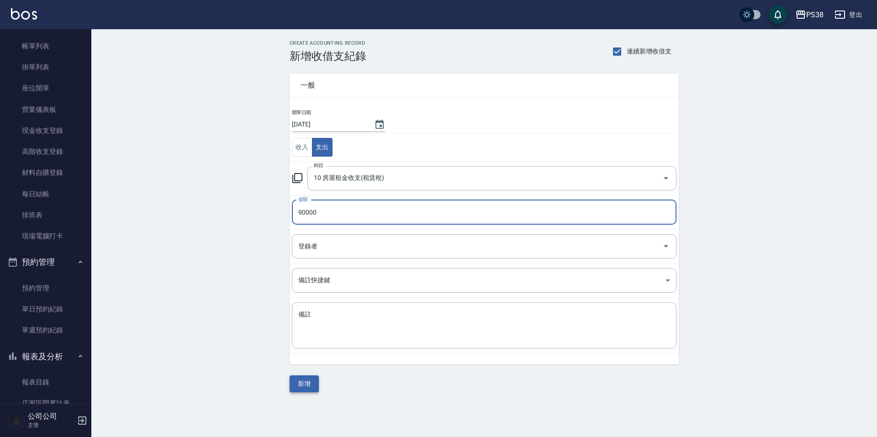
type input "90000"
click at [313, 381] on button "新增" at bounding box center [304, 384] width 29 height 17
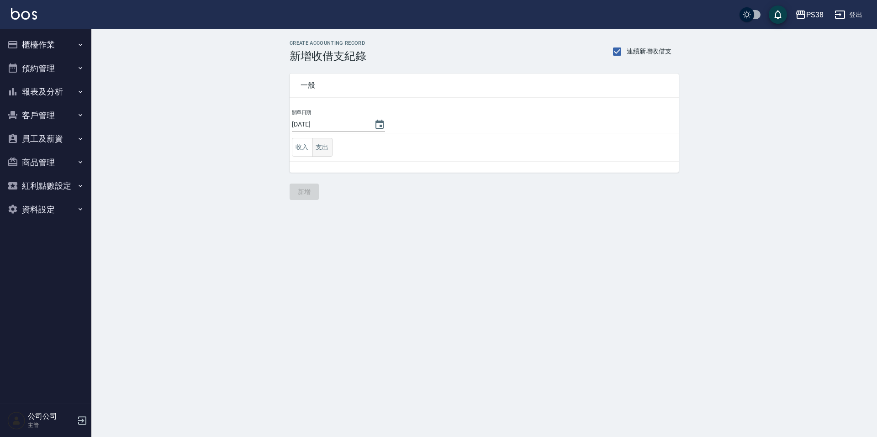
click at [324, 150] on button "支出" at bounding box center [322, 147] width 21 height 19
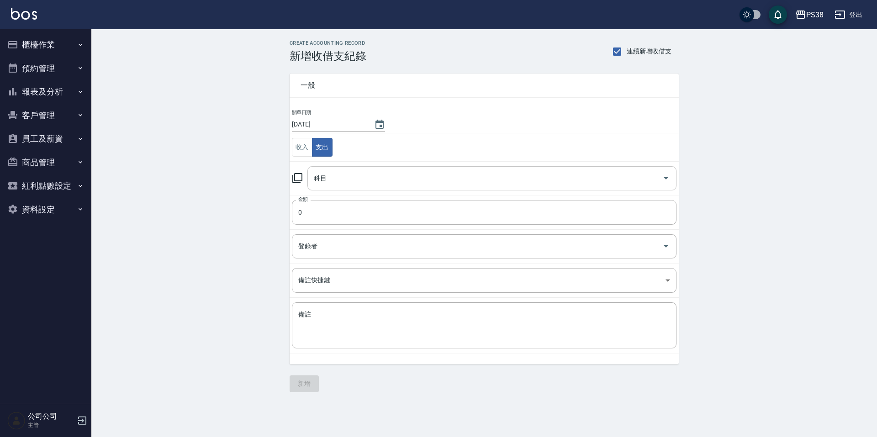
click at [413, 175] on input "科目" at bounding box center [485, 178] width 347 height 16
click at [55, 38] on button "櫃檯作業" at bounding box center [46, 45] width 84 height 24
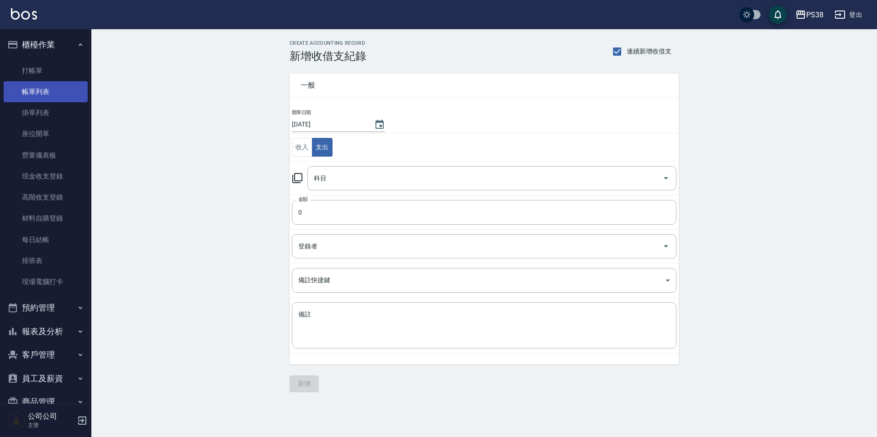
click at [58, 88] on link "帳單列表" at bounding box center [46, 91] width 84 height 21
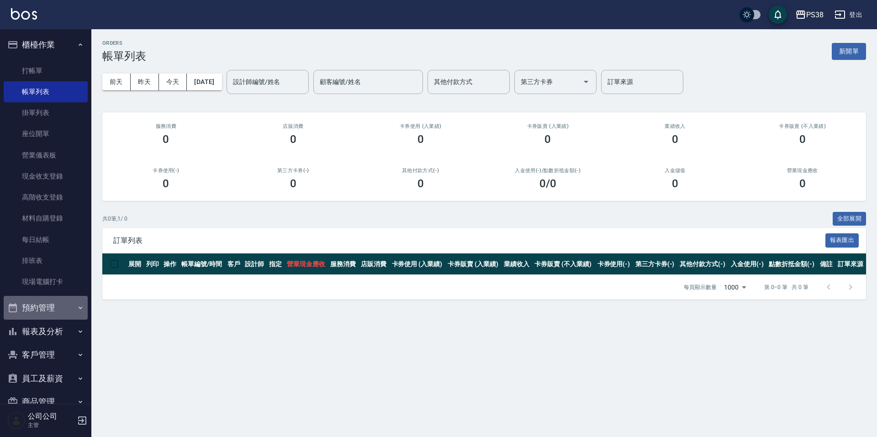
click at [64, 312] on button "預約管理" at bounding box center [46, 308] width 84 height 24
click at [65, 339] on button "報表及分析" at bounding box center [46, 332] width 84 height 24
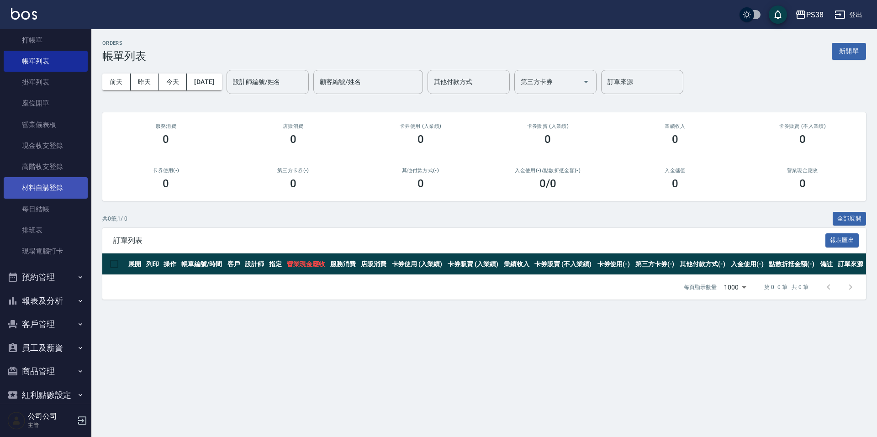
scroll to position [46, 0]
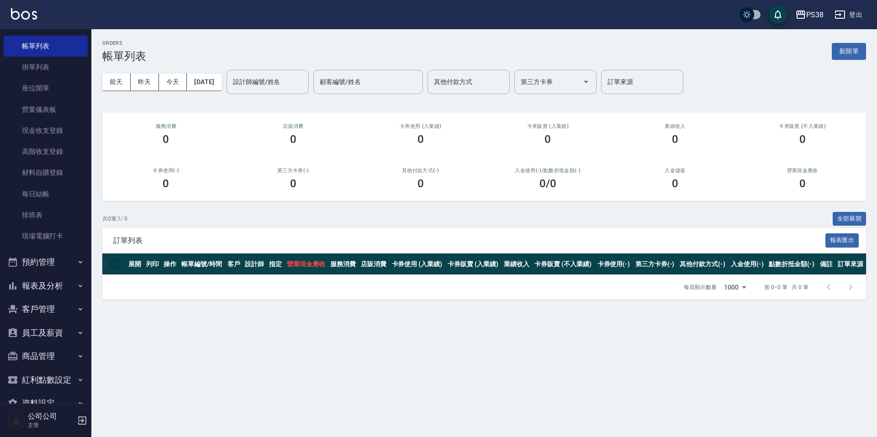
click at [75, 291] on button "報表及分析" at bounding box center [46, 286] width 84 height 24
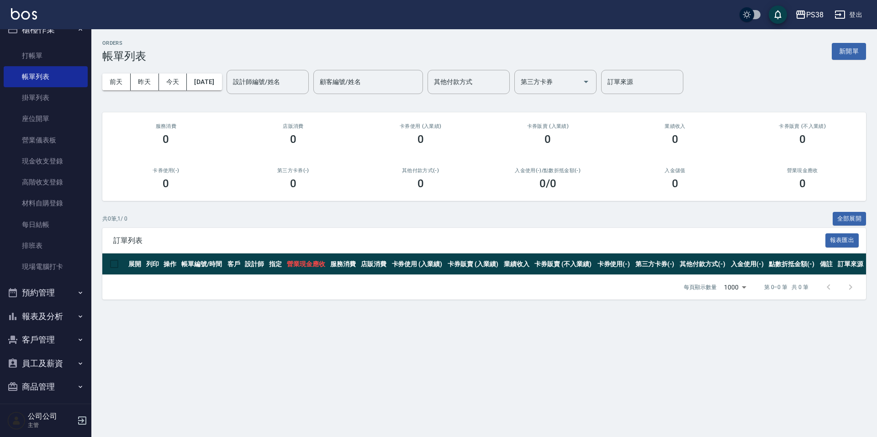
scroll to position [0, 0]
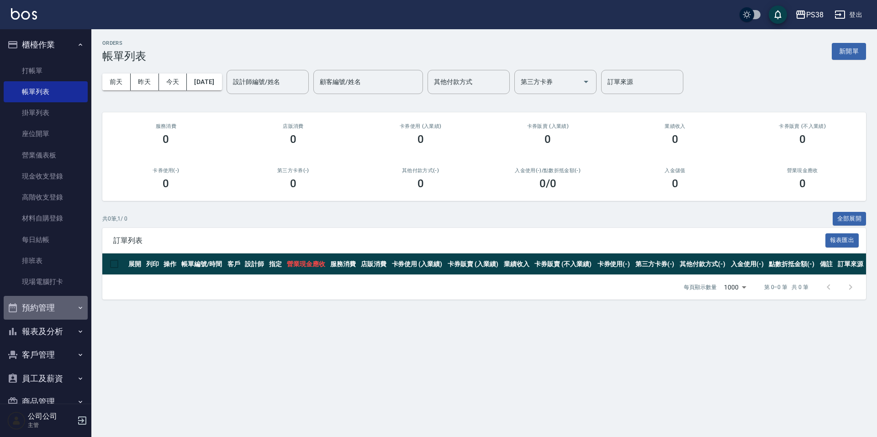
click at [56, 304] on button "預約管理" at bounding box center [46, 308] width 84 height 24
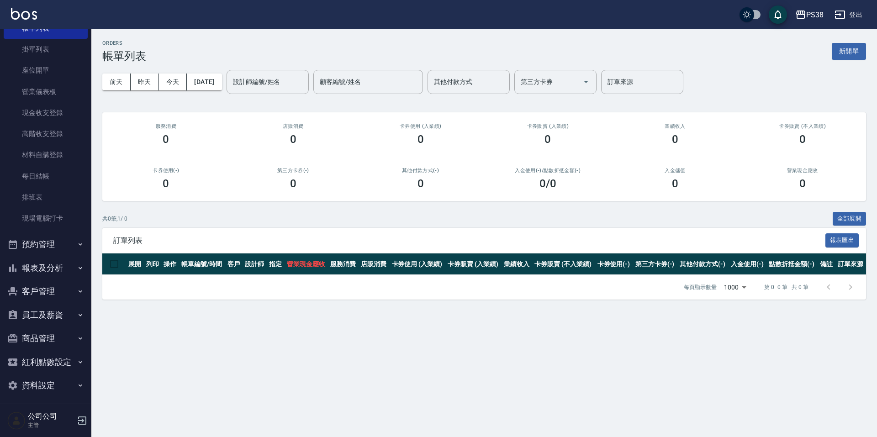
scroll to position [68, 0]
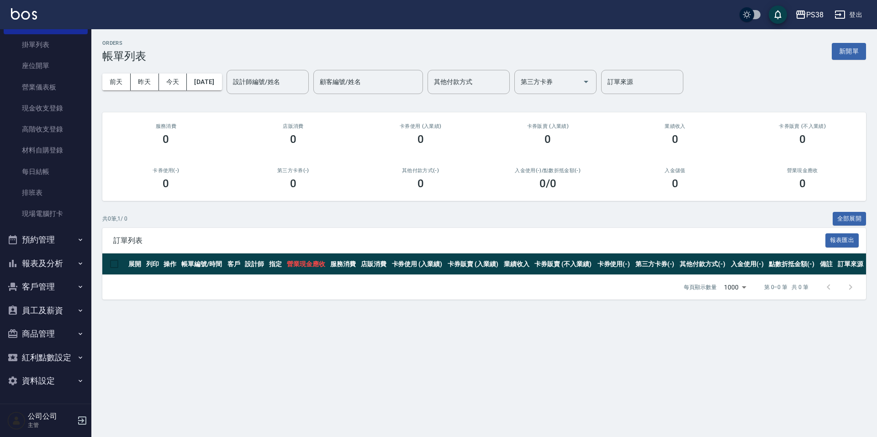
click at [54, 268] on button "報表及分析" at bounding box center [46, 264] width 84 height 24
click at [77, 236] on icon "button" at bounding box center [80, 239] width 7 height 7
click at [65, 245] on button "預約管理" at bounding box center [46, 240] width 84 height 24
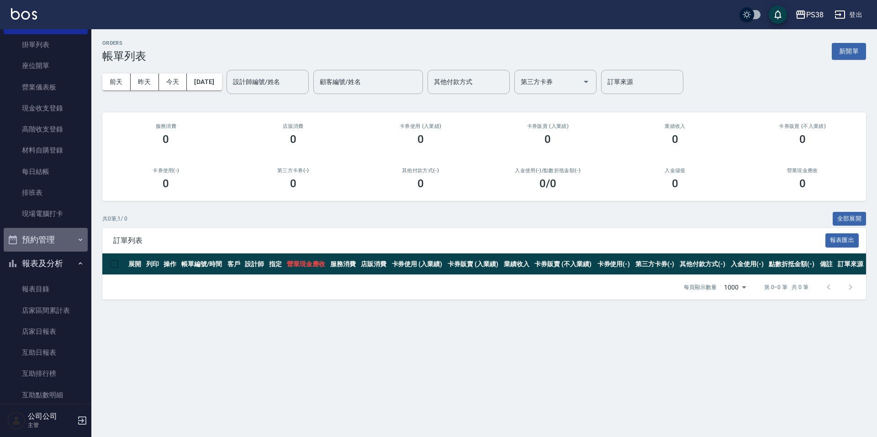
click at [65, 245] on button "預約管理" at bounding box center [46, 240] width 84 height 24
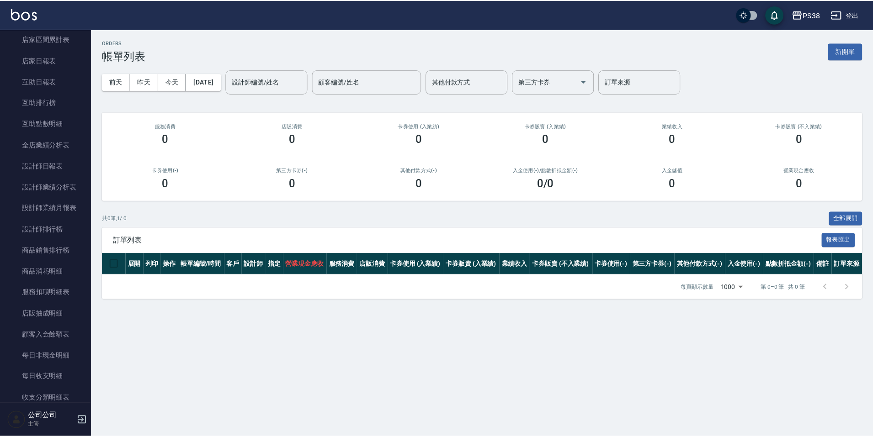
scroll to position [0, 0]
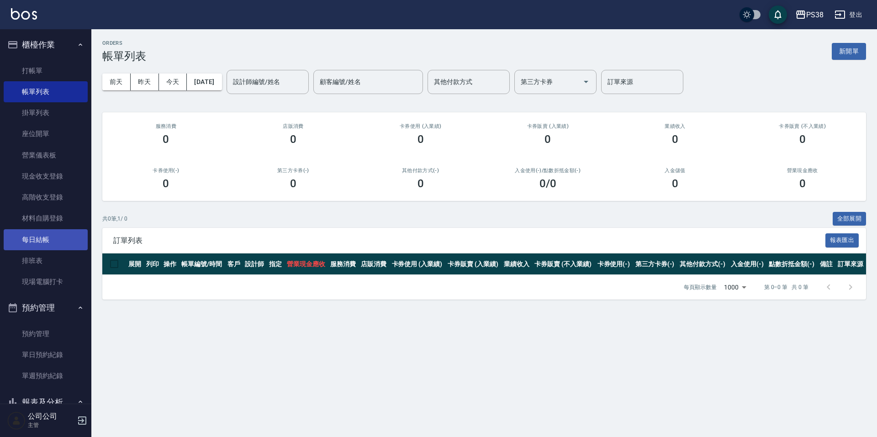
click at [54, 240] on link "每日結帳" at bounding box center [46, 239] width 84 height 21
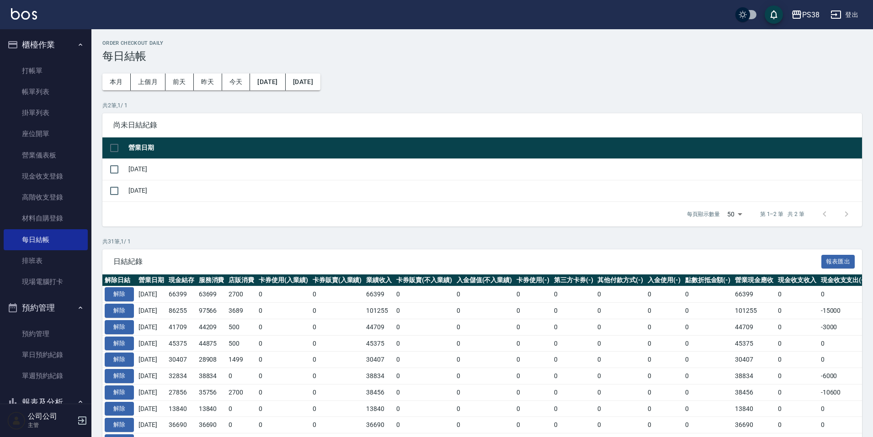
drag, startPoint x: 86, startPoint y: 152, endPoint x: 86, endPoint y: 167, distance: 15.5
click at [86, 167] on nav "櫃檯作業 打帳單 帳單列表 掛單列表 座位開單 營業儀表板 現金收支登錄 高階收支登錄 材料自購登錄 每日結帳 排班表 現場電腦打卡 預約管理 預約管理 單日…" at bounding box center [45, 216] width 91 height 375
click at [151, 170] on td "[DATE]" at bounding box center [494, 169] width 736 height 21
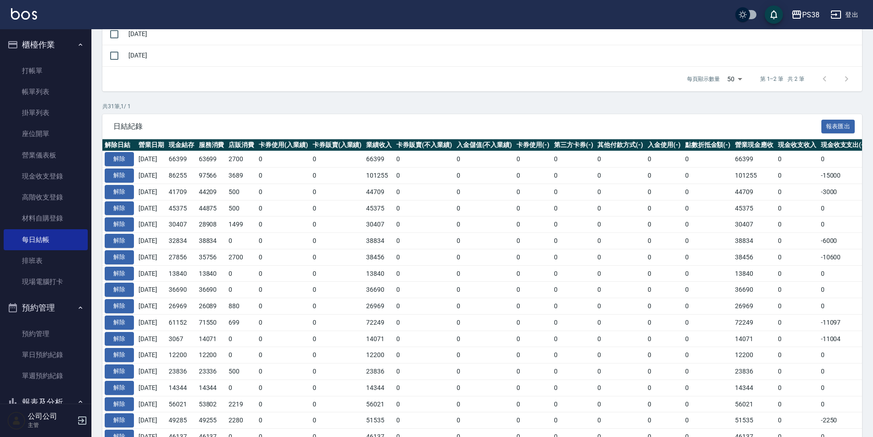
scroll to position [137, 0]
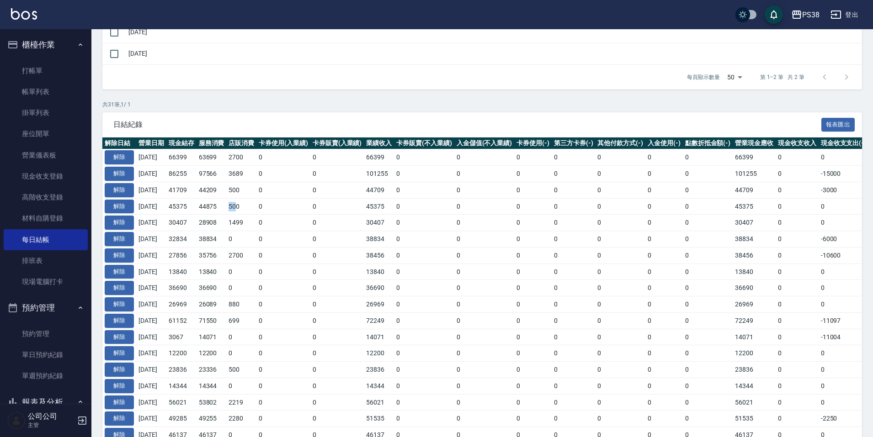
drag, startPoint x: 236, startPoint y: 205, endPoint x: 244, endPoint y: 208, distance: 8.6
click at [244, 208] on td "500" at bounding box center [241, 206] width 30 height 16
click at [268, 222] on td "0" at bounding box center [283, 223] width 54 height 16
drag, startPoint x: 268, startPoint y: 223, endPoint x: 287, endPoint y: 234, distance: 22.1
click at [287, 234] on tbody "解除 [DATE] 66399 63699 2700 0 0 66399 0 0 0 0 0 0 0 66399 0 0 0 [DATE] 解除 [DATE]…" at bounding box center [539, 408] width 875 height 518
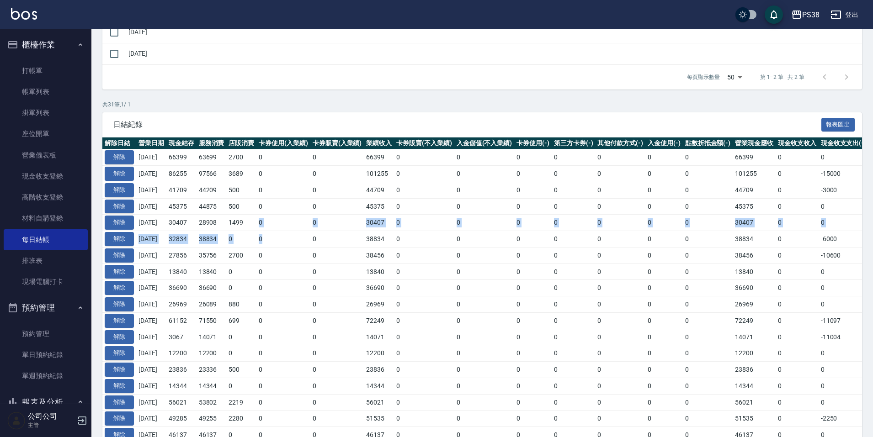
click at [286, 234] on td "0" at bounding box center [283, 239] width 54 height 16
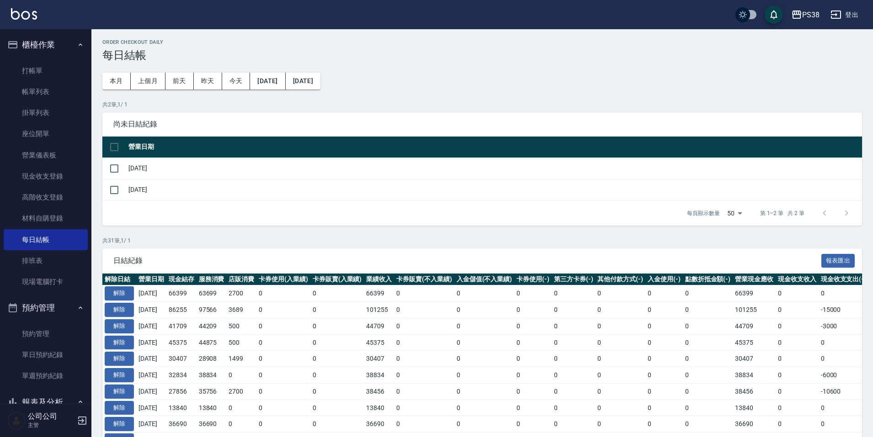
scroll to position [0, 0]
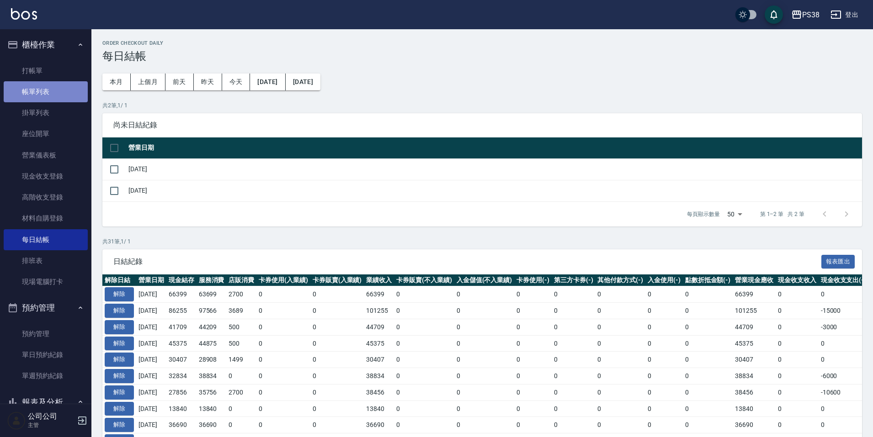
click at [59, 88] on link "帳單列表" at bounding box center [46, 91] width 84 height 21
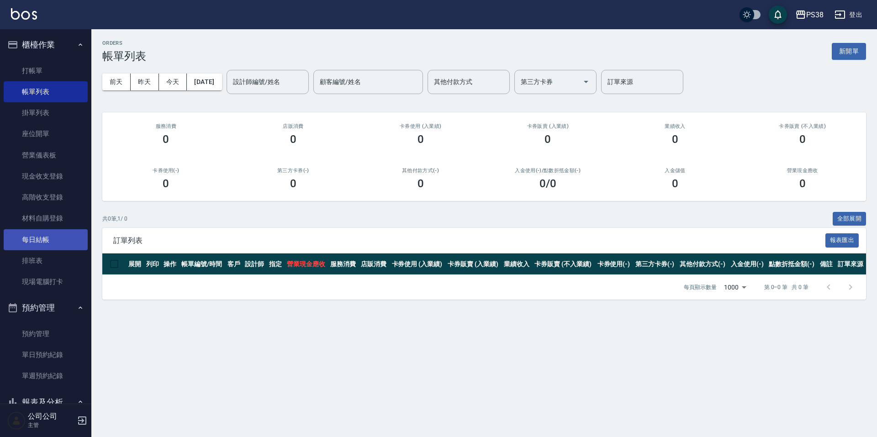
click at [37, 233] on link "每日結帳" at bounding box center [46, 239] width 84 height 21
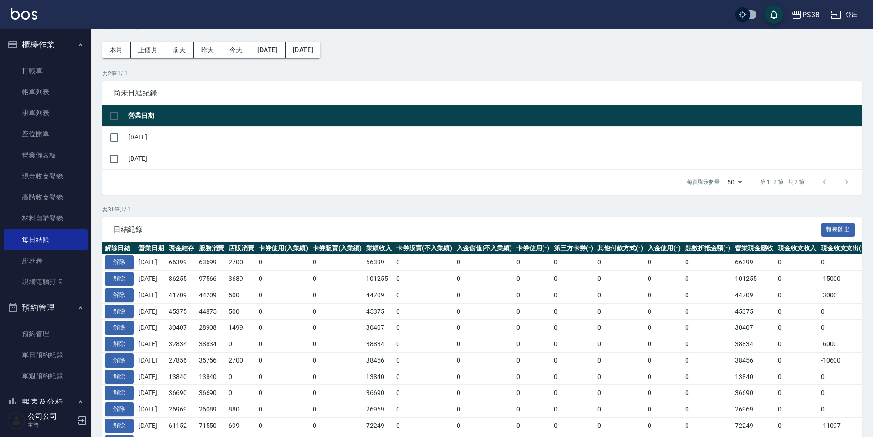
scroll to position [46, 0]
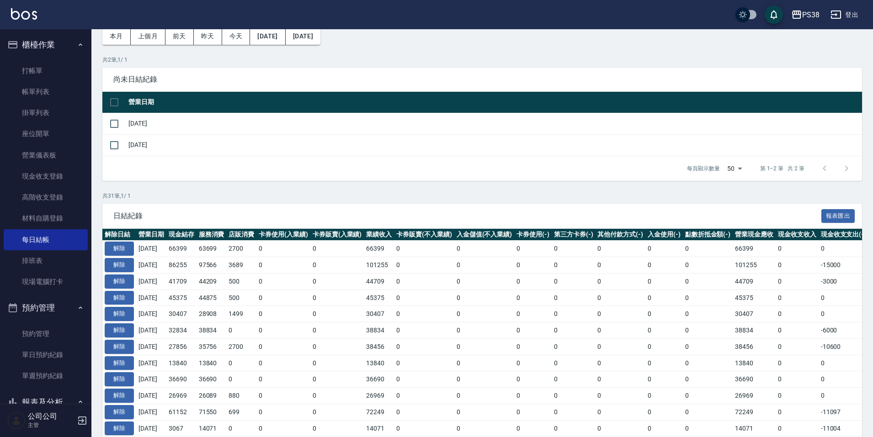
click at [155, 187] on div "Order checkout daily 每日結帳 本月 上個月 [DATE] [DATE] [DATE] [DATE] [DATE] 共 2 筆, 1 / …" at bounding box center [481, 389] width 781 height 811
drag, startPoint x: 176, startPoint y: 249, endPoint x: 198, endPoint y: 273, distance: 32.3
click at [235, 291] on td "500" at bounding box center [241, 298] width 30 height 16
click at [187, 194] on p "共 31 筆, 1 / 1" at bounding box center [481, 196] width 759 height 8
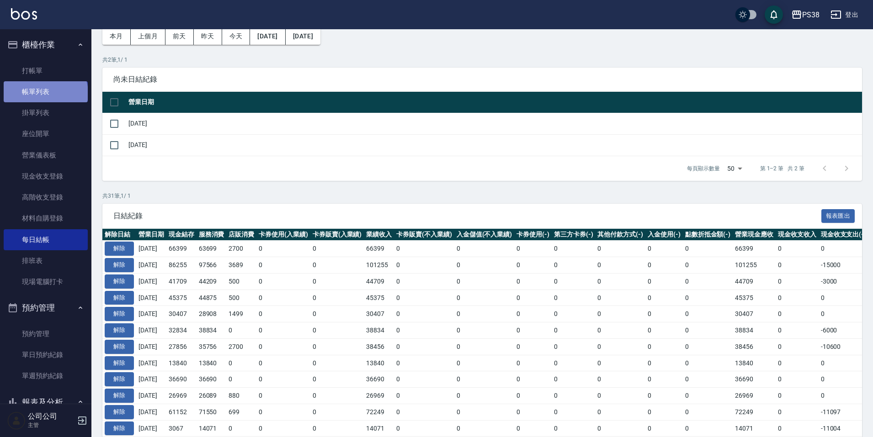
click at [45, 93] on link "帳單列表" at bounding box center [46, 91] width 84 height 21
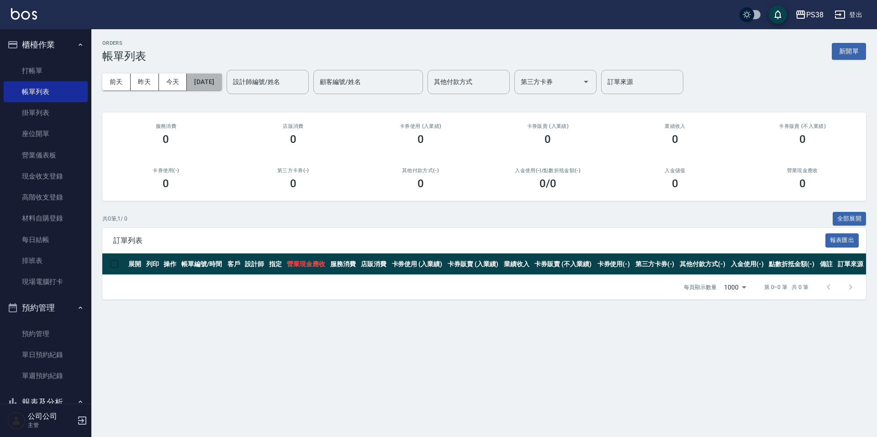
click at [214, 86] on button "[DATE]" at bounding box center [204, 82] width 35 height 17
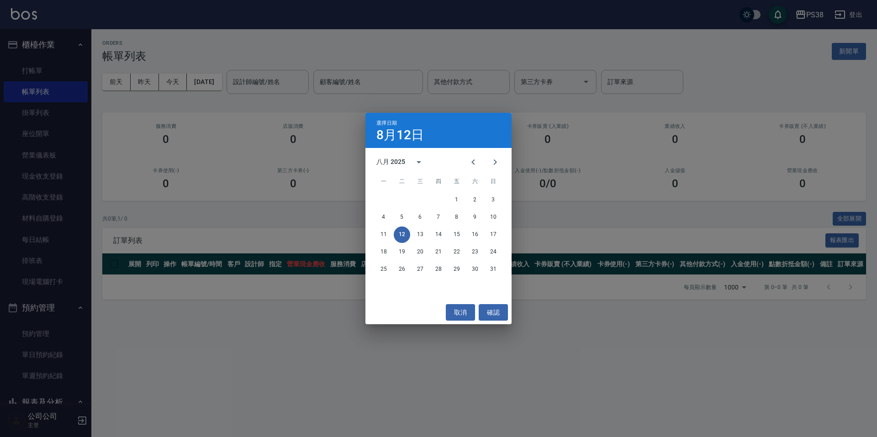
click at [207, 85] on div "選擇日期 [DATE] 八月 2025 一 二 三 四 五 六 日 1 2 3 4 5 6 7 8 9 10 11 12 13 14 15 16 17 18 …" at bounding box center [438, 218] width 877 height 437
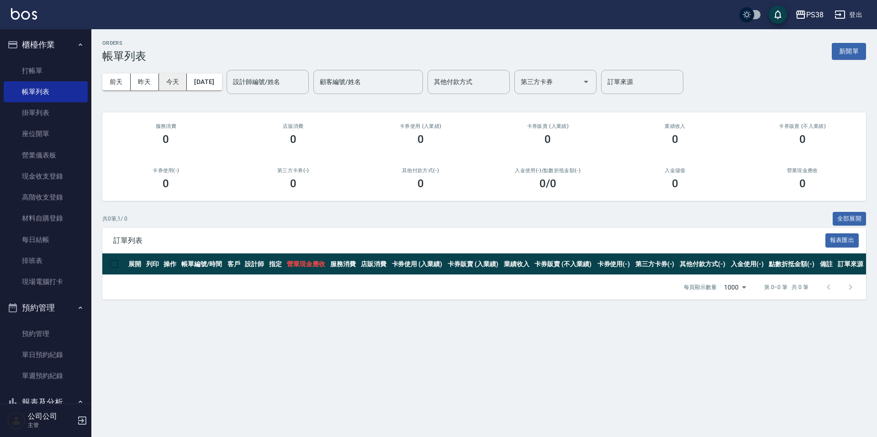
click at [168, 79] on button "今天" at bounding box center [173, 82] width 28 height 17
click at [124, 83] on button "前天" at bounding box center [116, 82] width 28 height 17
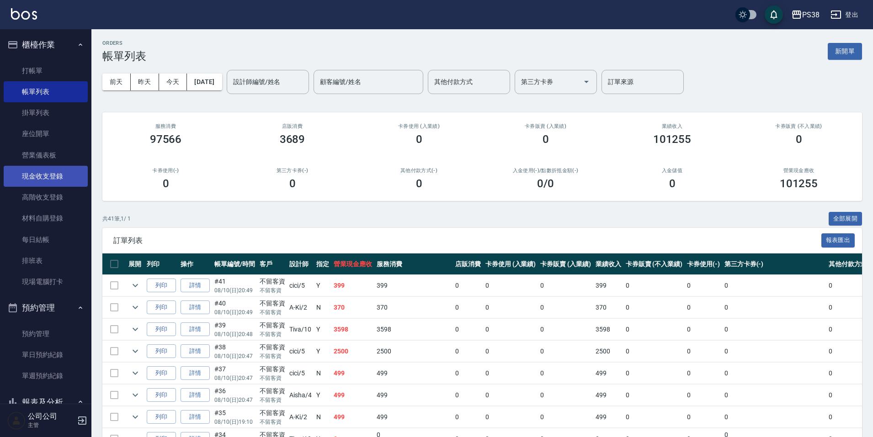
click at [49, 174] on link "現金收支登錄" at bounding box center [46, 176] width 84 height 21
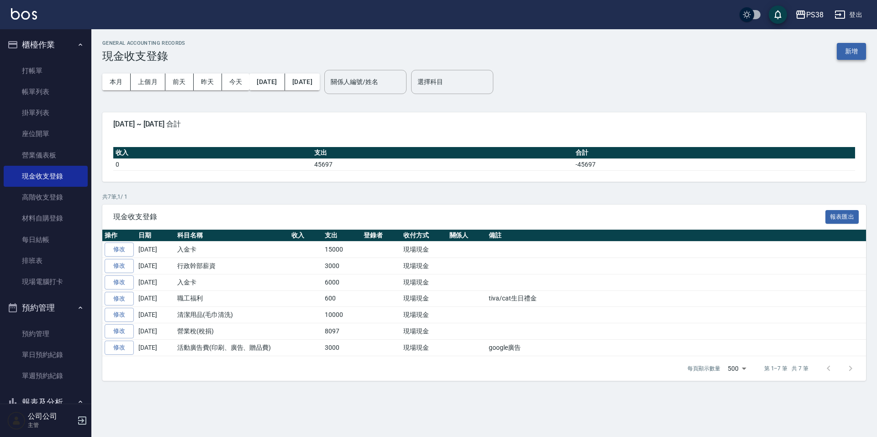
click at [840, 50] on button "新增" at bounding box center [851, 51] width 29 height 17
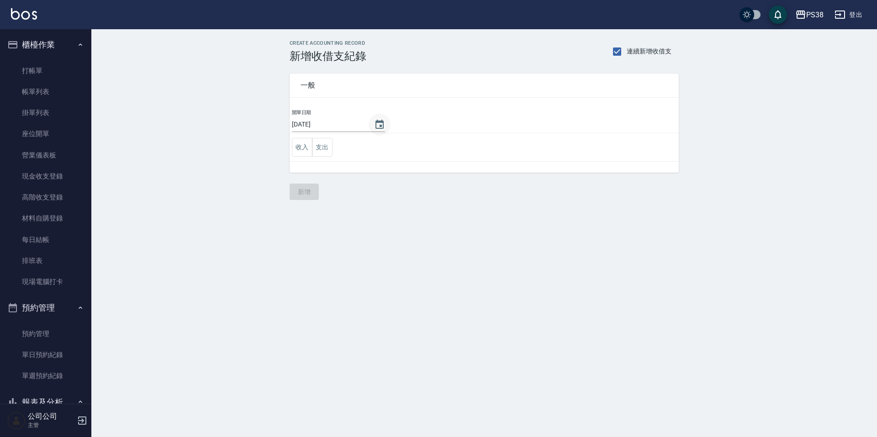
click at [380, 127] on icon "Choose date, selected date is 2025-08-12" at bounding box center [380, 124] width 8 height 9
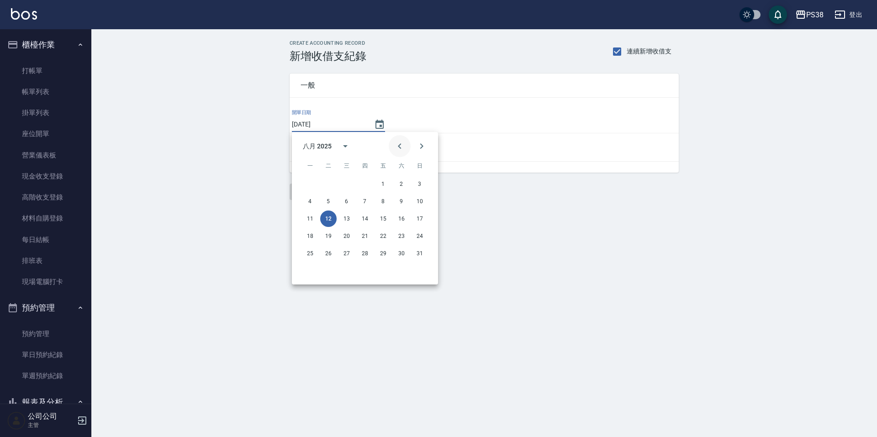
click at [394, 146] on button "Previous month" at bounding box center [400, 146] width 22 height 22
click at [365, 253] on button "31" at bounding box center [365, 253] width 16 height 16
type input "[DATE]"
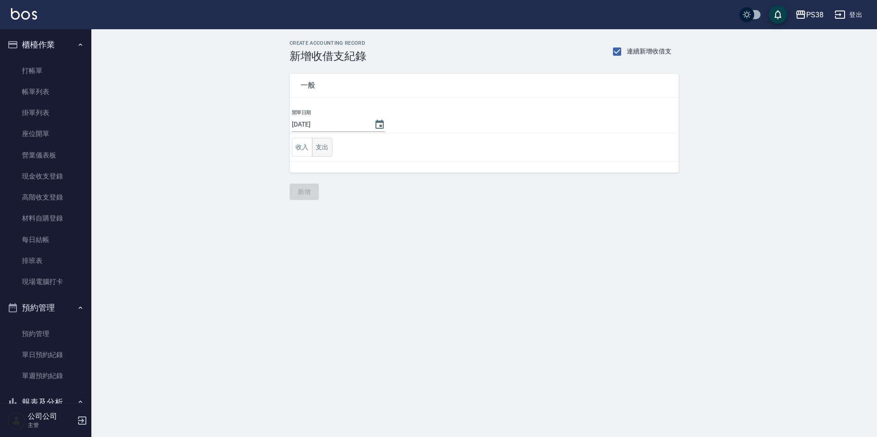
click at [324, 150] on button "支出" at bounding box center [322, 147] width 21 height 19
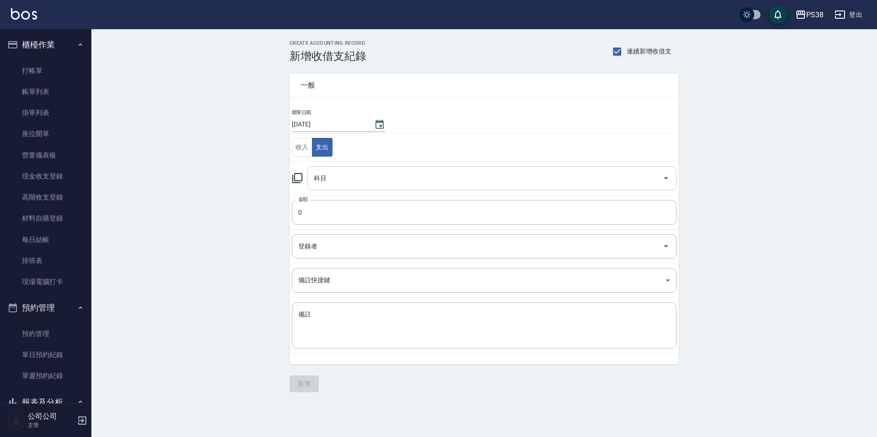
click at [396, 176] on input "科目" at bounding box center [485, 178] width 347 height 16
click at [506, 184] on input "科目" at bounding box center [485, 178] width 347 height 16
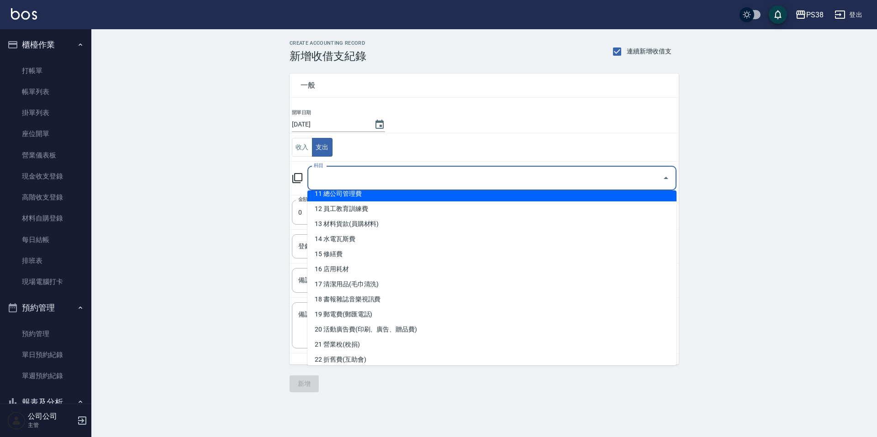
scroll to position [183, 0]
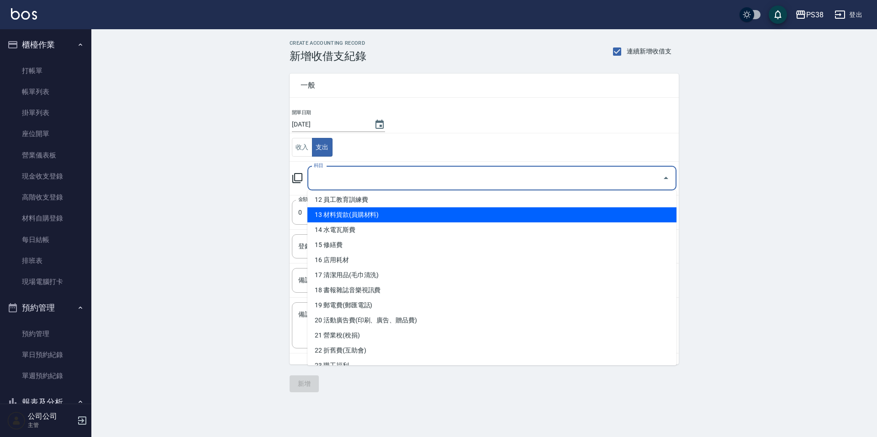
click at [429, 212] on li "13 材料貨款(員購材料)" at bounding box center [491, 214] width 369 height 15
type input "13 材料貨款(員購材料)"
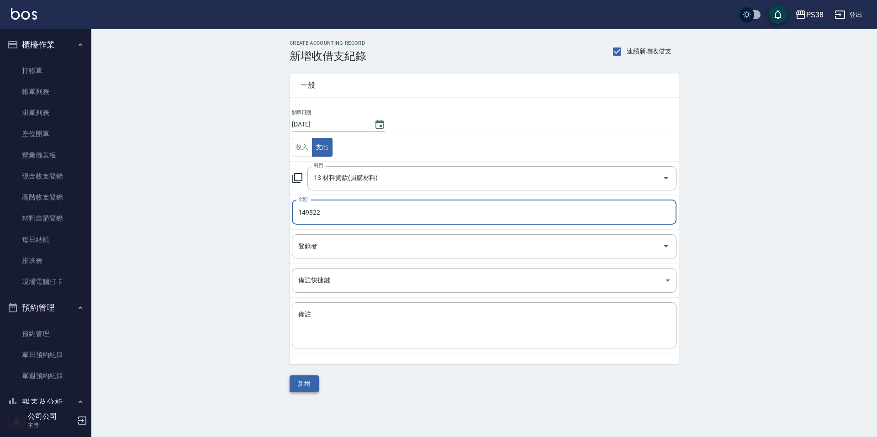
type input "149822"
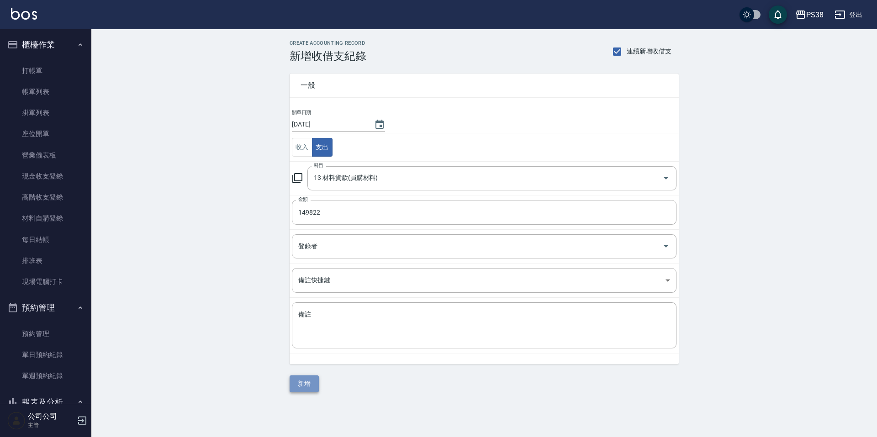
click at [306, 383] on button "新增" at bounding box center [304, 384] width 29 height 17
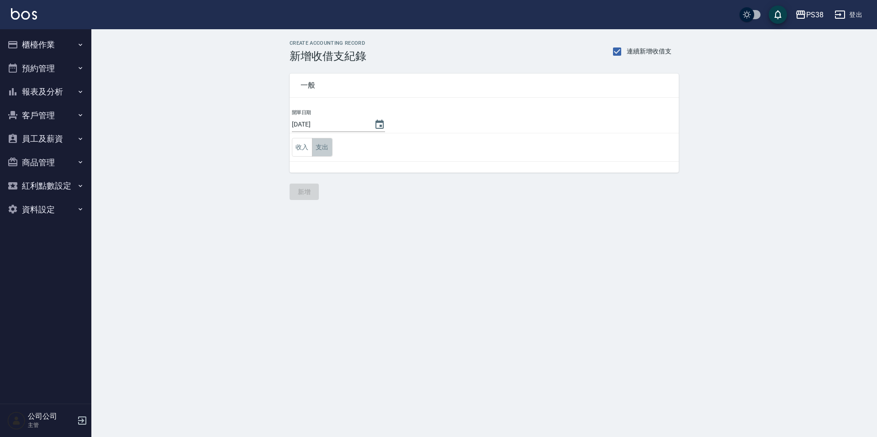
click at [319, 145] on button "支出" at bounding box center [322, 147] width 21 height 19
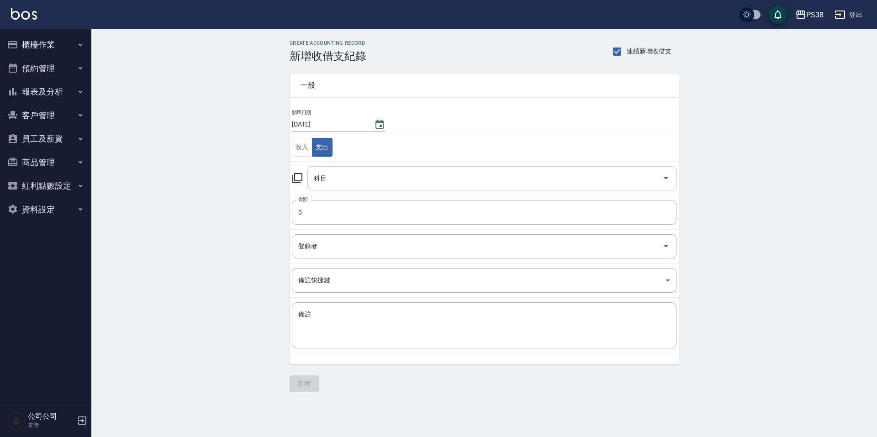
click at [356, 185] on input "科目" at bounding box center [485, 178] width 347 height 16
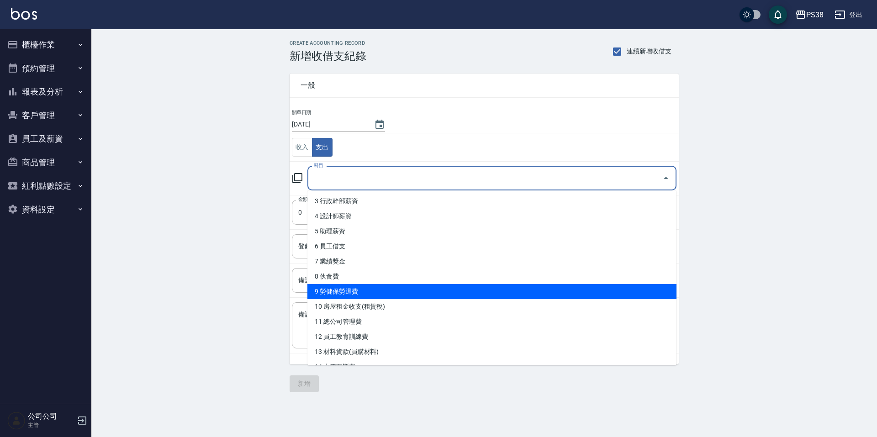
scroll to position [91, 0]
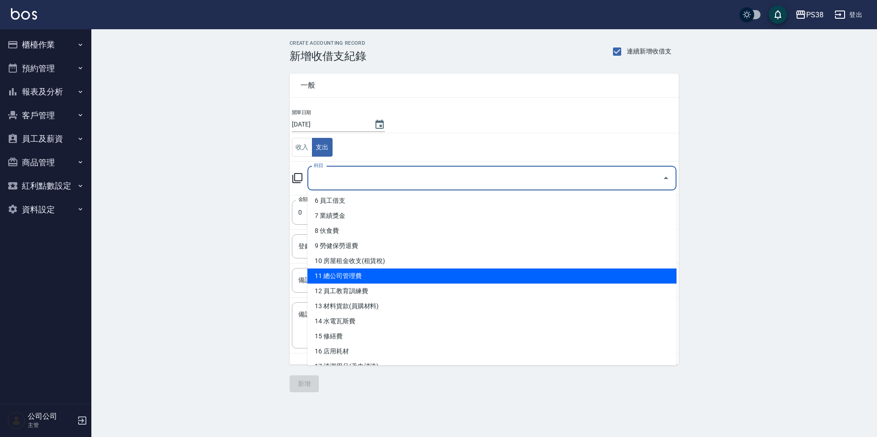
click at [406, 277] on li "11 總公司管理費" at bounding box center [491, 276] width 369 height 15
type input "11 總公司管理費"
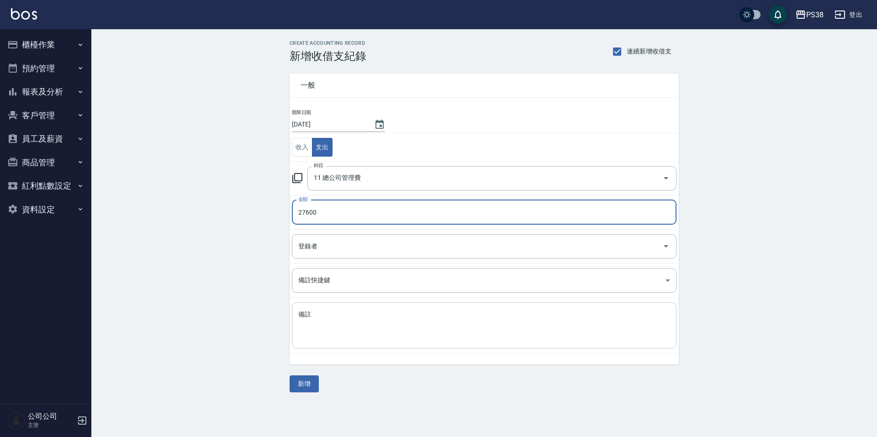
type input "27600"
click at [382, 346] on div "x 備註" at bounding box center [484, 325] width 385 height 46
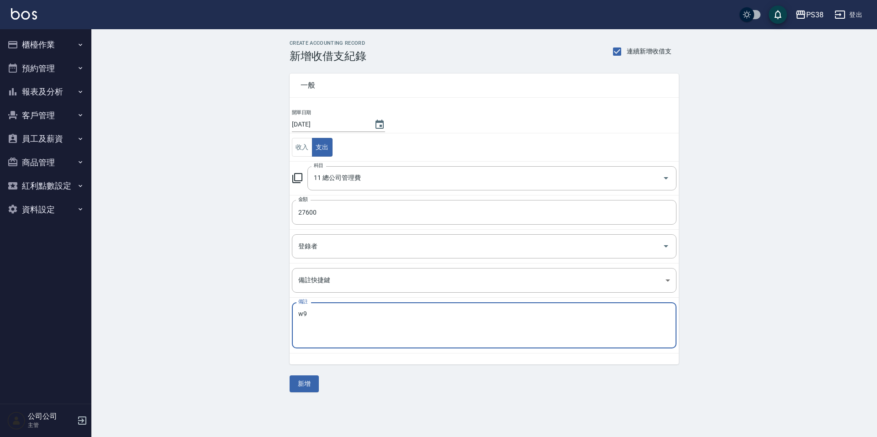
type textarea "w"
type textarea "台中第一事業部"
click at [305, 381] on button "新增" at bounding box center [304, 384] width 29 height 17
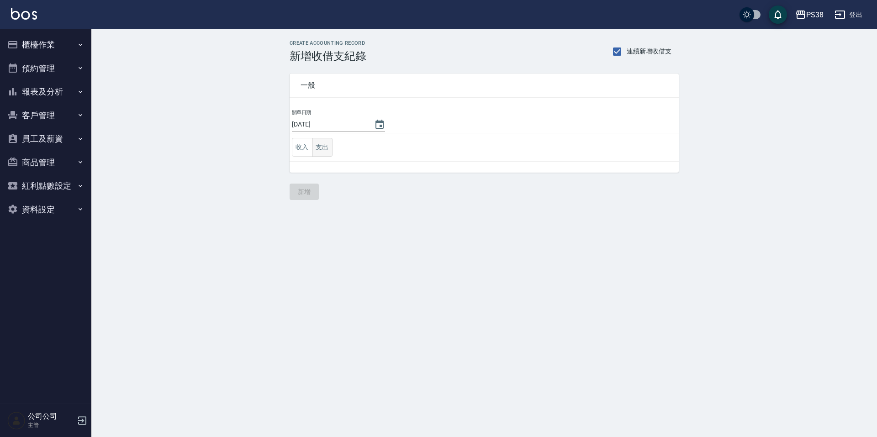
click at [321, 153] on button "支出" at bounding box center [322, 147] width 21 height 19
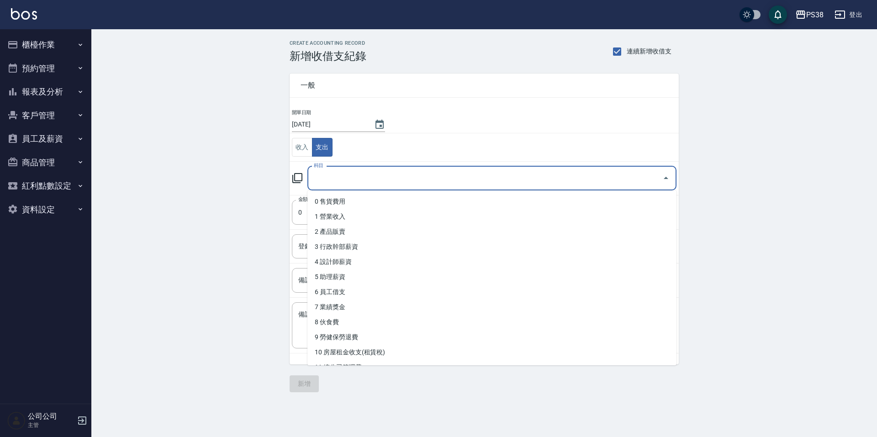
click at [376, 181] on input "科目" at bounding box center [485, 178] width 347 height 16
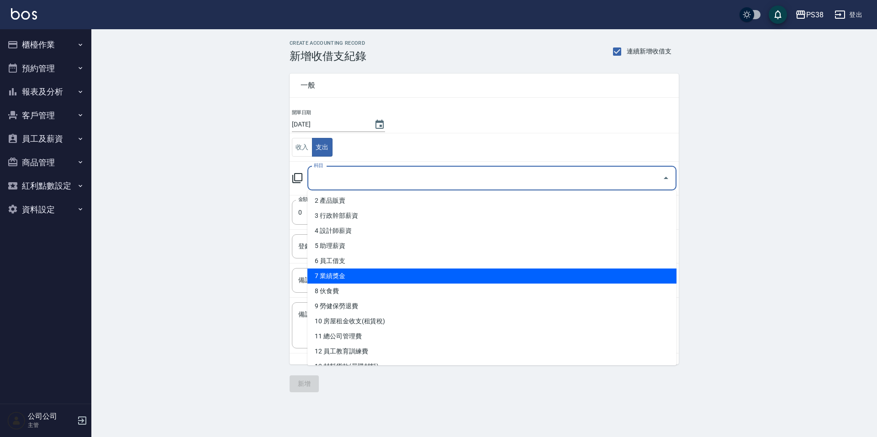
scroll to position [46, 0]
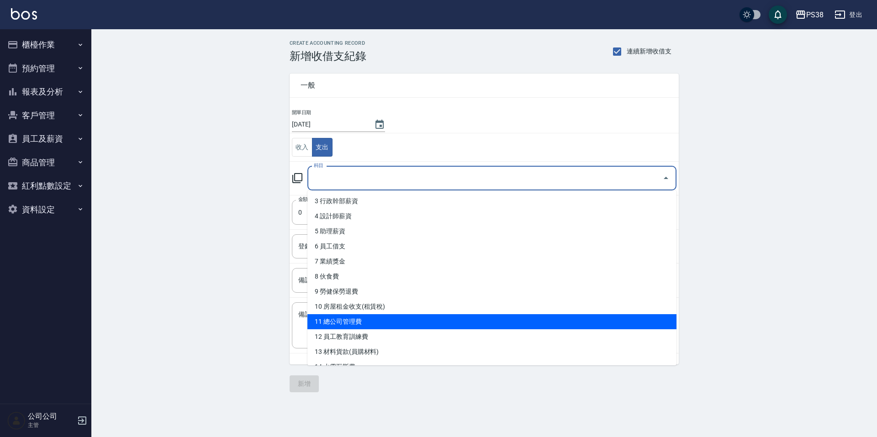
click at [407, 326] on li "11 總公司管理費" at bounding box center [491, 321] width 369 height 15
type input "11 總公司管理費"
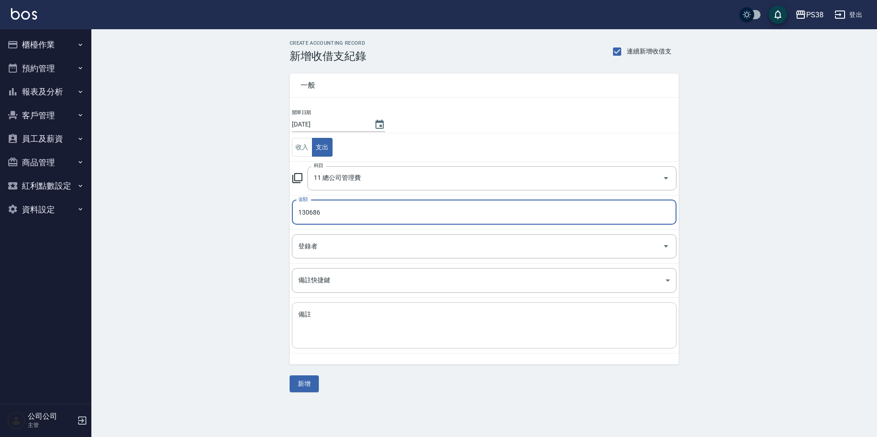
type input "130686"
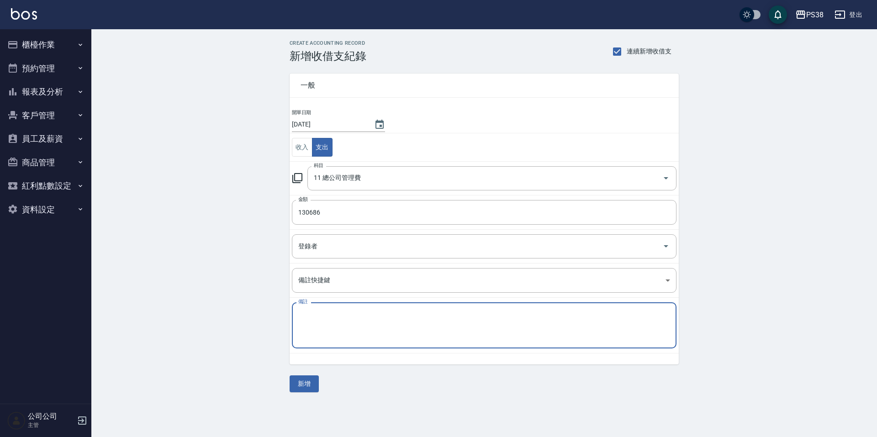
click at [360, 317] on textarea "備註" at bounding box center [484, 325] width 372 height 31
type textarea "w"
type textarea "宅"
type textarea "台北管理處"
click at [308, 389] on button "新增" at bounding box center [304, 384] width 29 height 17
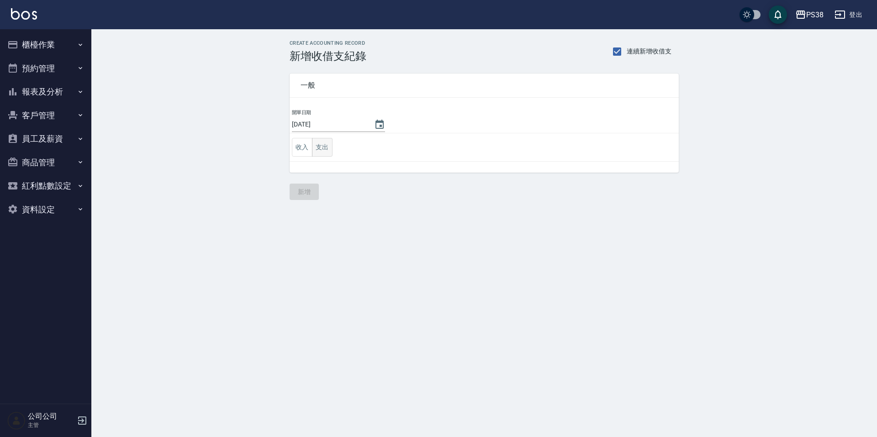
click at [321, 146] on button "支出" at bounding box center [322, 147] width 21 height 19
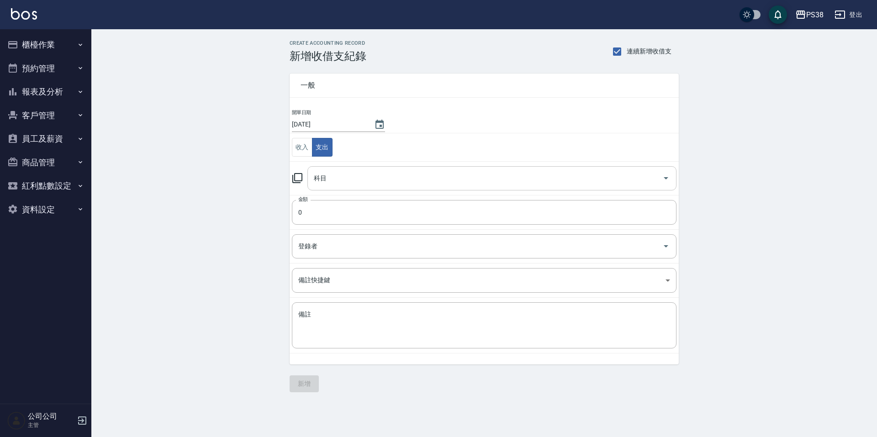
click at [381, 180] on input "科目" at bounding box center [485, 178] width 347 height 16
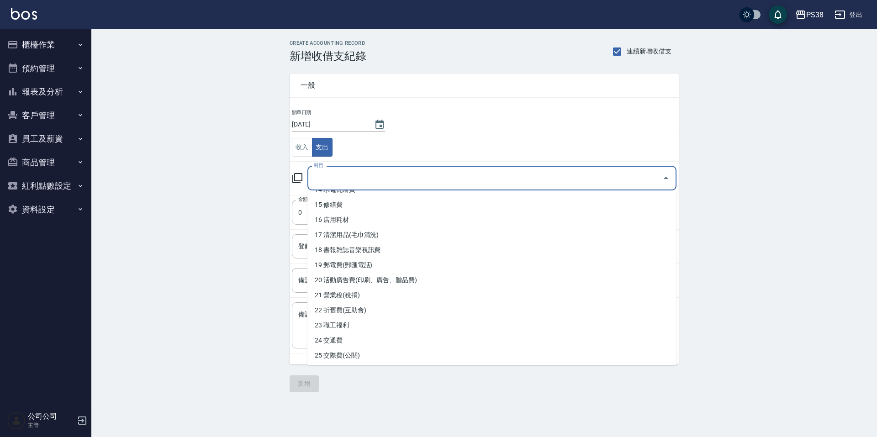
scroll to position [223, 0]
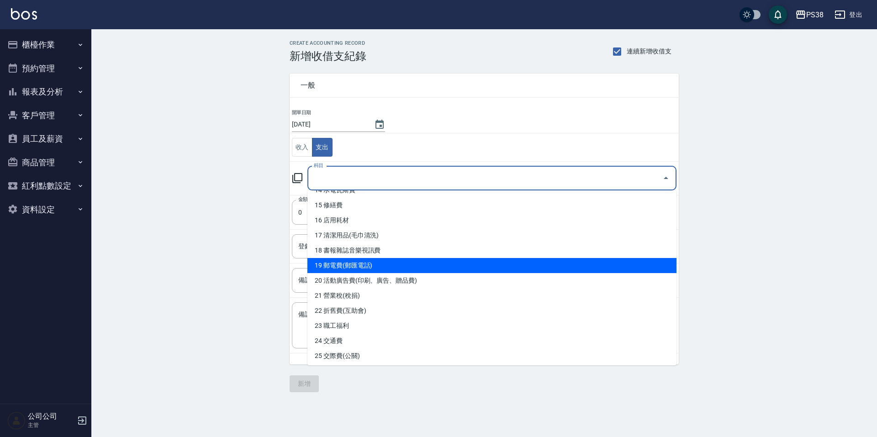
click at [438, 266] on li "19 郵電費(郵匯電話)" at bounding box center [491, 265] width 369 height 15
type input "19 郵電費(郵匯電話)"
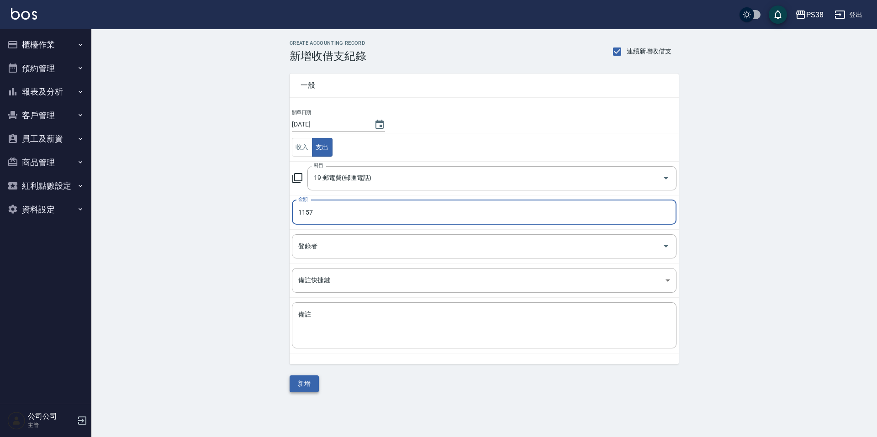
type input "1157"
click at [317, 383] on button "新增" at bounding box center [304, 384] width 29 height 17
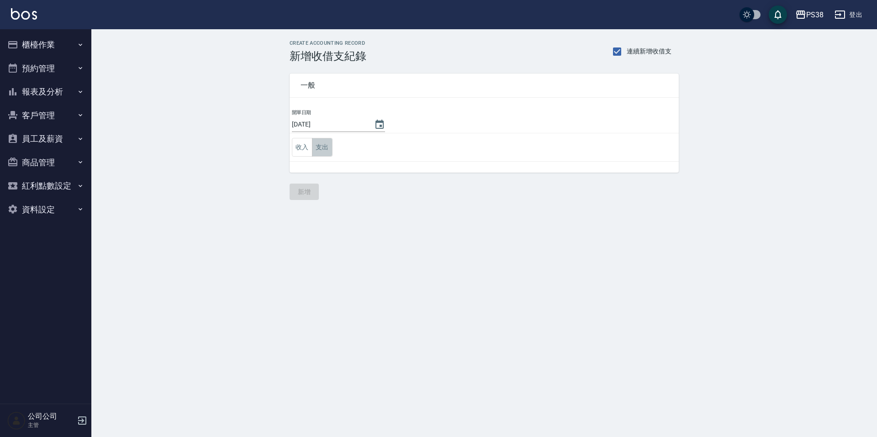
click at [323, 147] on button "支出" at bounding box center [322, 147] width 21 height 19
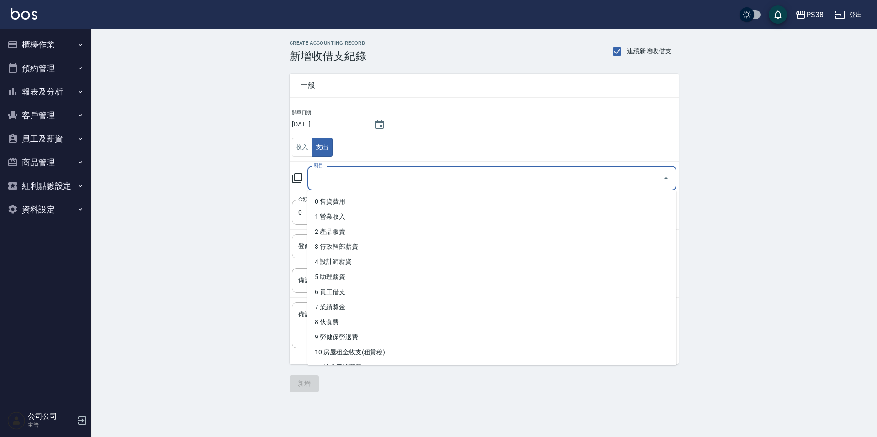
click at [437, 175] on input "科目" at bounding box center [485, 178] width 347 height 16
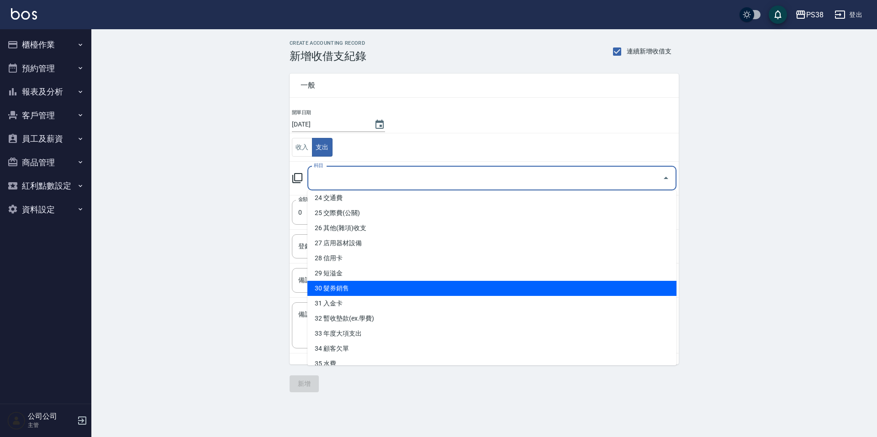
click at [401, 292] on li "30 髮券銷售" at bounding box center [491, 288] width 369 height 15
type input "30 髮券銷售"
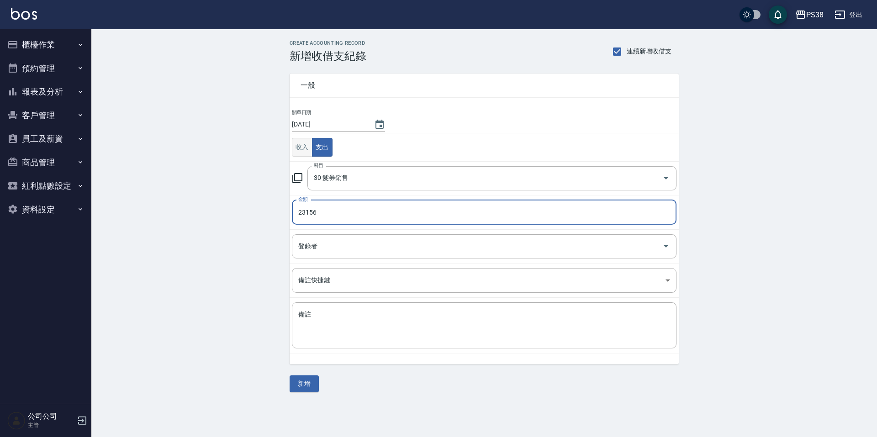
type input "23156"
click at [302, 147] on button "收入" at bounding box center [302, 147] width 21 height 19
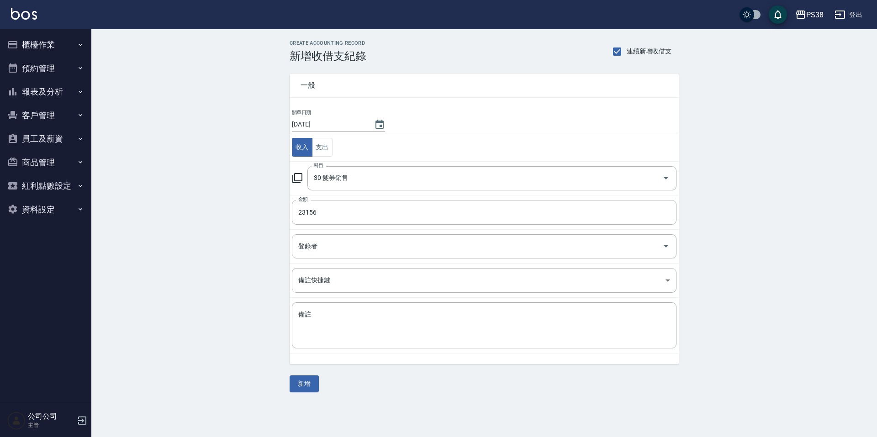
click at [413, 148] on td "收入 支出" at bounding box center [484, 147] width 389 height 28
click at [311, 394] on div "CREATE ACCOUNTING RECORD 新增收借支紀錄 連續新增收借支 一般 開單日期 2025/07/31 收入 支出 科目 30 髮券銷售 科目…" at bounding box center [484, 216] width 786 height 374
click at [309, 387] on button "新增" at bounding box center [304, 384] width 29 height 17
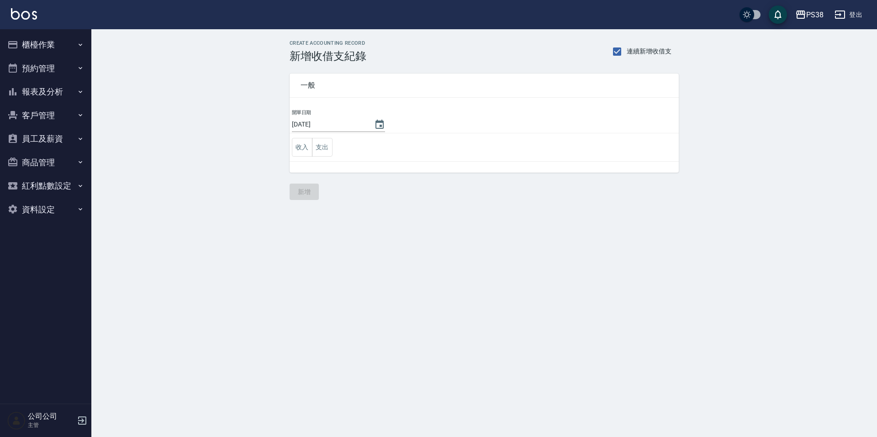
click at [33, 31] on ul "櫃檯作業 打帳單 帳單列表 掛單列表 座位開單 營業儀表板 現金收支登錄 高階收支登錄 材料自購登錄 每日結帳 排班表 現場電腦打卡 預約管理 預約管理 單日…" at bounding box center [46, 127] width 84 height 196
click at [33, 43] on button "櫃檯作業" at bounding box center [46, 45] width 84 height 24
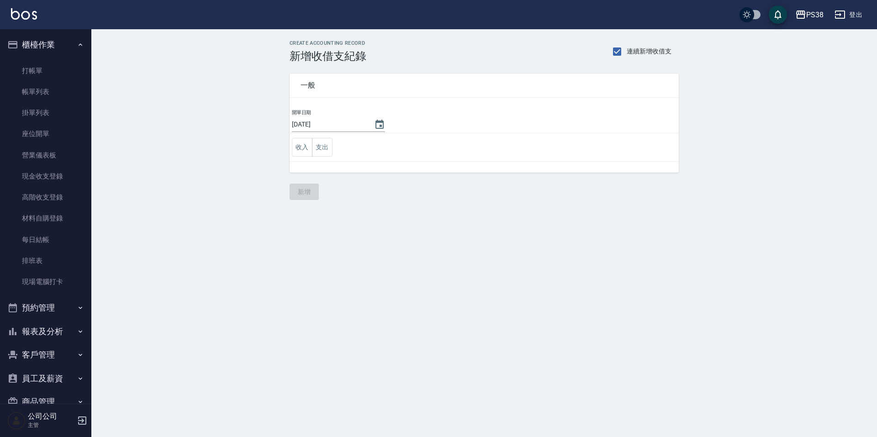
click at [52, 330] on button "報表及分析" at bounding box center [46, 332] width 84 height 24
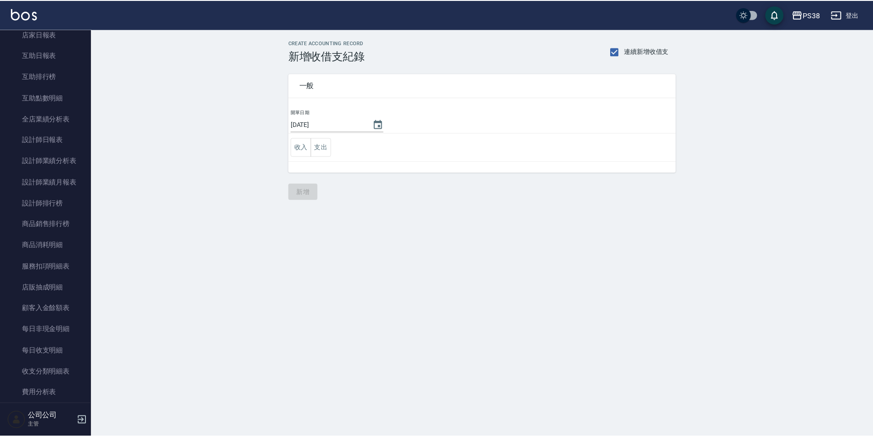
scroll to position [498, 0]
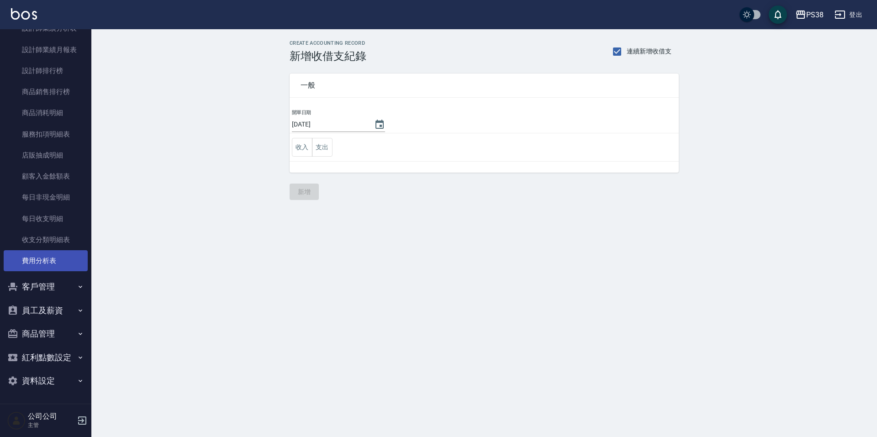
click at [53, 252] on link "費用分析表" at bounding box center [46, 260] width 84 height 21
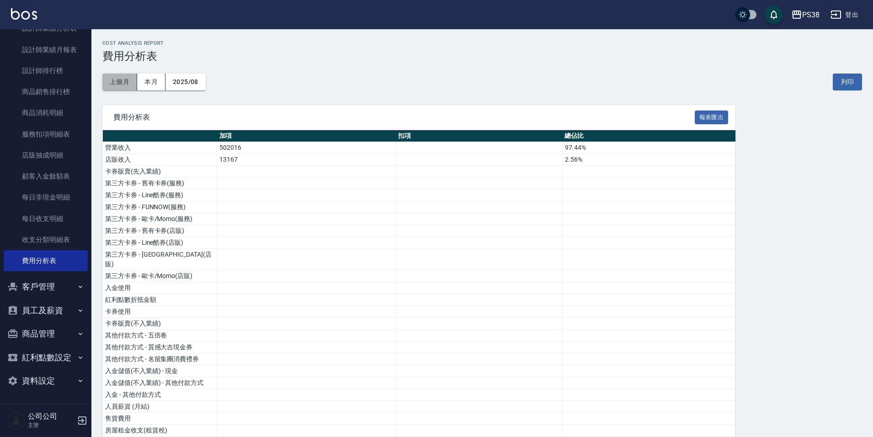
click at [123, 79] on button "上個月" at bounding box center [119, 82] width 35 height 17
click at [185, 81] on button "2025/07" at bounding box center [185, 82] width 40 height 17
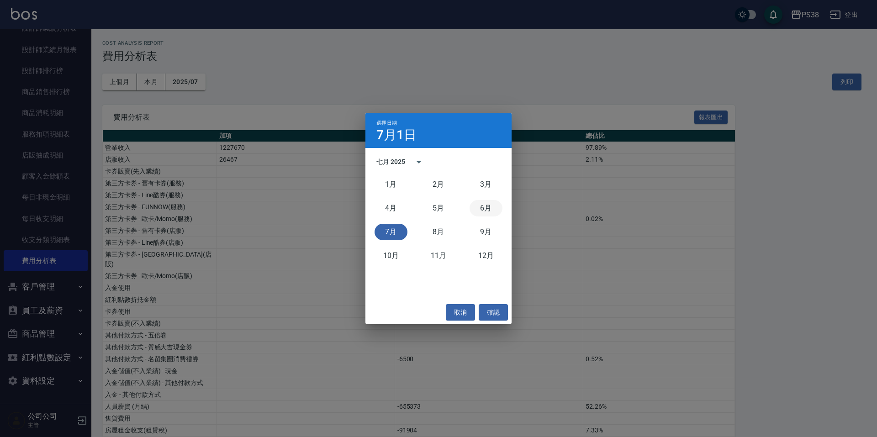
click at [484, 208] on button "6月" at bounding box center [486, 208] width 33 height 16
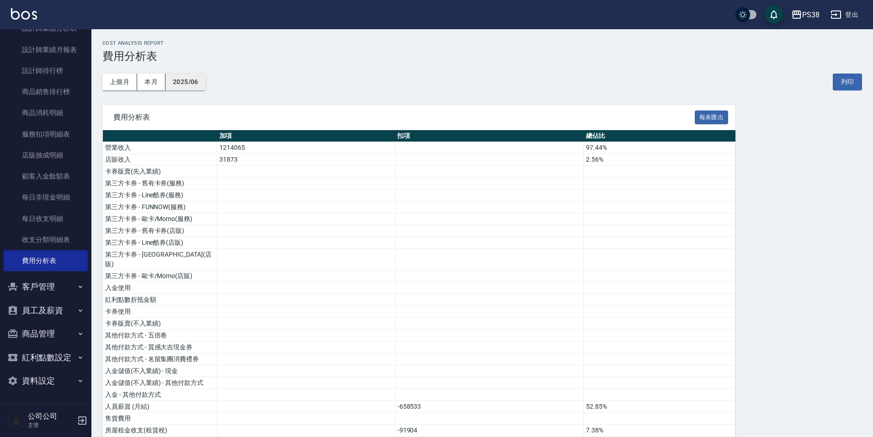
click at [201, 85] on button "2025/06" at bounding box center [185, 82] width 40 height 17
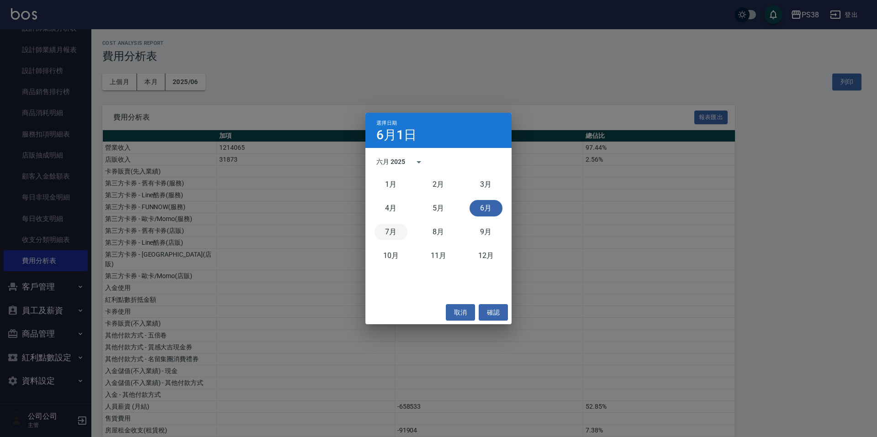
click at [390, 228] on button "7月" at bounding box center [391, 232] width 33 height 16
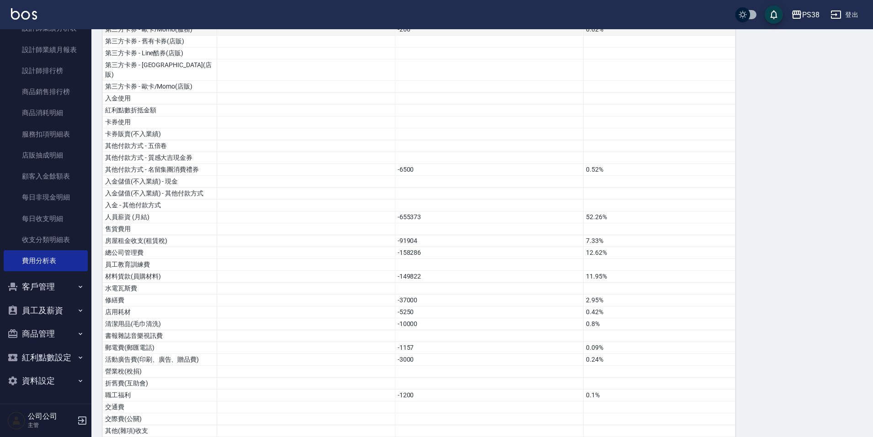
scroll to position [228, 0]
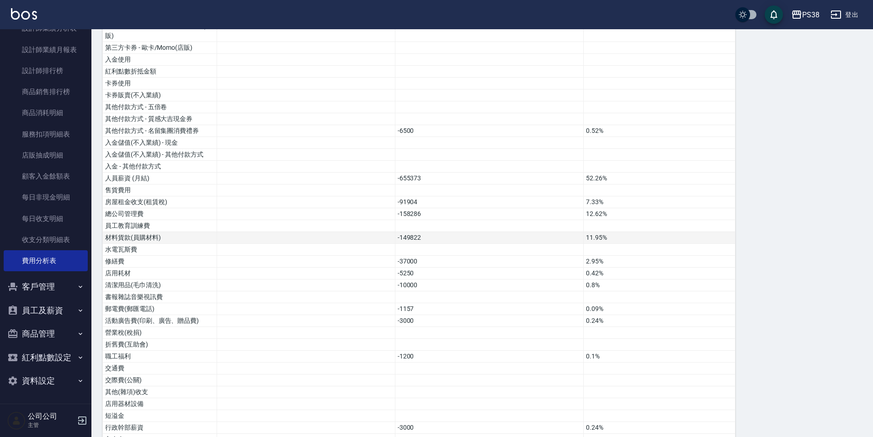
click at [396, 233] on td "-149822" at bounding box center [489, 238] width 189 height 12
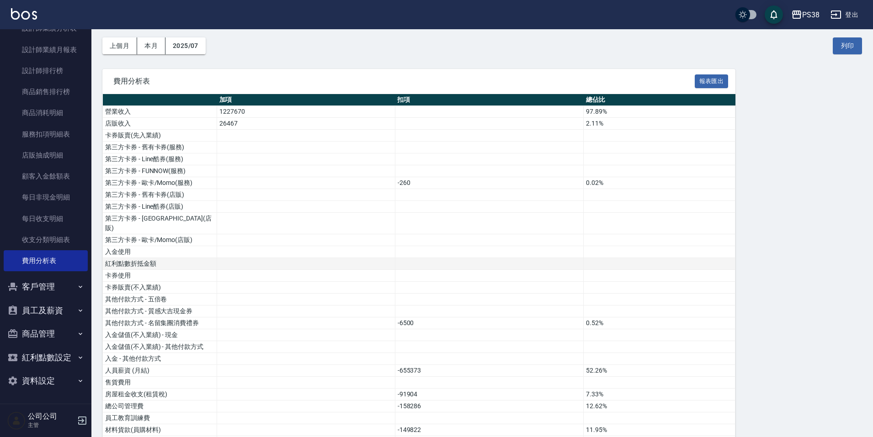
scroll to position [137, 0]
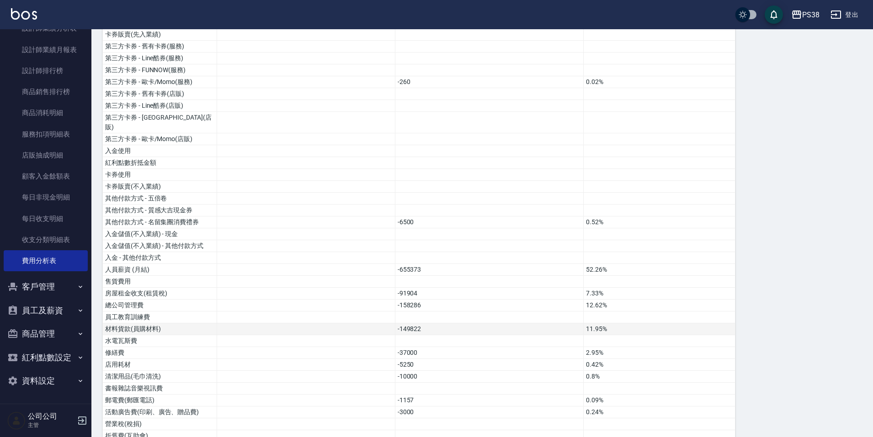
click at [505, 323] on td "-149822" at bounding box center [489, 329] width 189 height 12
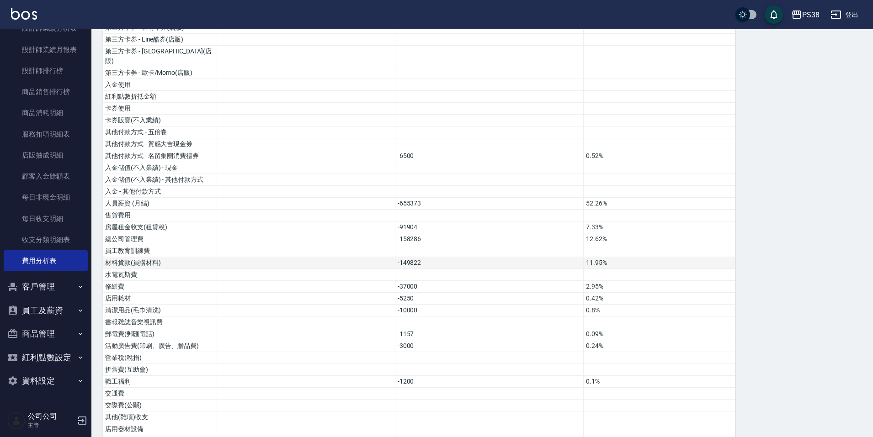
scroll to position [228, 0]
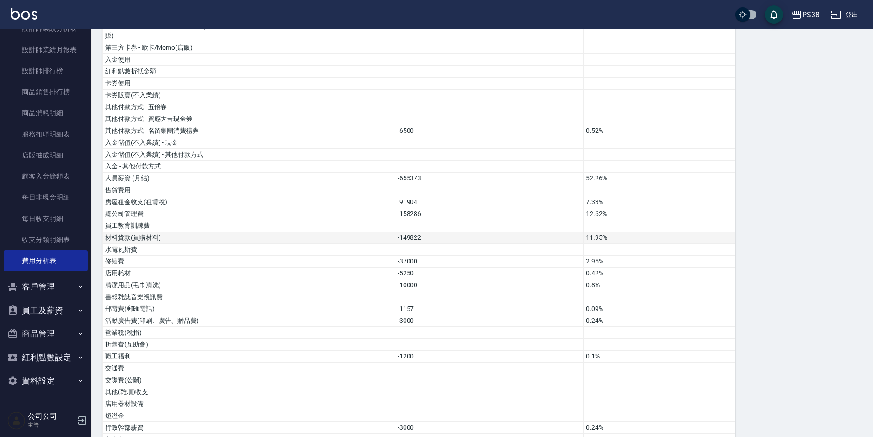
click at [403, 232] on td "-149822" at bounding box center [489, 238] width 189 height 12
click at [425, 232] on td "-149822" at bounding box center [489, 238] width 189 height 12
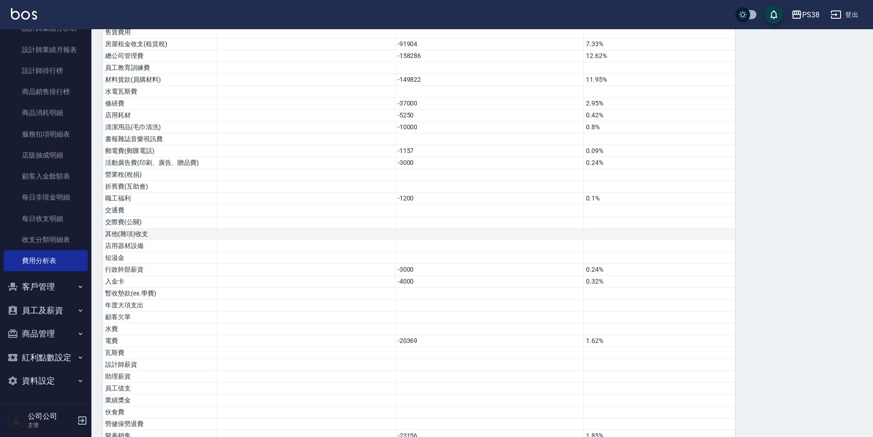
scroll to position [440, 0]
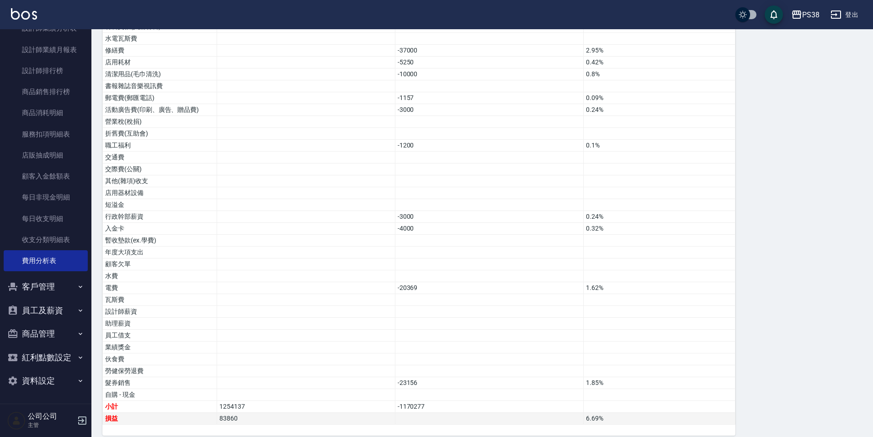
click at [366, 413] on td "83860" at bounding box center [306, 419] width 178 height 12
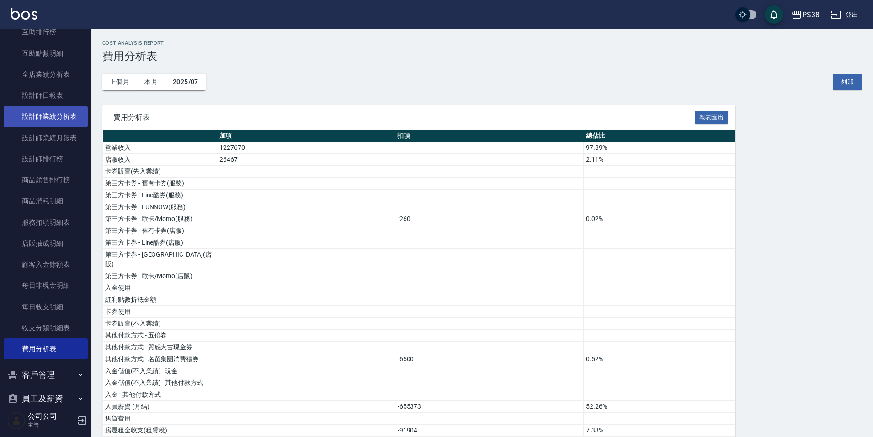
scroll to position [498, 0]
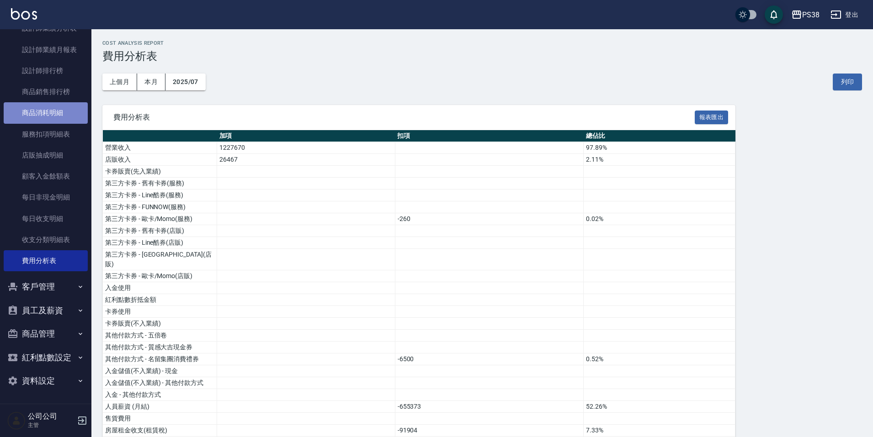
click at [64, 105] on link "商品消耗明細" at bounding box center [46, 112] width 84 height 21
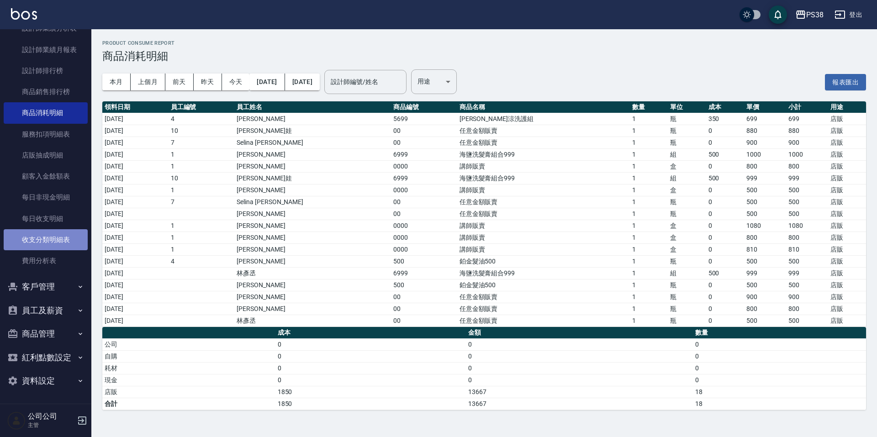
click at [69, 243] on link "收支分類明細表" at bounding box center [46, 239] width 84 height 21
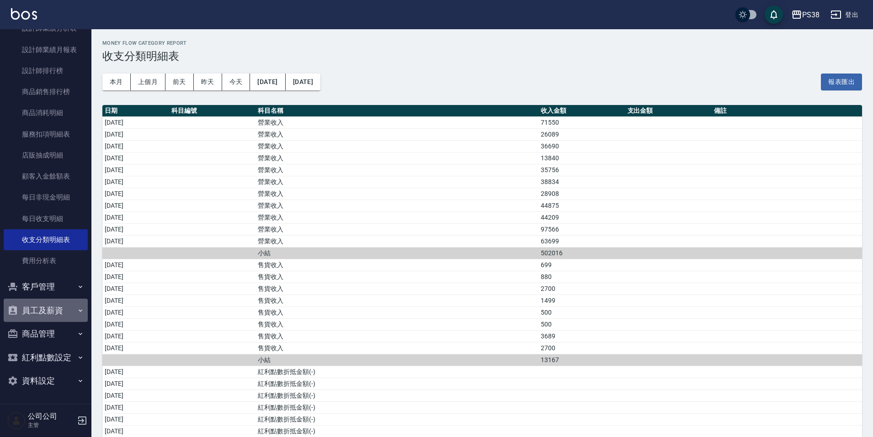
click at [67, 313] on button "員工及薪資" at bounding box center [46, 311] width 84 height 24
click at [67, 290] on button "客戶管理" at bounding box center [46, 287] width 84 height 24
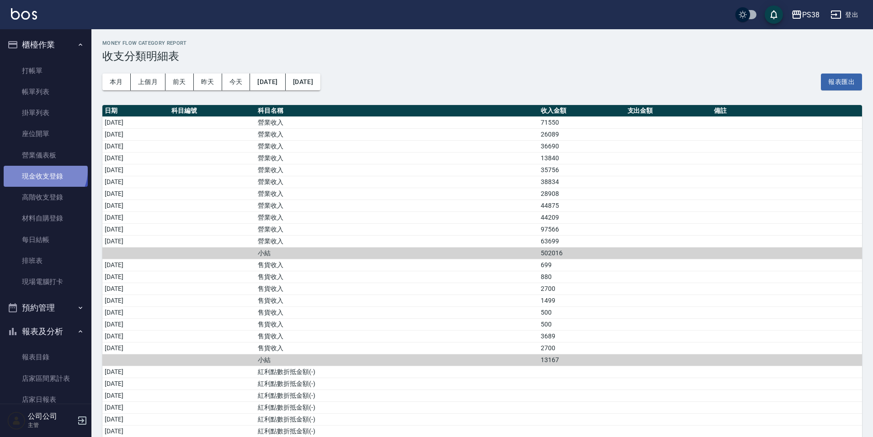
click at [44, 171] on link "現金收支登錄" at bounding box center [46, 176] width 84 height 21
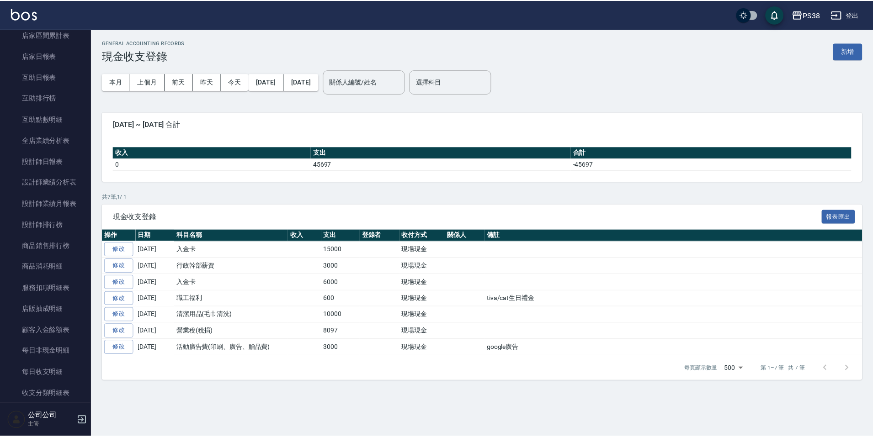
scroll to position [457, 0]
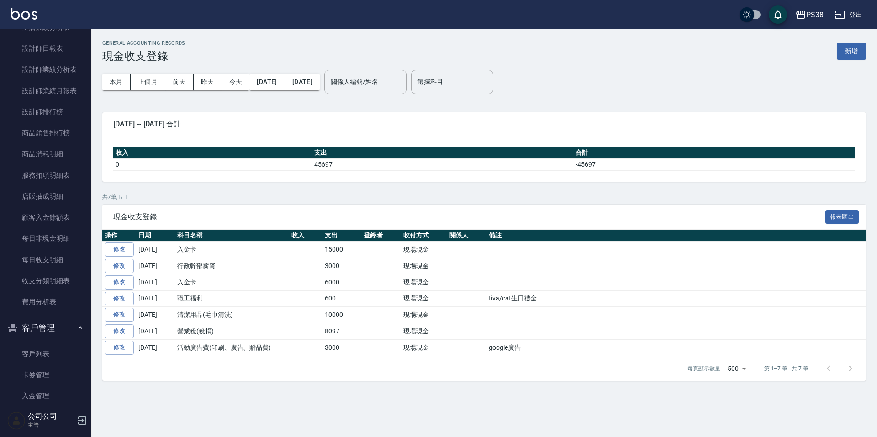
click at [58, 299] on link "費用分析表" at bounding box center [46, 301] width 84 height 21
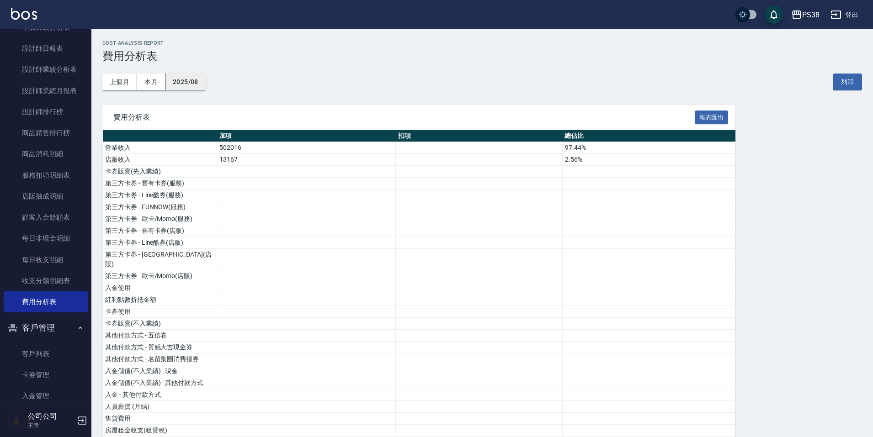
click at [196, 79] on button "2025/08" at bounding box center [185, 82] width 40 height 17
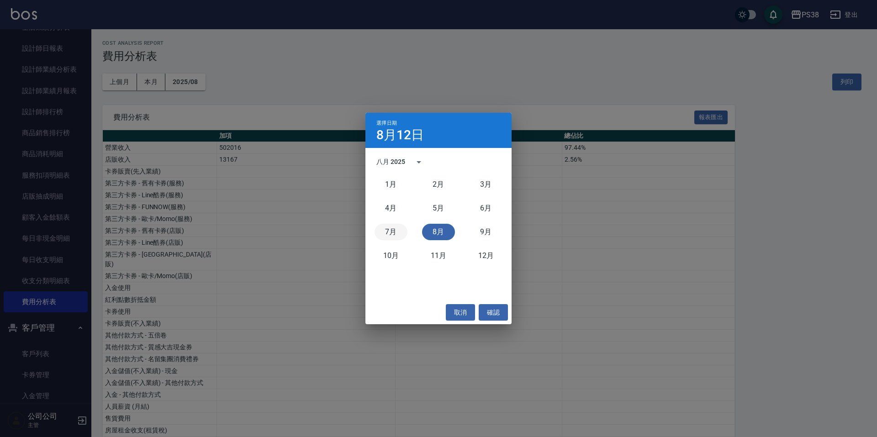
click at [381, 232] on button "7月" at bounding box center [391, 232] width 33 height 16
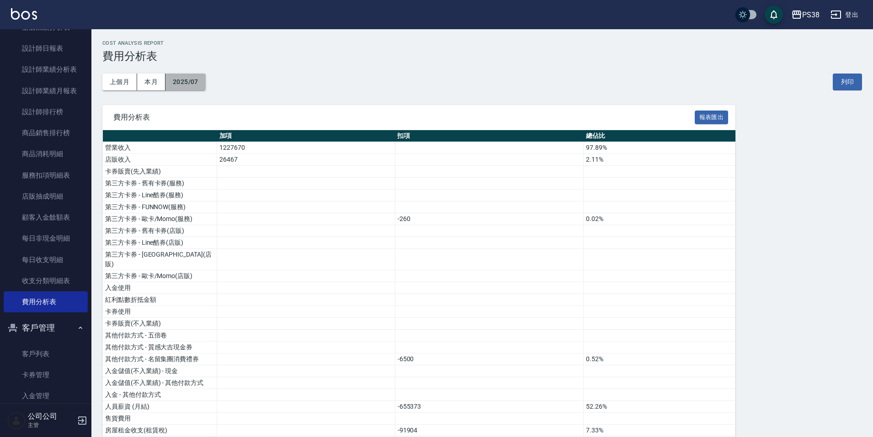
click at [189, 83] on button "2025/07" at bounding box center [185, 82] width 40 height 17
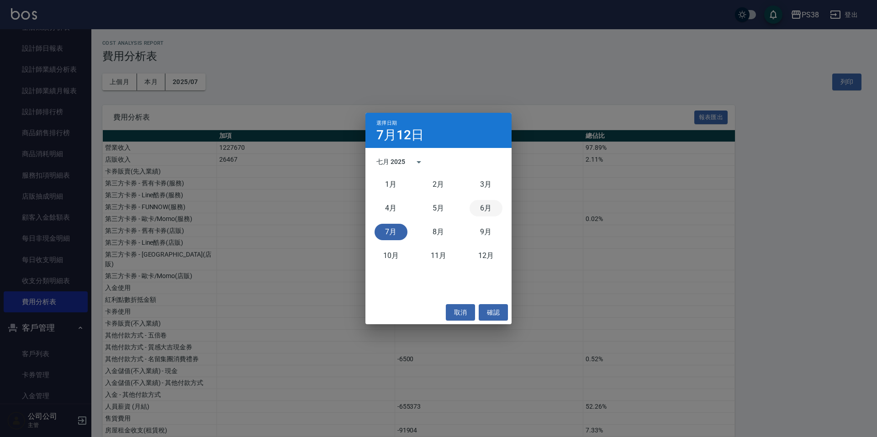
click at [478, 207] on button "6月" at bounding box center [486, 208] width 33 height 16
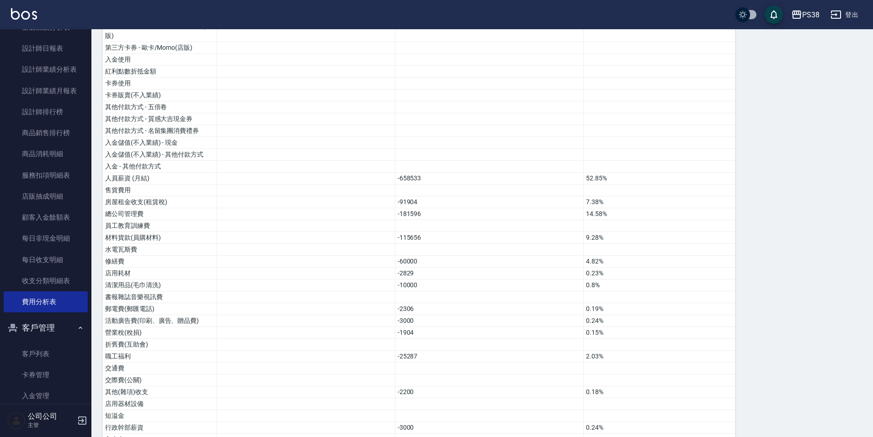
scroll to position [274, 0]
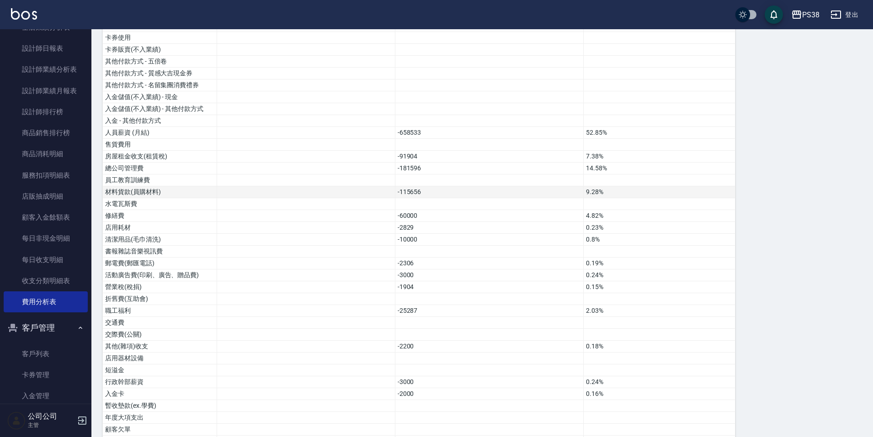
click at [619, 186] on td "9.28%" at bounding box center [659, 192] width 152 height 12
click at [620, 163] on td "14.58%" at bounding box center [659, 169] width 152 height 12
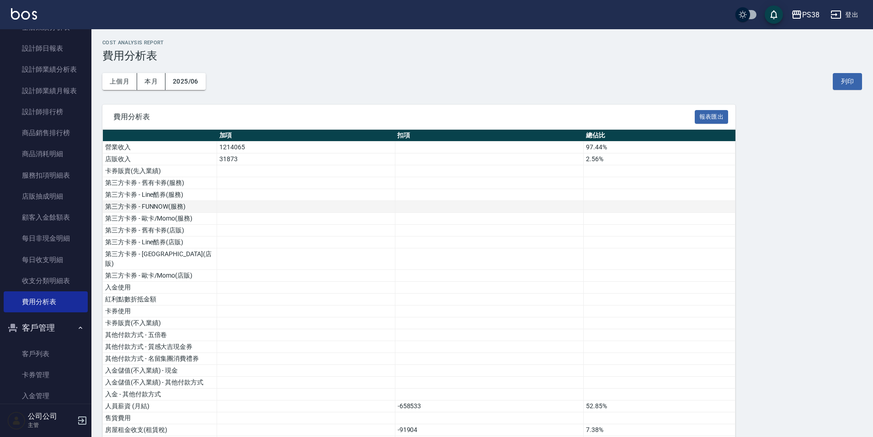
scroll to position [0, 0]
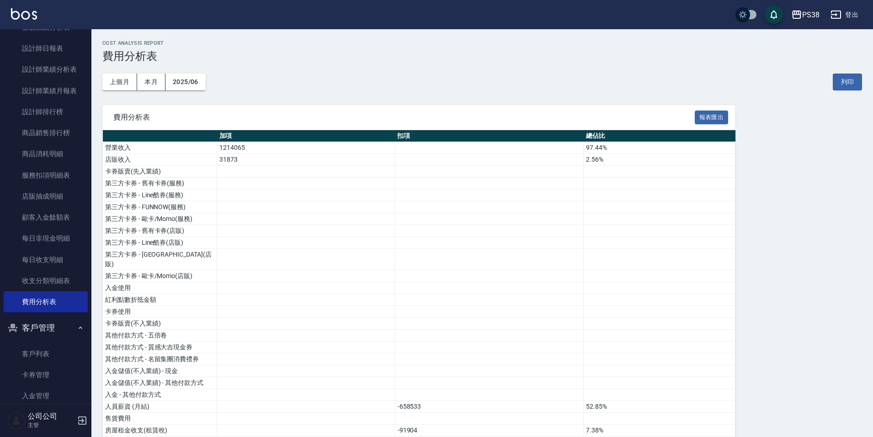
click at [193, 92] on div "上個月 本月 2025/06 列印" at bounding box center [481, 82] width 759 height 39
click at [194, 86] on button "2025/06" at bounding box center [185, 82] width 40 height 17
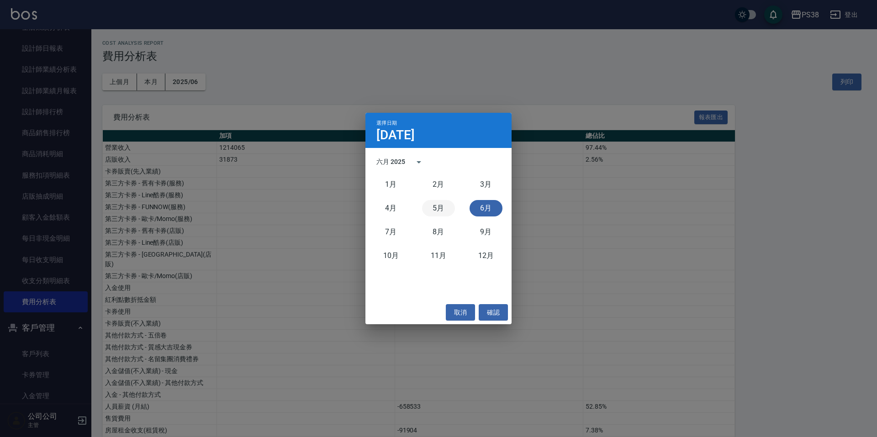
click at [424, 205] on button "5月" at bounding box center [438, 208] width 33 height 16
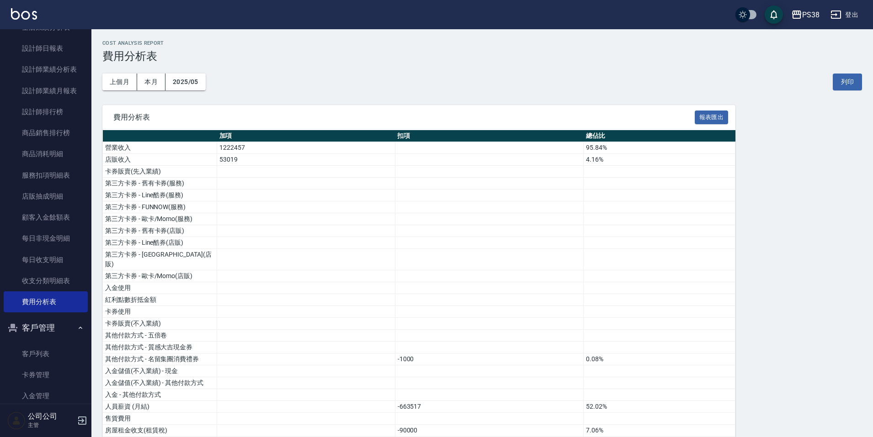
click at [189, 70] on div "上個月 本月 2025/05 列印" at bounding box center [481, 82] width 759 height 39
click at [189, 78] on button "2025/05" at bounding box center [185, 82] width 40 height 17
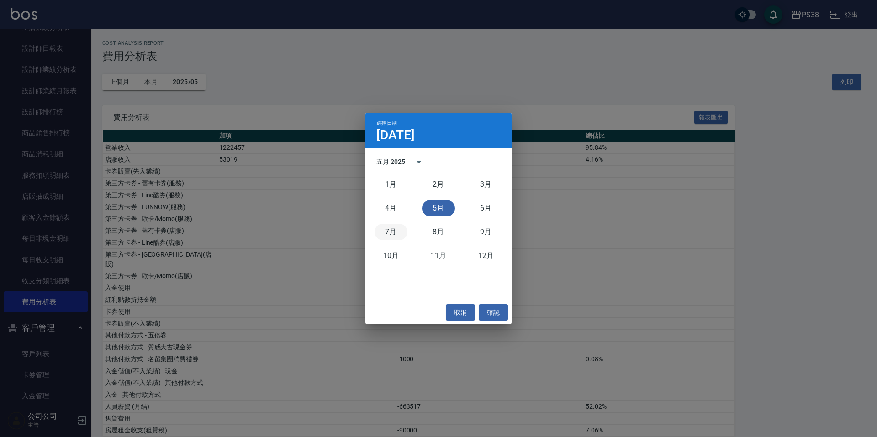
click at [397, 229] on button "7月" at bounding box center [391, 232] width 33 height 16
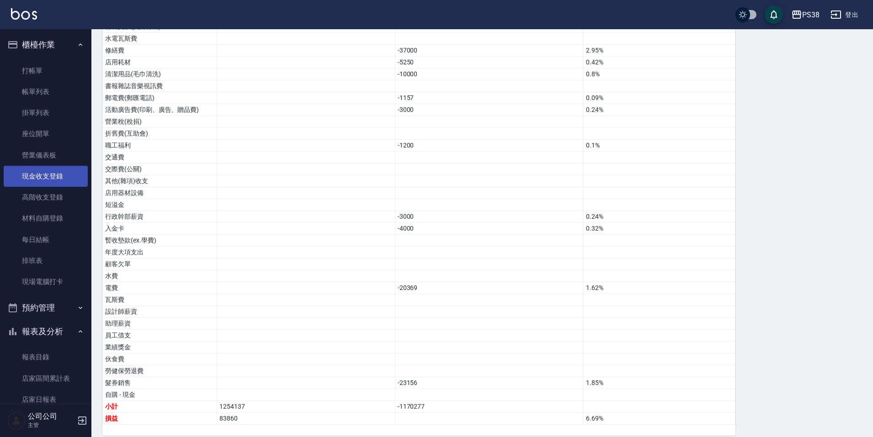
click at [51, 167] on link "現金收支登錄" at bounding box center [46, 176] width 84 height 21
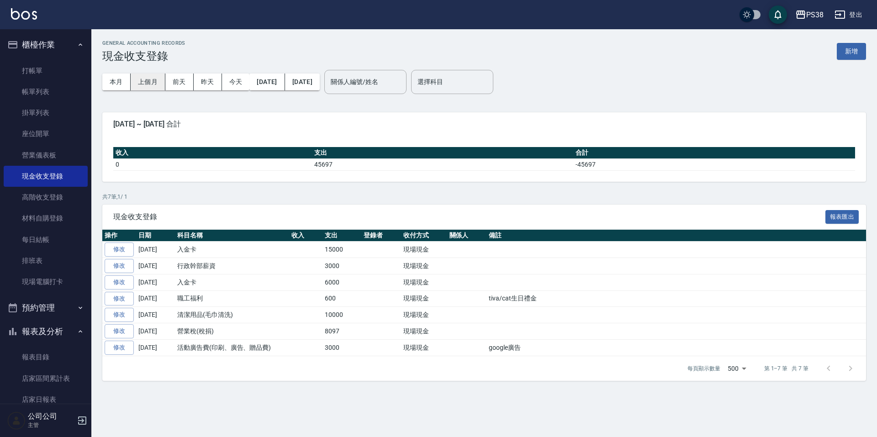
click at [161, 85] on button "上個月" at bounding box center [148, 82] width 35 height 17
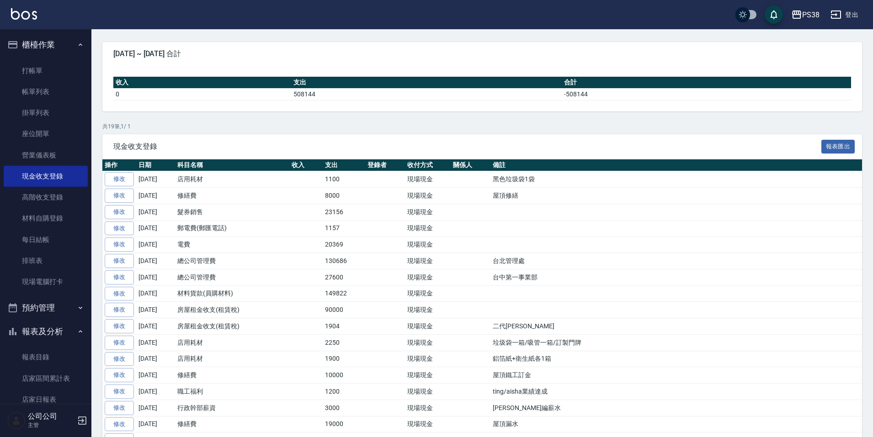
scroll to position [91, 0]
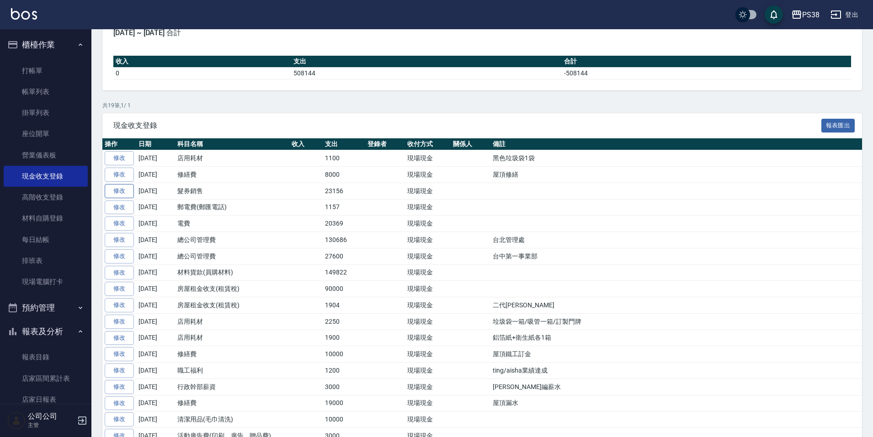
click at [111, 193] on link "修改" at bounding box center [119, 191] width 29 height 14
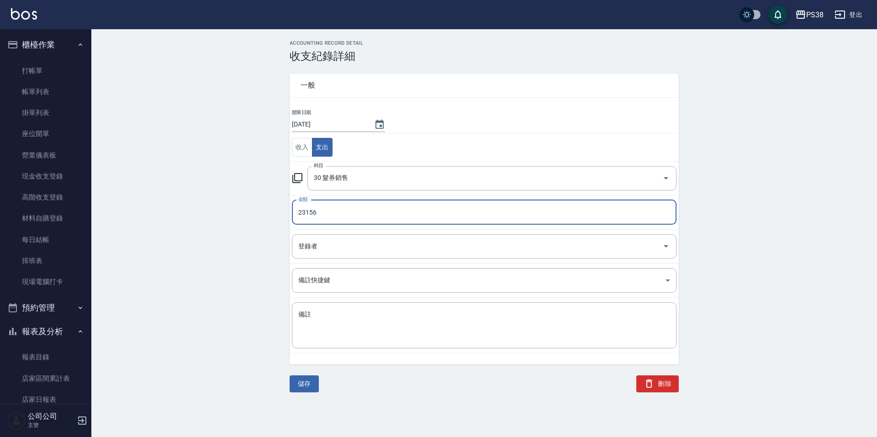
click at [318, 218] on input "23156" at bounding box center [484, 212] width 385 height 25
type input "43156"
click at [306, 382] on button "儲存" at bounding box center [304, 384] width 29 height 17
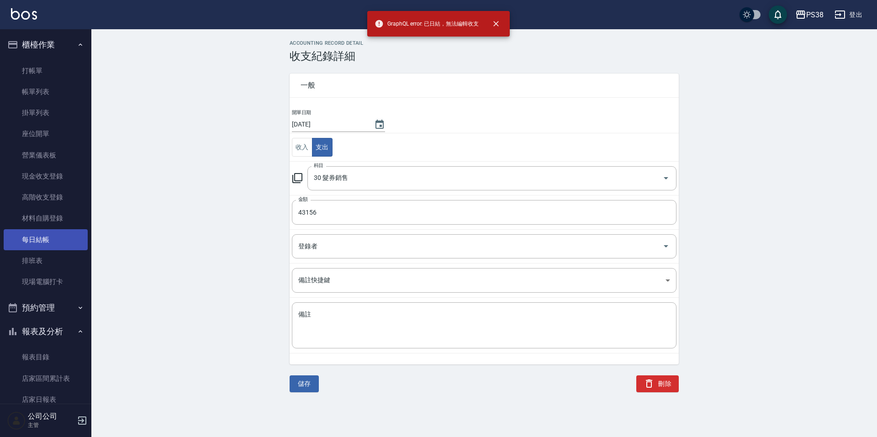
click at [40, 238] on link "每日結帳" at bounding box center [46, 239] width 84 height 21
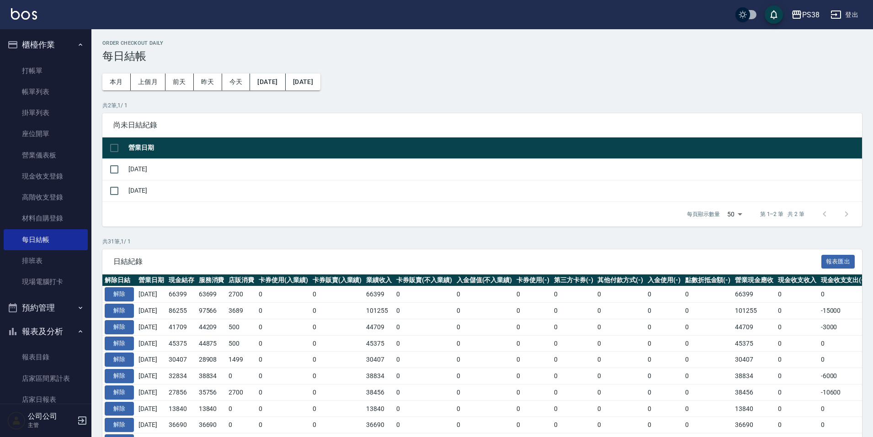
scroll to position [228, 0]
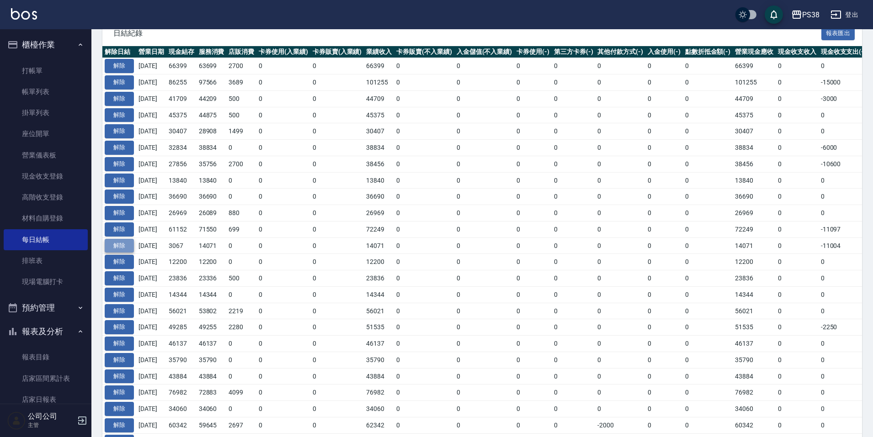
click at [115, 243] on button "解除" at bounding box center [119, 246] width 29 height 14
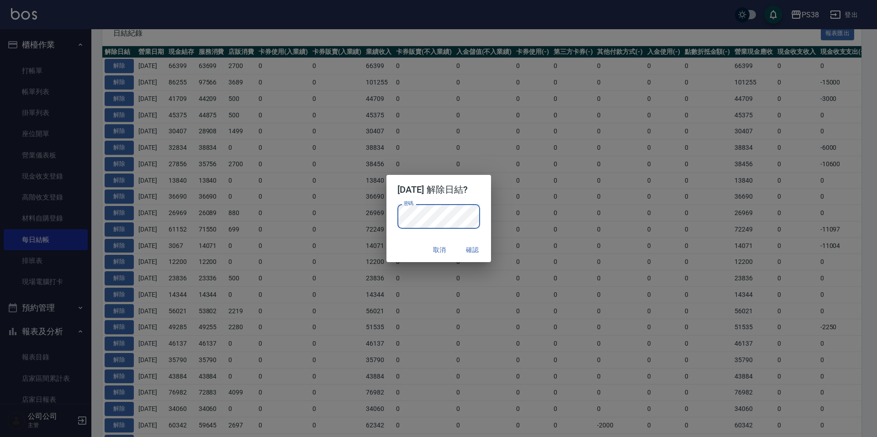
click at [467, 246] on button "確認" at bounding box center [472, 250] width 29 height 17
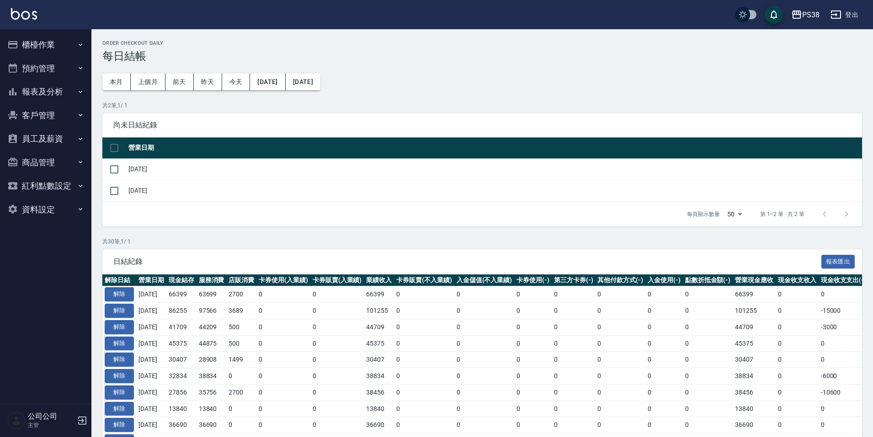
click at [66, 48] on button "櫃檯作業" at bounding box center [46, 45] width 84 height 24
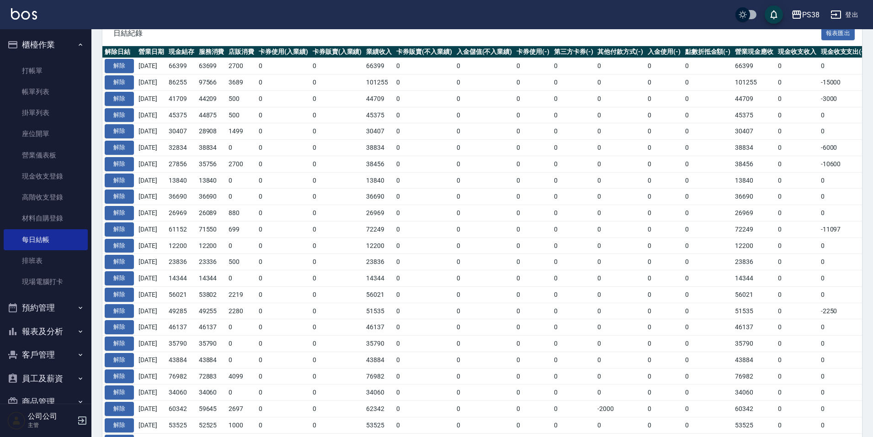
click at [66, 321] on button "報表及分析" at bounding box center [46, 332] width 84 height 24
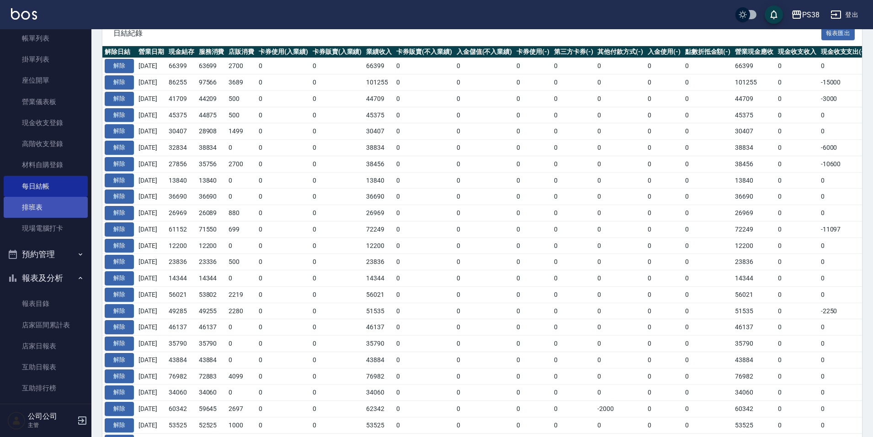
scroll to position [46, 0]
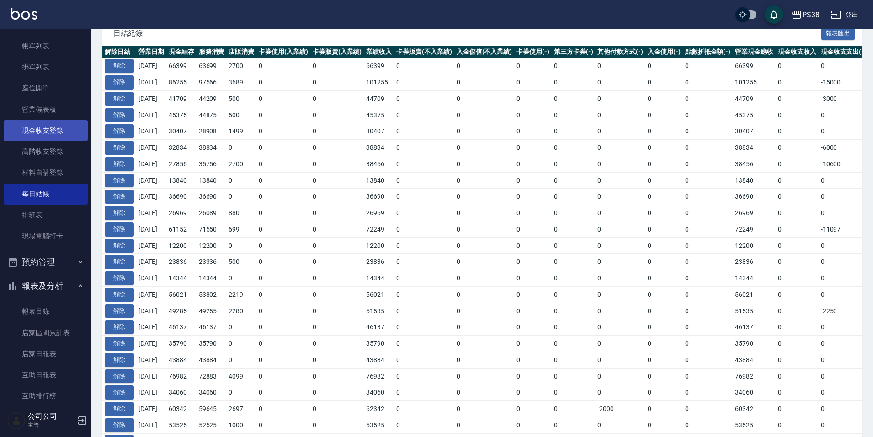
click at [49, 132] on link "現金收支登錄" at bounding box center [46, 130] width 84 height 21
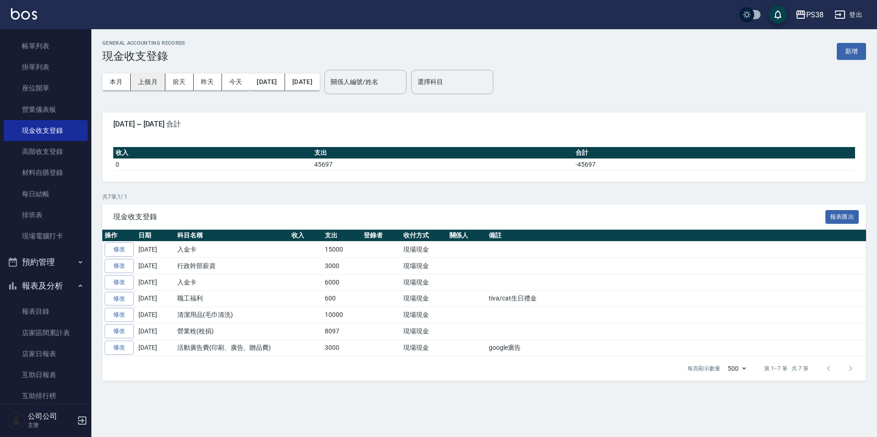
click at [154, 86] on button "上個月" at bounding box center [148, 82] width 35 height 17
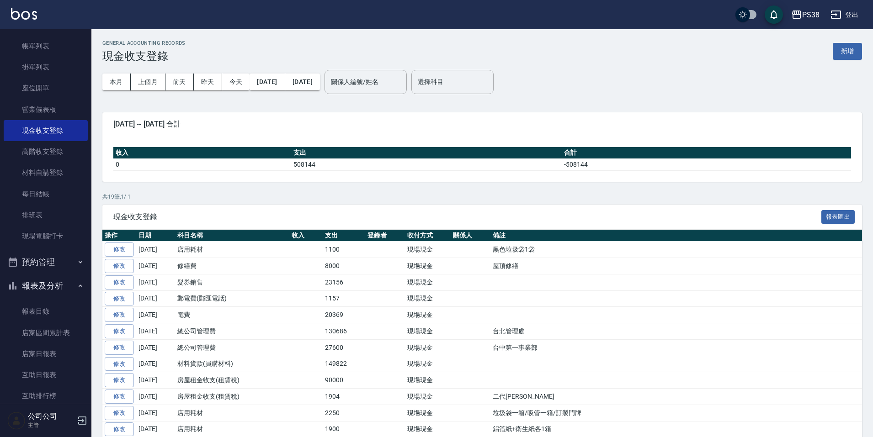
scroll to position [46, 0]
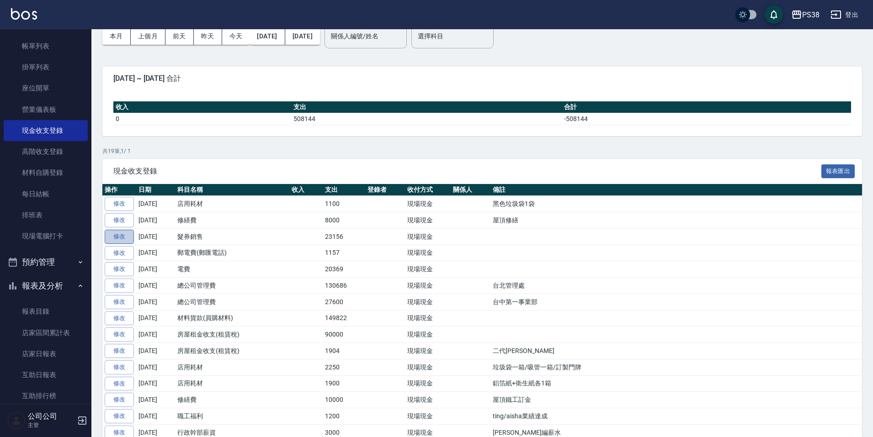
click at [132, 237] on link "修改" at bounding box center [119, 237] width 29 height 14
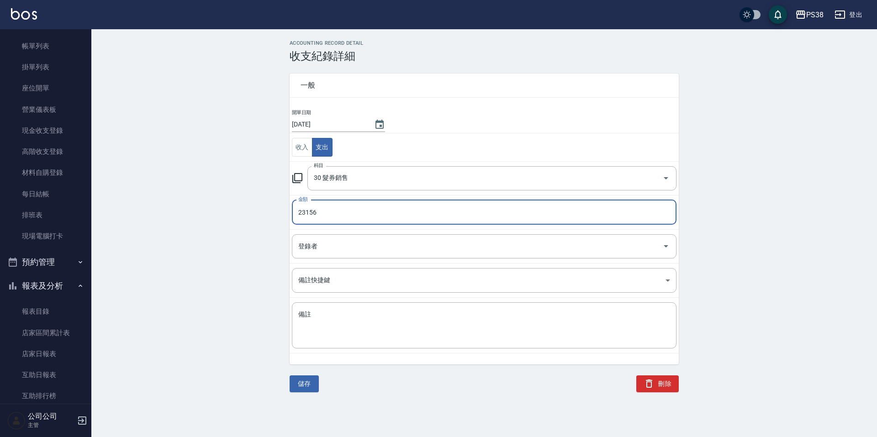
click at [326, 215] on input "23156" at bounding box center [484, 212] width 385 height 25
type input "43156"
click at [298, 389] on button "儲存" at bounding box center [304, 384] width 29 height 17
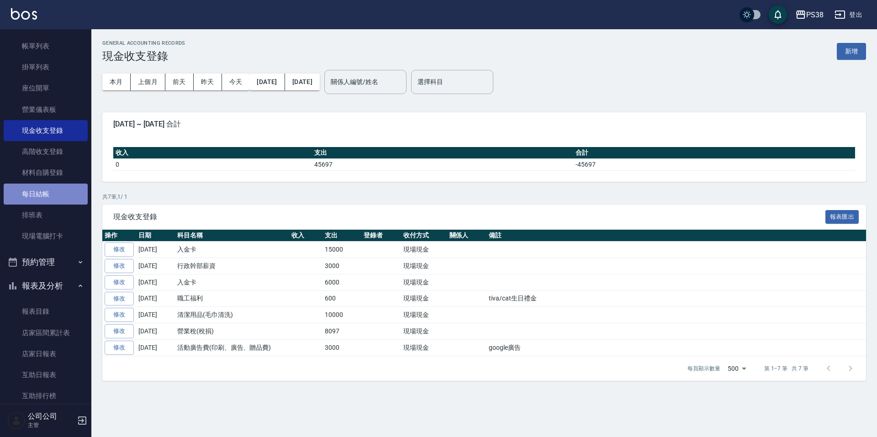
click at [47, 194] on link "每日結帳" at bounding box center [46, 194] width 84 height 21
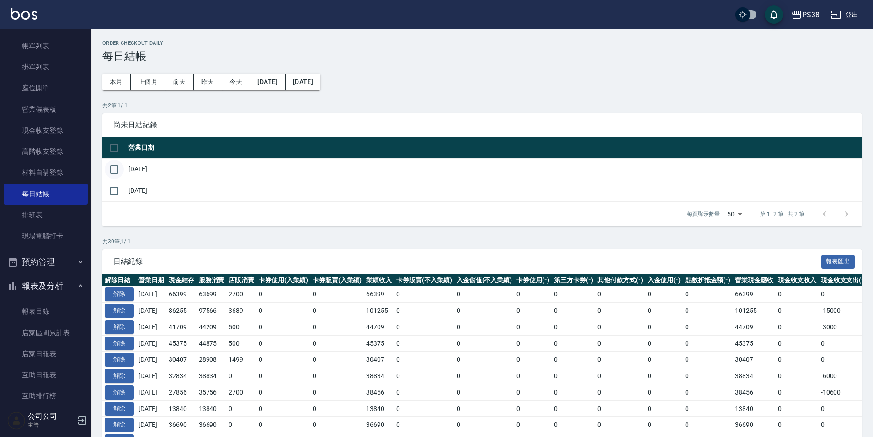
click at [110, 170] on input "checkbox" at bounding box center [114, 169] width 19 height 19
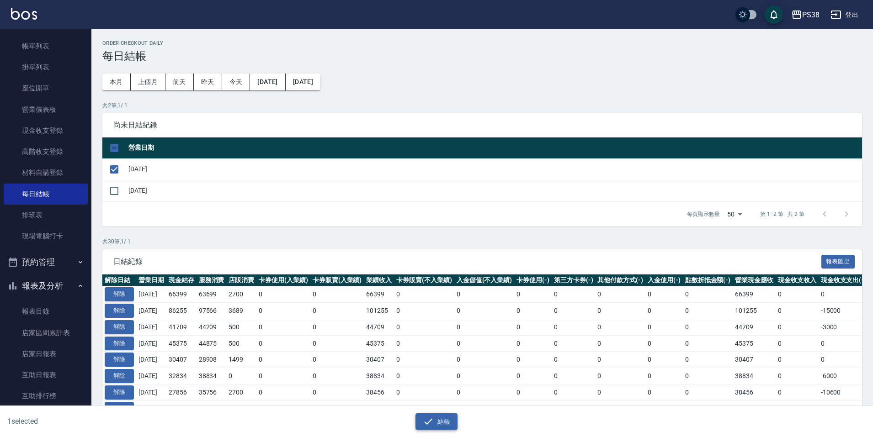
click at [445, 422] on button "結帳" at bounding box center [436, 421] width 42 height 17
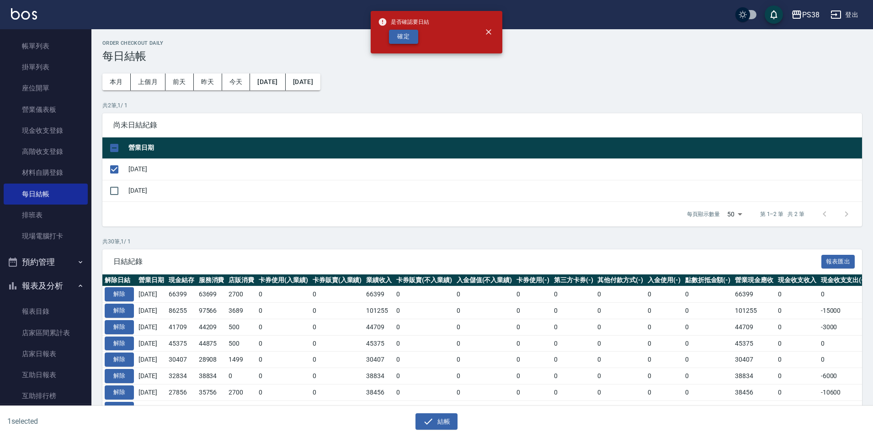
click at [404, 40] on button "確定" at bounding box center [403, 37] width 29 height 14
checkbox input "false"
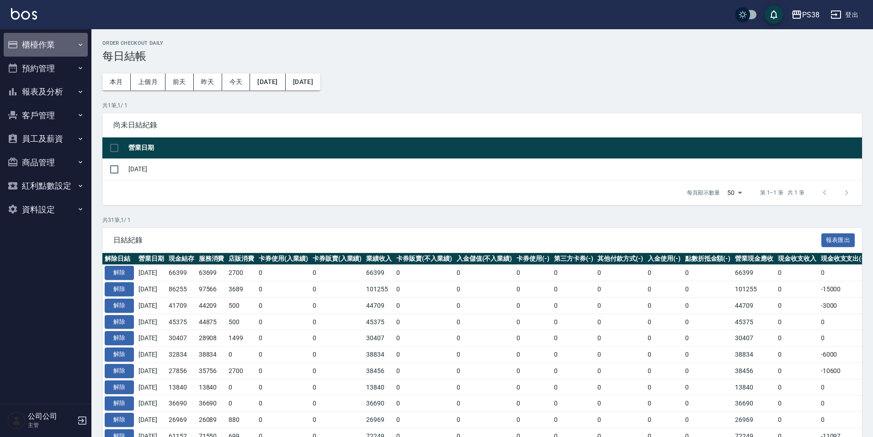
click at [49, 48] on button "櫃檯作業" at bounding box center [46, 45] width 84 height 24
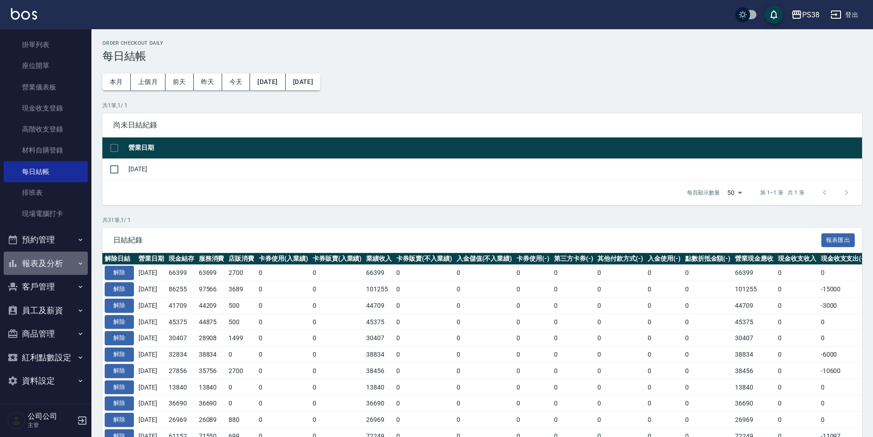
click at [48, 265] on button "報表及分析" at bounding box center [46, 264] width 84 height 24
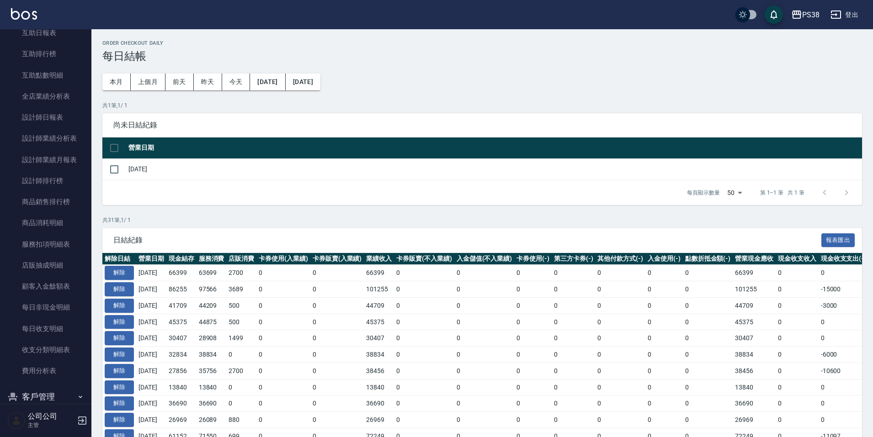
scroll to position [498, 0]
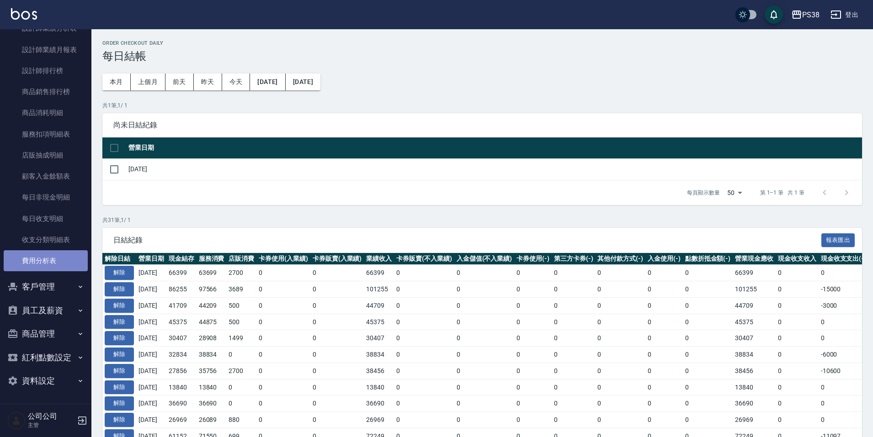
click at [49, 264] on link "費用分析表" at bounding box center [46, 260] width 84 height 21
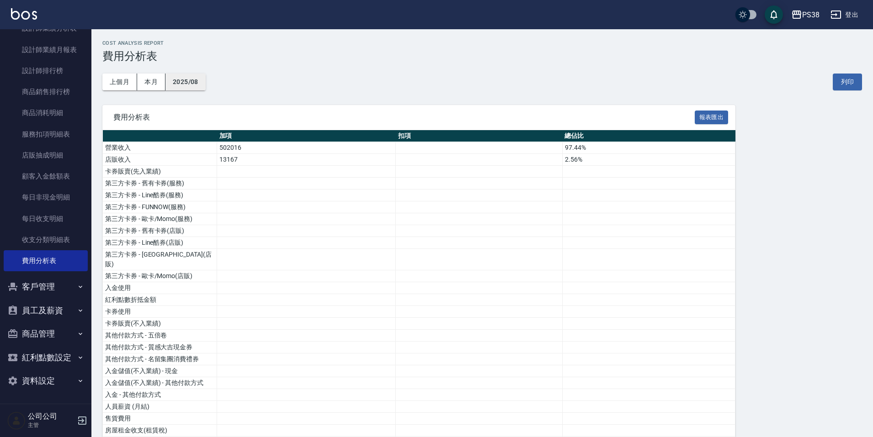
click at [188, 86] on button "2025/08" at bounding box center [185, 82] width 40 height 17
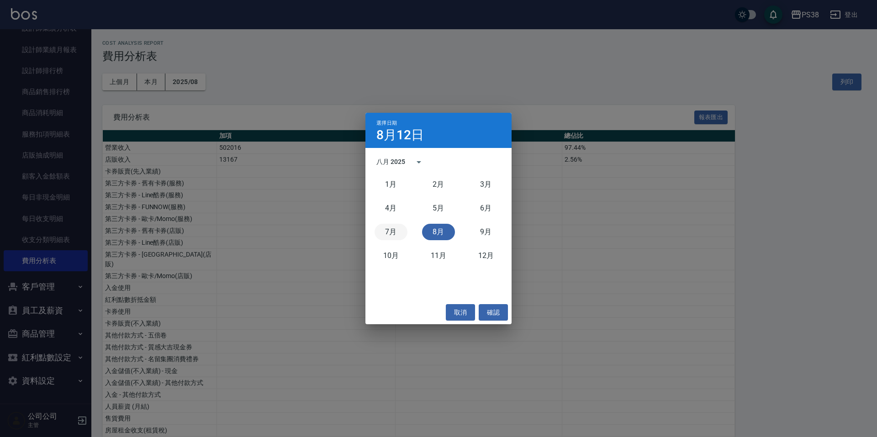
click at [390, 227] on button "7月" at bounding box center [391, 232] width 33 height 16
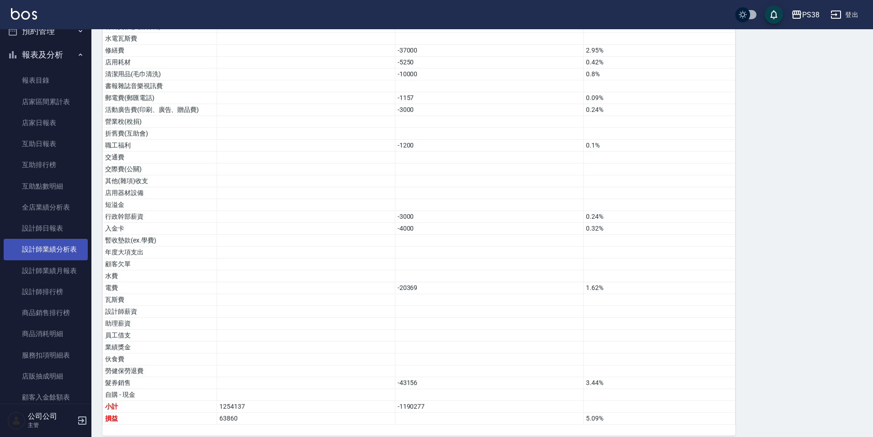
scroll to position [91, 0]
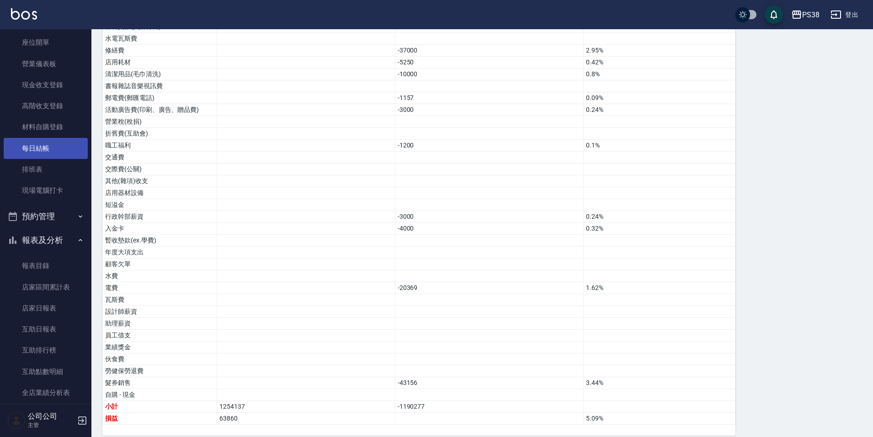
click at [46, 147] on link "每日結帳" at bounding box center [46, 148] width 84 height 21
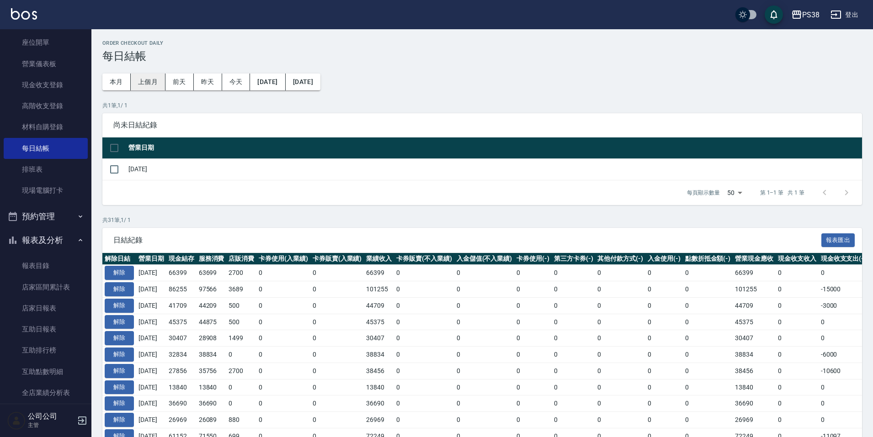
click at [149, 76] on button "上個月" at bounding box center [148, 82] width 35 height 17
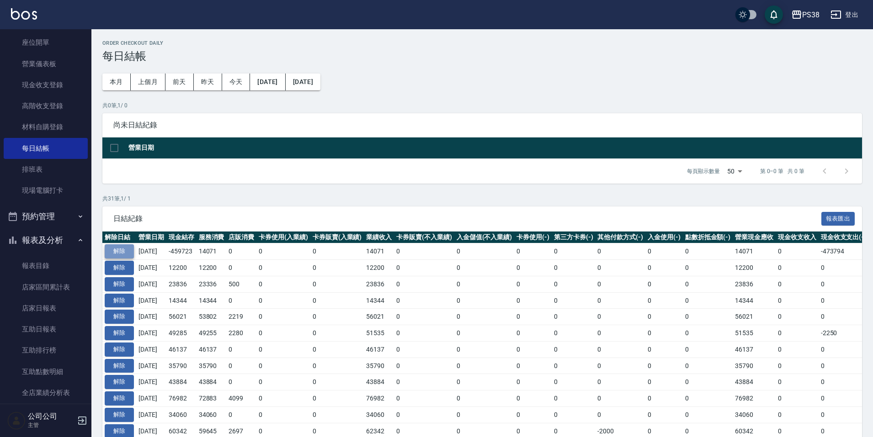
click at [114, 254] on button "解除" at bounding box center [119, 251] width 29 height 14
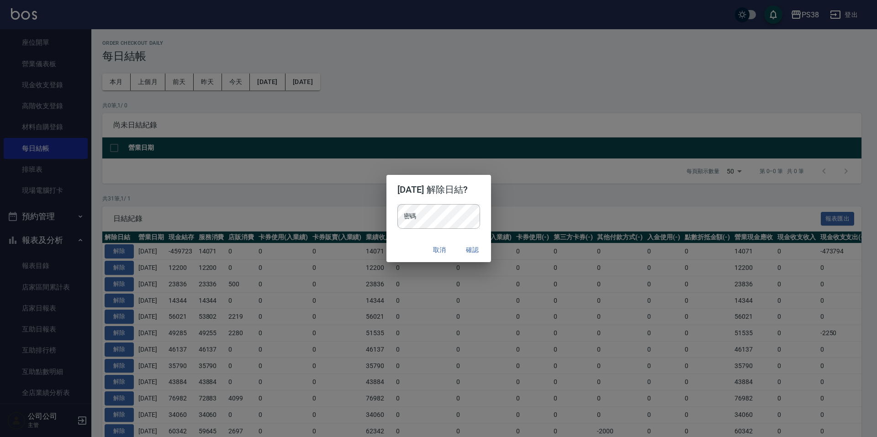
click at [440, 203] on h2 "[DATE] 解除日結?" at bounding box center [439, 189] width 105 height 29
click at [474, 243] on button "確認" at bounding box center [472, 250] width 29 height 17
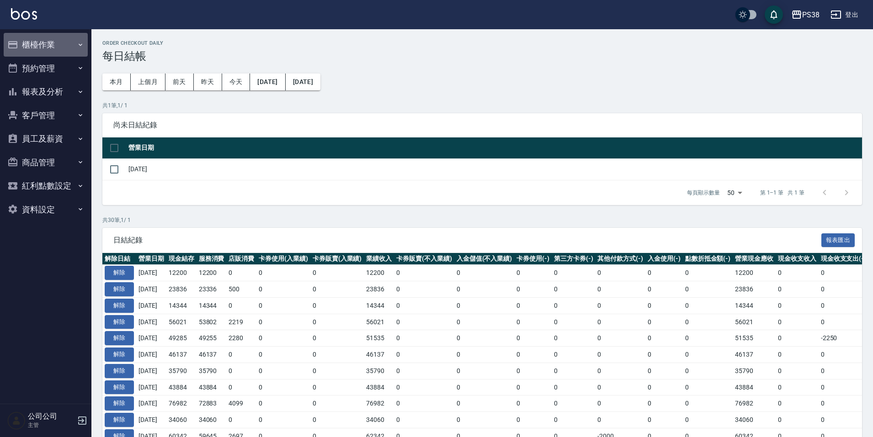
click at [54, 41] on button "櫃檯作業" at bounding box center [46, 45] width 84 height 24
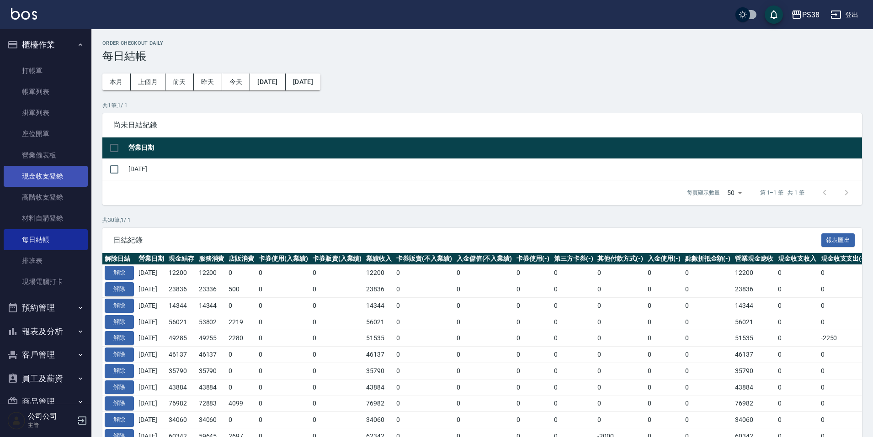
click at [53, 184] on link "現金收支登錄" at bounding box center [46, 176] width 84 height 21
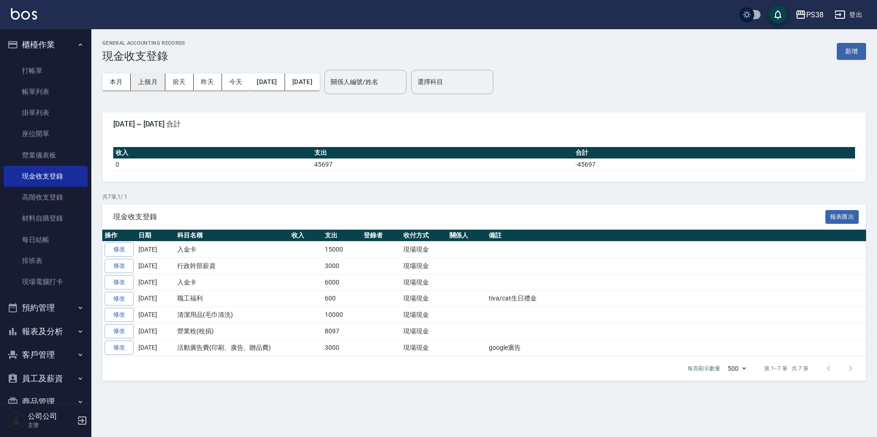
click at [148, 85] on button "上個月" at bounding box center [148, 82] width 35 height 17
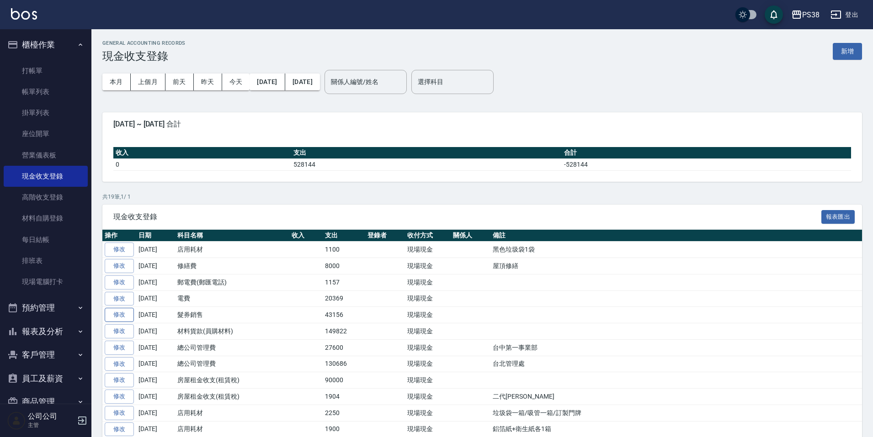
click at [118, 314] on link "修改" at bounding box center [119, 315] width 29 height 14
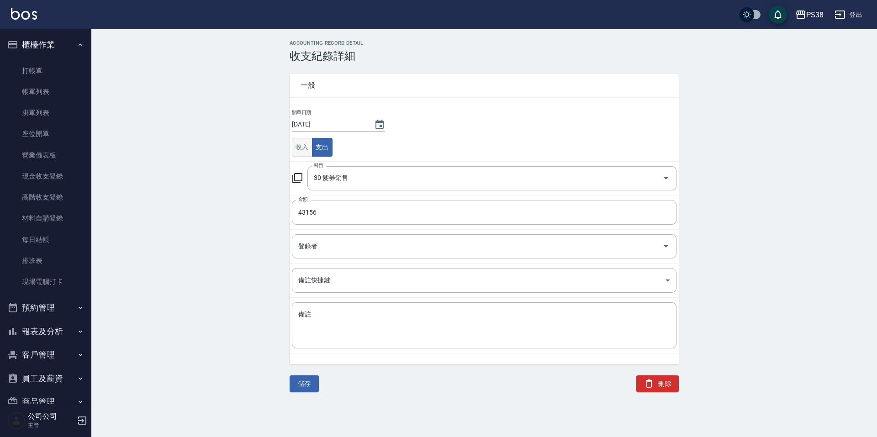
click at [307, 150] on button "收入" at bounding box center [302, 147] width 21 height 19
click at [407, 166] on div "科目" at bounding box center [491, 178] width 369 height 24
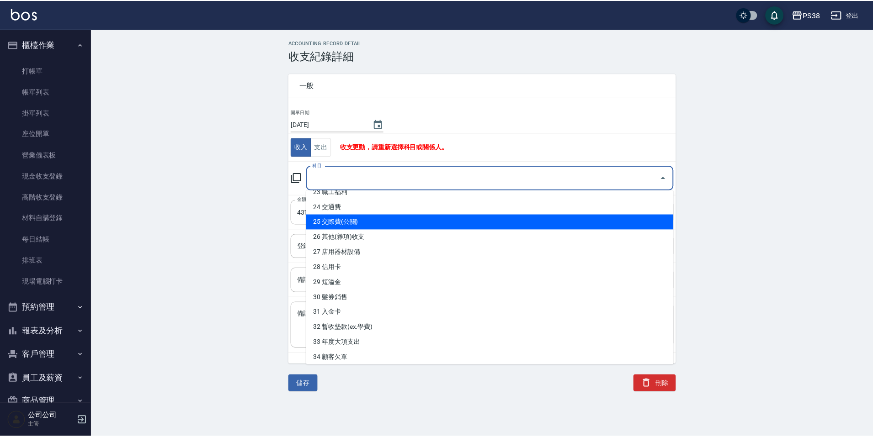
scroll to position [360, 0]
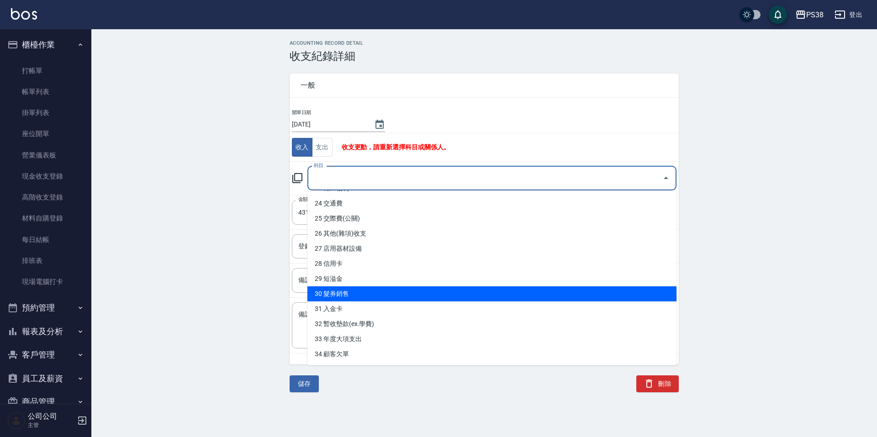
click at [403, 288] on li "30 髮券銷售" at bounding box center [491, 293] width 369 height 15
type input "30 髮券銷售"
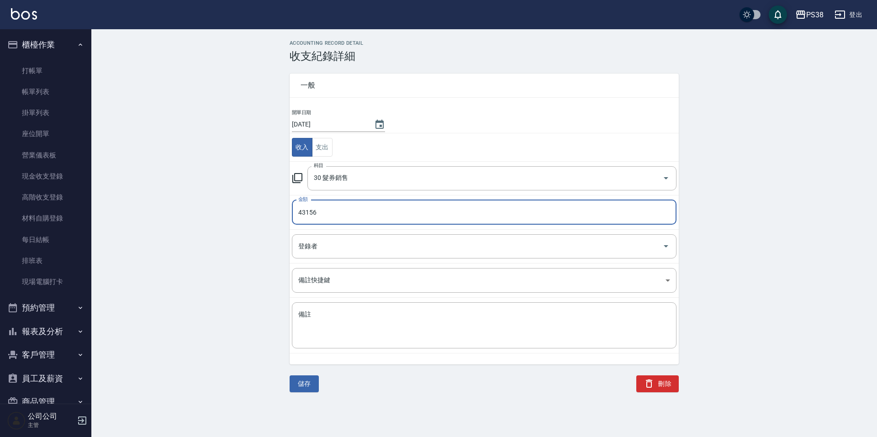
click at [340, 358] on div "開單日期 2025/07/31 收入 支出 科目 30 髮券銷售 科目 金額 43156 金額 登錄者 登錄者 備註快捷鍵 ​ 備註快捷鍵 備註 x 備註" at bounding box center [484, 237] width 389 height 256
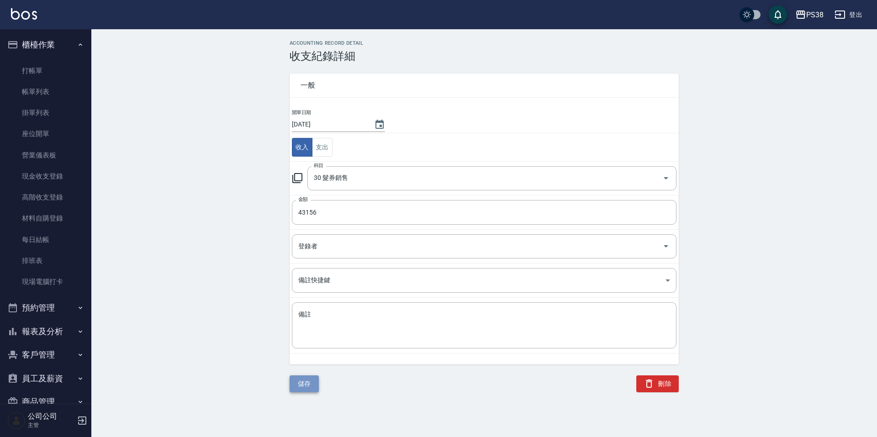
click at [303, 379] on button "儲存" at bounding box center [304, 384] width 29 height 17
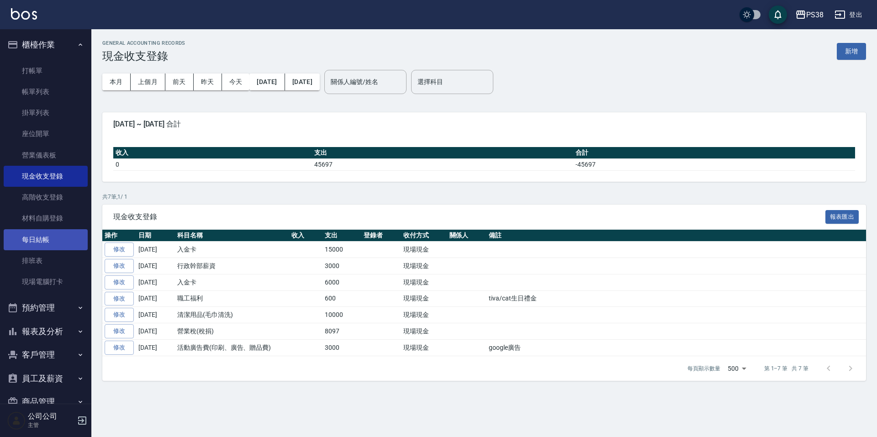
click at [45, 235] on link "每日結帳" at bounding box center [46, 239] width 84 height 21
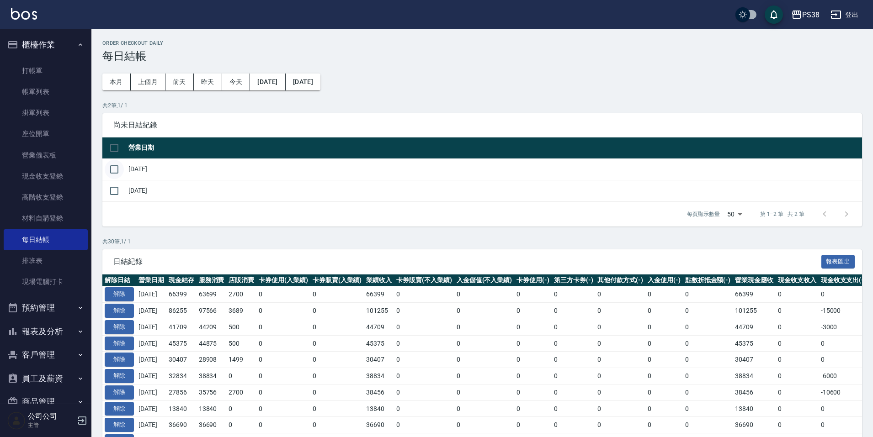
click at [112, 169] on input "checkbox" at bounding box center [114, 169] width 19 height 19
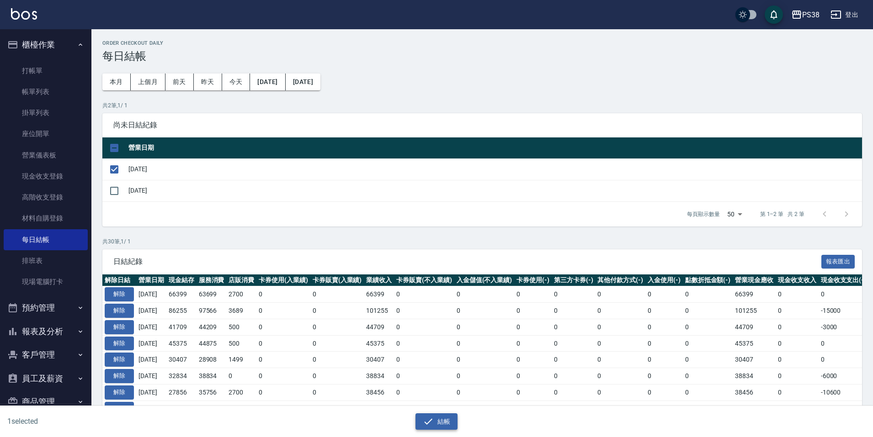
click at [418, 417] on button "結帳" at bounding box center [436, 421] width 42 height 17
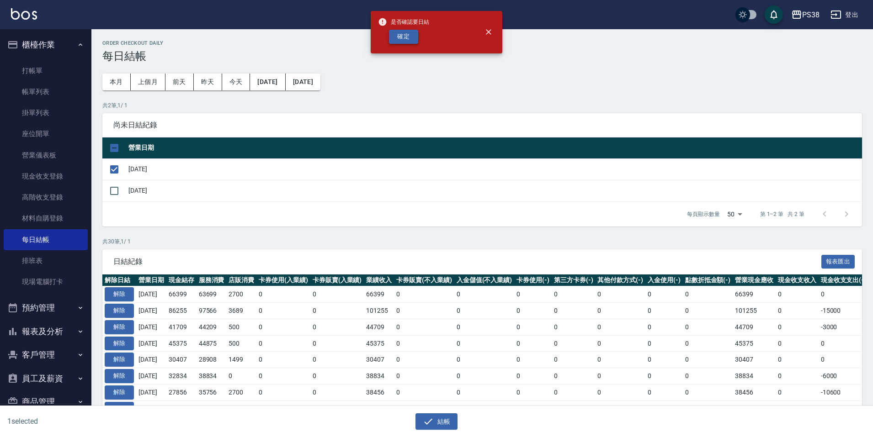
click at [398, 31] on button "確定" at bounding box center [403, 37] width 29 height 14
checkbox input "false"
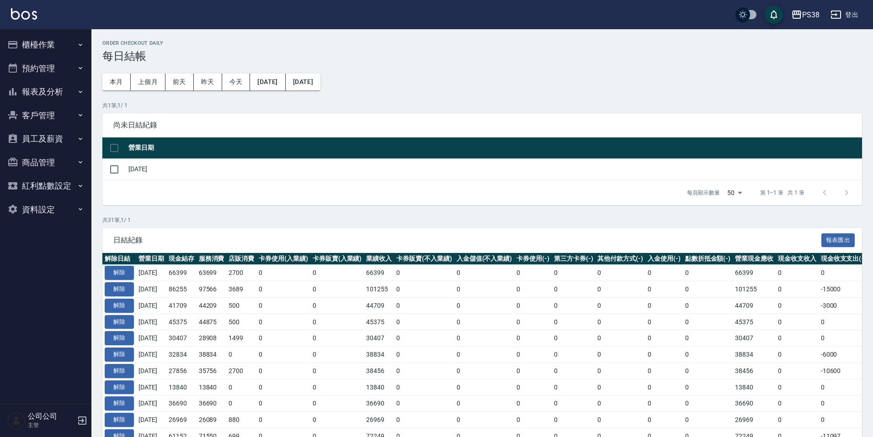
click at [53, 42] on button "櫃檯作業" at bounding box center [46, 45] width 84 height 24
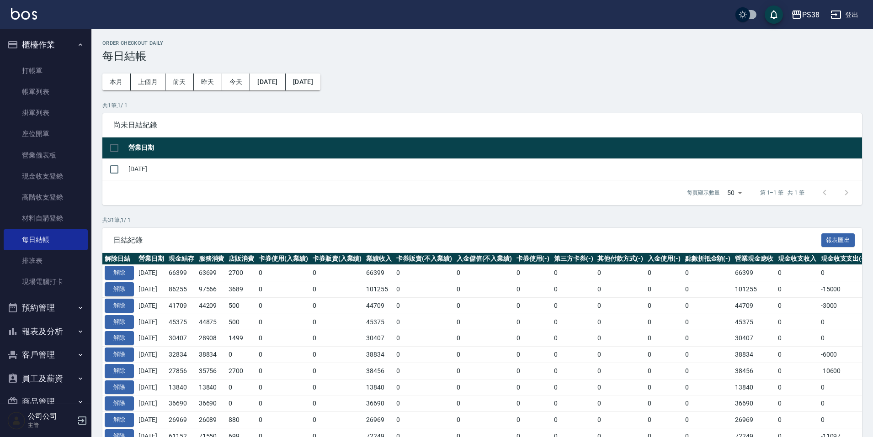
click at [57, 45] on button "櫃檯作業" at bounding box center [46, 45] width 84 height 24
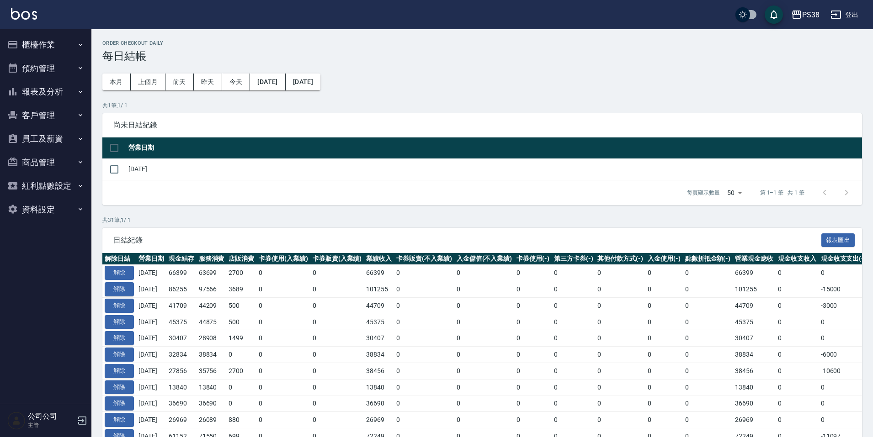
click at [61, 95] on button "報表及分析" at bounding box center [46, 92] width 84 height 24
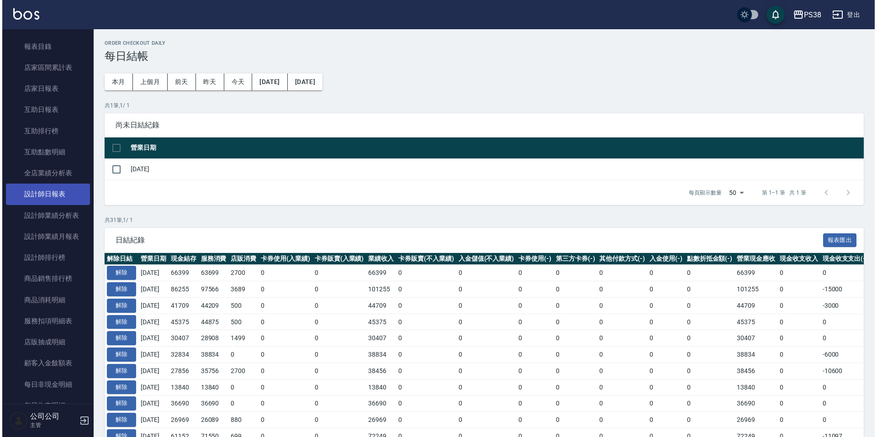
scroll to position [183, 0]
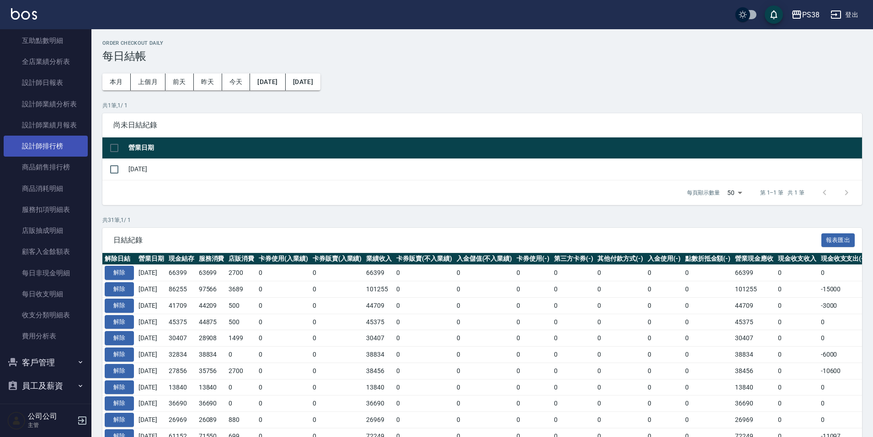
click at [46, 145] on link "設計師排行榜" at bounding box center [46, 146] width 84 height 21
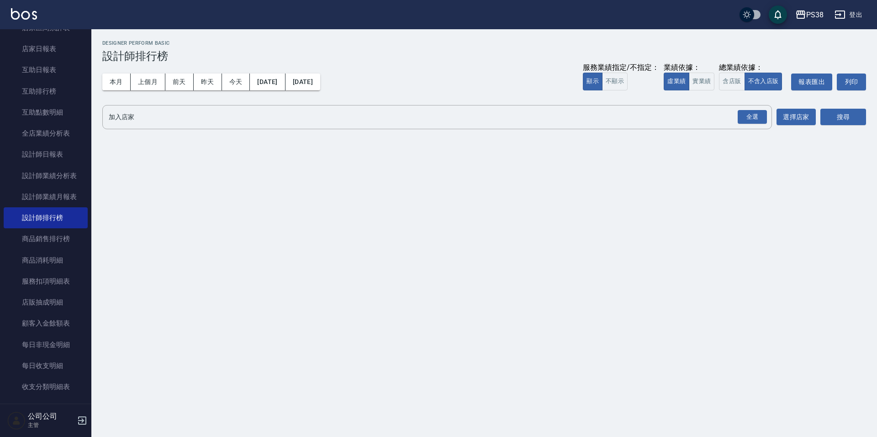
scroll to position [46, 0]
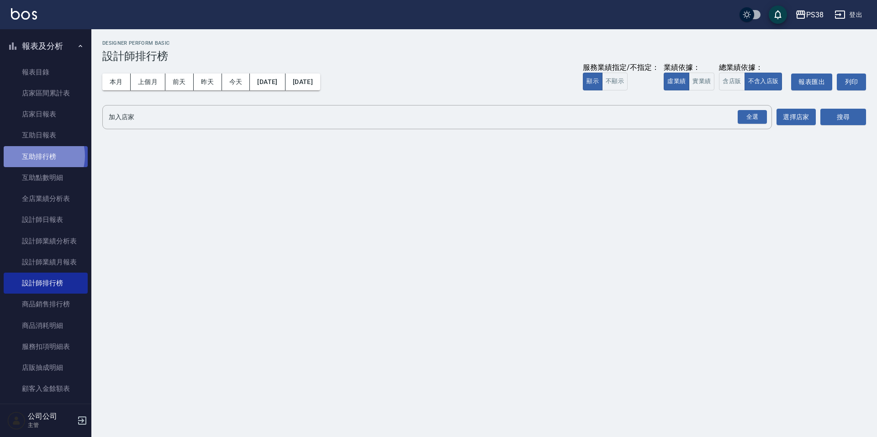
click at [38, 156] on link "互助排行榜" at bounding box center [46, 156] width 84 height 21
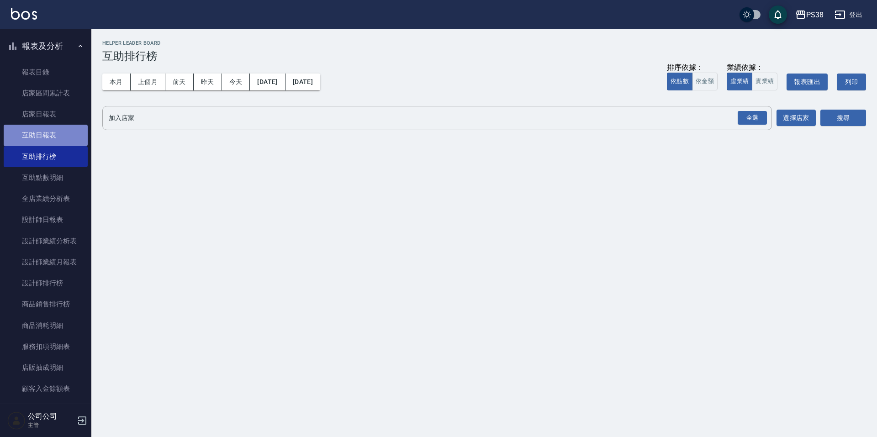
click at [48, 127] on link "互助日報表" at bounding box center [46, 135] width 84 height 21
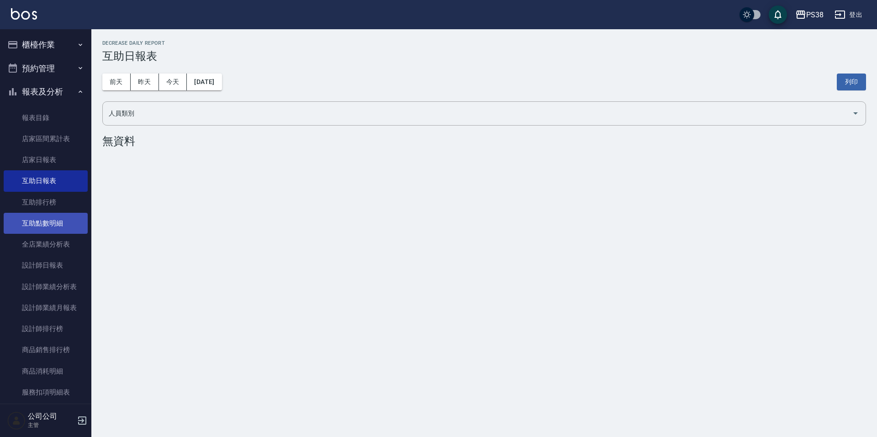
click at [55, 216] on link "互助點數明細" at bounding box center [46, 223] width 84 height 21
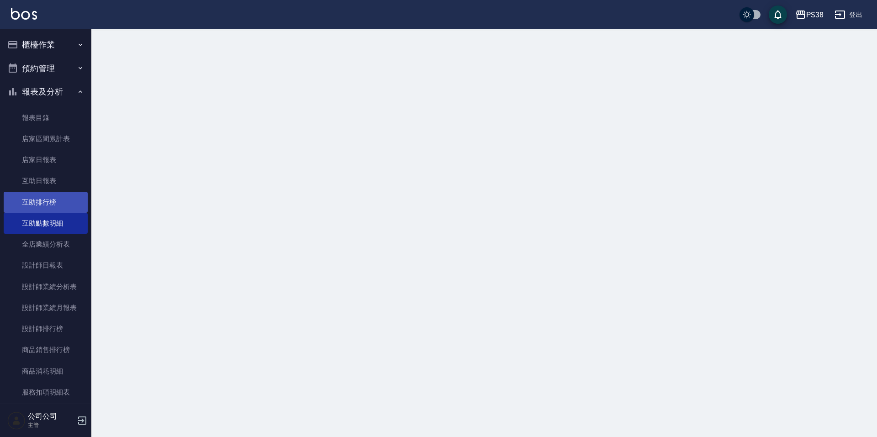
click at [58, 199] on link "互助排行榜" at bounding box center [46, 202] width 84 height 21
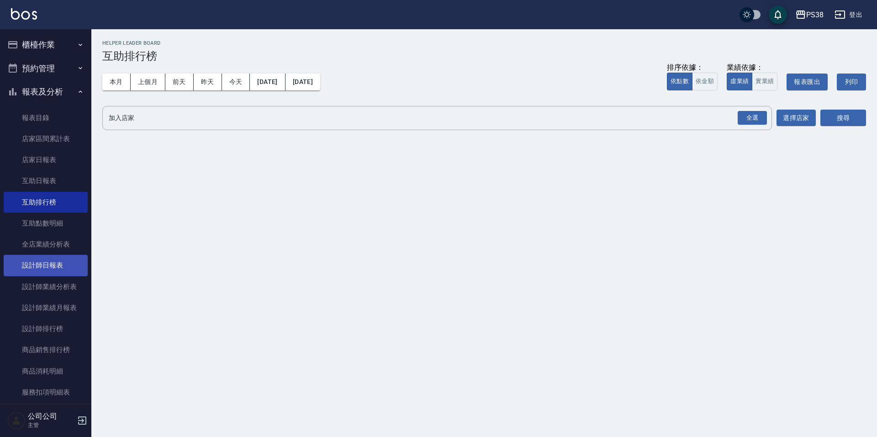
click at [61, 265] on link "設計師日報表" at bounding box center [46, 265] width 84 height 21
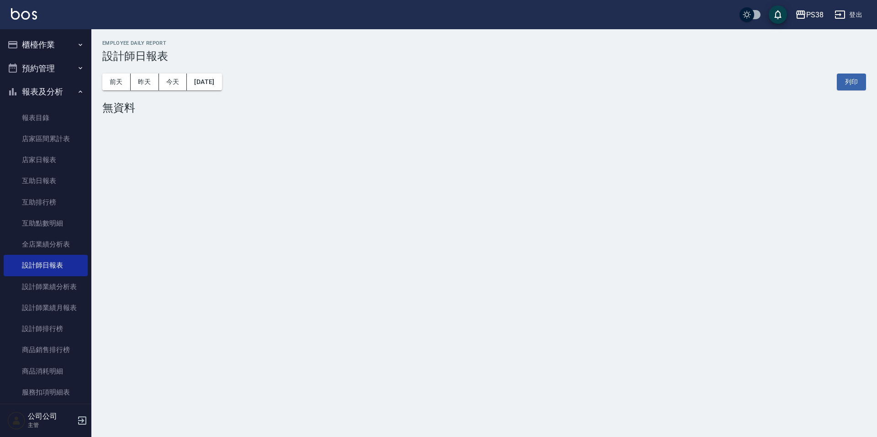
click at [71, 45] on button "櫃檯作業" at bounding box center [46, 45] width 84 height 24
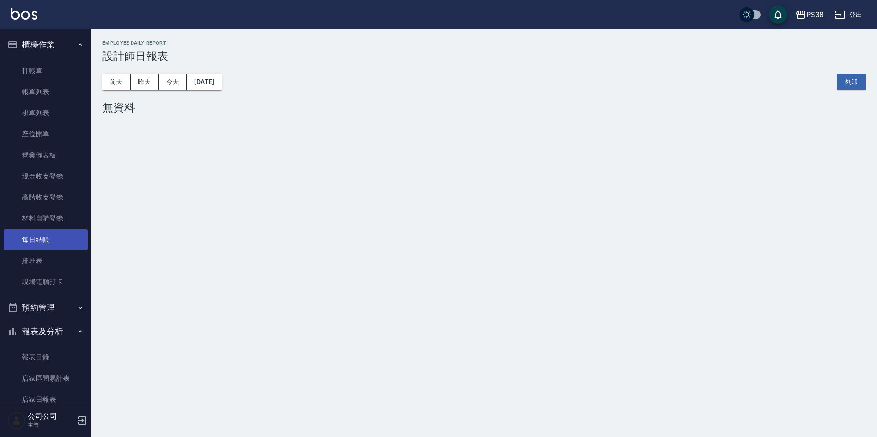
click at [57, 247] on link "每日結帳" at bounding box center [46, 239] width 84 height 21
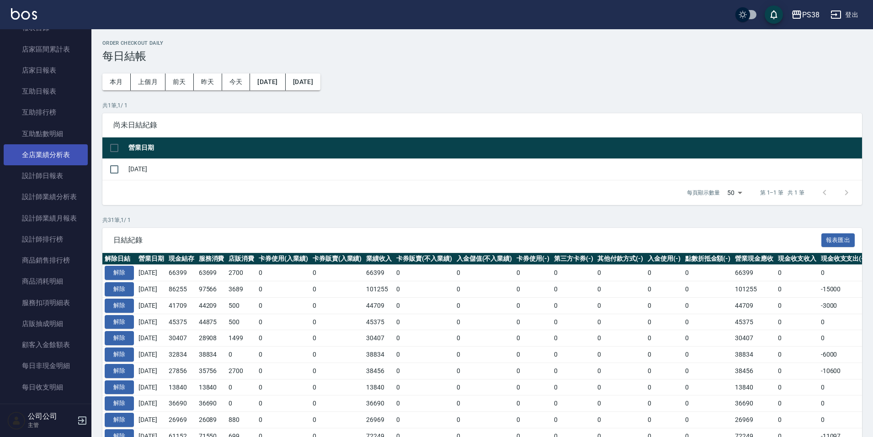
scroll to position [411, 0]
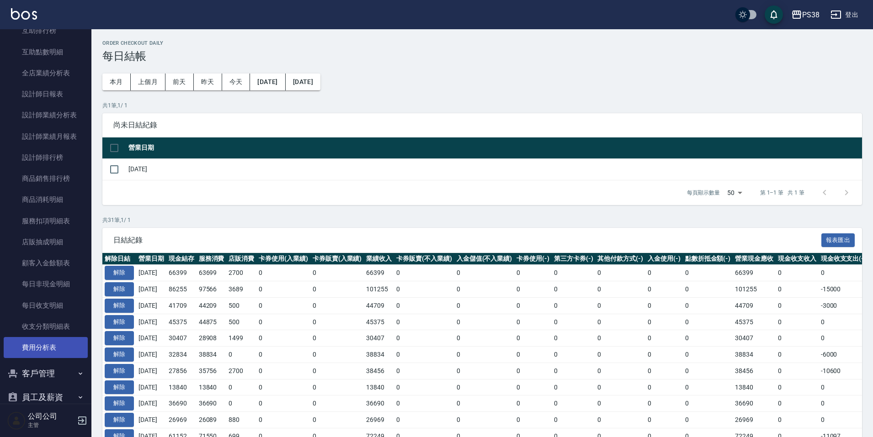
click at [54, 342] on link "費用分析表" at bounding box center [46, 347] width 84 height 21
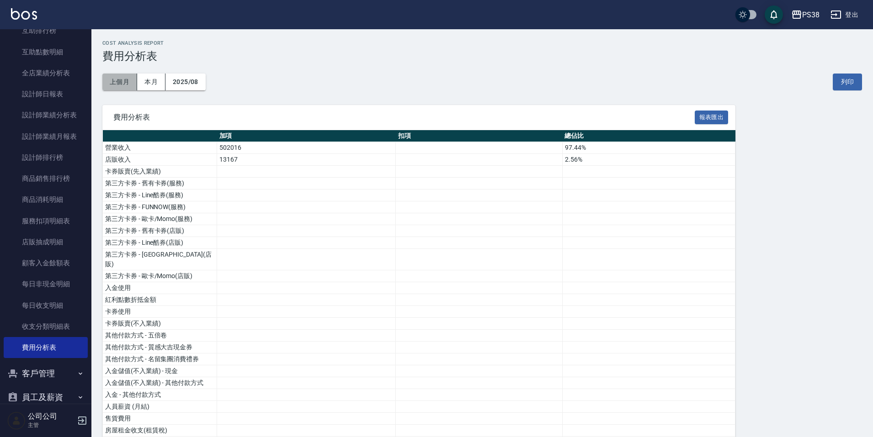
click at [128, 77] on button "上個月" at bounding box center [119, 82] width 35 height 17
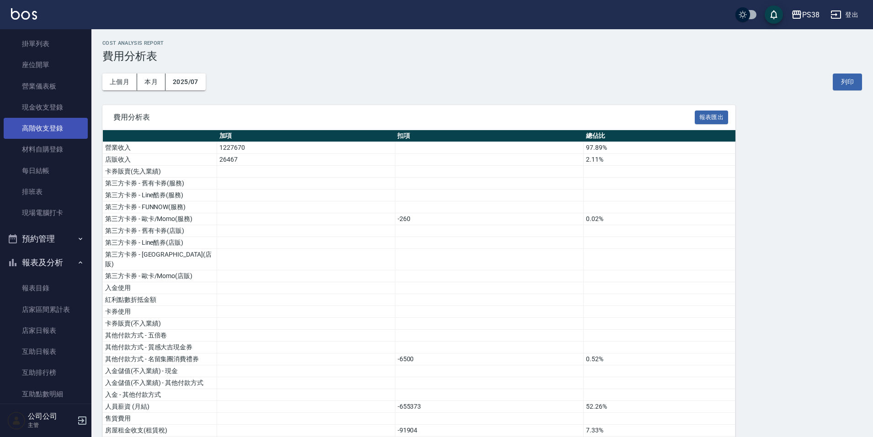
scroll to position [46, 0]
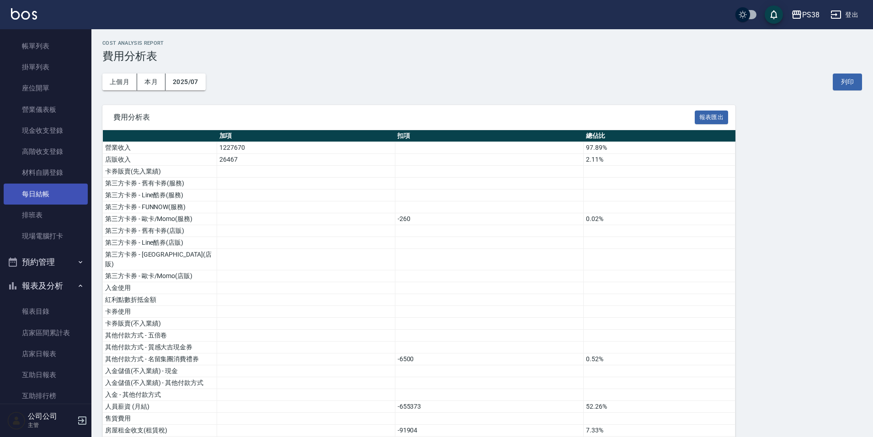
click at [42, 193] on link "每日結帳" at bounding box center [46, 194] width 84 height 21
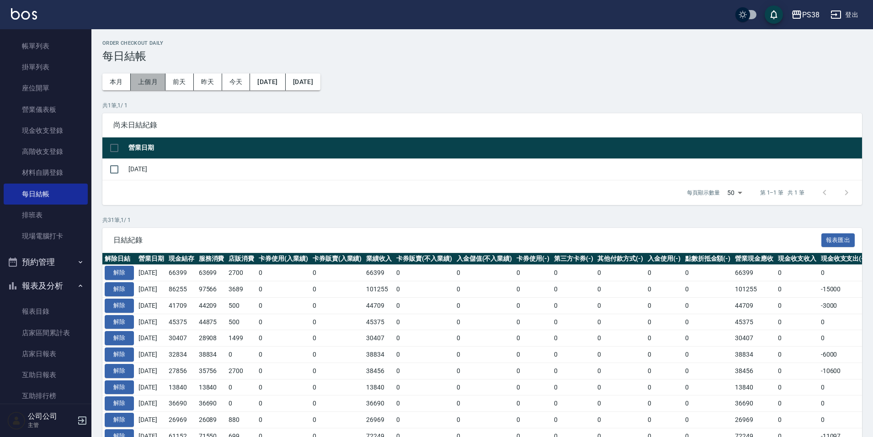
click at [143, 75] on button "上個月" at bounding box center [148, 82] width 35 height 17
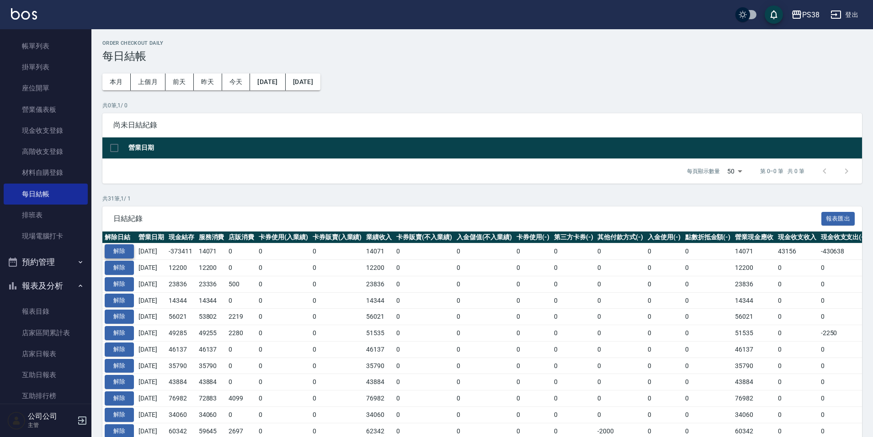
click at [125, 255] on button "解除" at bounding box center [119, 251] width 29 height 14
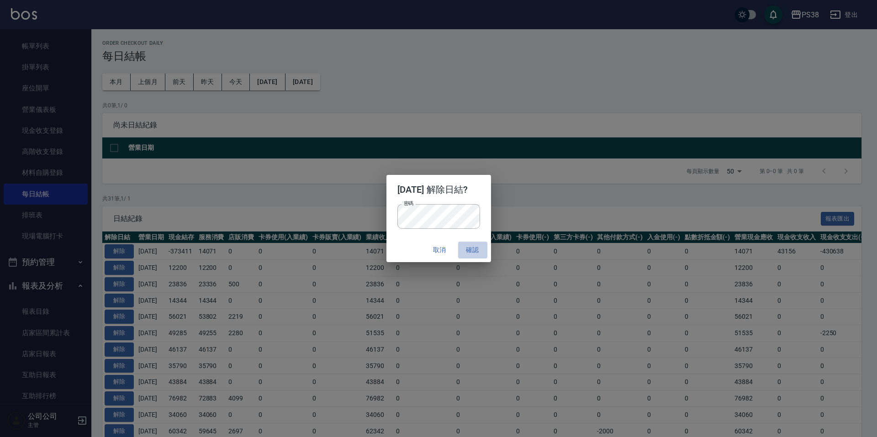
click at [477, 250] on button "確認" at bounding box center [472, 250] width 29 height 17
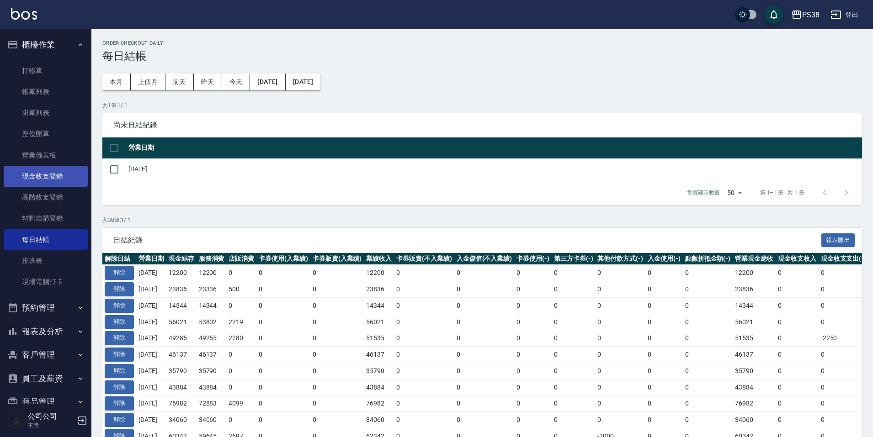
click at [58, 178] on link "現金收支登錄" at bounding box center [46, 176] width 84 height 21
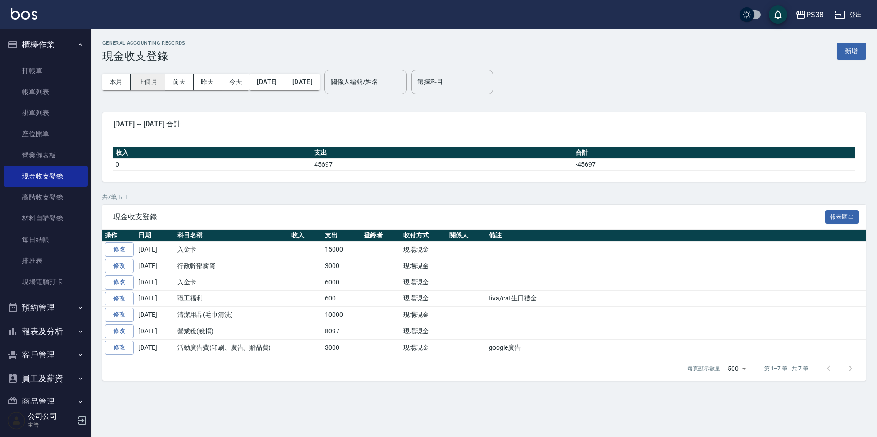
click at [149, 82] on button "上個月" at bounding box center [148, 82] width 35 height 17
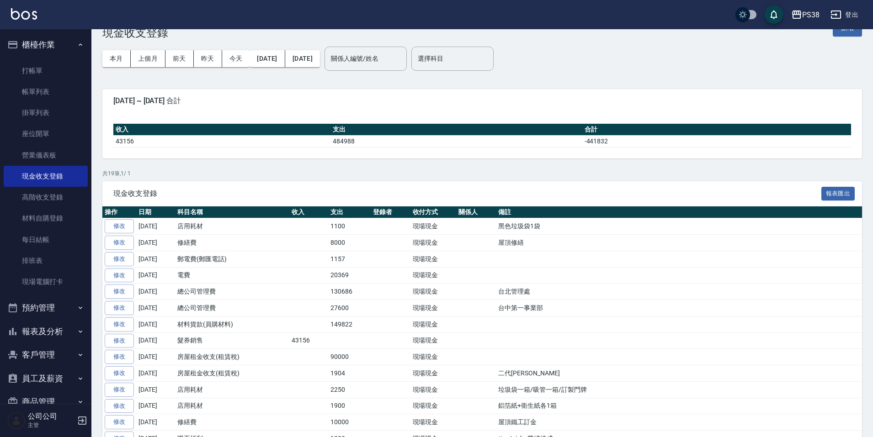
scroll to position [46, 0]
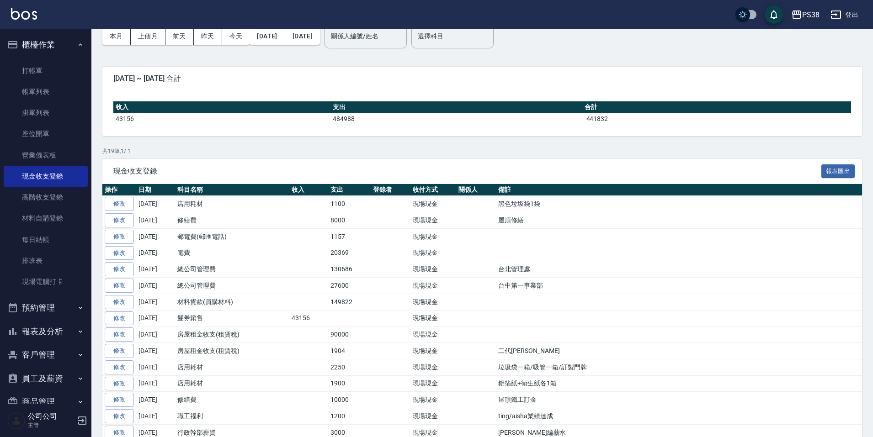
click at [353, 269] on td "130686" at bounding box center [349, 269] width 42 height 16
click at [353, 283] on td "27600" at bounding box center [349, 286] width 42 height 16
click at [352, 307] on td "149822" at bounding box center [349, 302] width 42 height 16
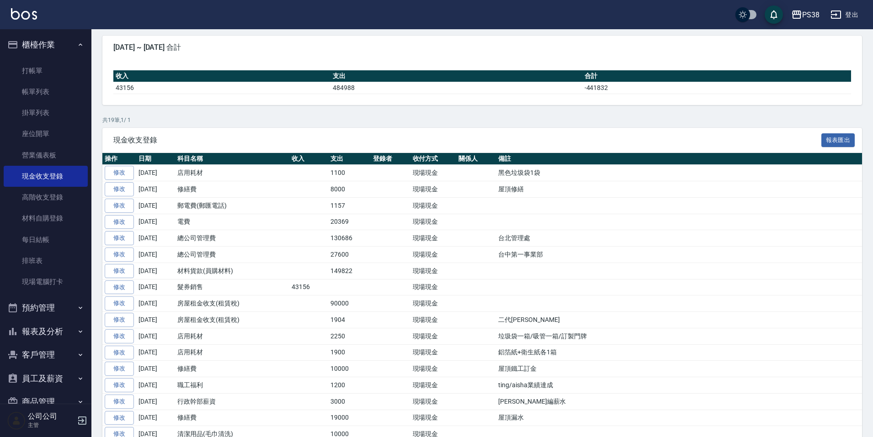
scroll to position [91, 0]
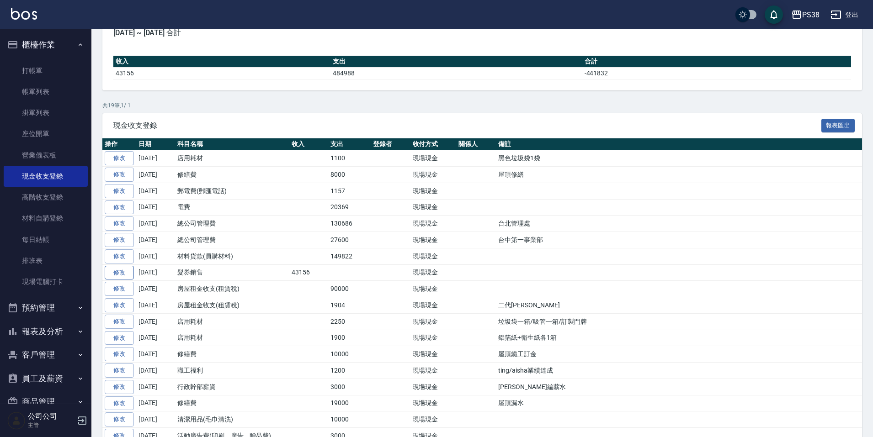
click at [123, 272] on link "修改" at bounding box center [119, 273] width 29 height 14
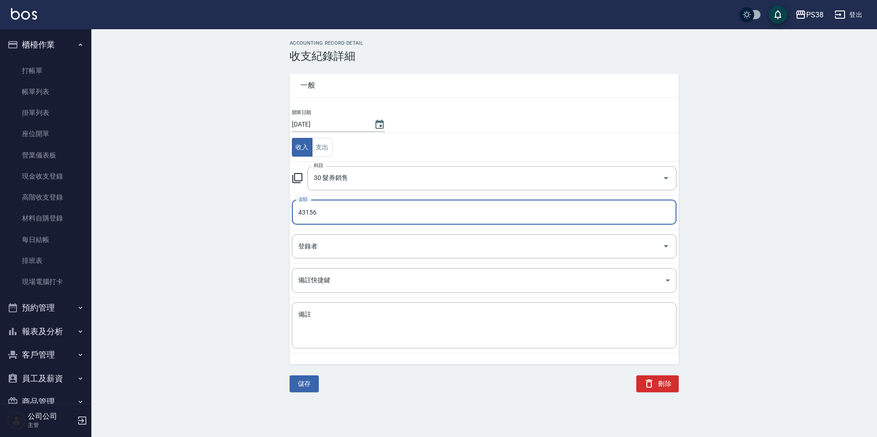
click at [318, 209] on input "43156" at bounding box center [484, 212] width 385 height 25
type input "23156"
click at [301, 389] on button "儲存" at bounding box center [304, 384] width 29 height 17
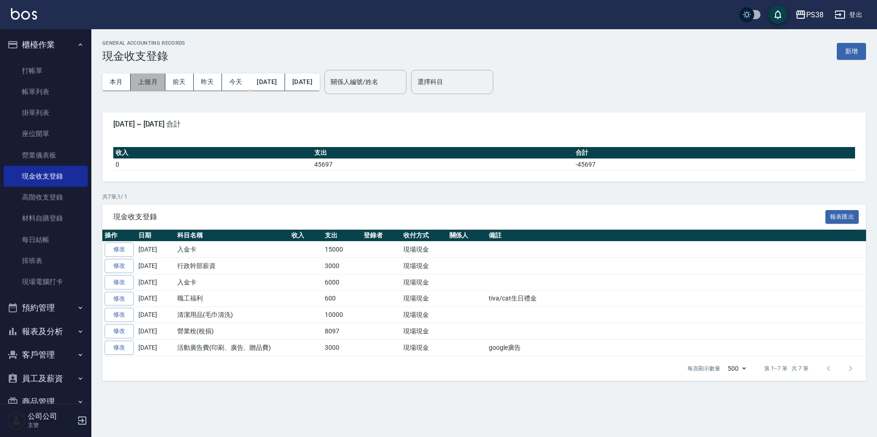
click at [142, 80] on button "上個月" at bounding box center [148, 82] width 35 height 17
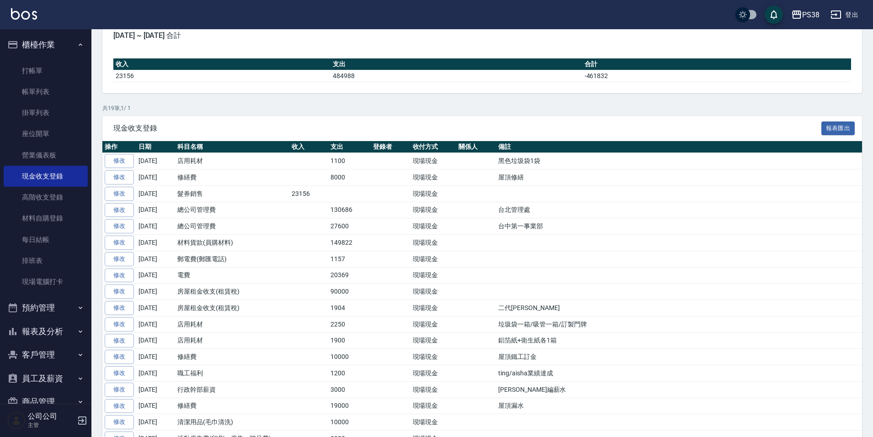
scroll to position [91, 0]
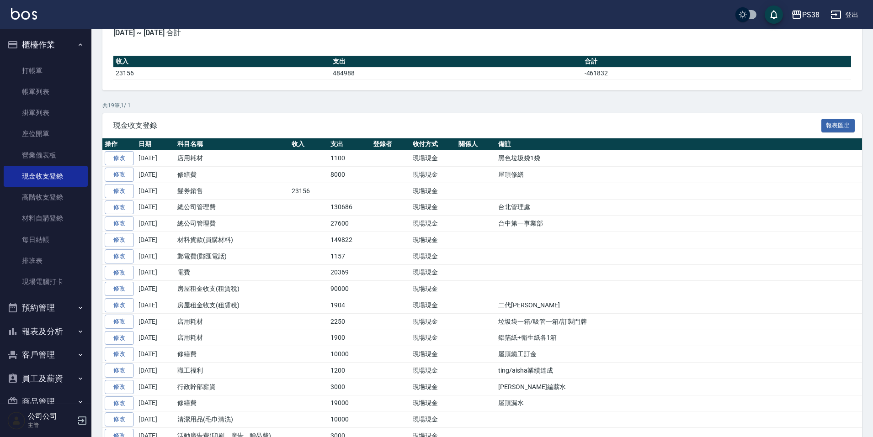
click at [317, 189] on td "23156" at bounding box center [308, 191] width 39 height 16
click at [317, 188] on td "23156" at bounding box center [308, 191] width 39 height 16
click at [236, 172] on td "修繕費" at bounding box center [232, 175] width 114 height 16
click at [208, 160] on td "店用耗材" at bounding box center [232, 158] width 114 height 16
click at [208, 178] on td "修繕費" at bounding box center [232, 175] width 114 height 16
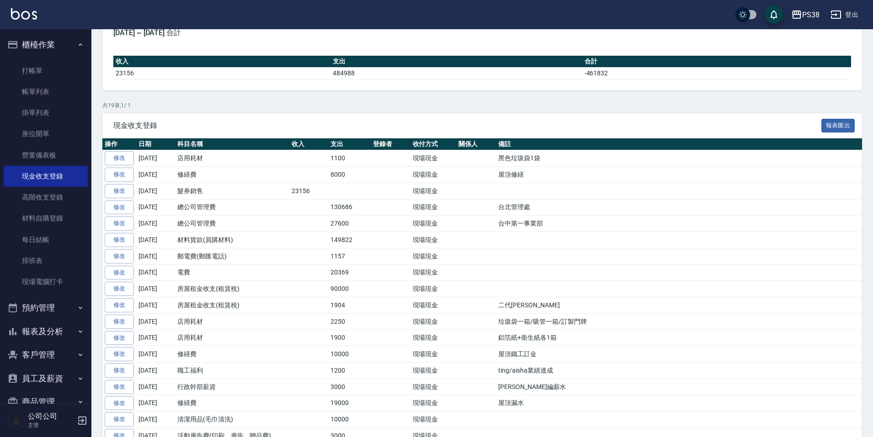
click at [212, 192] on td "髮券銷售" at bounding box center [232, 191] width 114 height 16
click at [216, 206] on td "總公司管理費" at bounding box center [232, 207] width 114 height 16
click at [222, 226] on td "總公司管理費" at bounding box center [232, 224] width 114 height 16
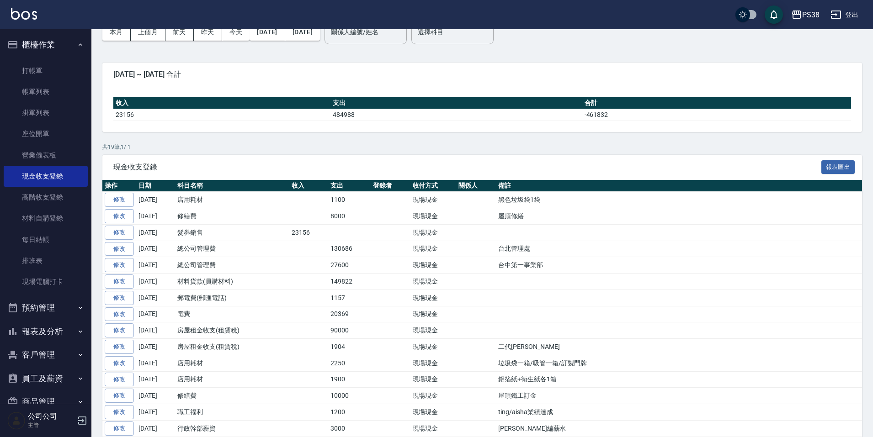
scroll to position [14, 0]
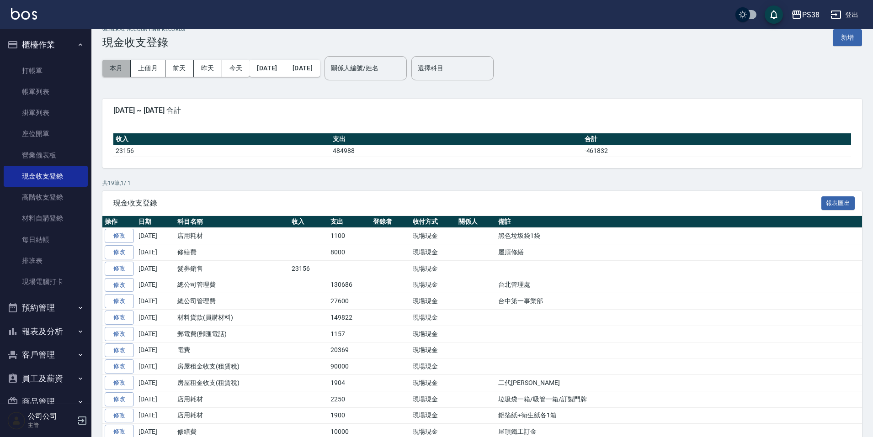
click at [106, 73] on button "本月" at bounding box center [116, 68] width 28 height 17
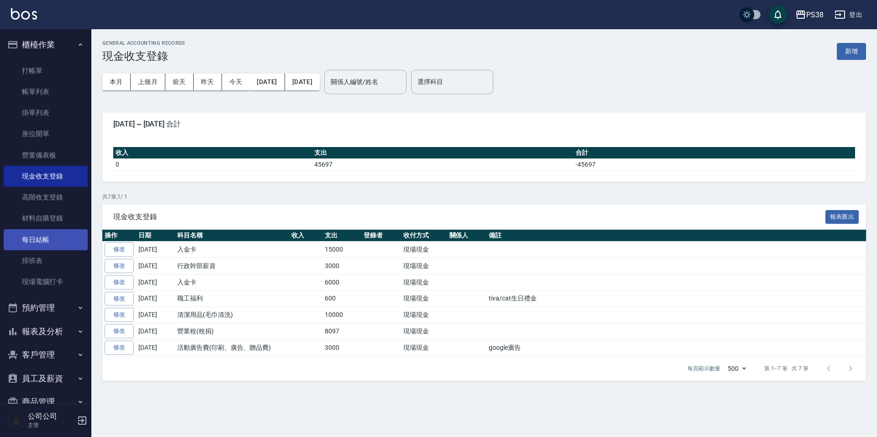
click at [60, 238] on link "每日結帳" at bounding box center [46, 239] width 84 height 21
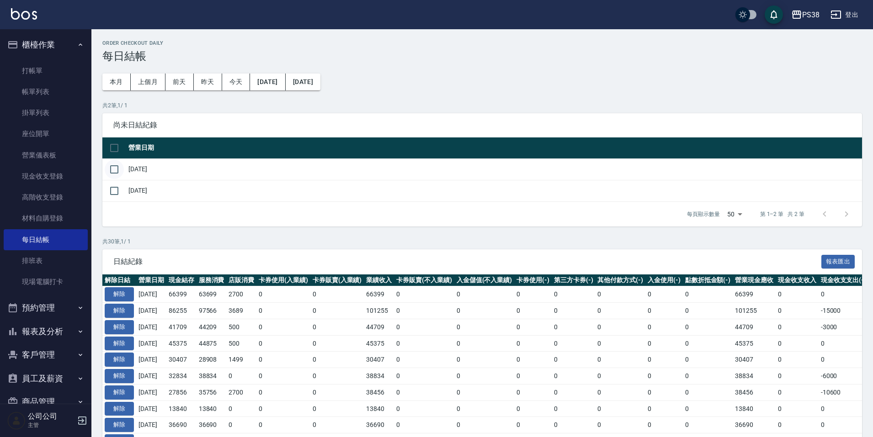
click at [114, 164] on input "checkbox" at bounding box center [114, 169] width 19 height 19
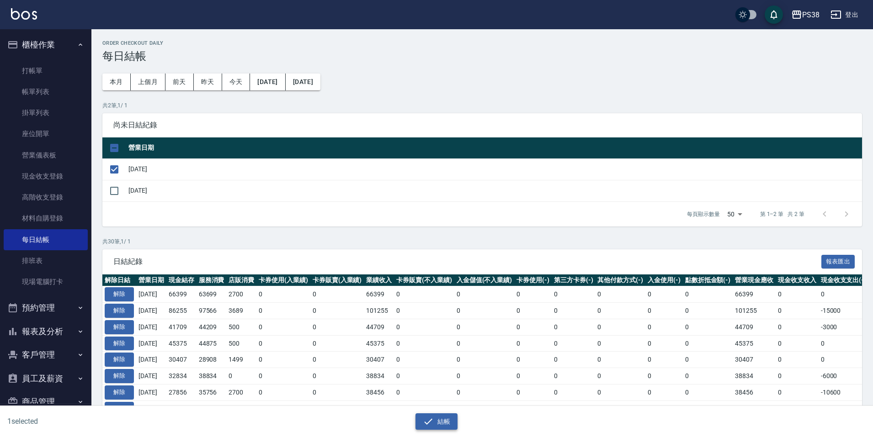
click at [441, 421] on button "結帳" at bounding box center [436, 421] width 42 height 17
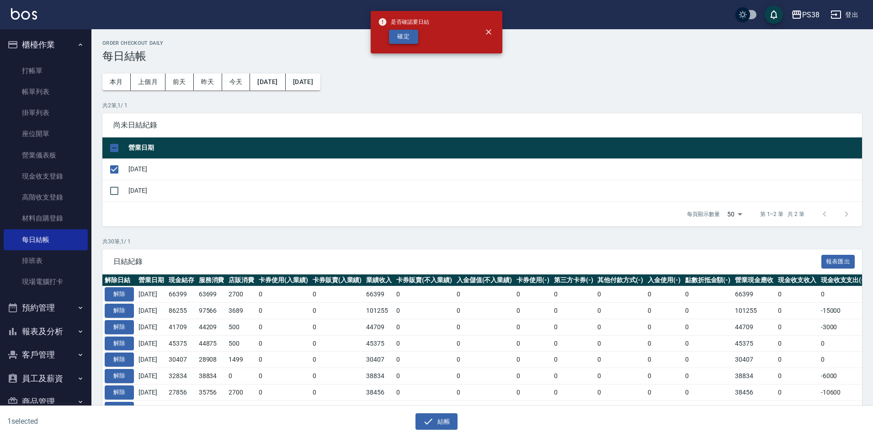
click at [399, 42] on button "確定" at bounding box center [403, 37] width 29 height 14
checkbox input "false"
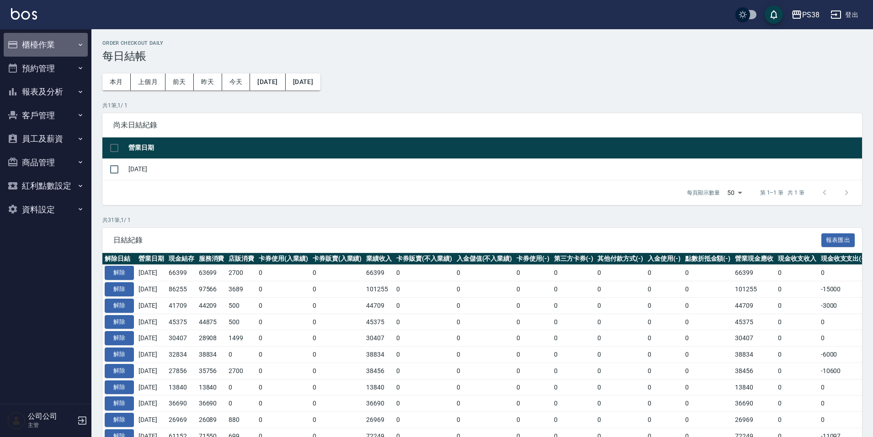
click at [61, 47] on button "櫃檯作業" at bounding box center [46, 45] width 84 height 24
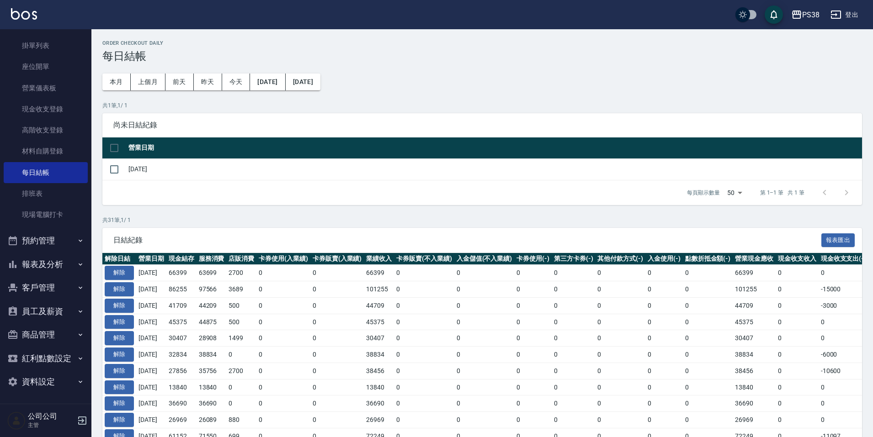
scroll to position [68, 0]
click at [64, 247] on button "預約管理" at bounding box center [46, 240] width 84 height 24
click at [67, 343] on button "報表及分析" at bounding box center [46, 335] width 84 height 24
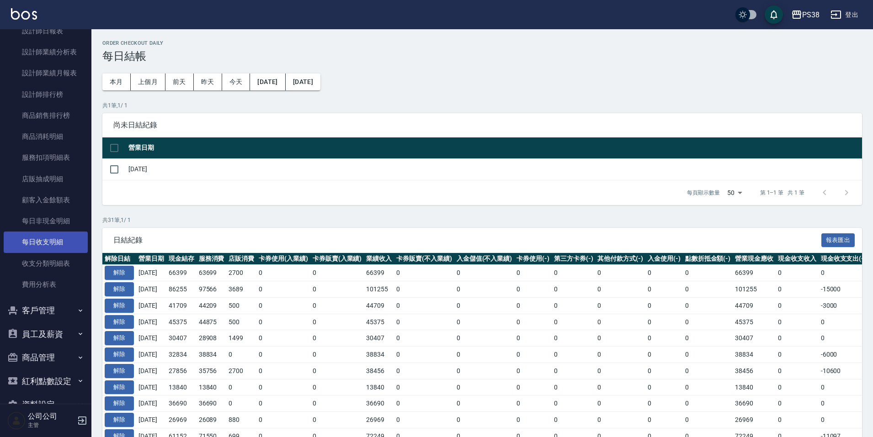
scroll to position [569, 0]
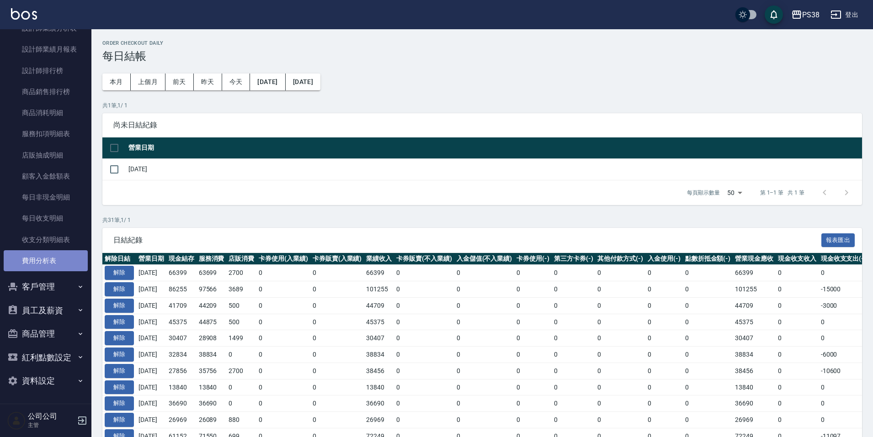
click at [68, 260] on link "費用分析表" at bounding box center [46, 260] width 84 height 21
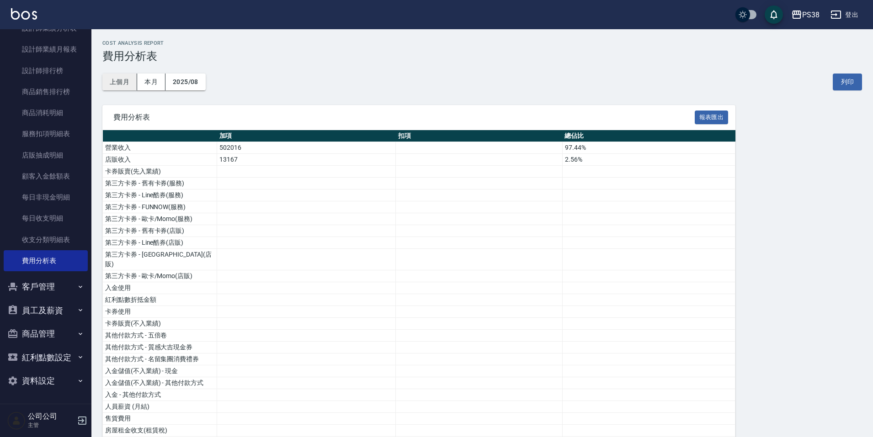
click at [115, 86] on button "上個月" at bounding box center [119, 82] width 35 height 17
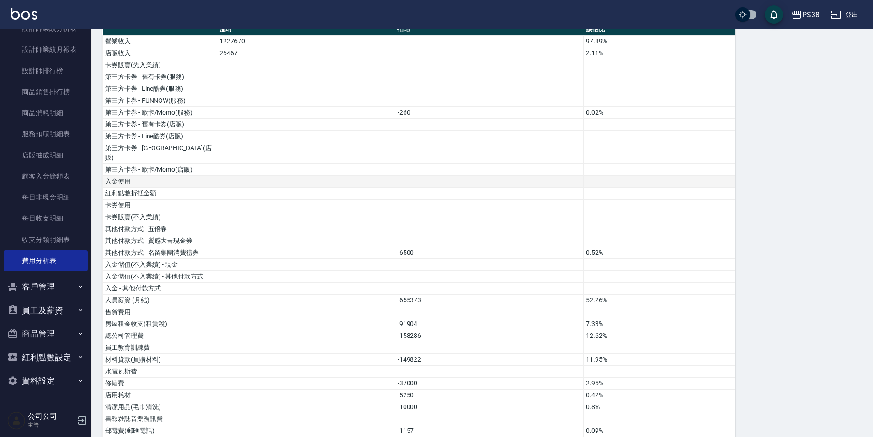
scroll to position [137, 0]
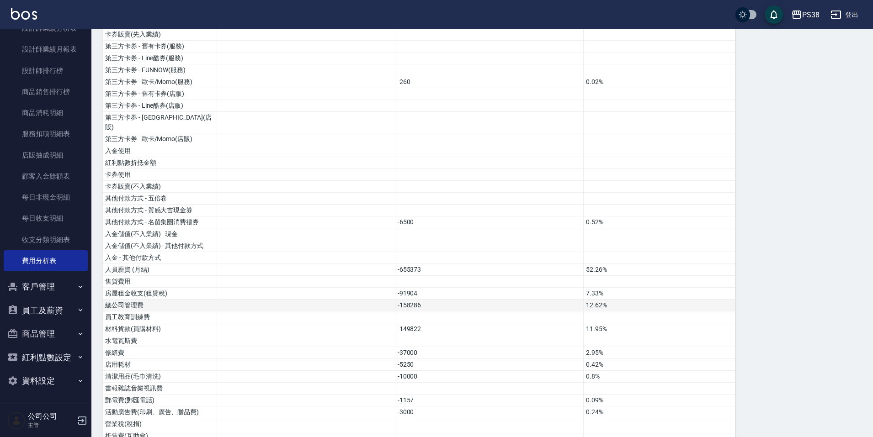
click at [454, 300] on td "-158286" at bounding box center [489, 306] width 189 height 12
click at [450, 323] on td "-149822" at bounding box center [489, 329] width 189 height 12
click at [454, 347] on td "-37000" at bounding box center [489, 353] width 189 height 12
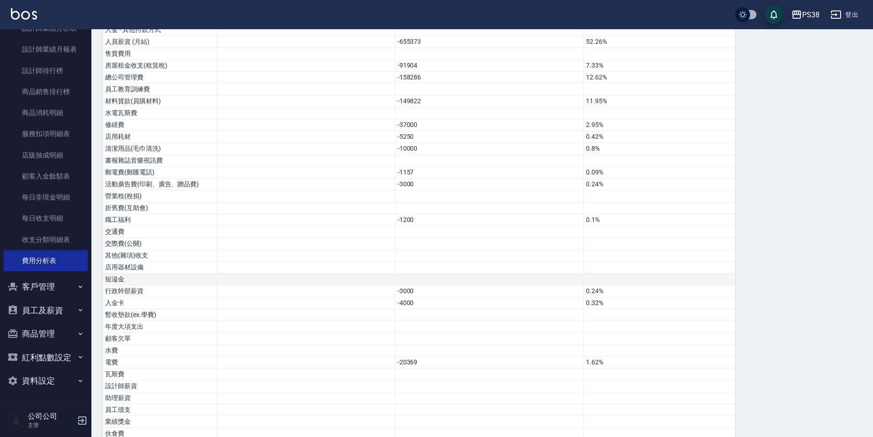
scroll to position [366, 0]
click at [449, 119] on td "-37000" at bounding box center [489, 125] width 189 height 12
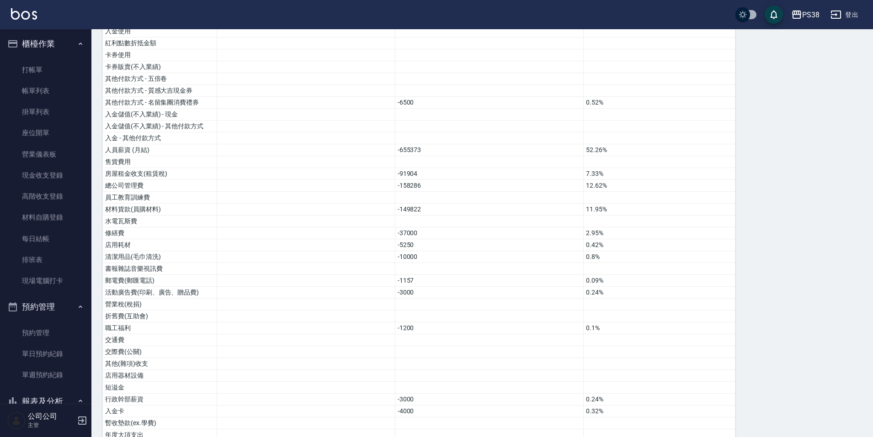
scroll to position [0, 0]
click at [53, 170] on link "現金收支登錄" at bounding box center [46, 176] width 84 height 21
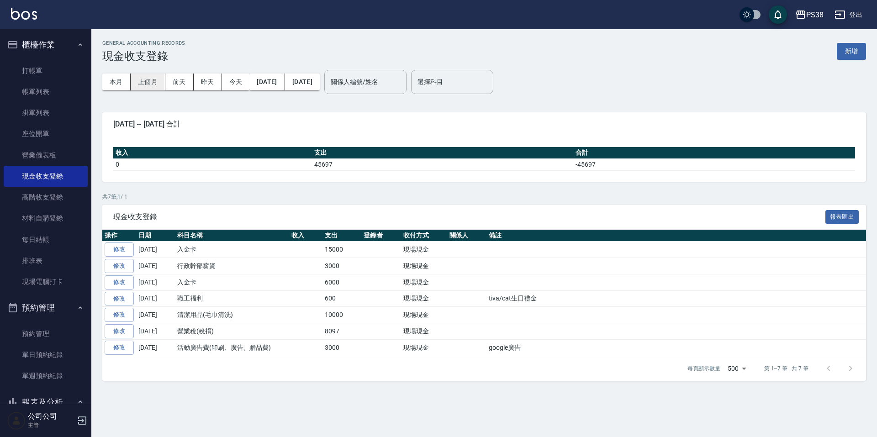
click at [144, 80] on button "上個月" at bounding box center [148, 82] width 35 height 17
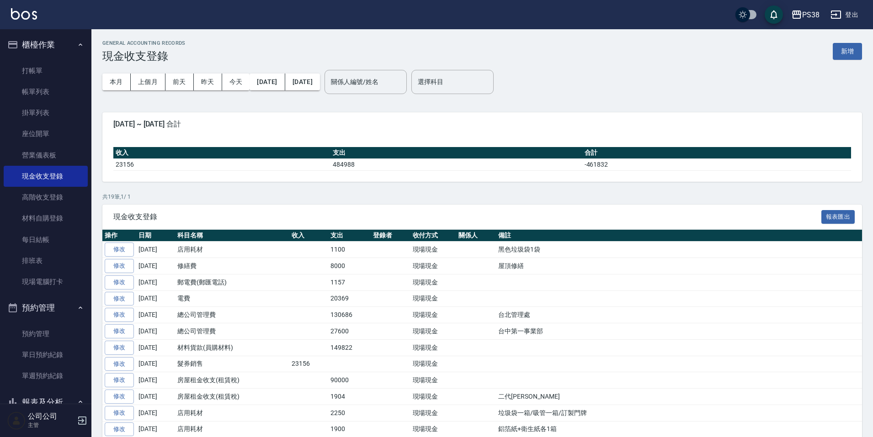
scroll to position [46, 0]
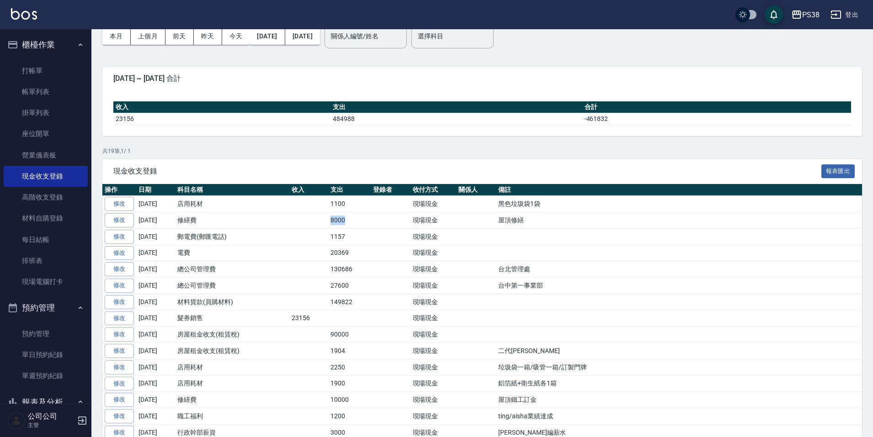
drag, startPoint x: 328, startPoint y: 220, endPoint x: 366, endPoint y: 219, distance: 38.4
click at [366, 219] on td "8000" at bounding box center [349, 220] width 42 height 16
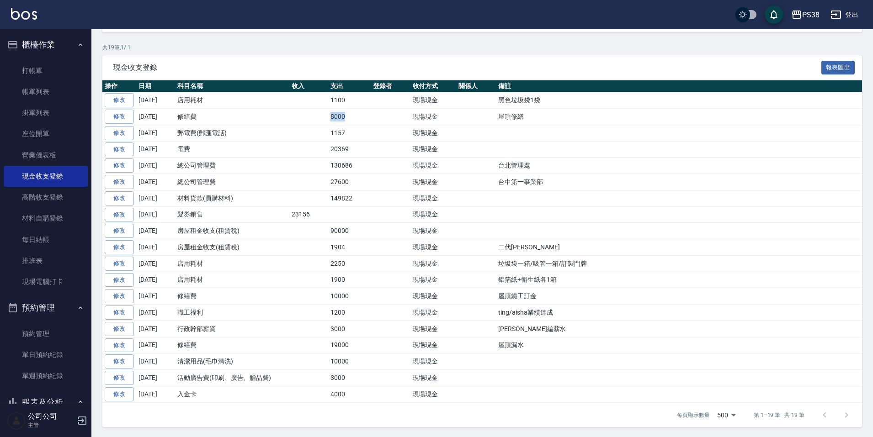
scroll to position [151, 0]
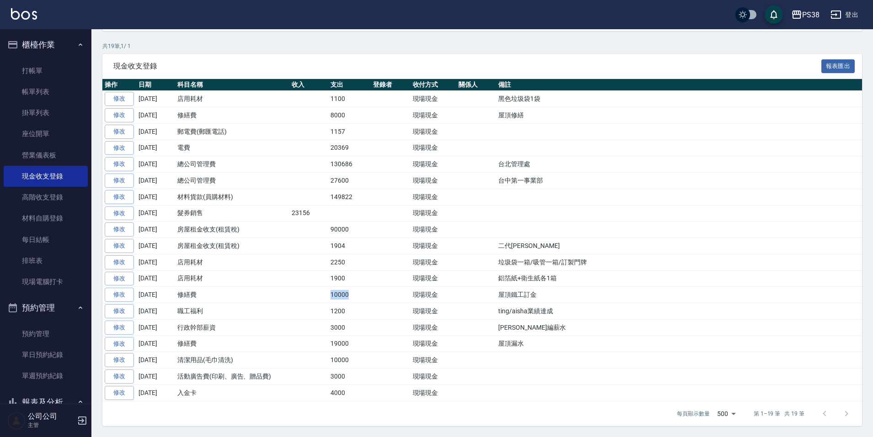
drag, startPoint x: 328, startPoint y: 294, endPoint x: 354, endPoint y: 298, distance: 25.9
click at [354, 298] on td "10000" at bounding box center [349, 295] width 42 height 16
click at [357, 340] on td "19000" at bounding box center [349, 344] width 42 height 16
drag, startPoint x: 497, startPoint y: 340, endPoint x: 529, endPoint y: 344, distance: 31.9
click at [529, 344] on td "屋頂漏水" at bounding box center [679, 344] width 366 height 16
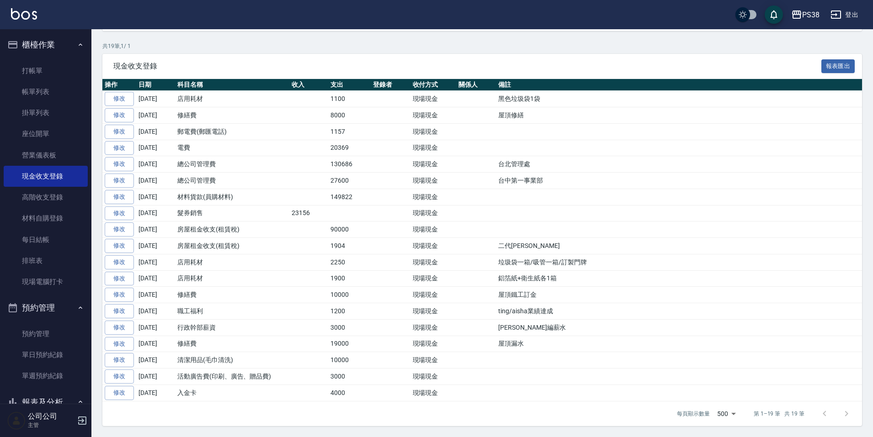
click at [559, 390] on td at bounding box center [679, 393] width 366 height 16
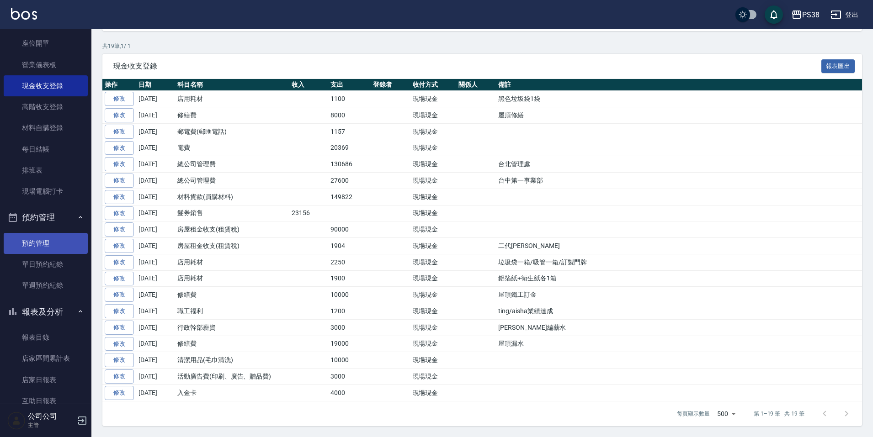
scroll to position [91, 0]
click at [64, 79] on link "現金收支登錄" at bounding box center [46, 84] width 84 height 21
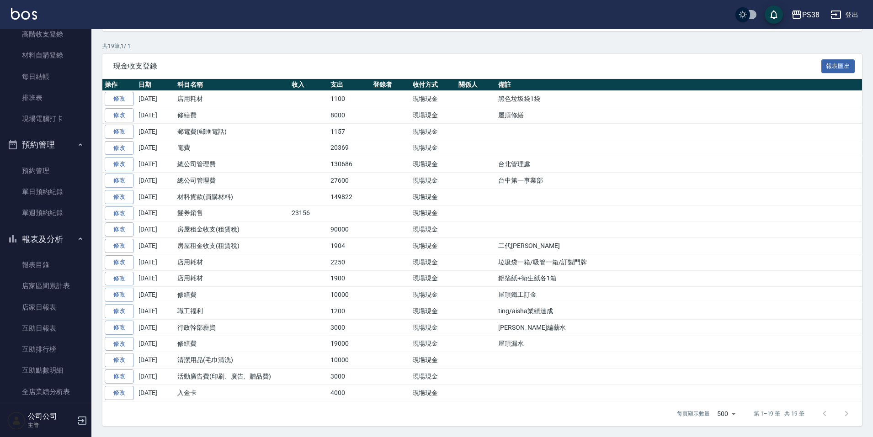
scroll to position [320, 0]
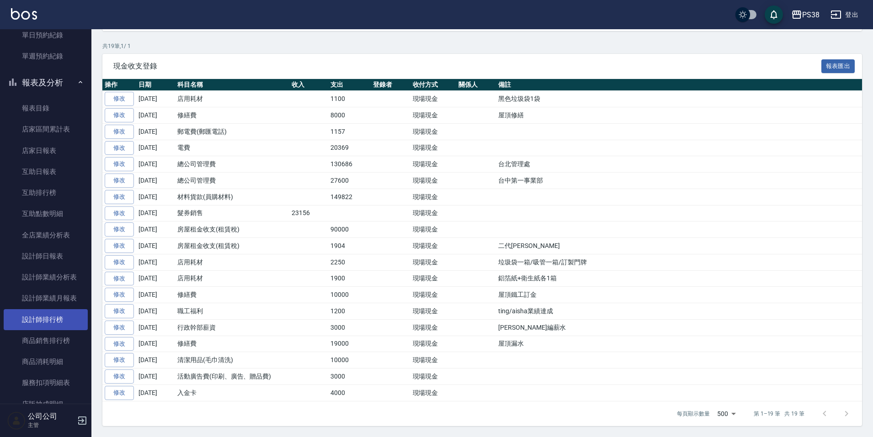
click at [74, 321] on link "設計師排行榜" at bounding box center [46, 319] width 84 height 21
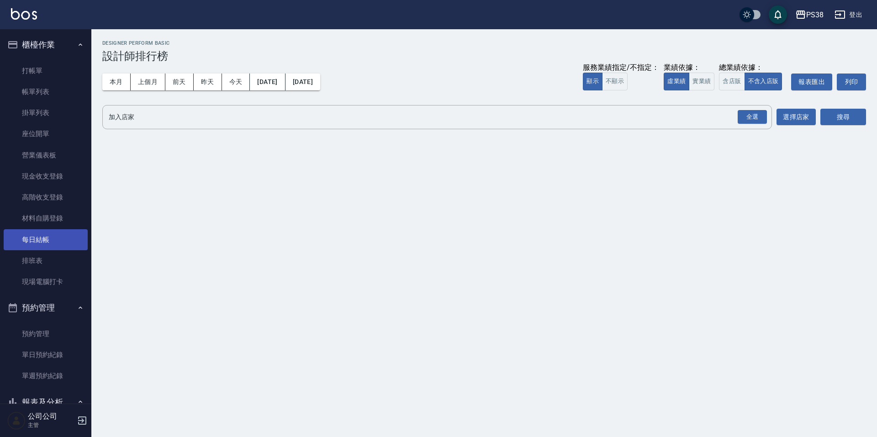
click at [53, 243] on link "每日結帳" at bounding box center [46, 239] width 84 height 21
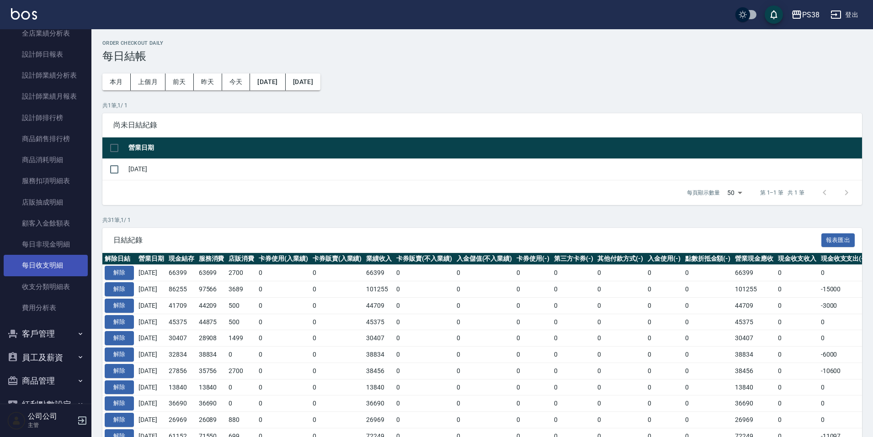
scroll to position [569, 0]
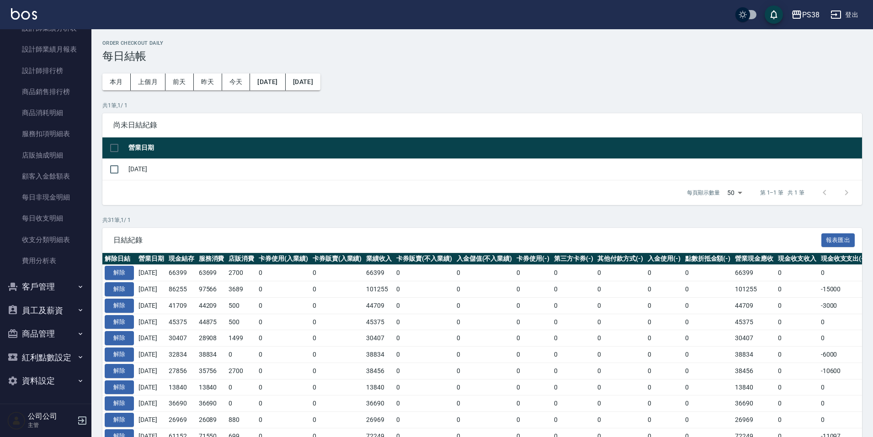
click at [67, 291] on button "客戶管理" at bounding box center [46, 287] width 84 height 24
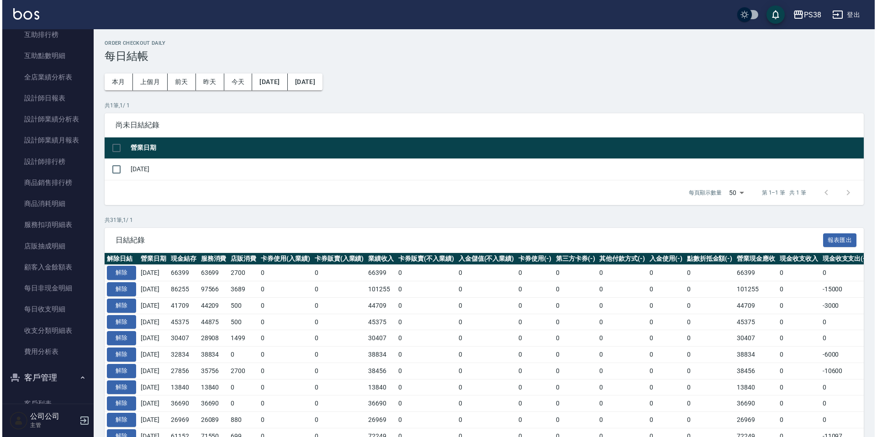
scroll to position [477, 0]
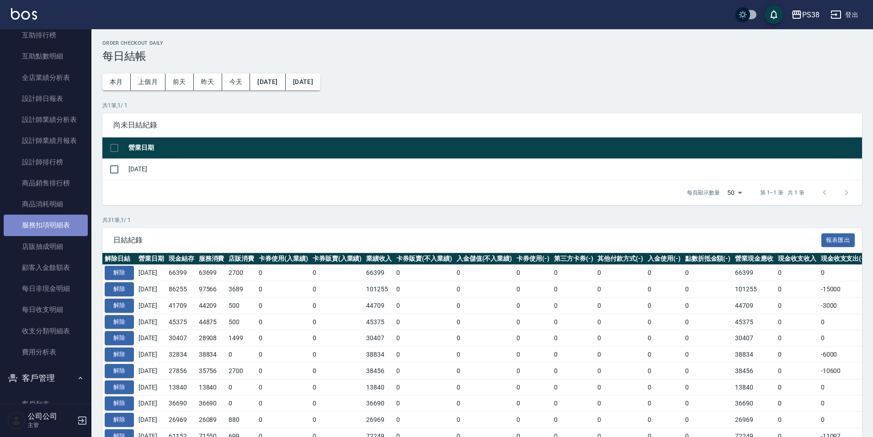
click at [64, 223] on link "服務扣項明細表" at bounding box center [46, 225] width 84 height 21
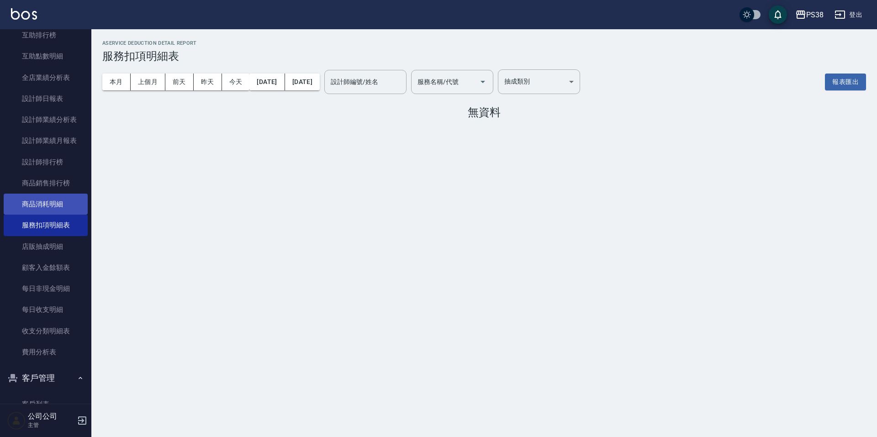
click at [59, 194] on link "商品消耗明細" at bounding box center [46, 204] width 84 height 21
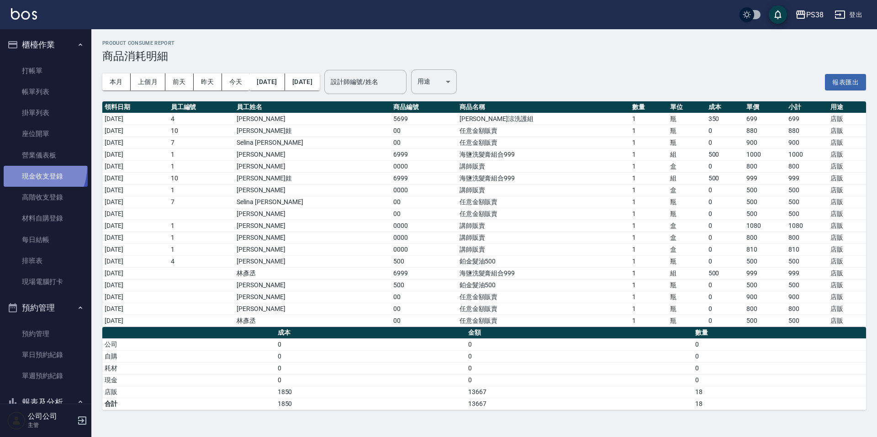
click at [22, 166] on link "現金收支登錄" at bounding box center [46, 176] width 84 height 21
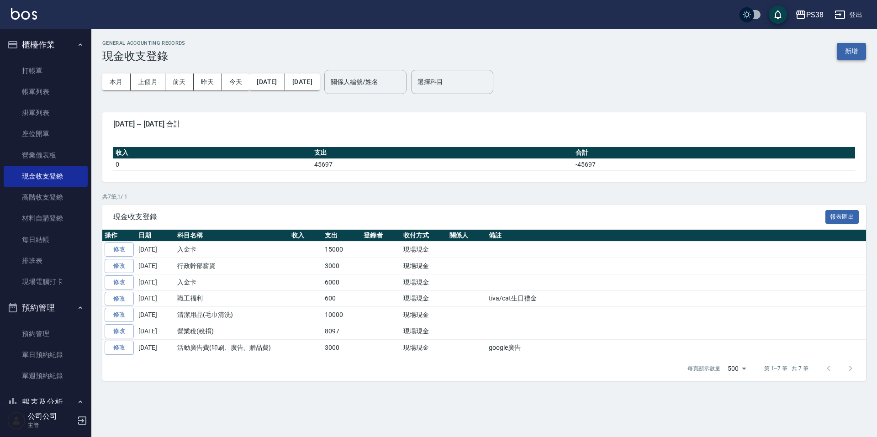
click at [851, 49] on button "新增" at bounding box center [851, 51] width 29 height 17
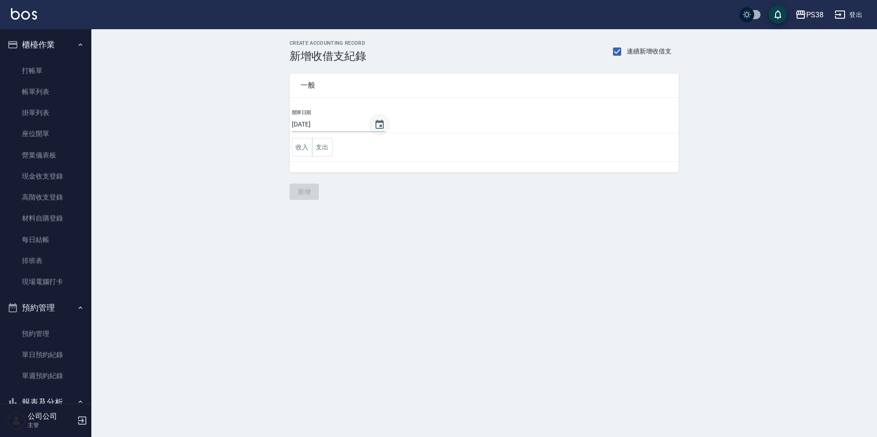
click at [370, 126] on button "Choose date, selected date is 2025-08-12" at bounding box center [380, 125] width 22 height 22
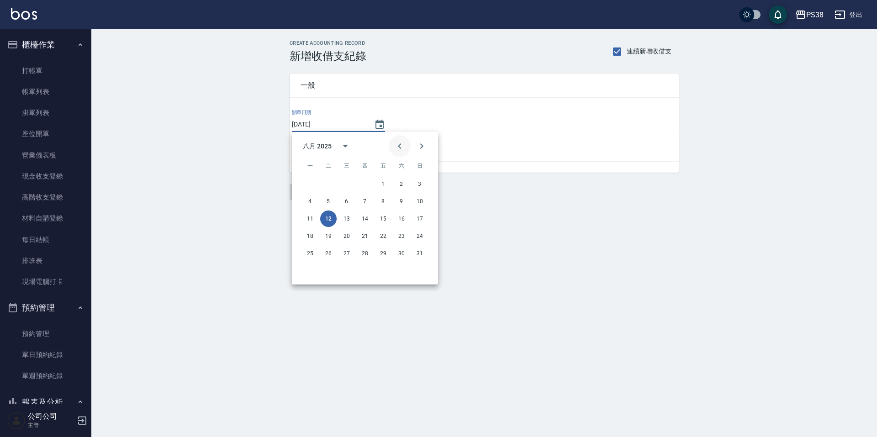
click at [403, 143] on icon "Previous month" at bounding box center [399, 146] width 11 height 11
click at [362, 256] on button "31" at bounding box center [365, 253] width 16 height 16
type input "[DATE]"
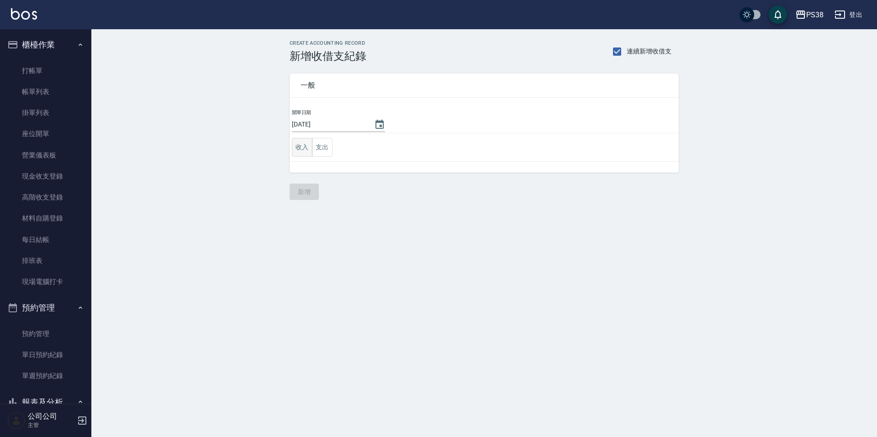
click at [306, 148] on button "收入" at bounding box center [302, 147] width 21 height 19
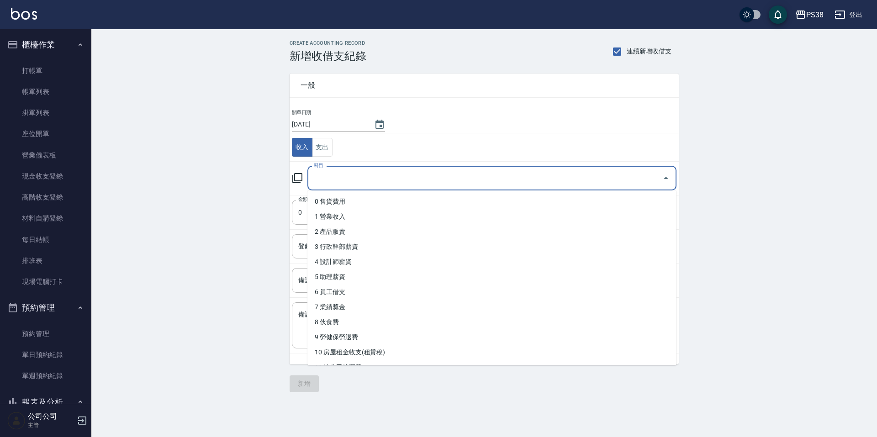
click at [393, 180] on input "科目" at bounding box center [485, 178] width 347 height 16
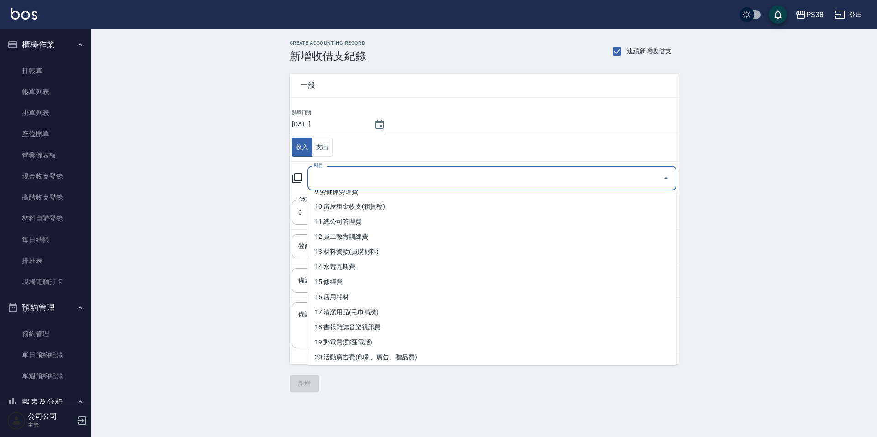
scroll to position [132, 0]
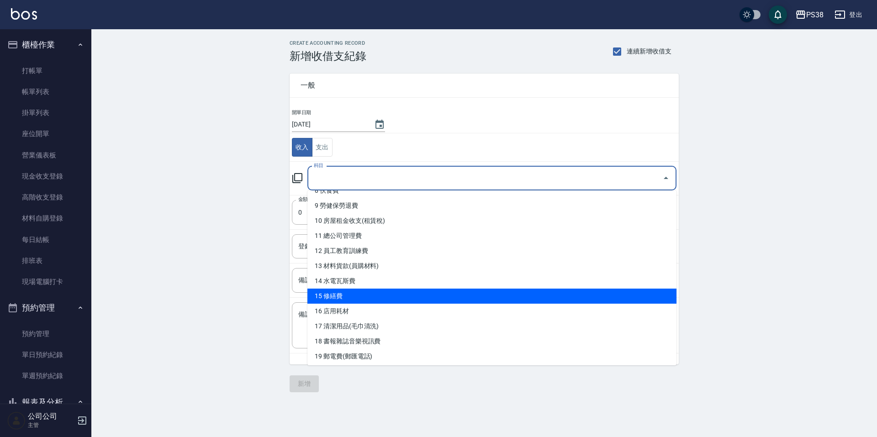
click at [403, 299] on li "15 修繕費" at bounding box center [491, 296] width 369 height 15
type input "15 修繕費"
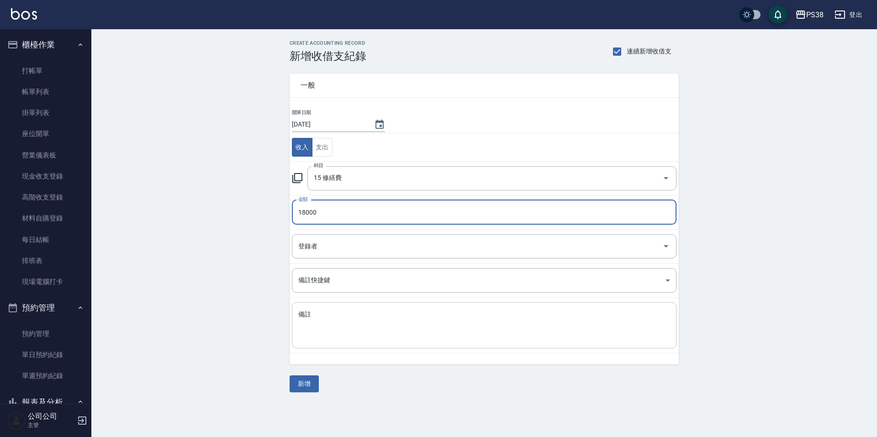
type input "18000"
click at [372, 317] on textarea "備註" at bounding box center [484, 325] width 372 height 31
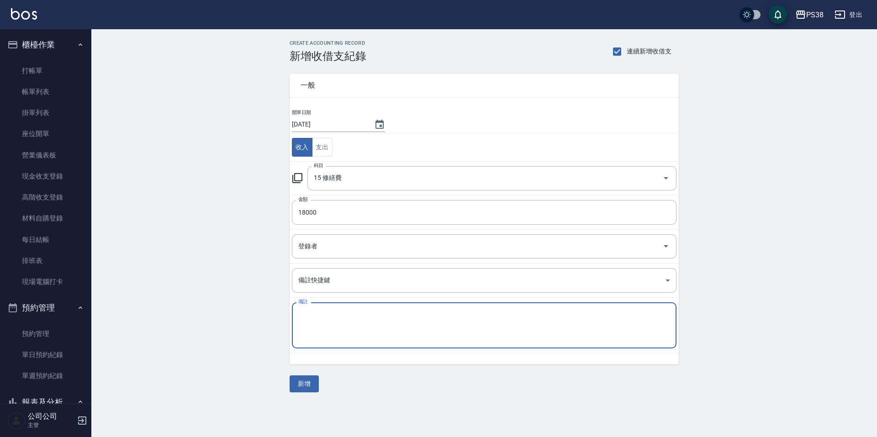
type textarea "r"
type textarea "ㄊ"
type textarea "房東支出修繕轉匯"
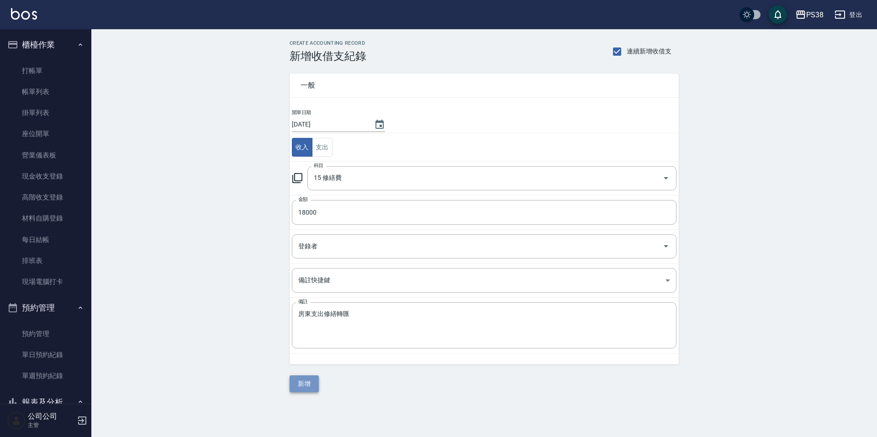
click at [315, 387] on button "新增" at bounding box center [304, 384] width 29 height 17
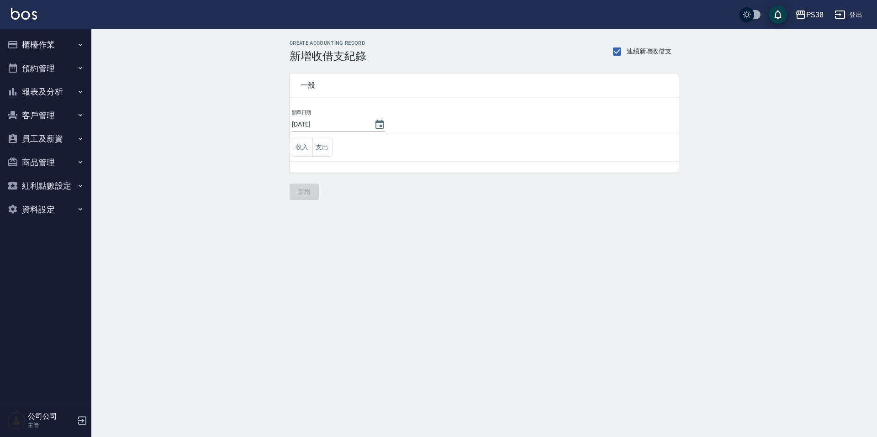
click at [71, 50] on button "櫃檯作業" at bounding box center [46, 45] width 84 height 24
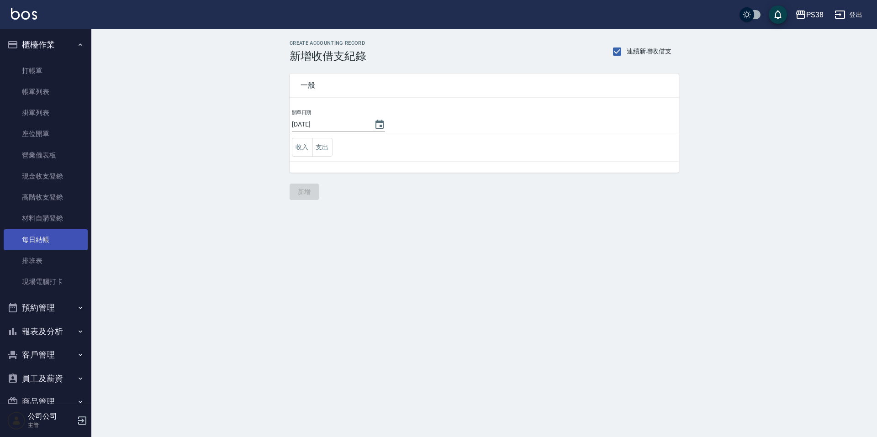
click at [54, 234] on link "每日結帳" at bounding box center [46, 239] width 84 height 21
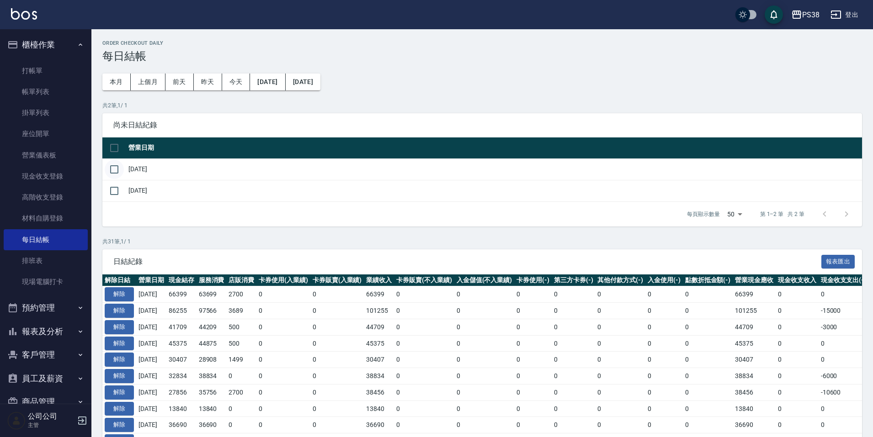
click at [115, 169] on input "checkbox" at bounding box center [114, 169] width 19 height 19
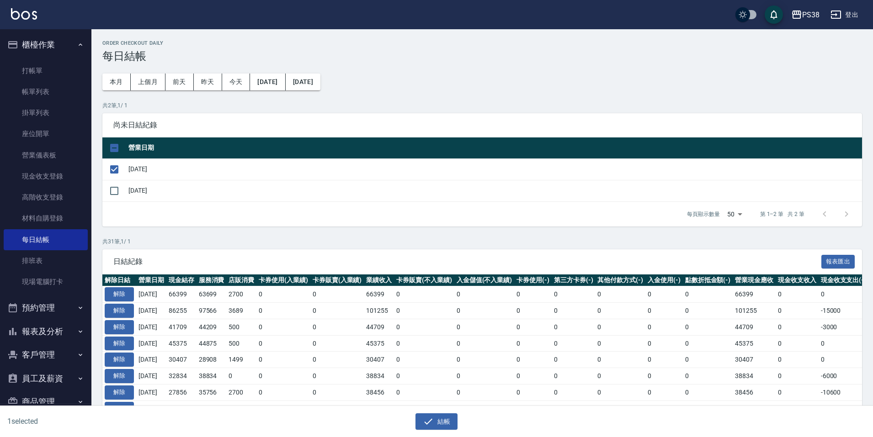
click at [447, 412] on div "結帳" at bounding box center [433, 418] width 433 height 24
click at [446, 415] on button "結帳" at bounding box center [436, 421] width 42 height 17
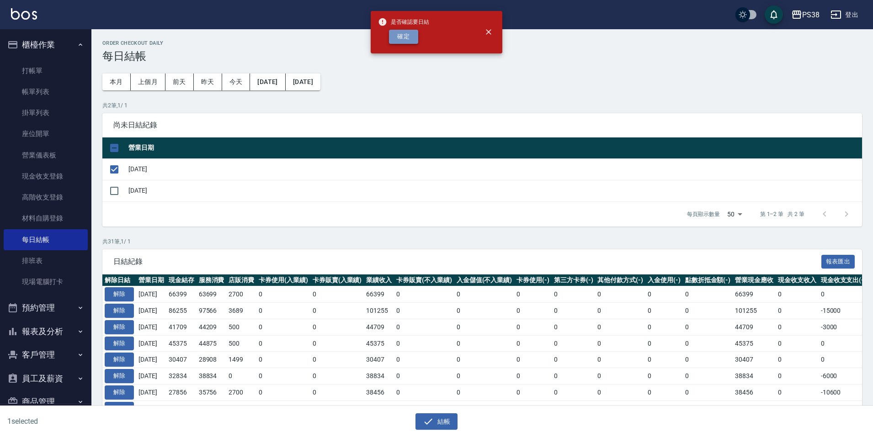
click at [401, 41] on button "確定" at bounding box center [403, 37] width 29 height 14
checkbox input "false"
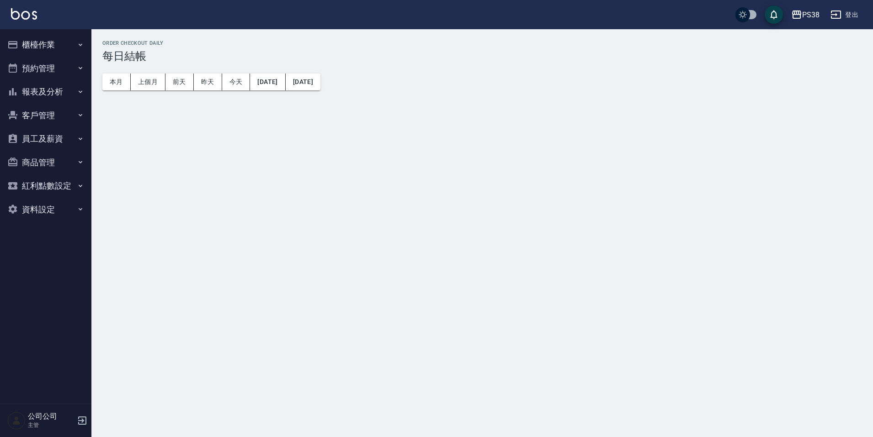
click at [68, 51] on button "櫃檯作業" at bounding box center [46, 45] width 84 height 24
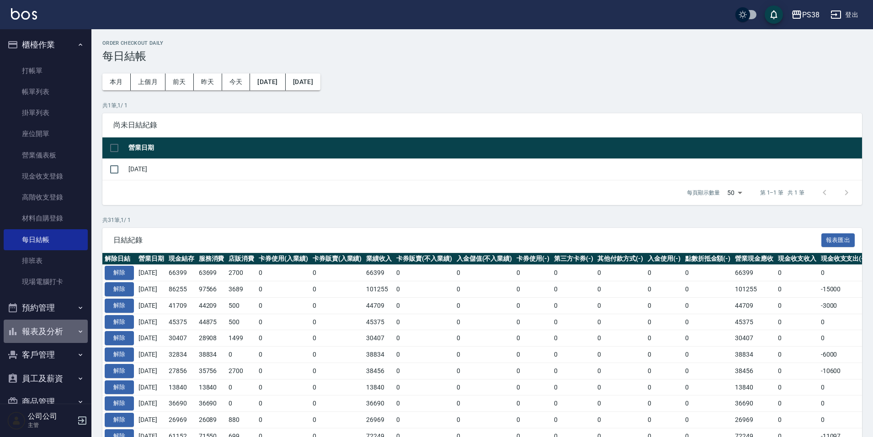
click at [49, 330] on button "報表及分析" at bounding box center [46, 332] width 84 height 24
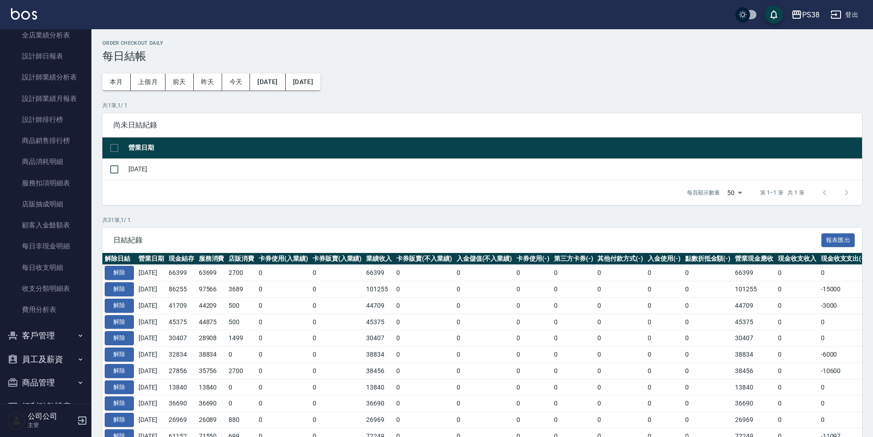
scroll to position [498, 0]
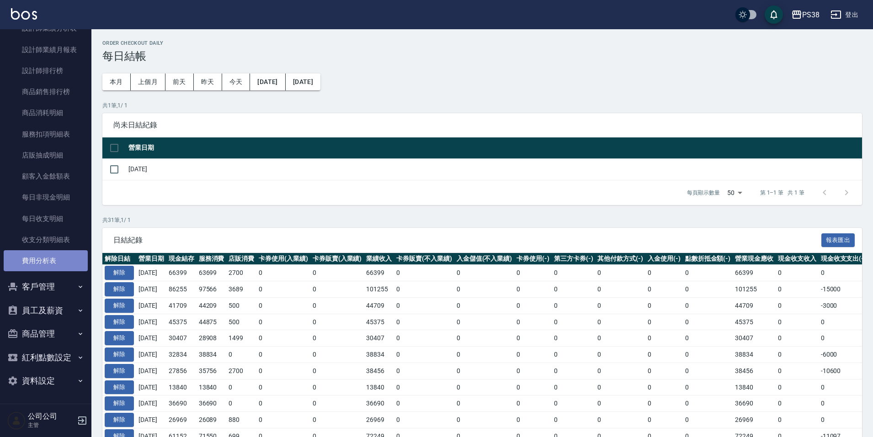
click at [51, 256] on link "費用分析表" at bounding box center [46, 260] width 84 height 21
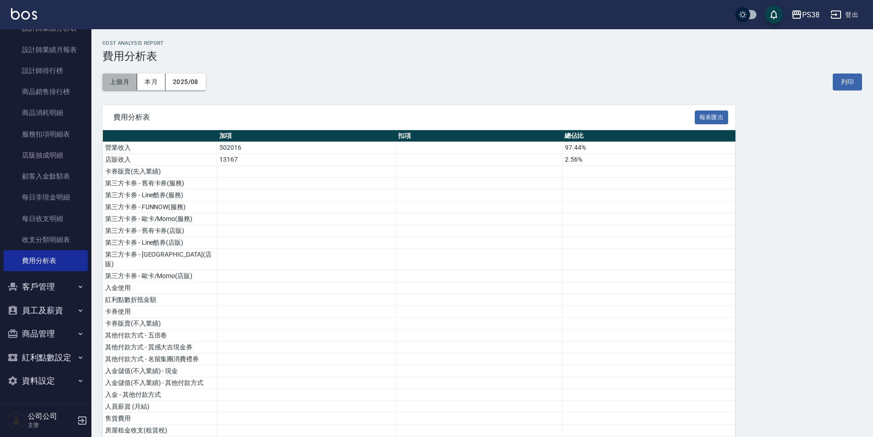
click at [105, 84] on button "上個月" at bounding box center [119, 82] width 35 height 17
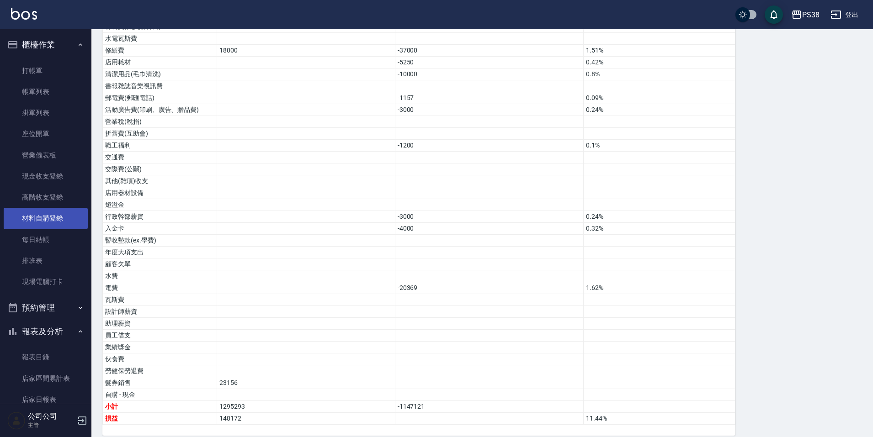
scroll to position [165, 0]
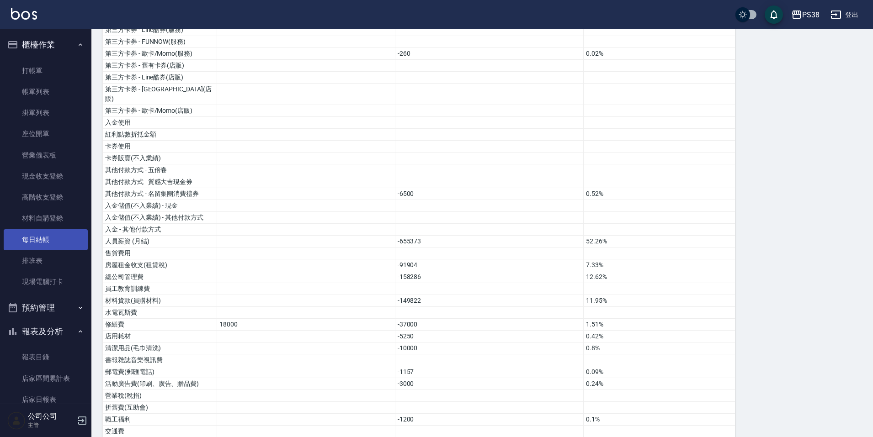
click at [40, 237] on link "每日結帳" at bounding box center [46, 239] width 84 height 21
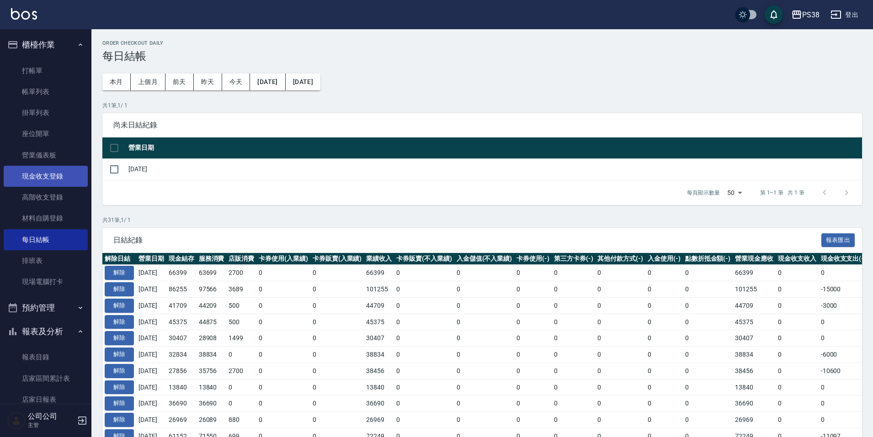
click at [43, 178] on link "現金收支登錄" at bounding box center [46, 176] width 84 height 21
